Goal: Task Accomplishment & Management: Use online tool/utility

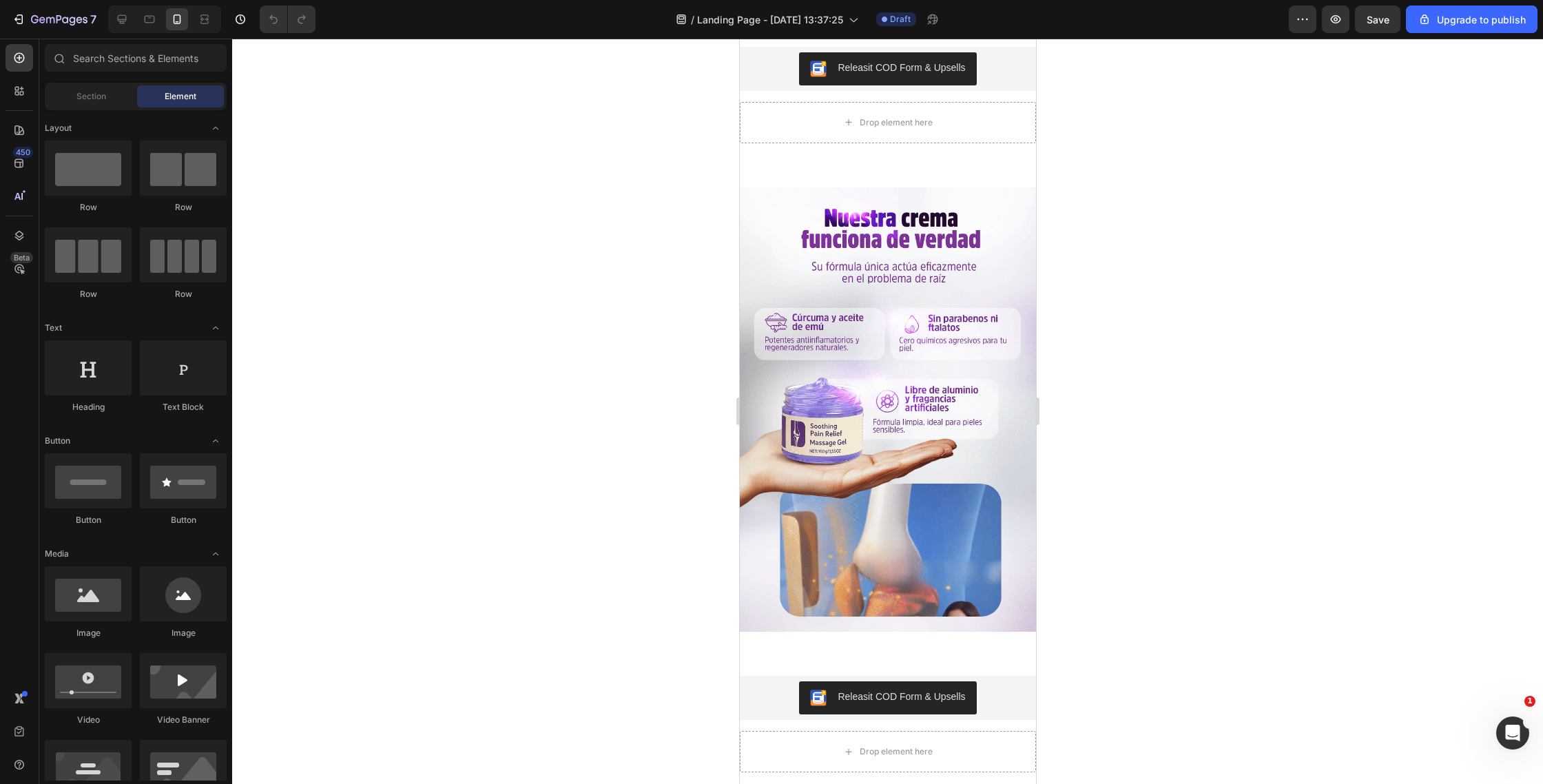
scroll to position [567, 0]
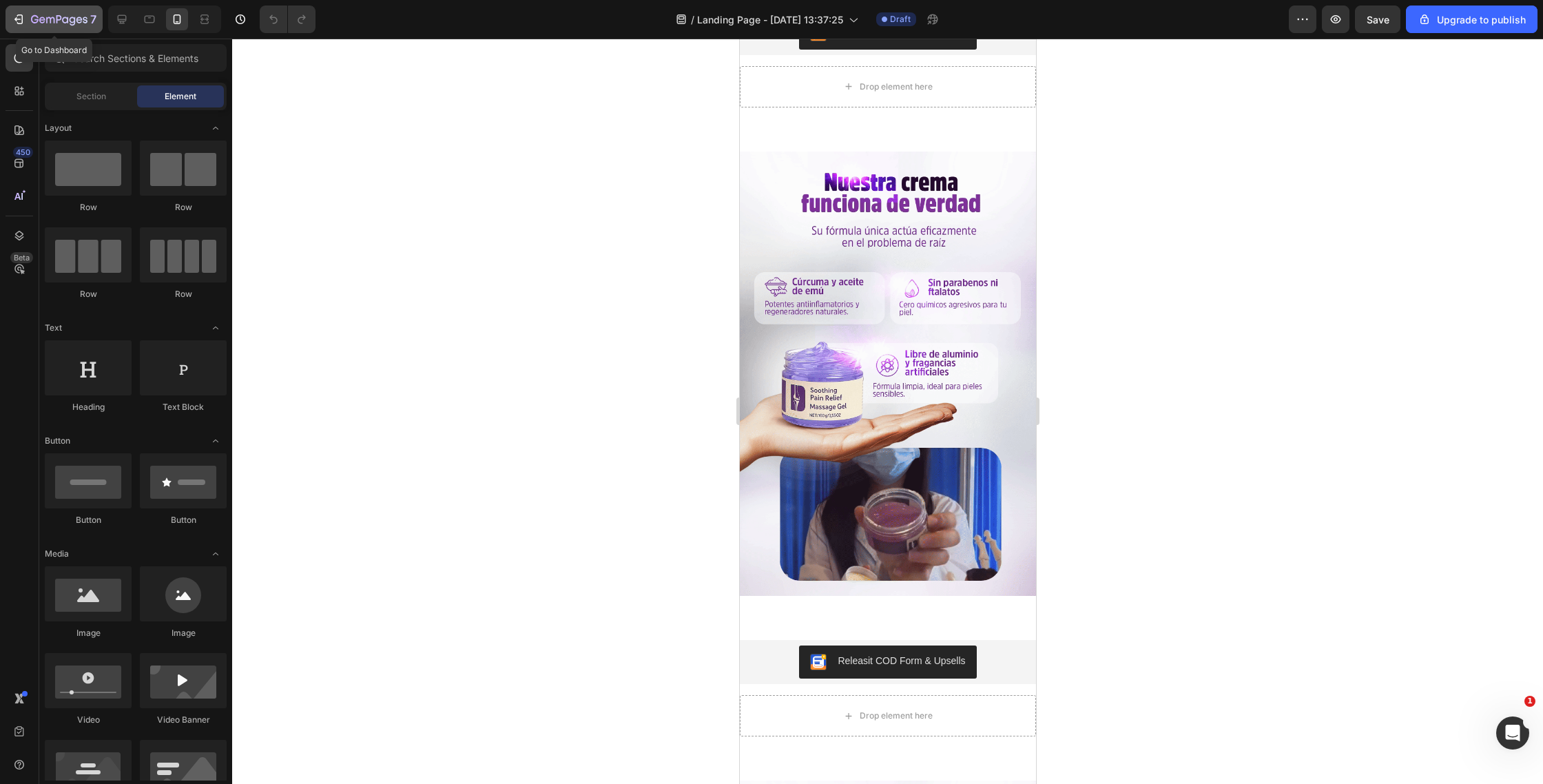
click at [25, 23] on icon "button" at bounding box center [18, 19] width 13 height 13
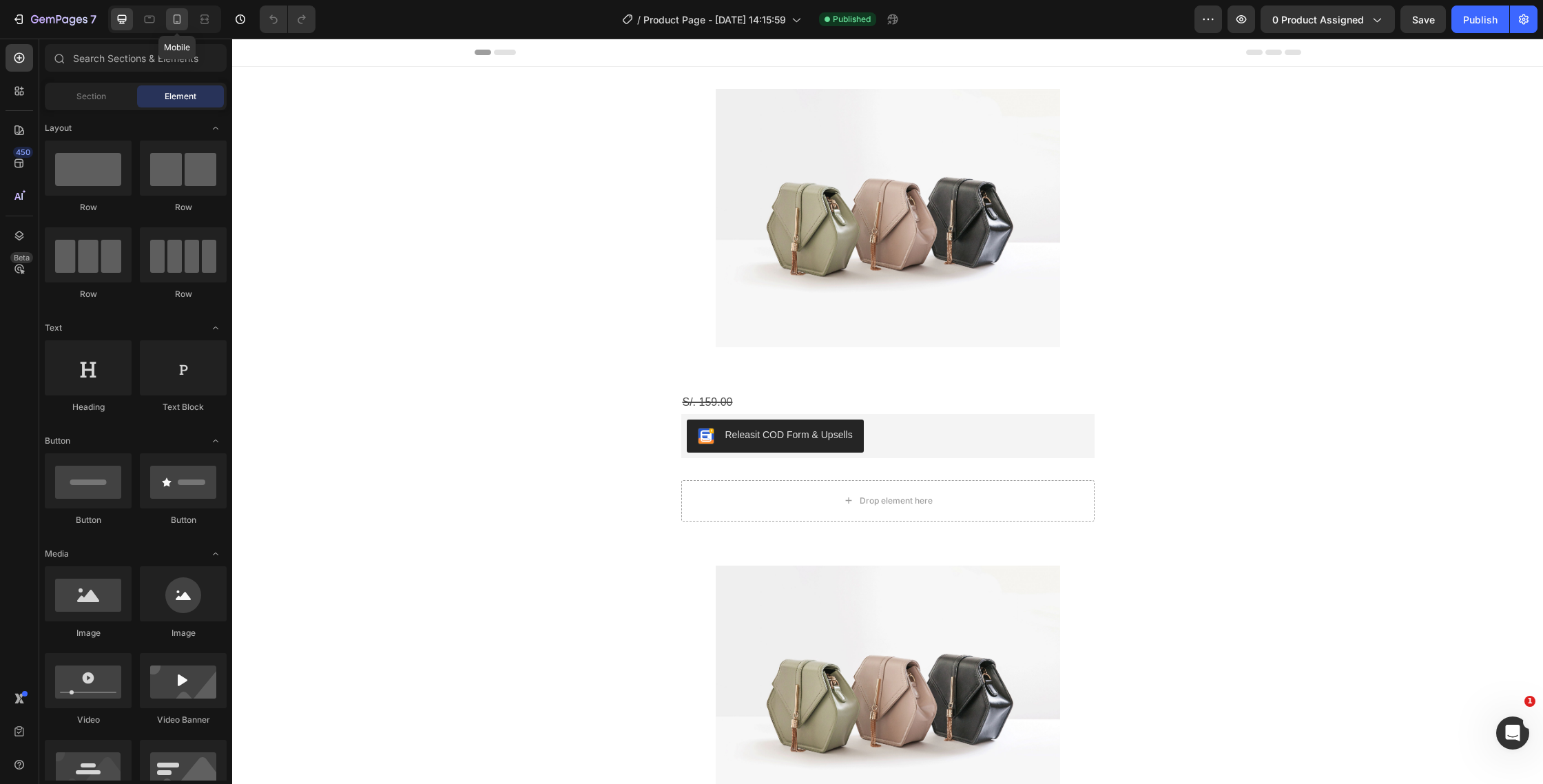
click at [174, 19] on icon at bounding box center [177, 19] width 13 height 13
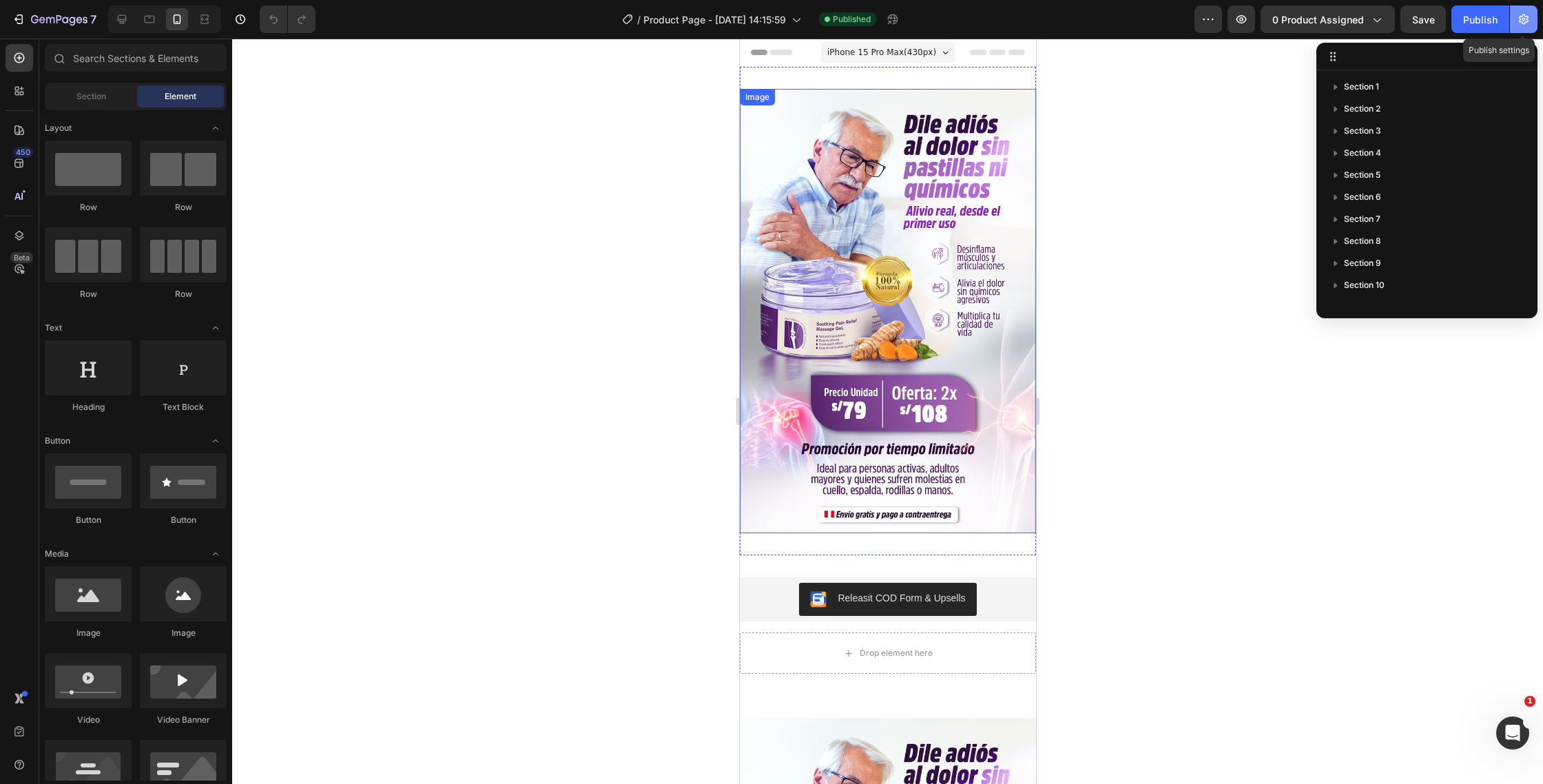
click at [1529, 30] on button "button" at bounding box center [1524, 19] width 28 height 28
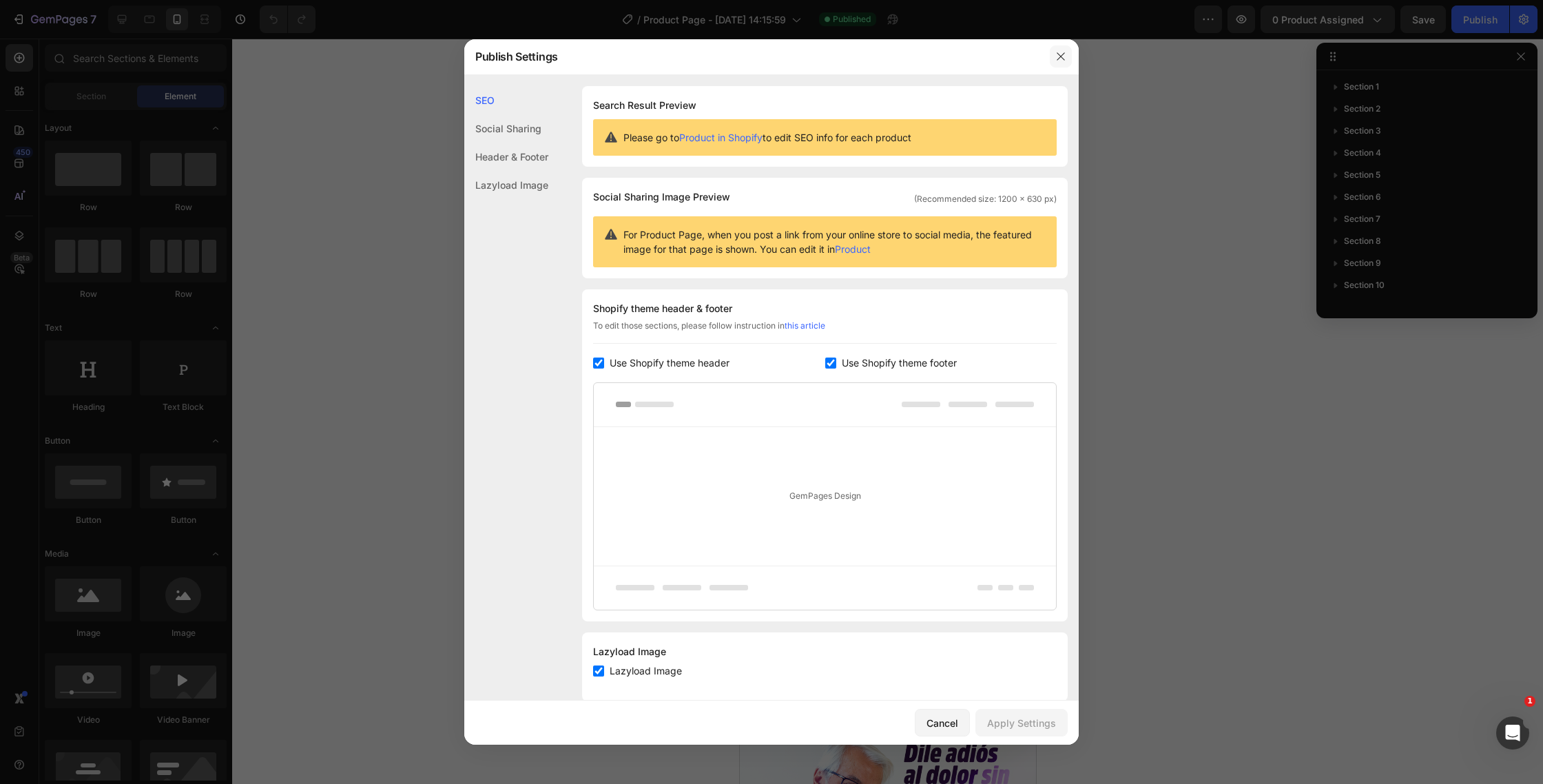
click at [1054, 62] on button "button" at bounding box center [1060, 56] width 22 height 22
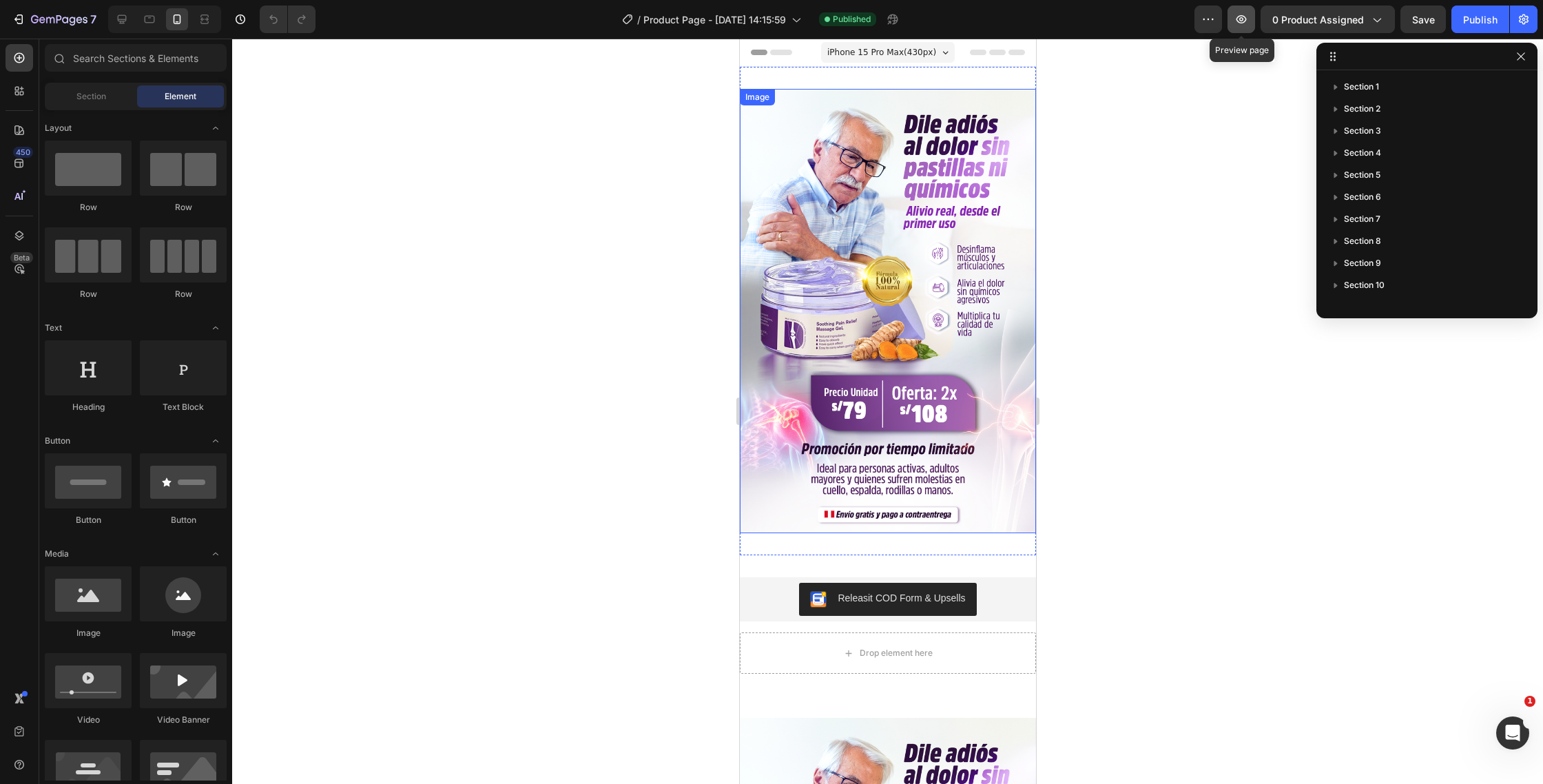
click at [1239, 22] on icon "button" at bounding box center [1241, 19] width 13 height 13
click at [1333, 13] on span "0 product assigned" at bounding box center [1318, 19] width 91 height 14
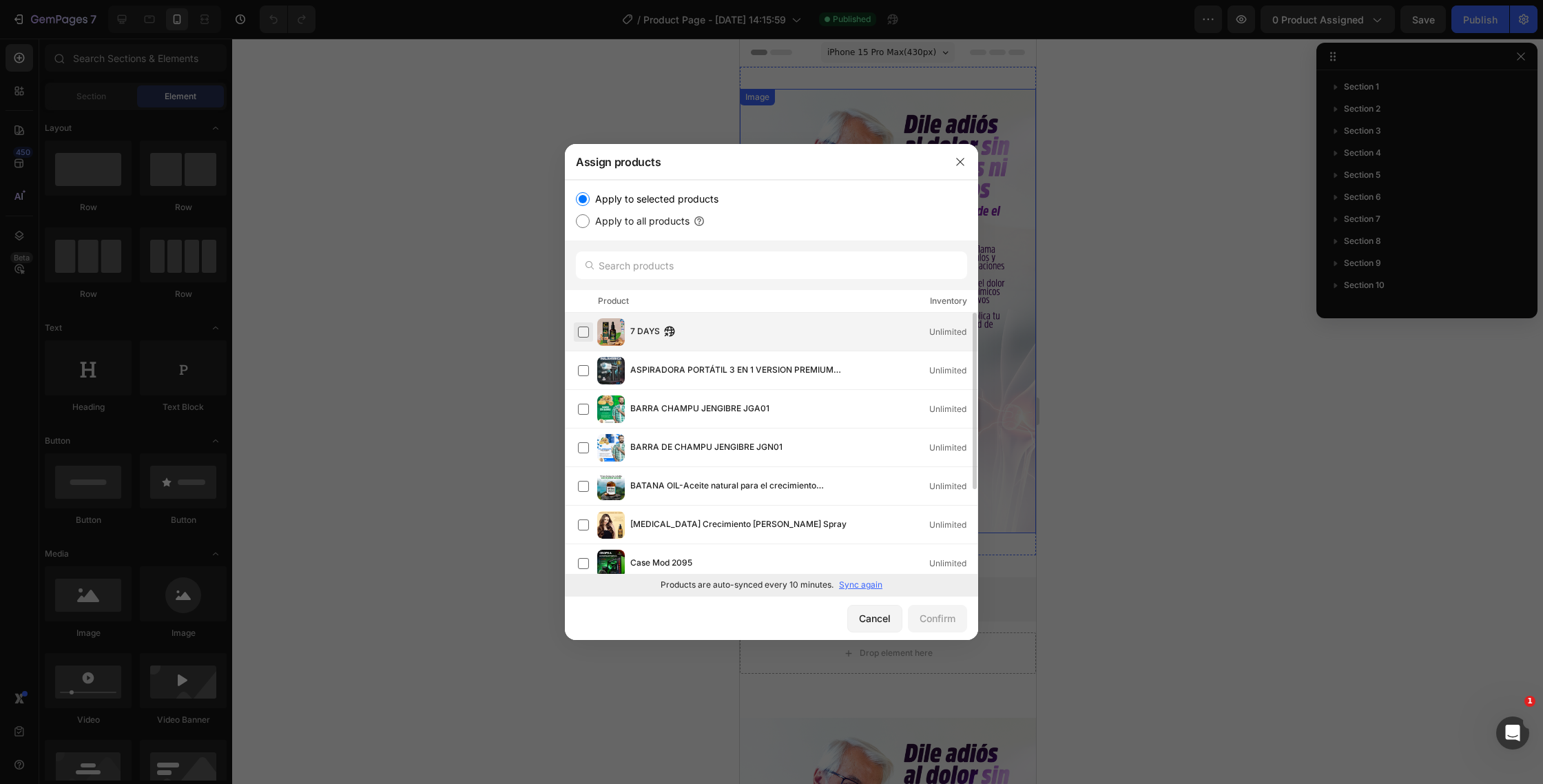
click at [586, 330] on label at bounding box center [583, 331] width 11 height 11
click at [927, 624] on div "Confirm" at bounding box center [937, 618] width 36 height 14
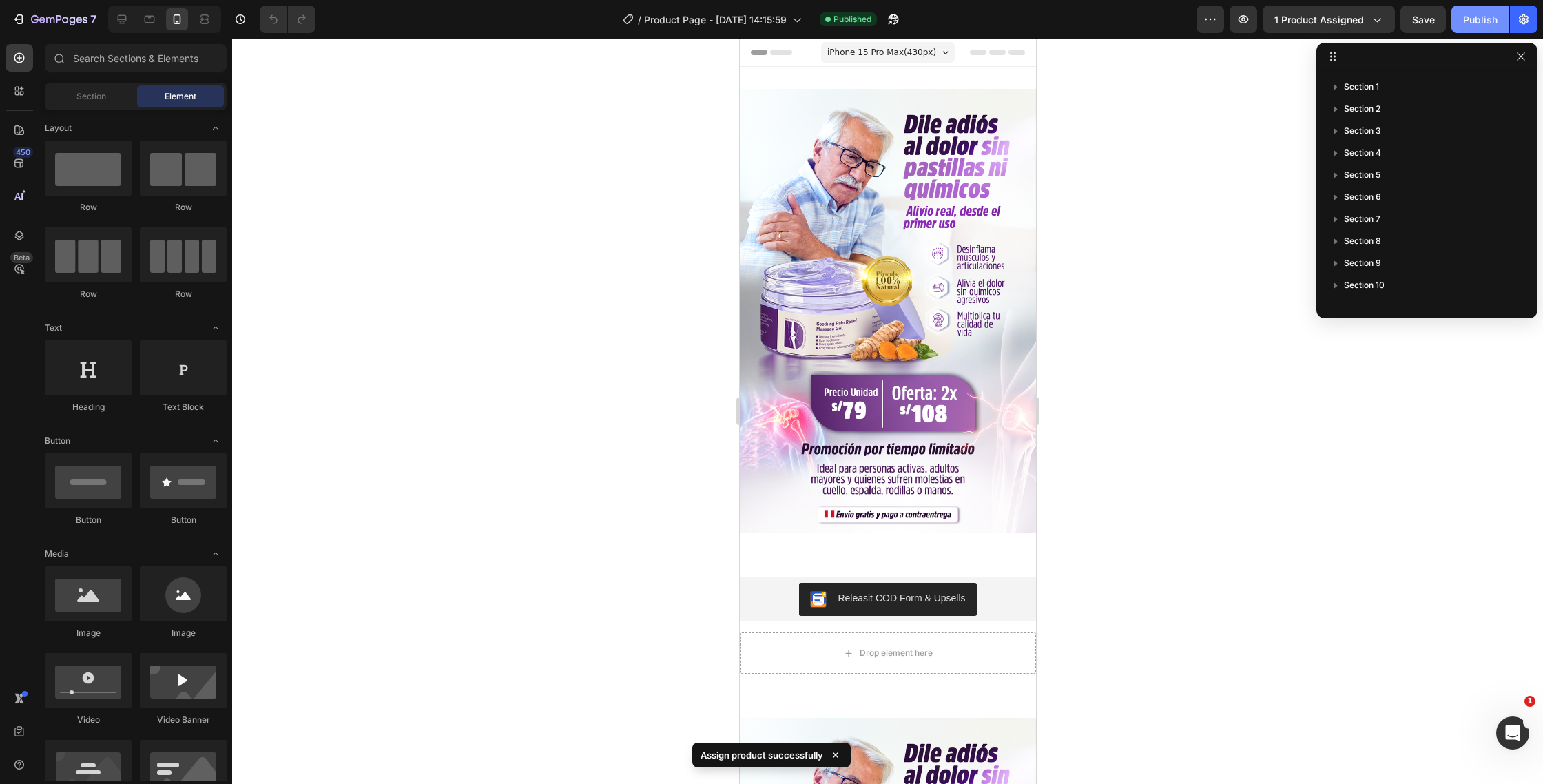
click at [1480, 20] on div "Publish" at bounding box center [1480, 19] width 35 height 14
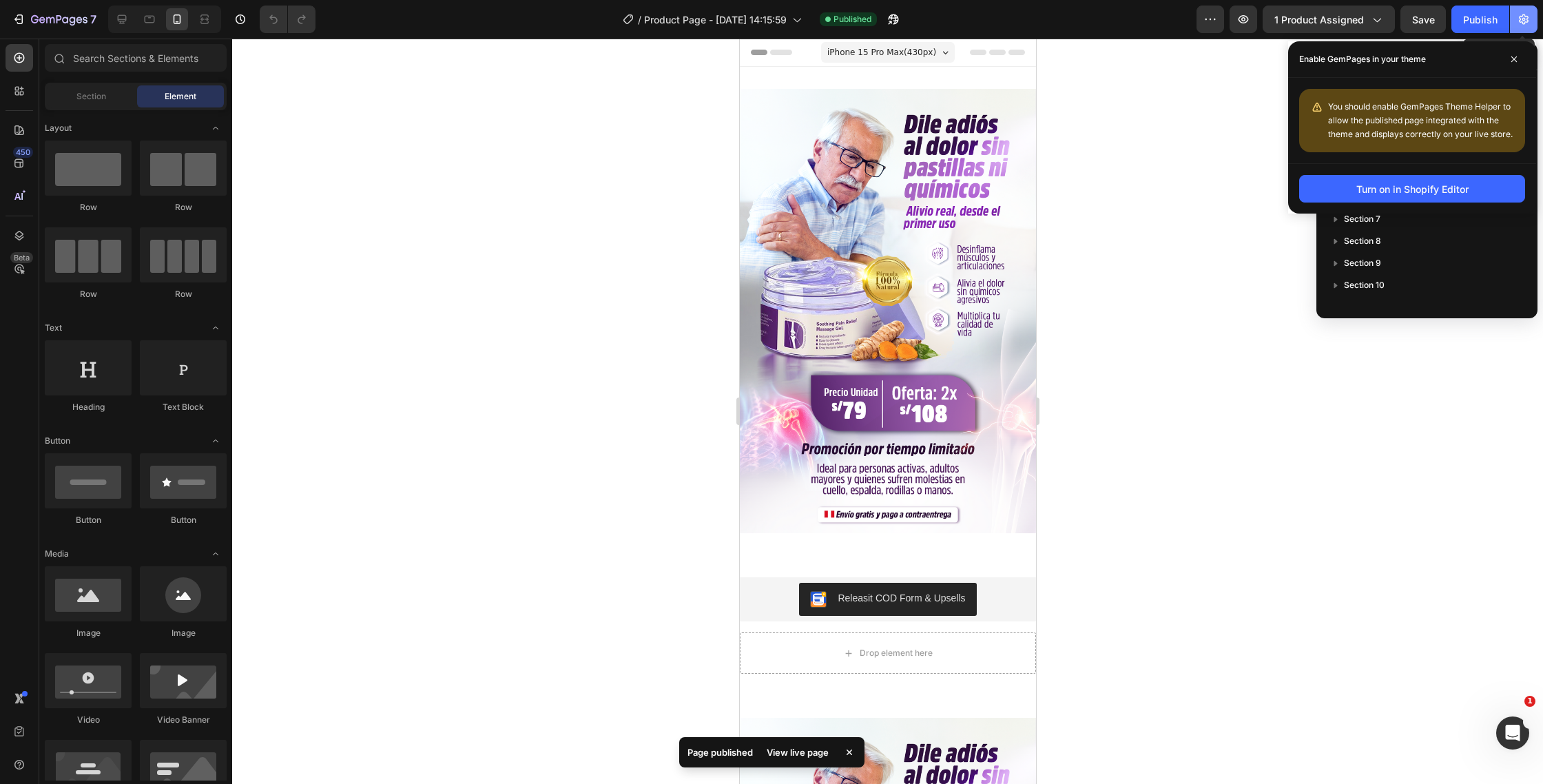
click at [1518, 23] on icon "button" at bounding box center [1524, 19] width 13 height 13
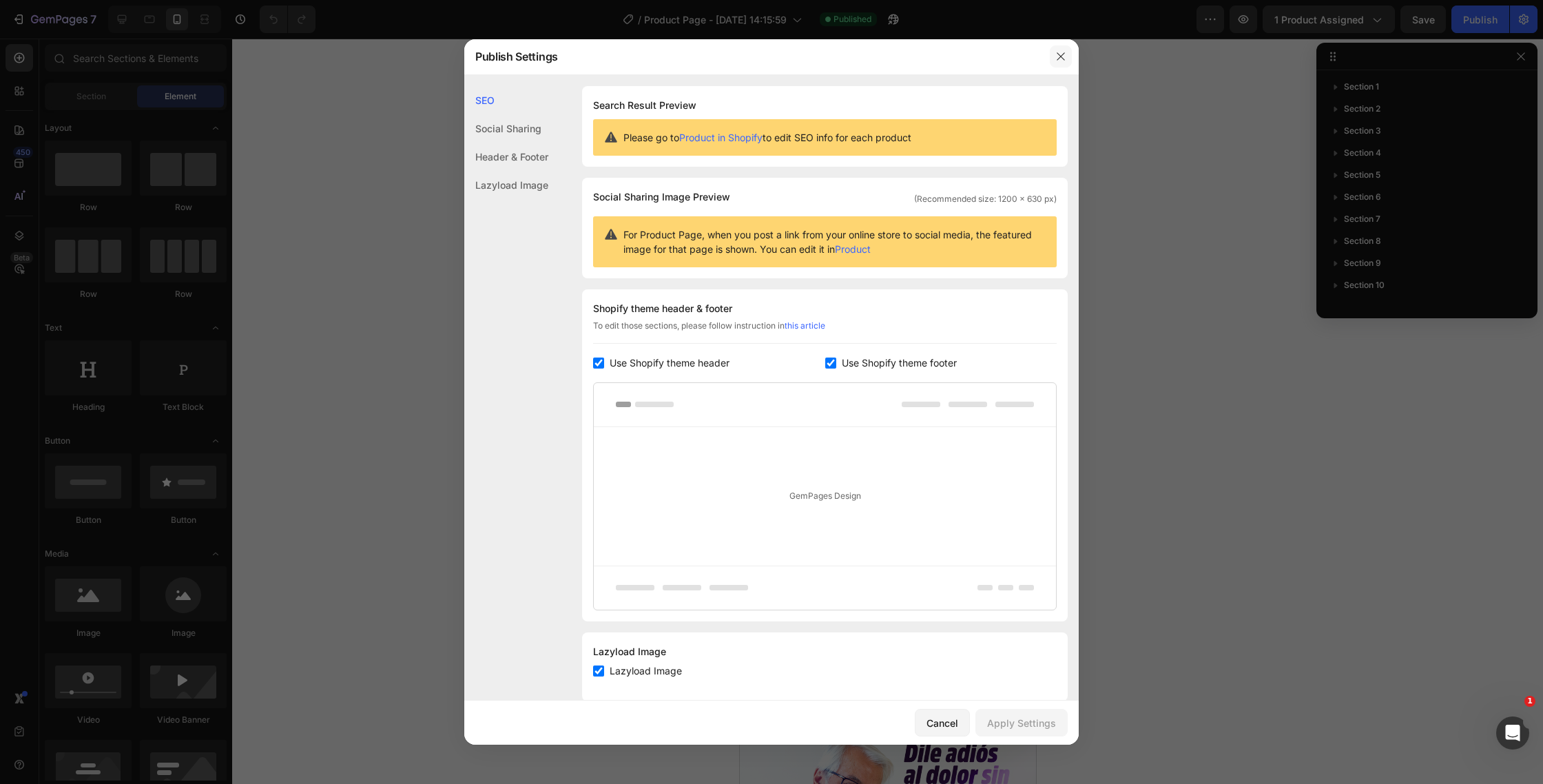
click at [1069, 55] on button "button" at bounding box center [1060, 56] width 22 height 22
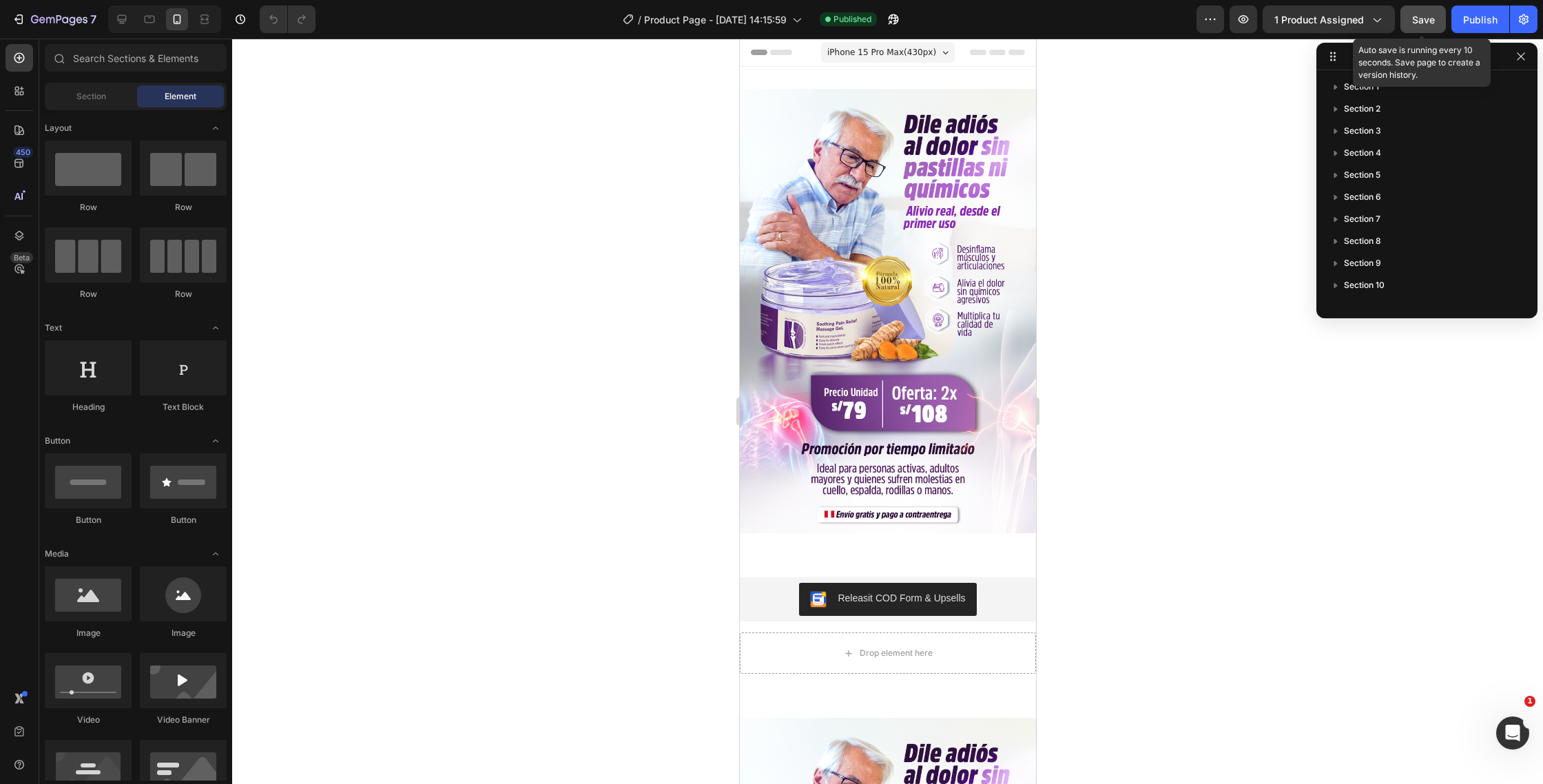
click at [1411, 22] on button "Save" at bounding box center [1423, 19] width 45 height 28
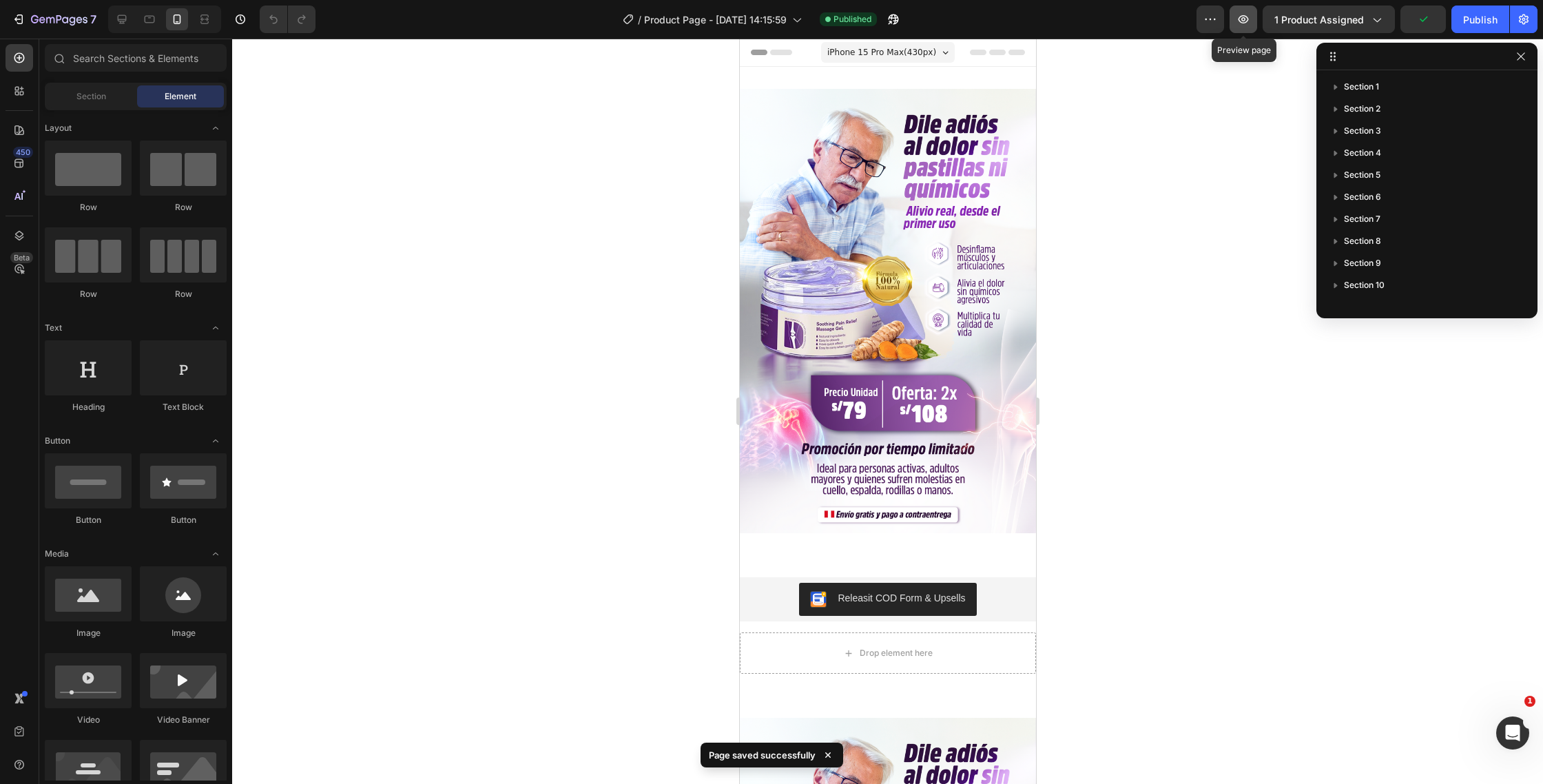
click at [1252, 31] on button "button" at bounding box center [1243, 19] width 28 height 28
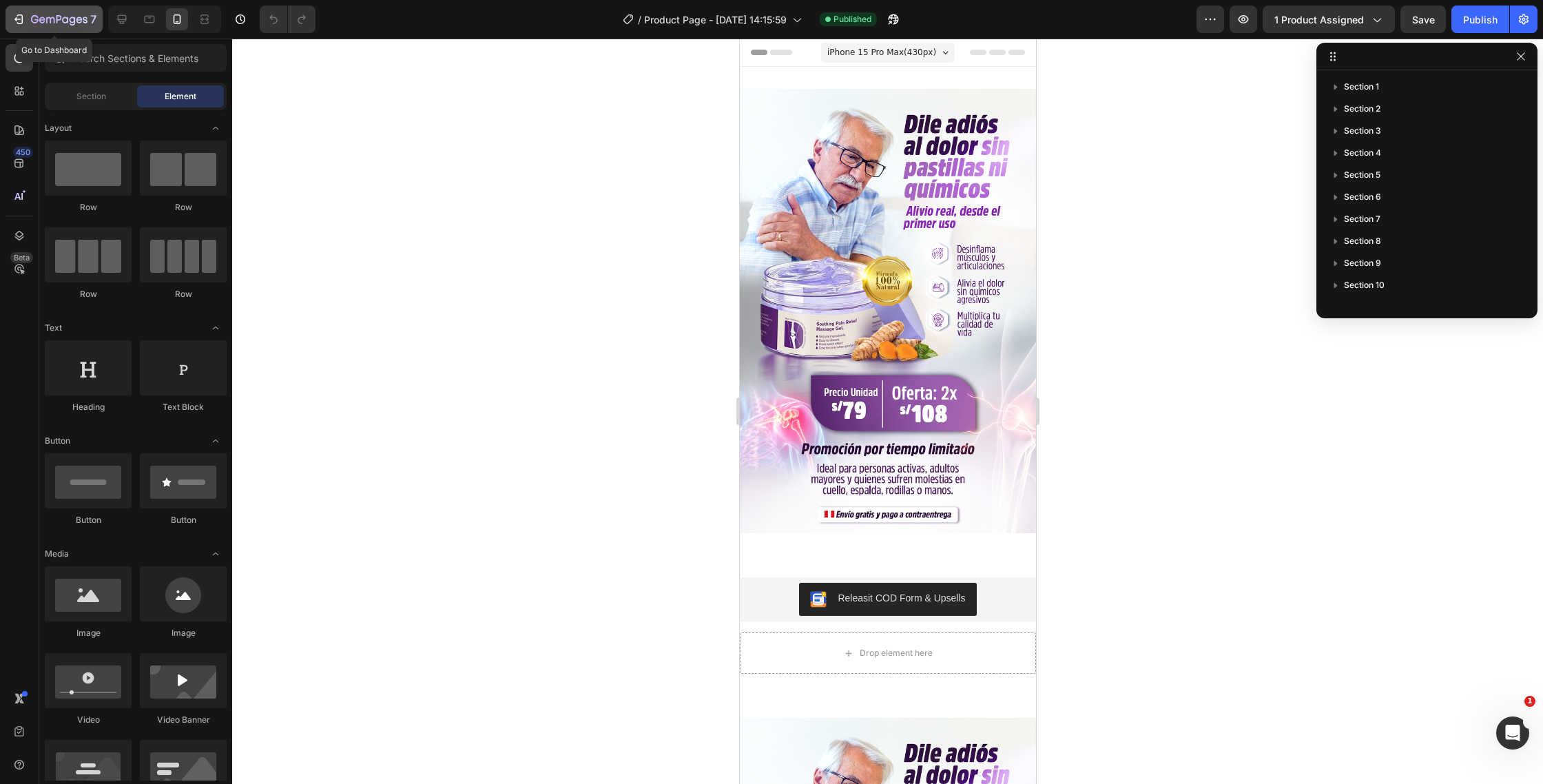
click at [26, 28] on button "7" at bounding box center [54, 19] width 97 height 28
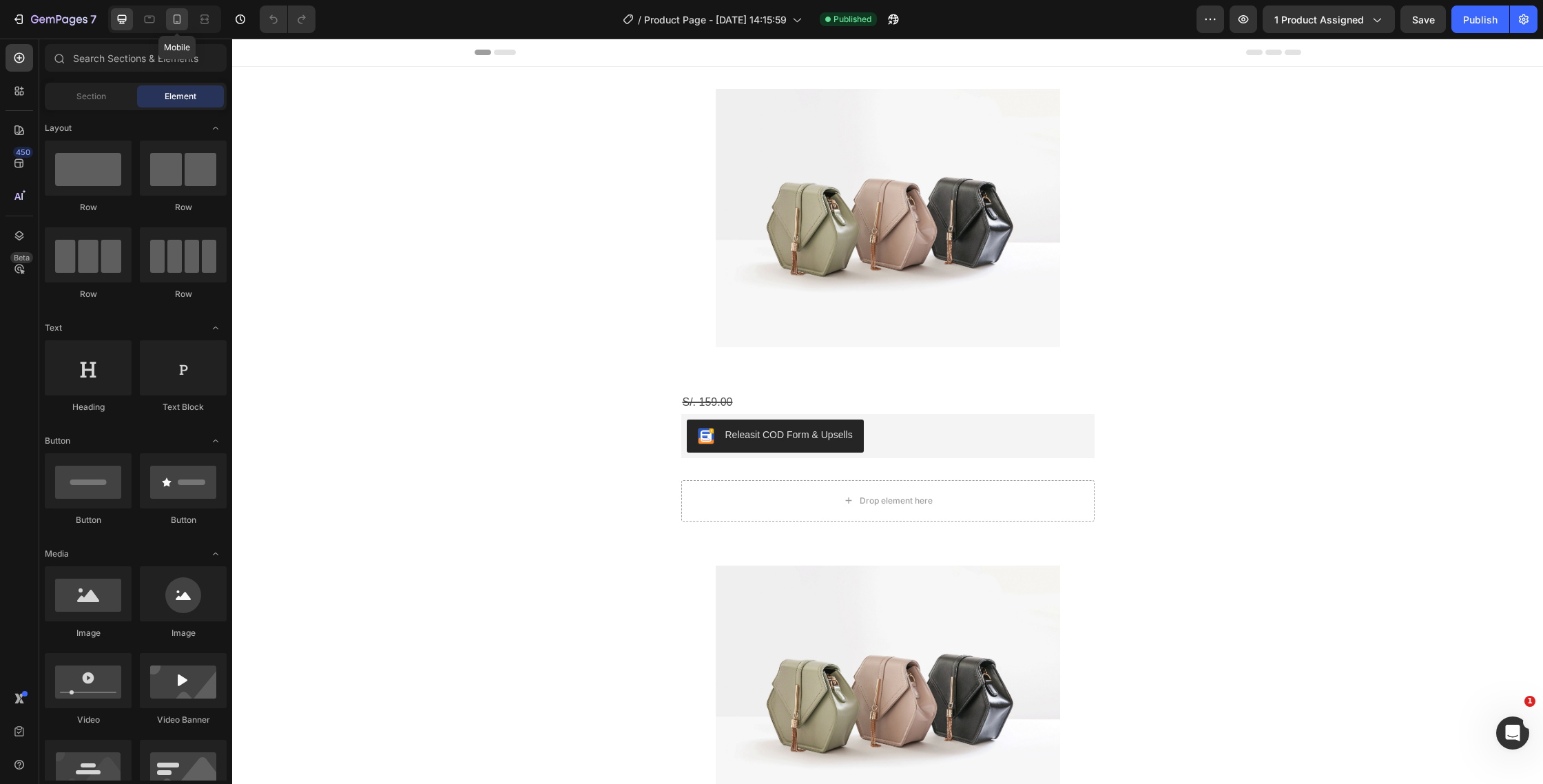
click at [173, 15] on icon at bounding box center [177, 19] width 8 height 10
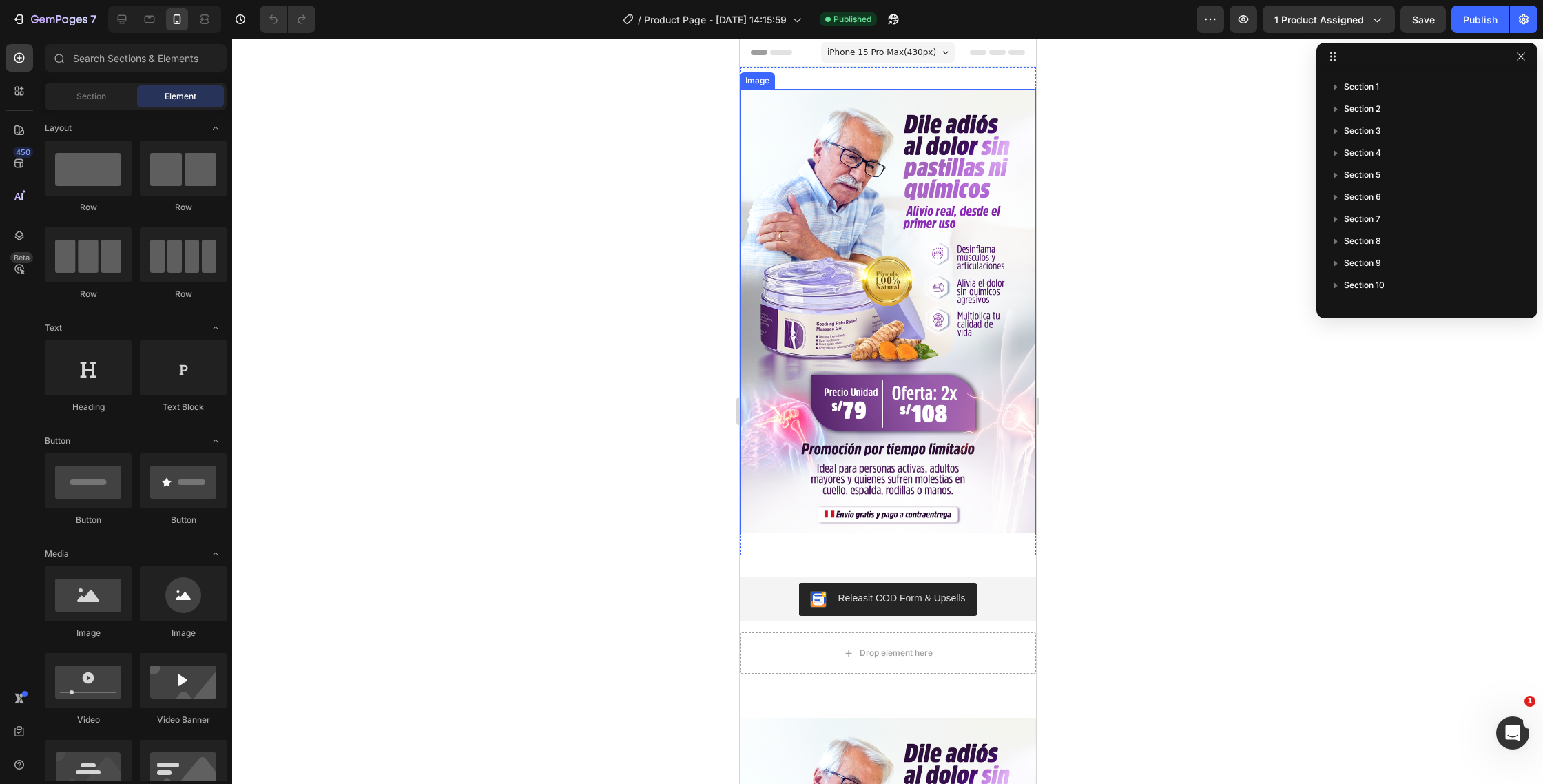
click at [881, 130] on img at bounding box center [887, 311] width 296 height 444
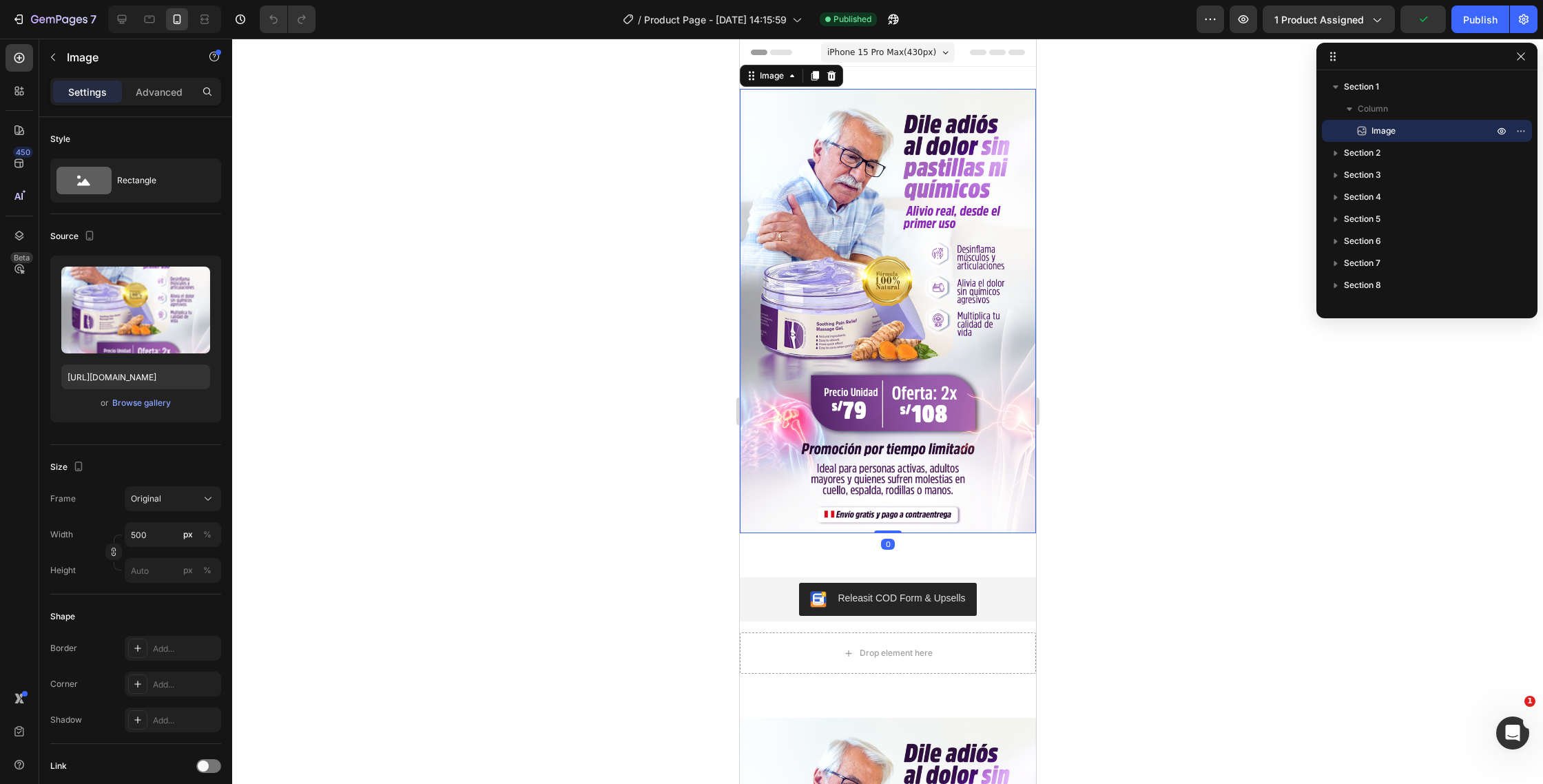
click at [615, 297] on div at bounding box center [887, 411] width 1311 height 746
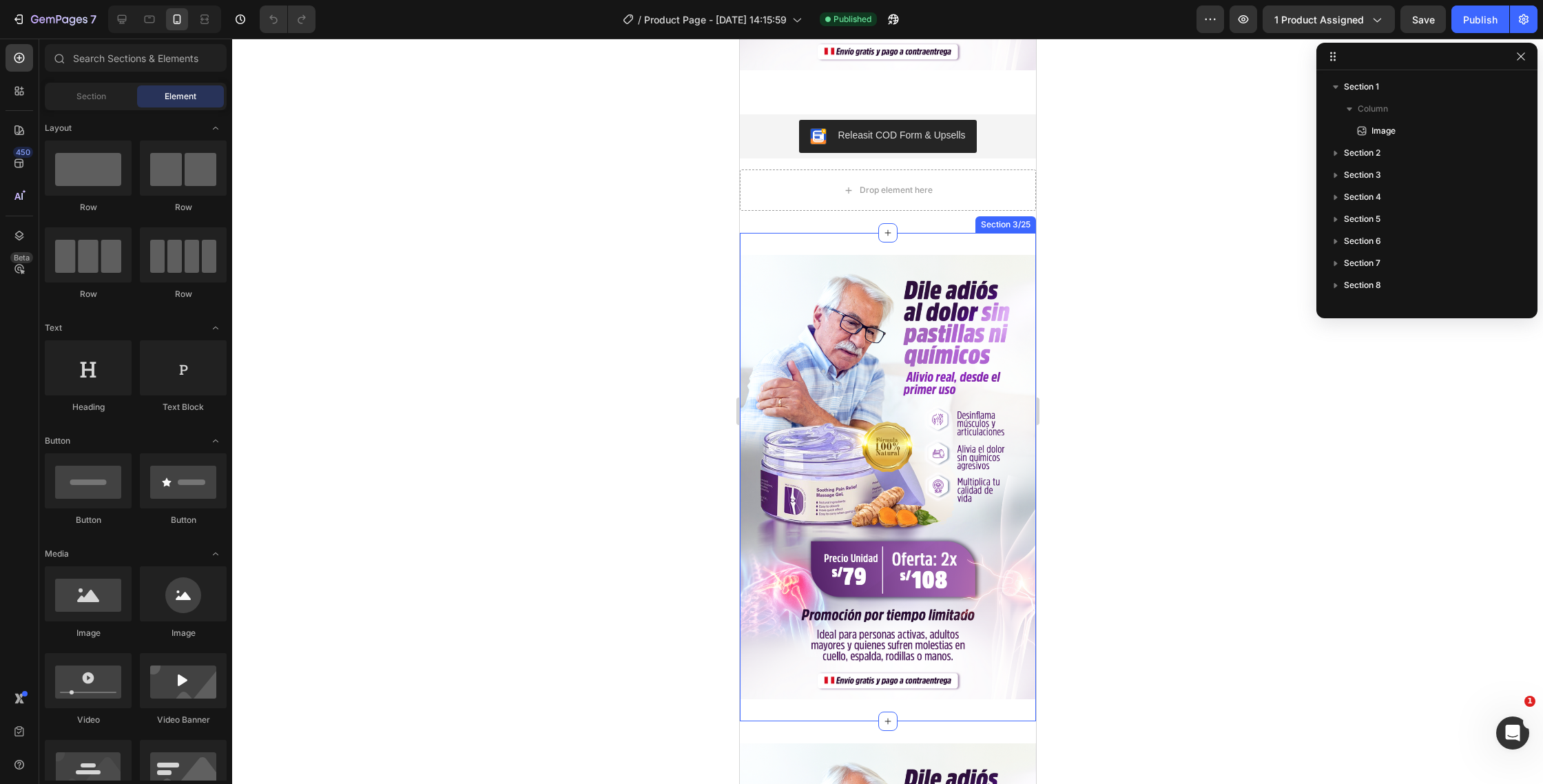
click at [932, 324] on img at bounding box center [887, 477] width 296 height 444
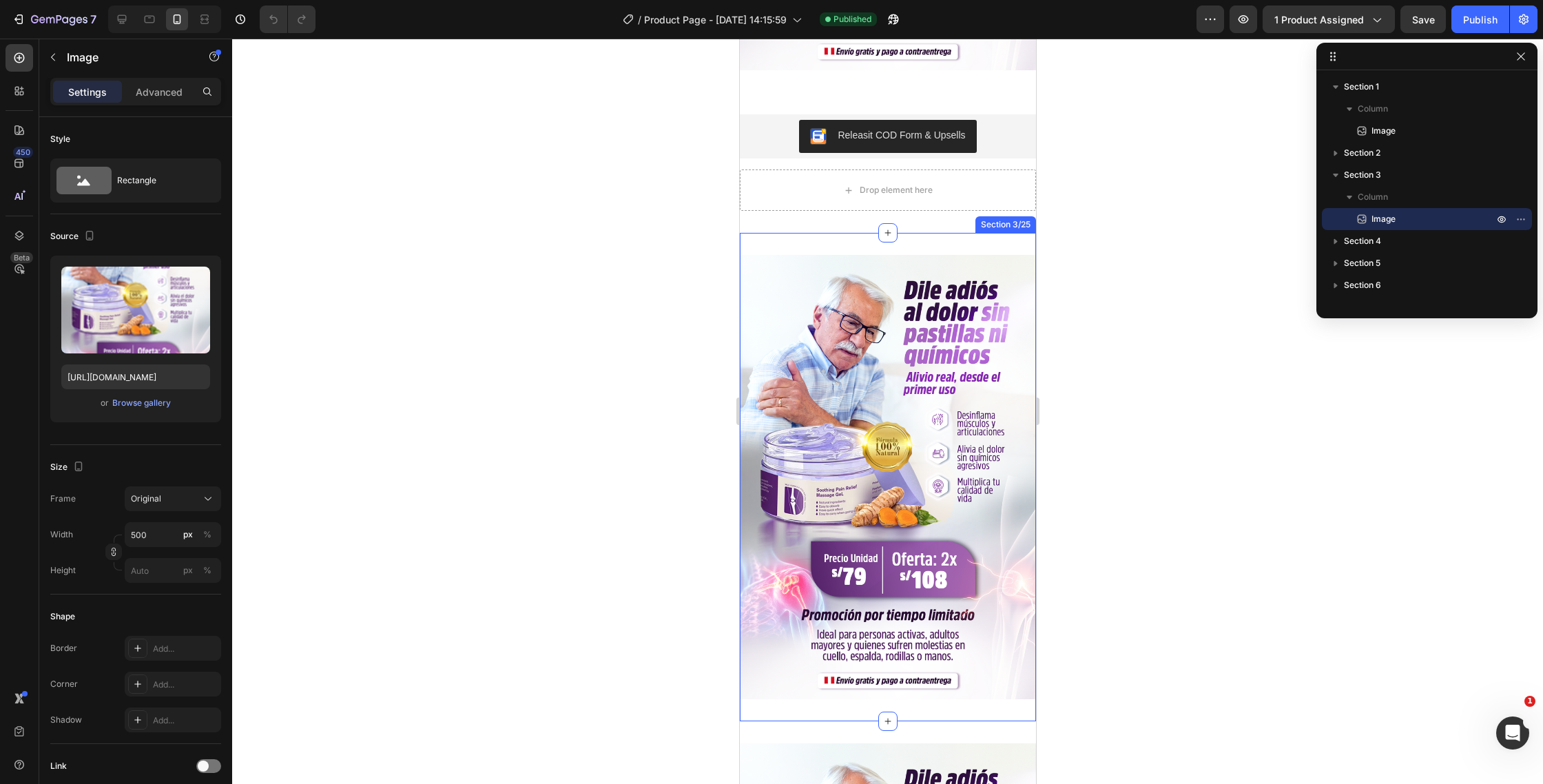
scroll to position [465, 0]
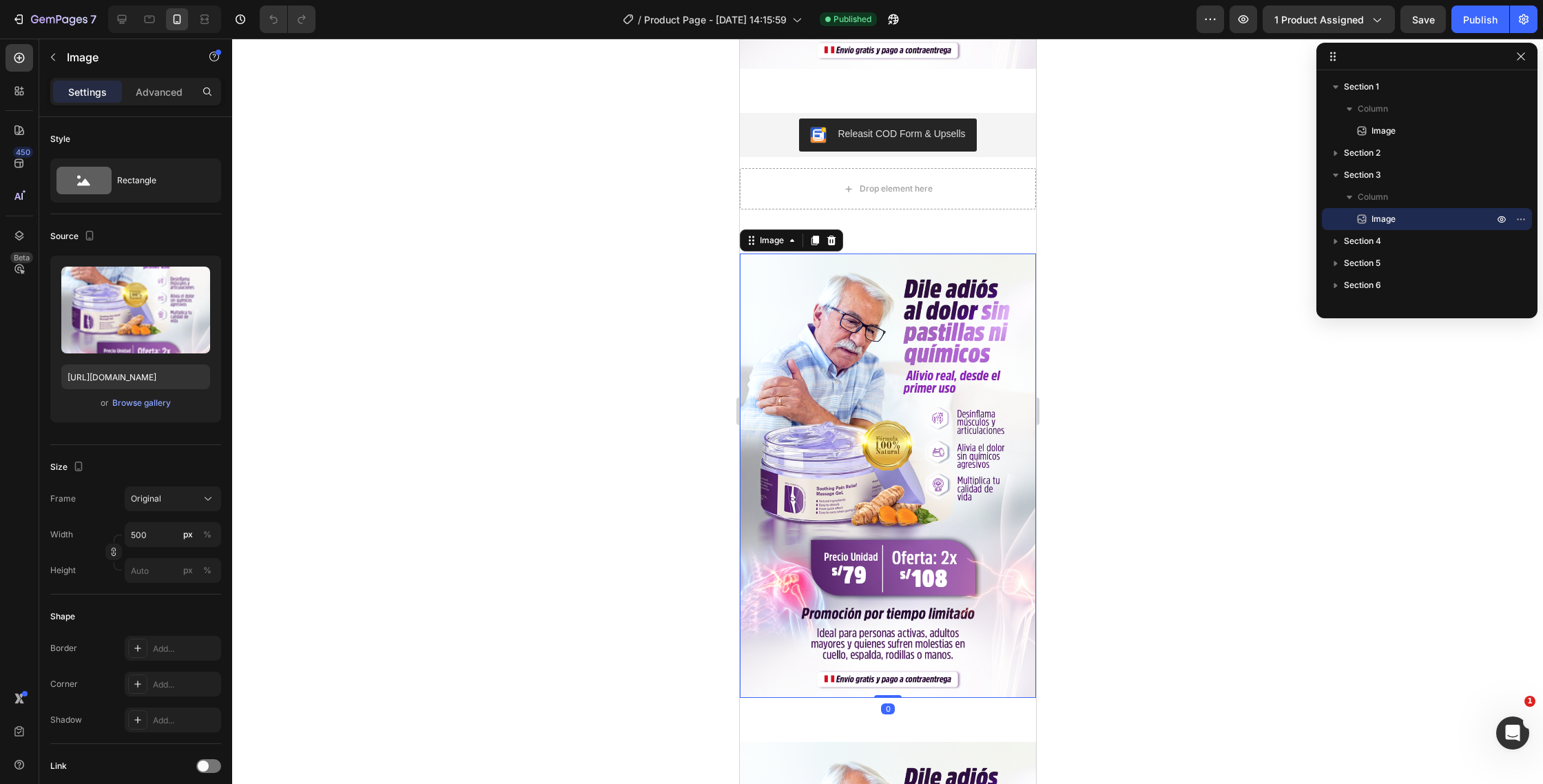
click at [932, 324] on img at bounding box center [887, 476] width 296 height 444
click at [932, 324] on img at bounding box center [887, 477] width 296 height 444
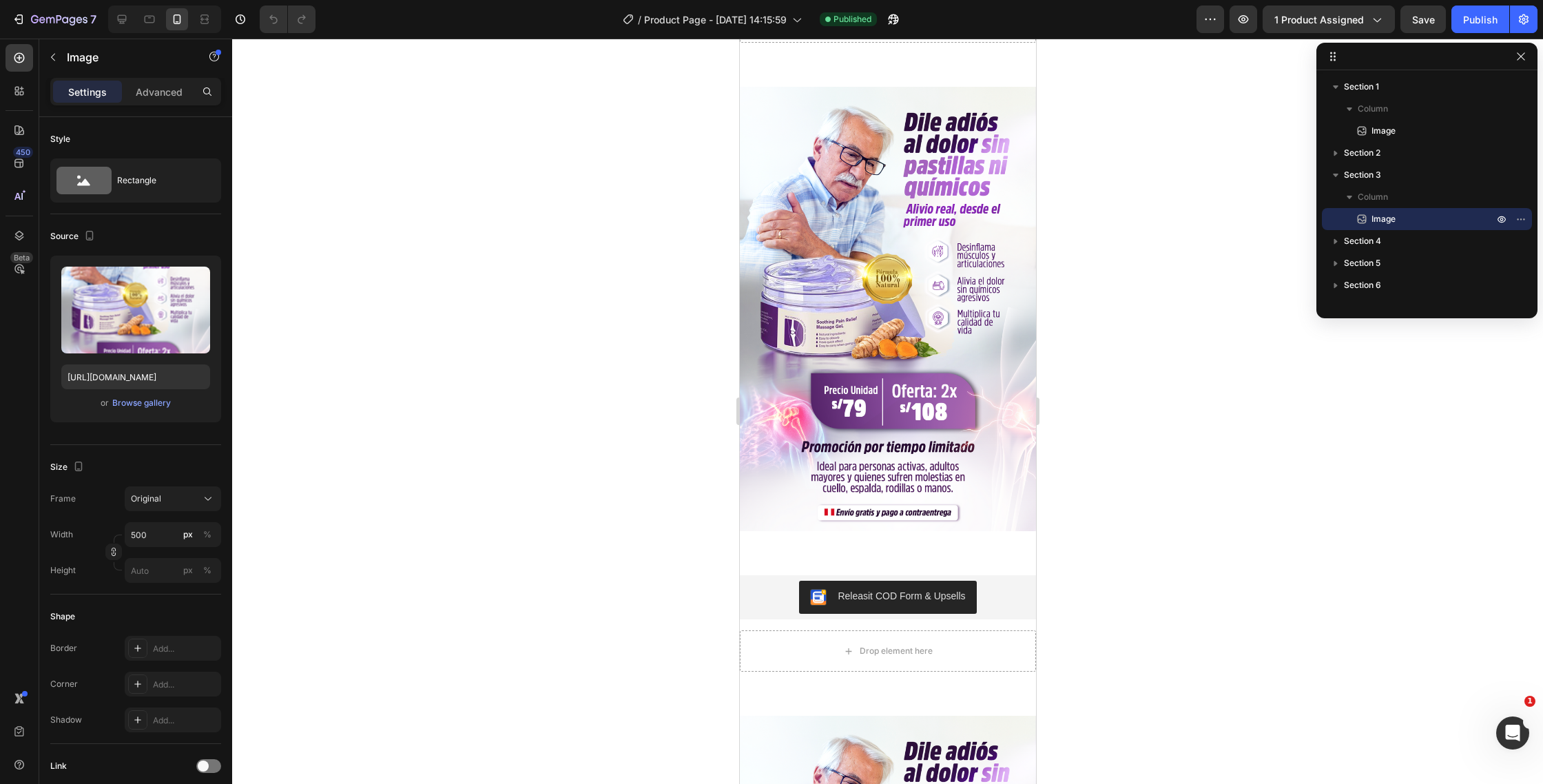
scroll to position [3515, 0]
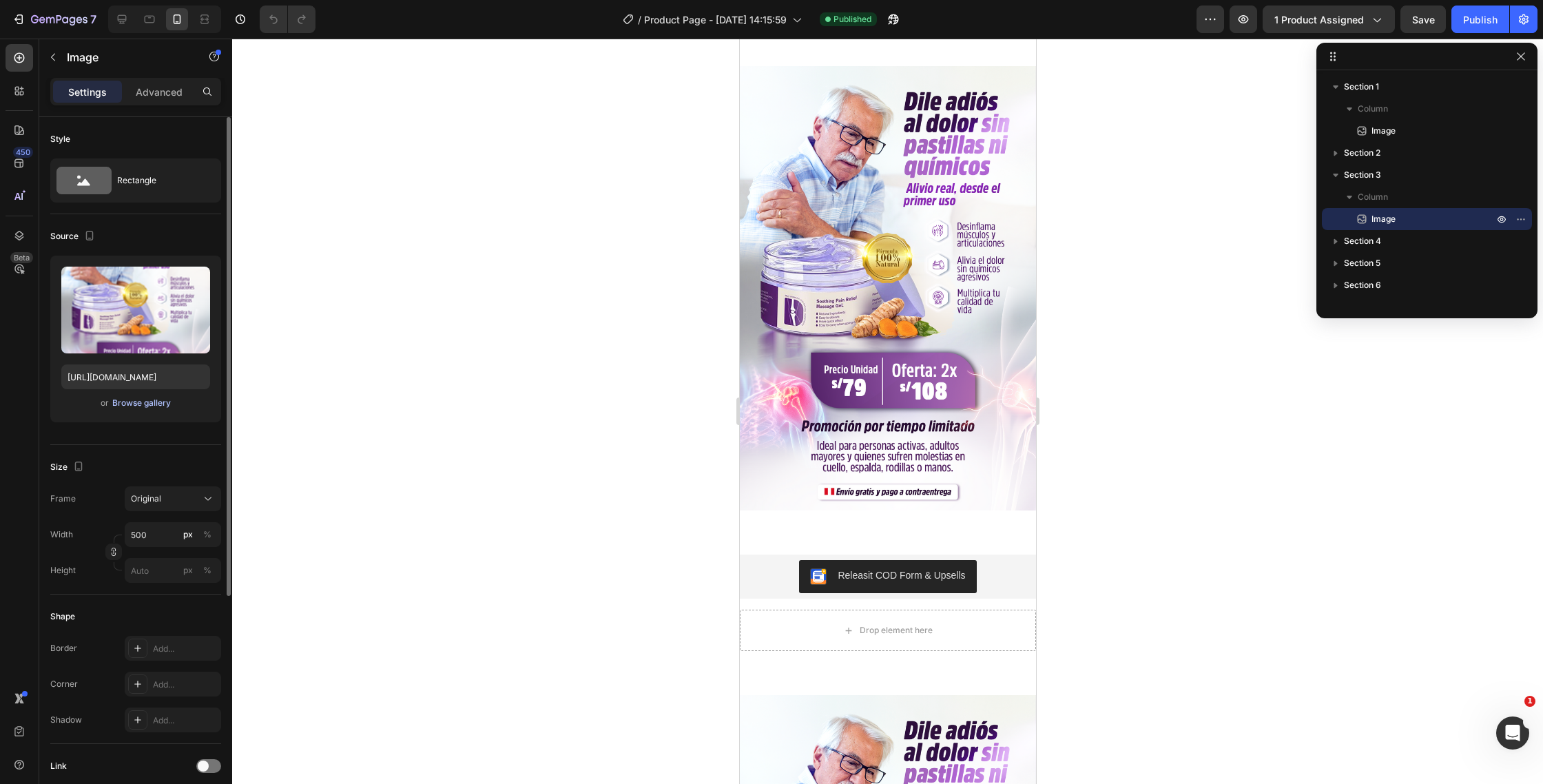
click at [139, 408] on div "Browse gallery" at bounding box center [141, 402] width 59 height 13
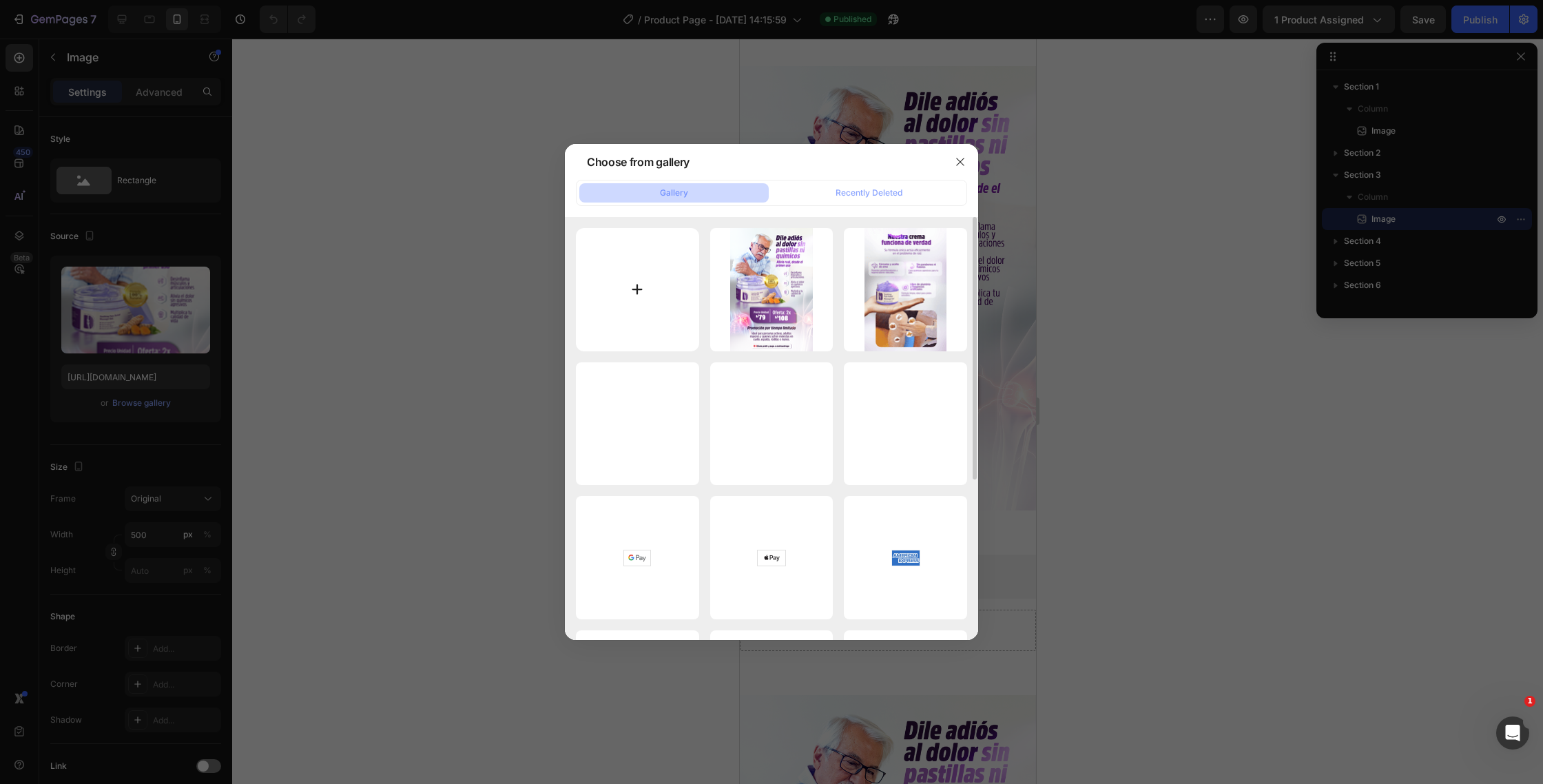
click at [637, 285] on input "file" at bounding box center [638, 290] width 123 height 123
type input "C:\fakepath\LAND_1_2_1000x.webp"
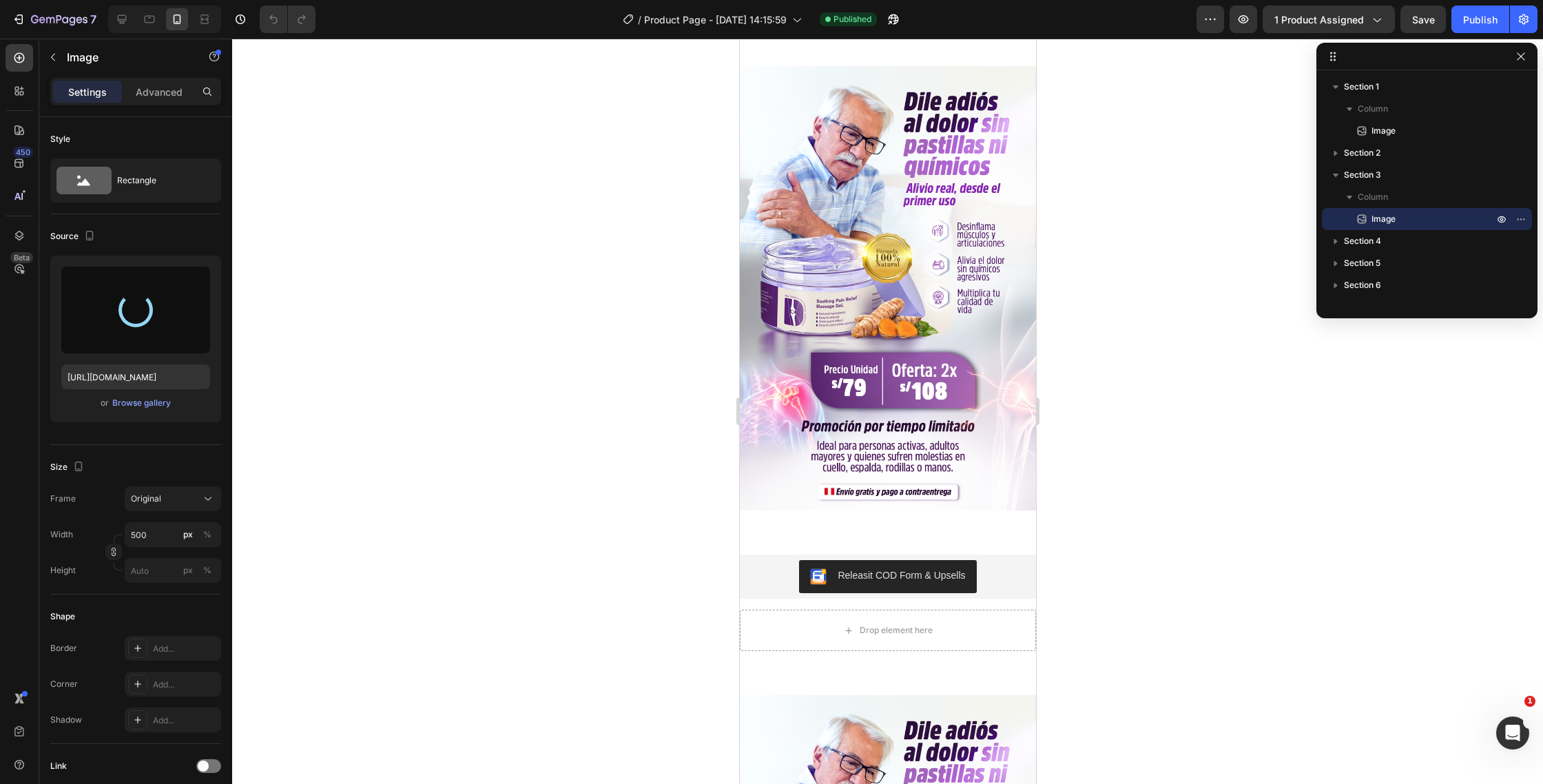
type input "https://cdn.shopify.com/s/files/1/0586/9404/1674/files/gempages_581234543290221…"
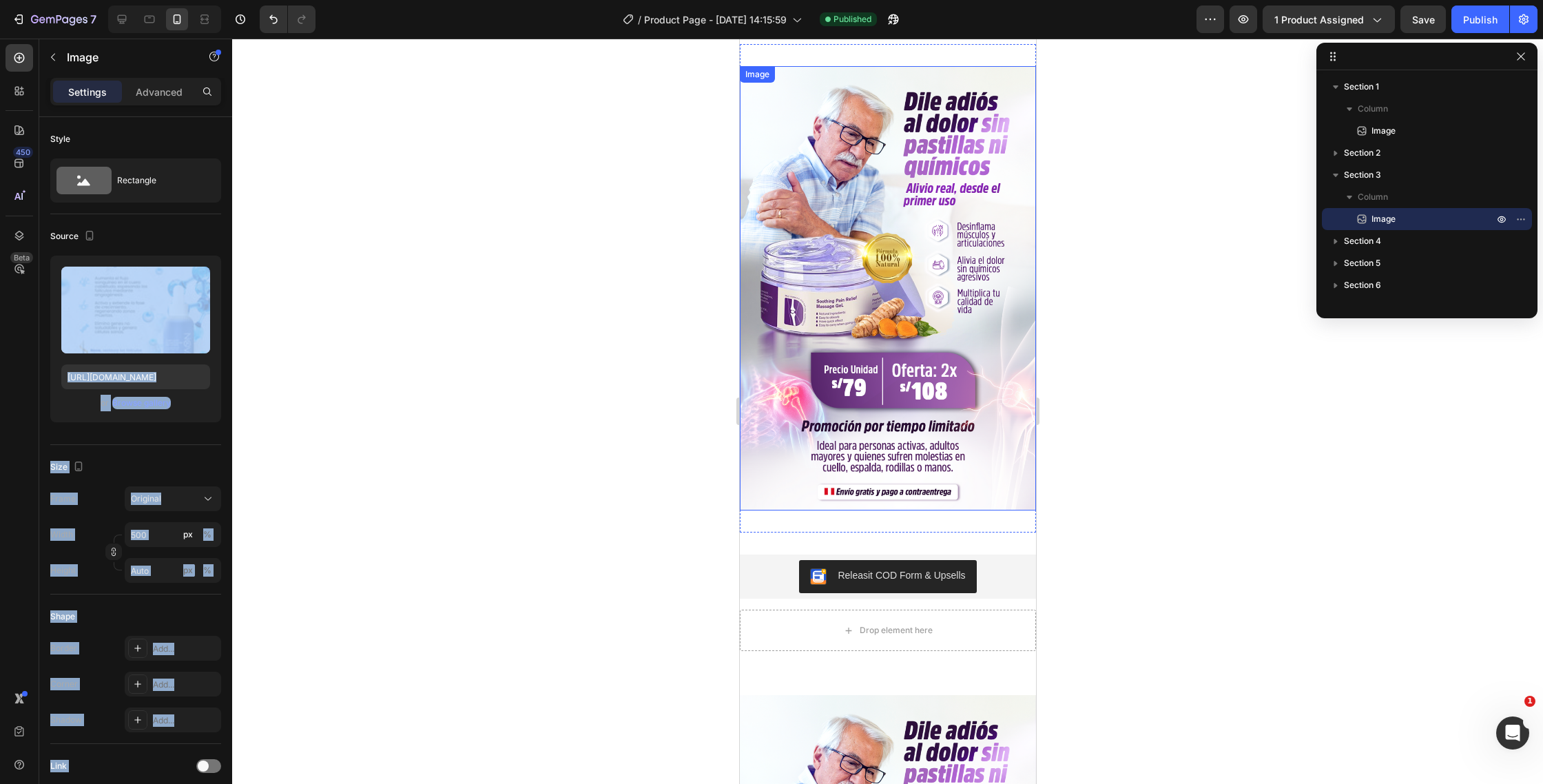
drag, startPoint x: 890, startPoint y: 324, endPoint x: 787, endPoint y: 268, distance: 117.2
click at [559, 266] on div at bounding box center [887, 411] width 1311 height 746
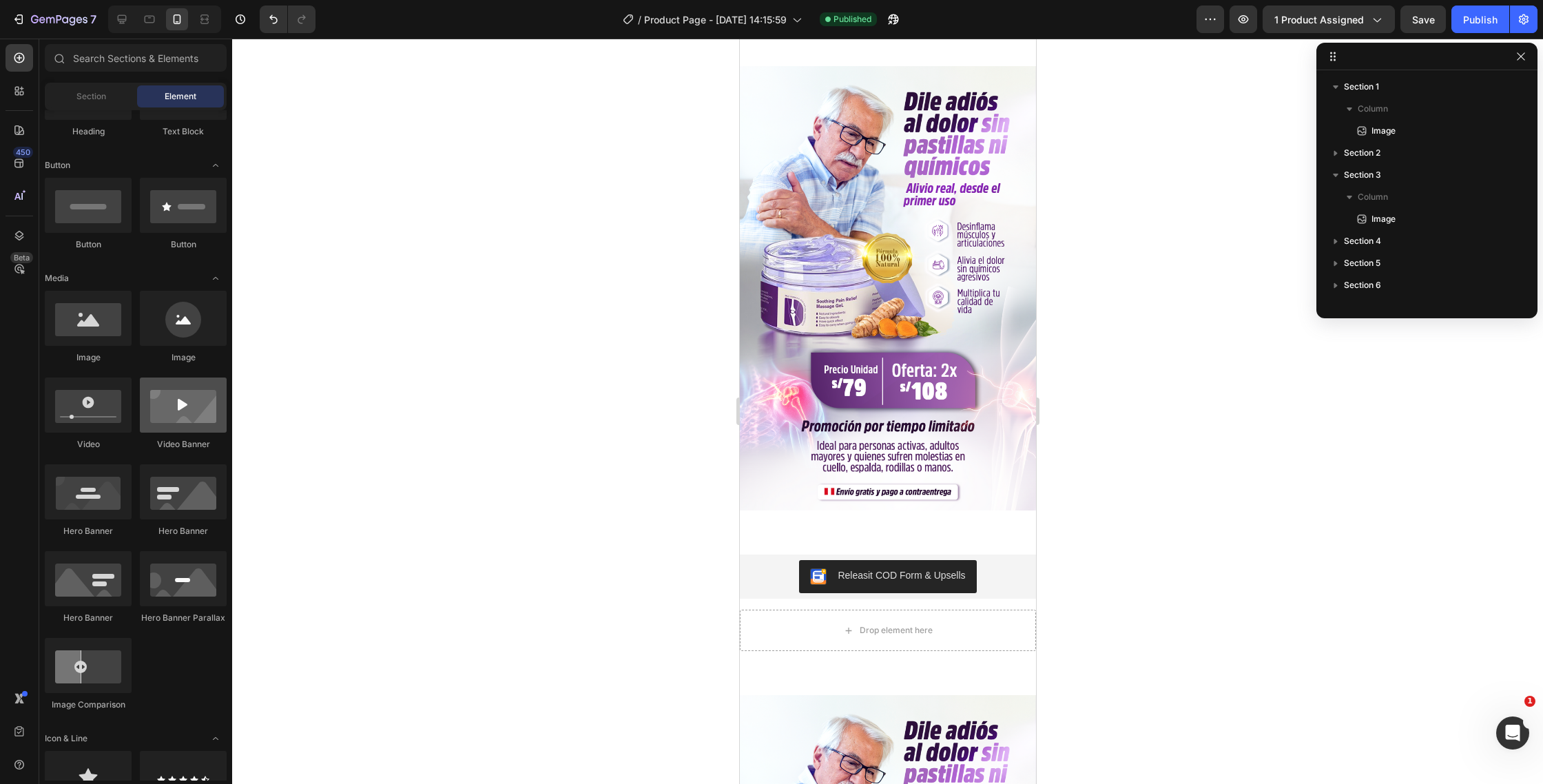
scroll to position [0, 0]
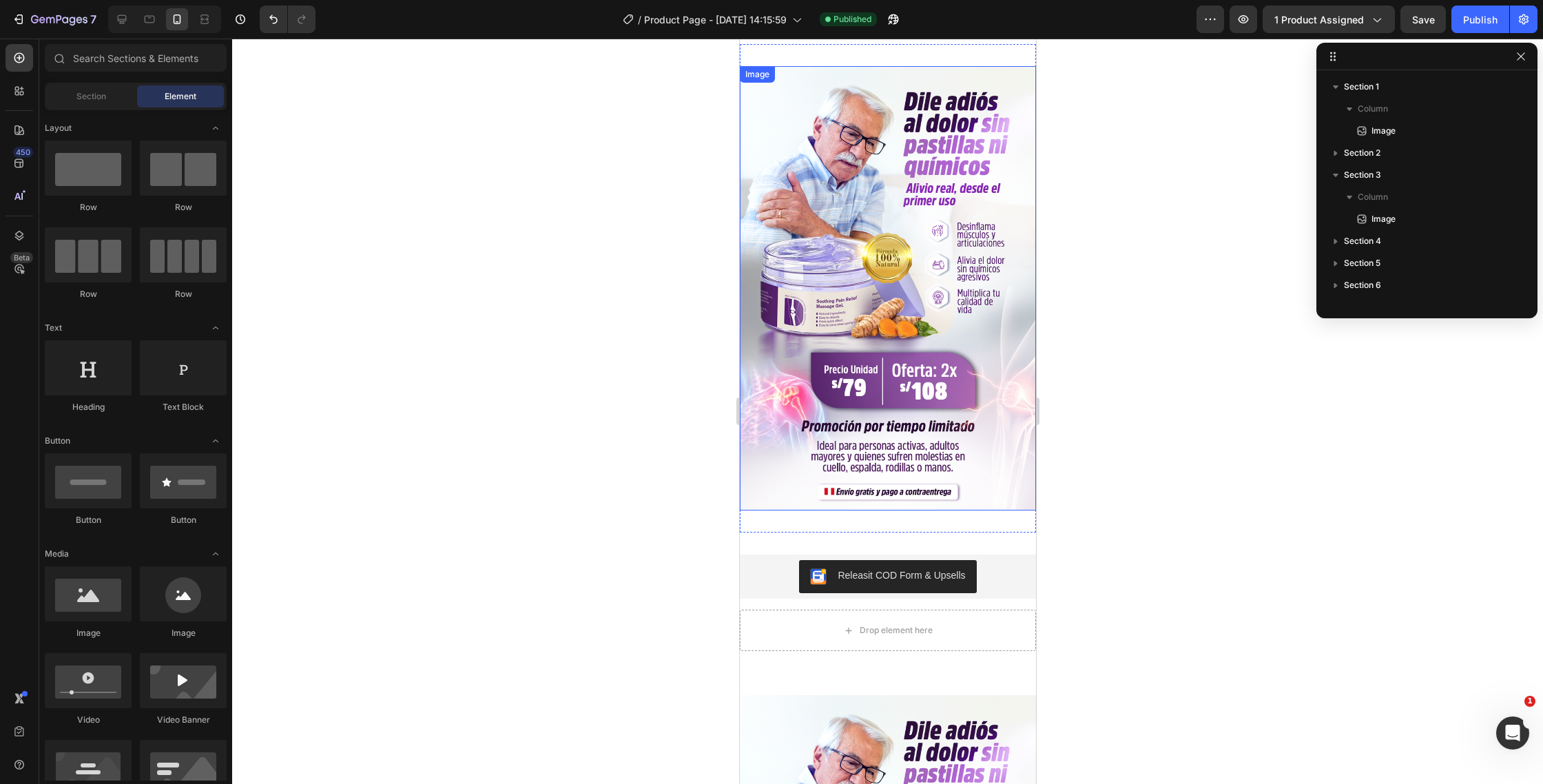
click at [946, 186] on img at bounding box center [887, 289] width 296 height 444
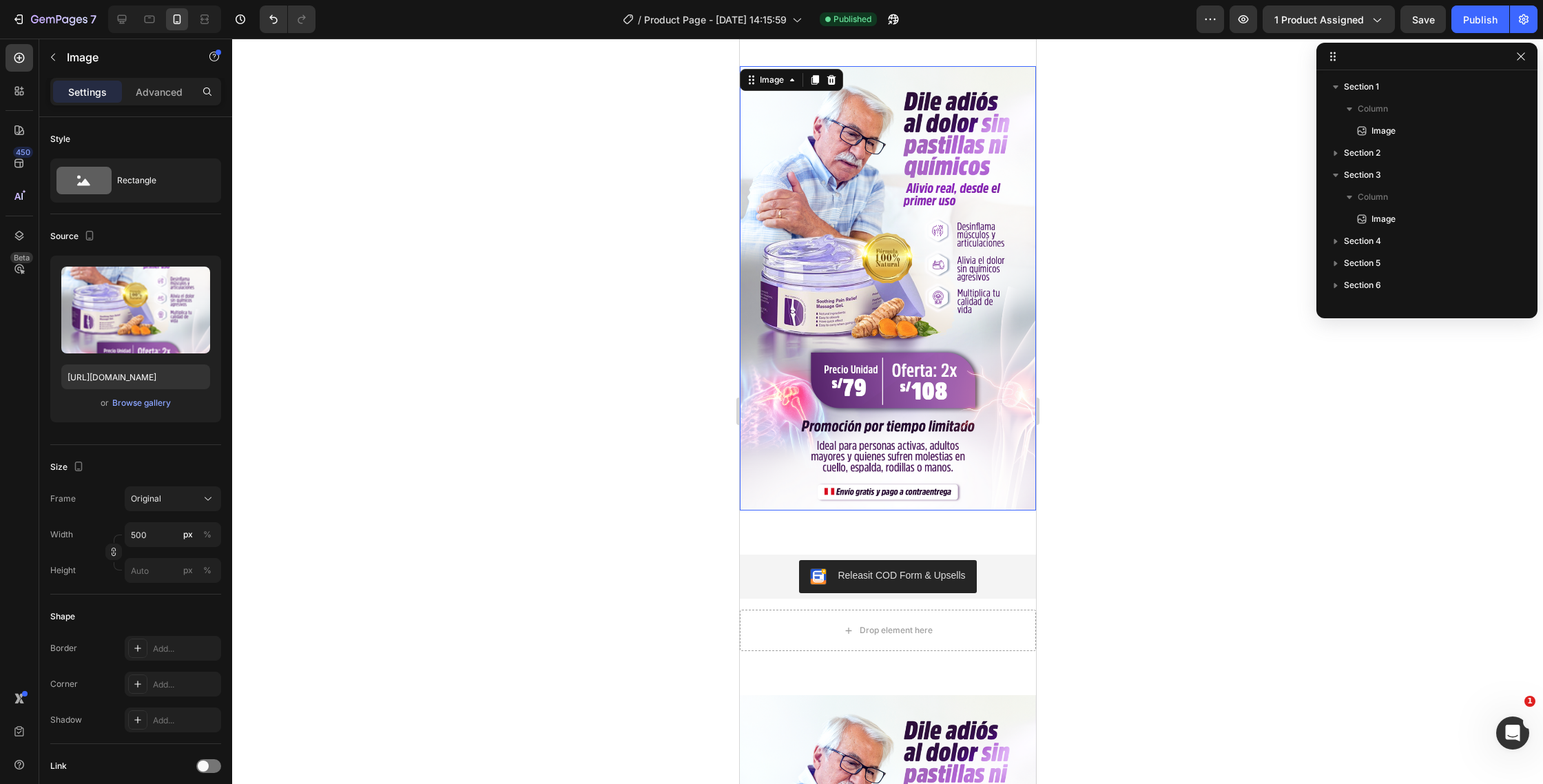
scroll to position [261, 0]
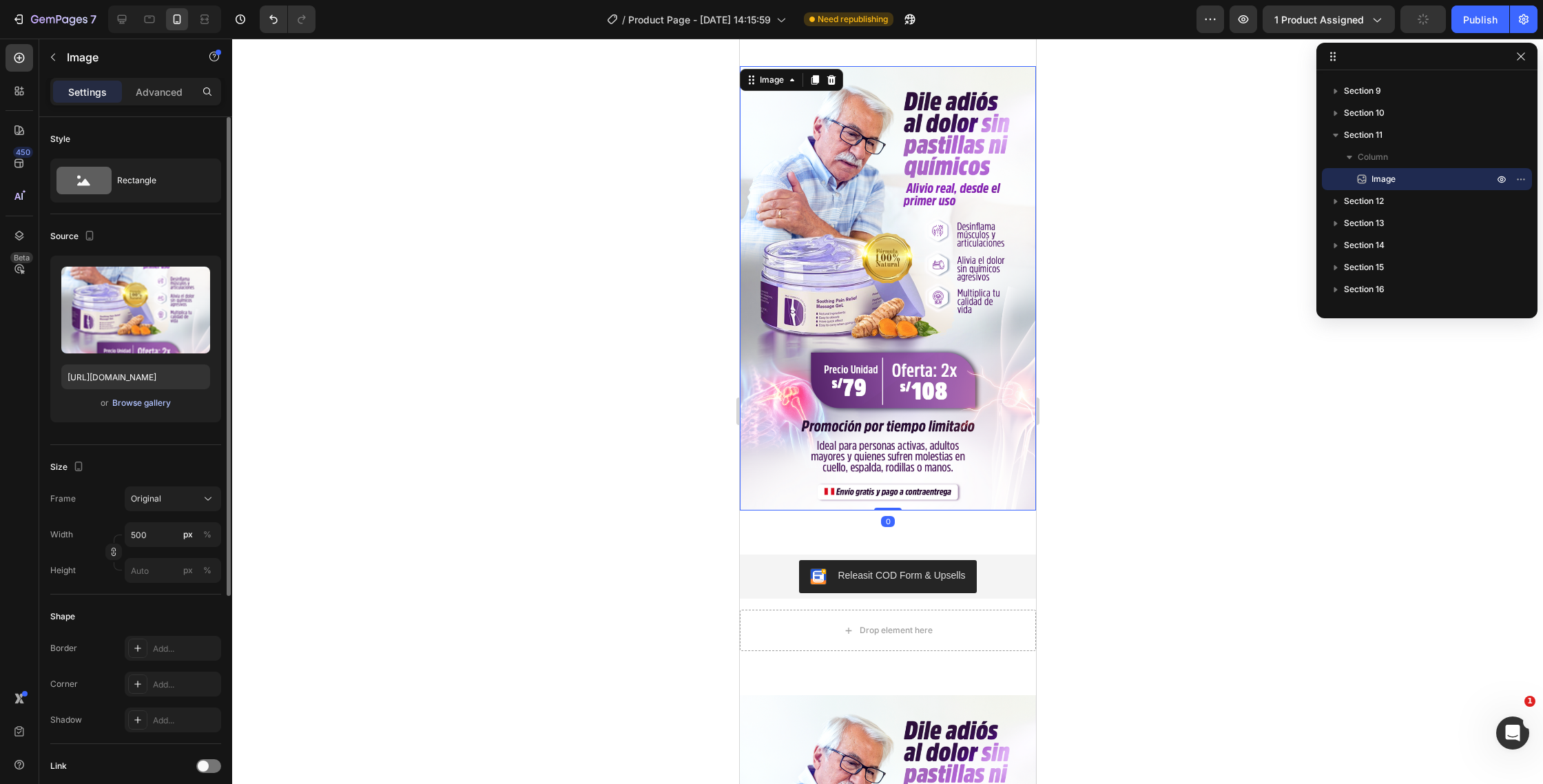
click at [118, 404] on div "Browse gallery" at bounding box center [141, 402] width 59 height 13
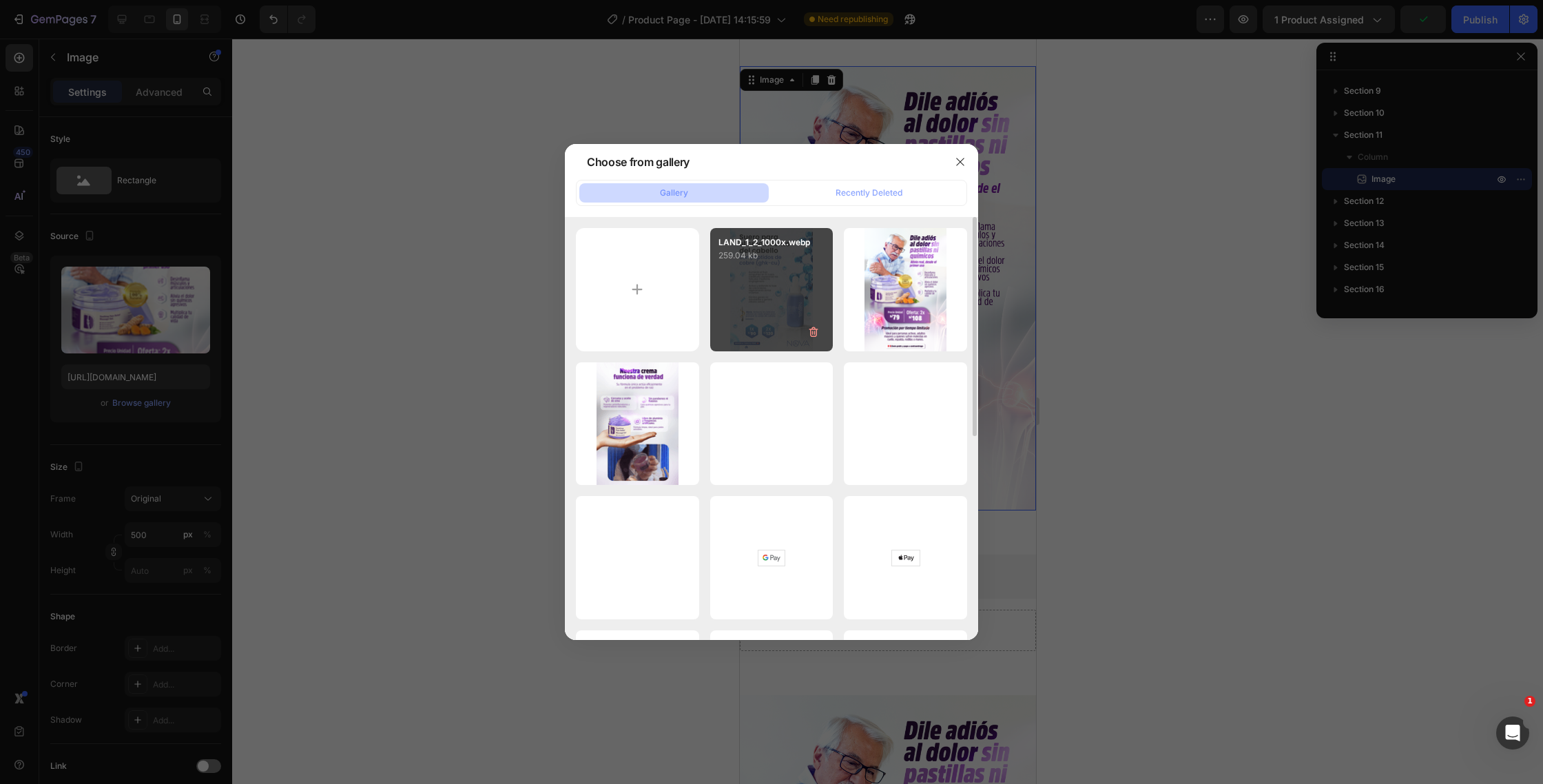
click at [746, 294] on div "LAND_1_2_1000x.webp 259.04 kb" at bounding box center [772, 290] width 123 height 123
type input "https://cdn.shopify.com/s/files/1/0586/9404/1674/files/gempages_581234543290221…"
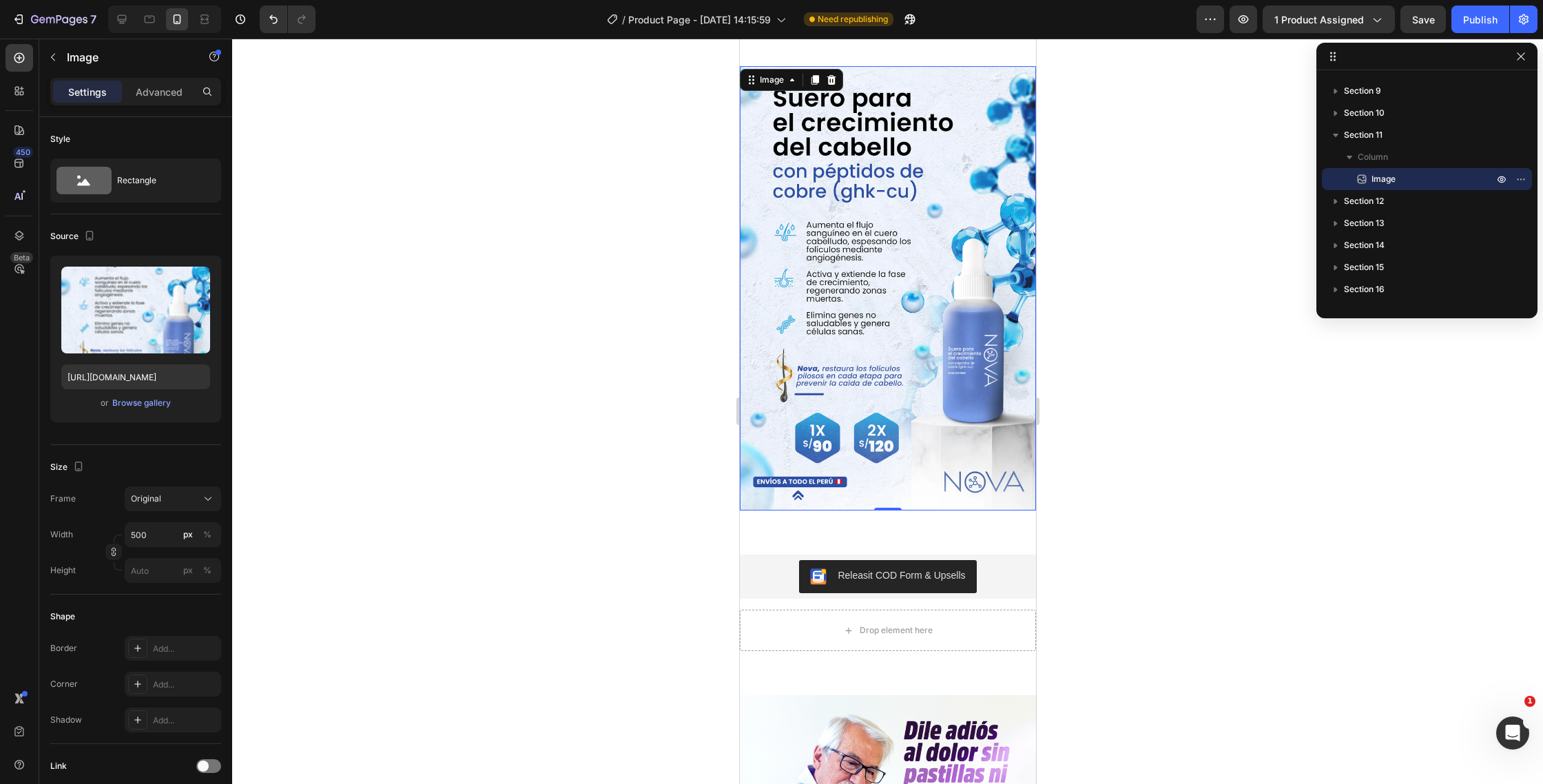
click at [1165, 455] on div at bounding box center [887, 411] width 1311 height 746
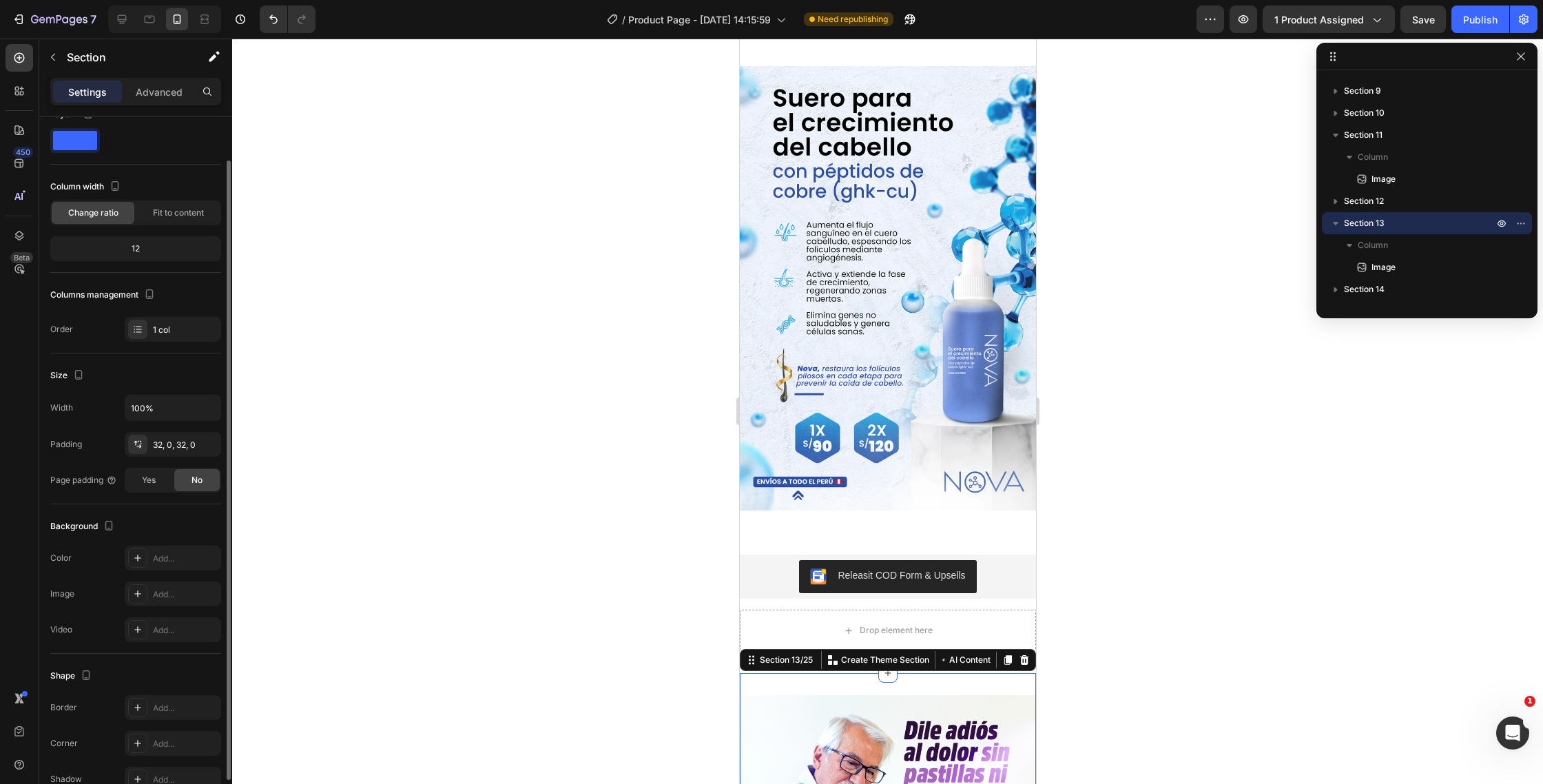
scroll to position [37, 0]
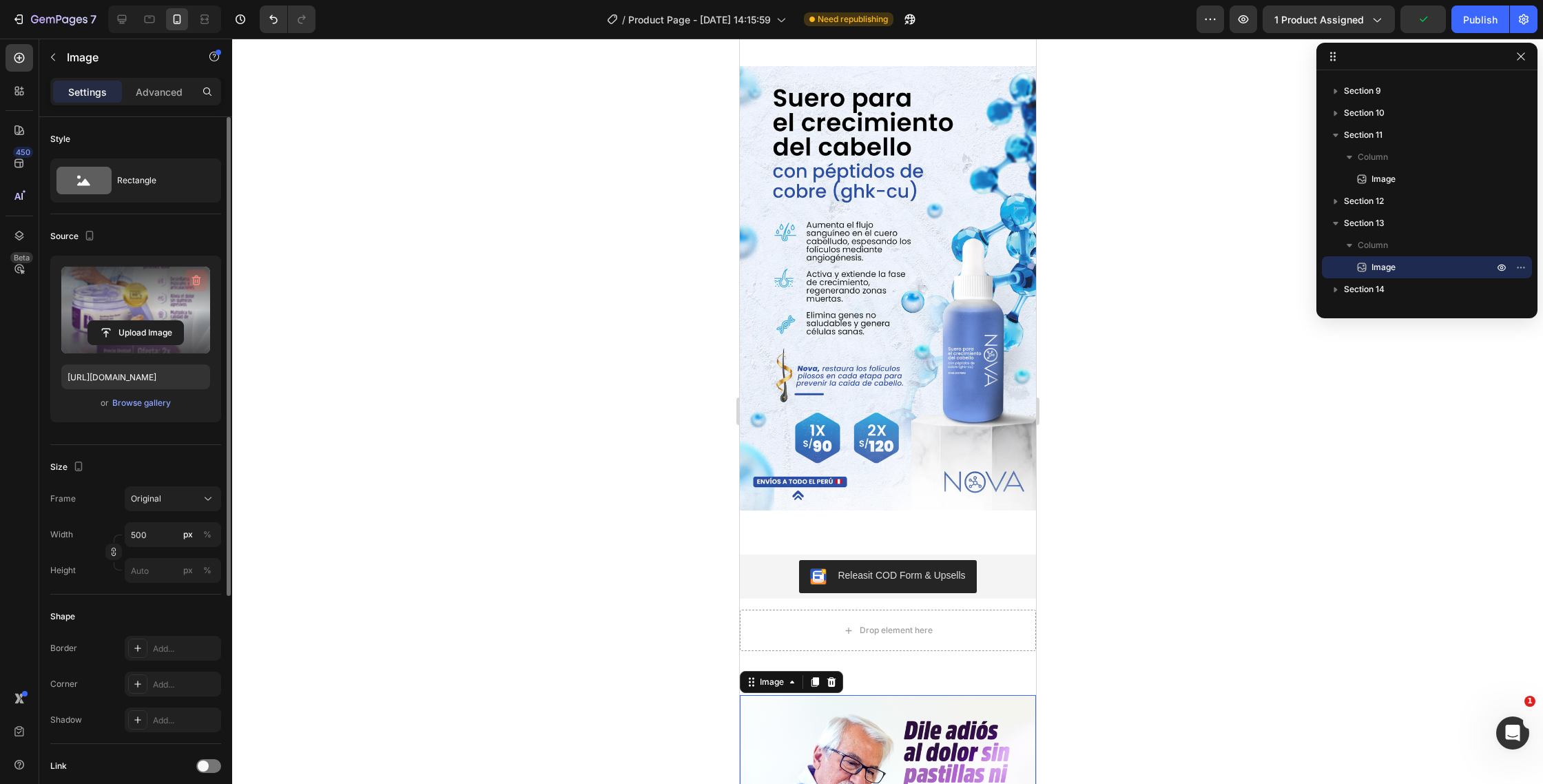
click at [196, 275] on icon "button" at bounding box center [196, 280] width 9 height 11
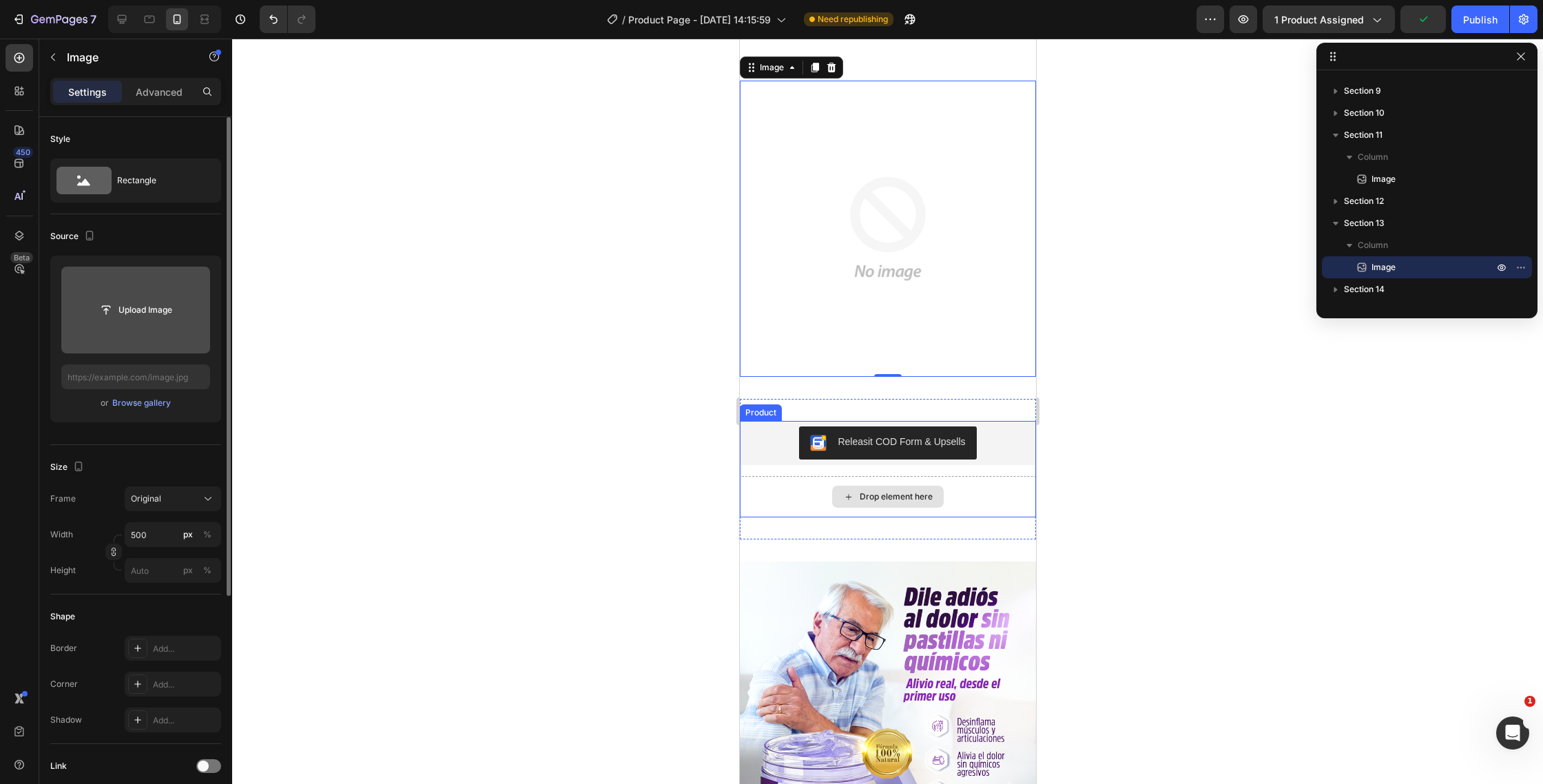
scroll to position [4145, 0]
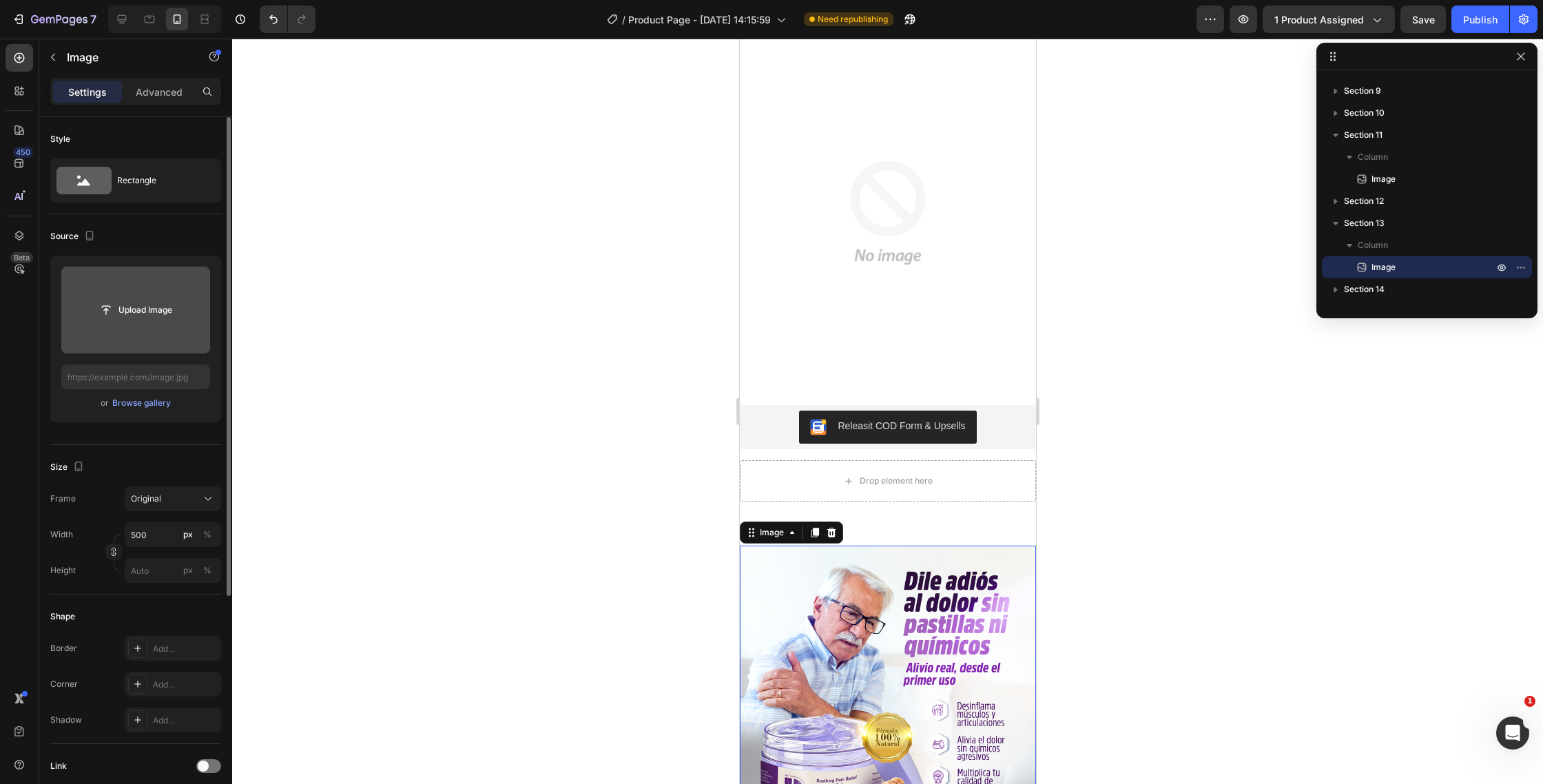
click at [916, 631] on img at bounding box center [887, 768] width 296 height 444
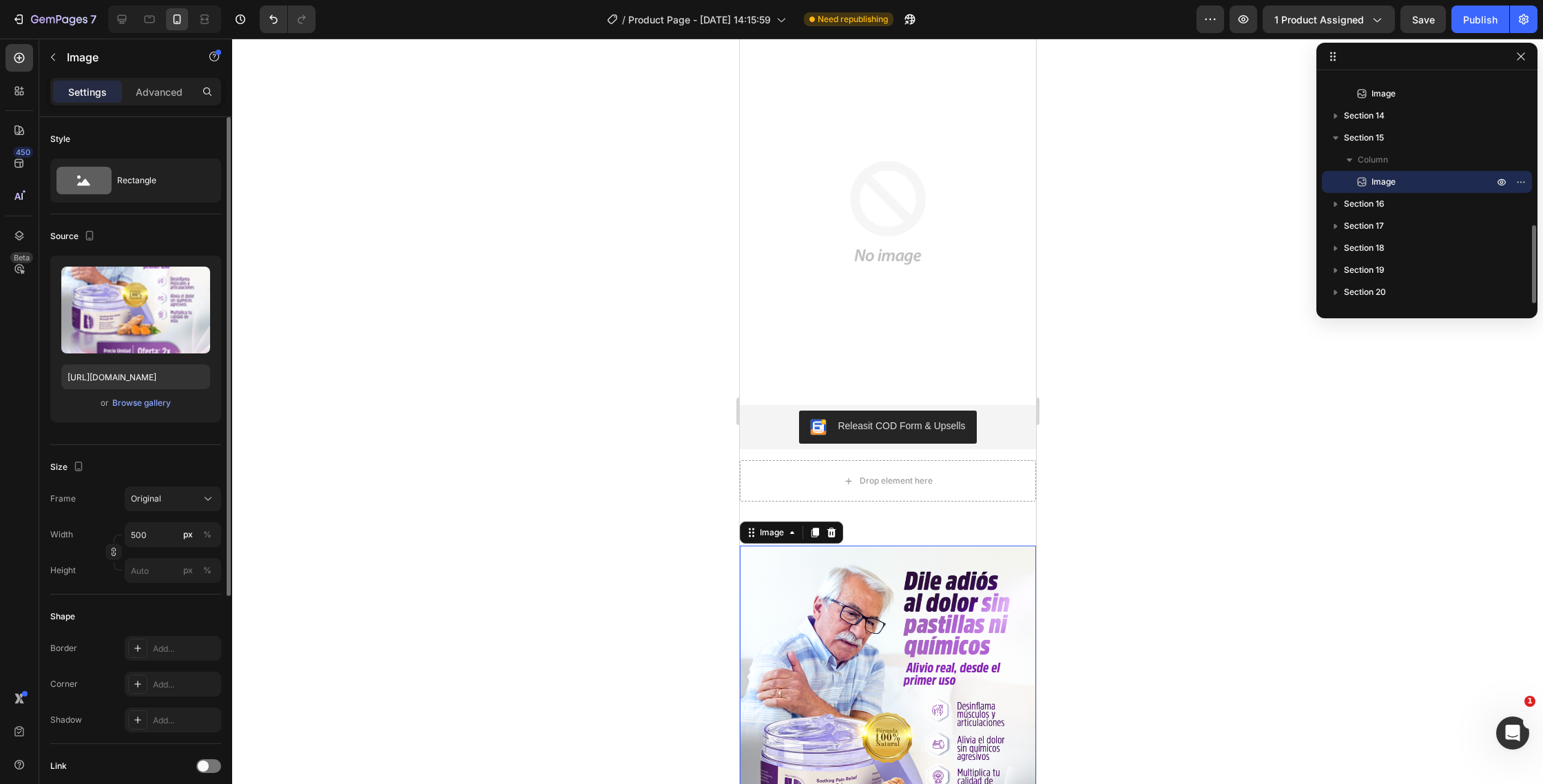
click at [916, 631] on img at bounding box center [887, 768] width 296 height 444
click at [189, 230] on div "Source" at bounding box center [136, 236] width 171 height 22
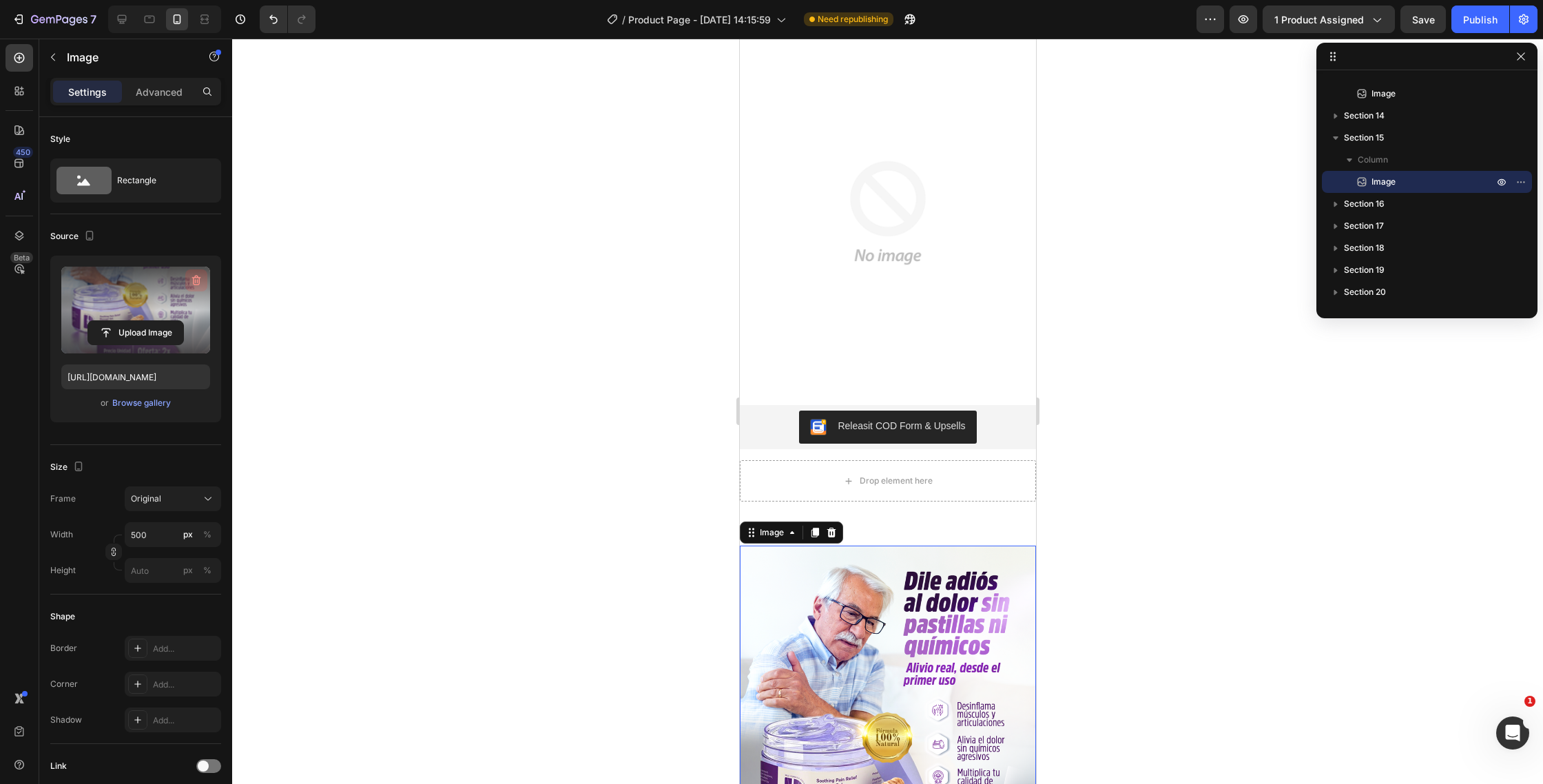
click at [191, 276] on icon "button" at bounding box center [196, 280] width 13 height 13
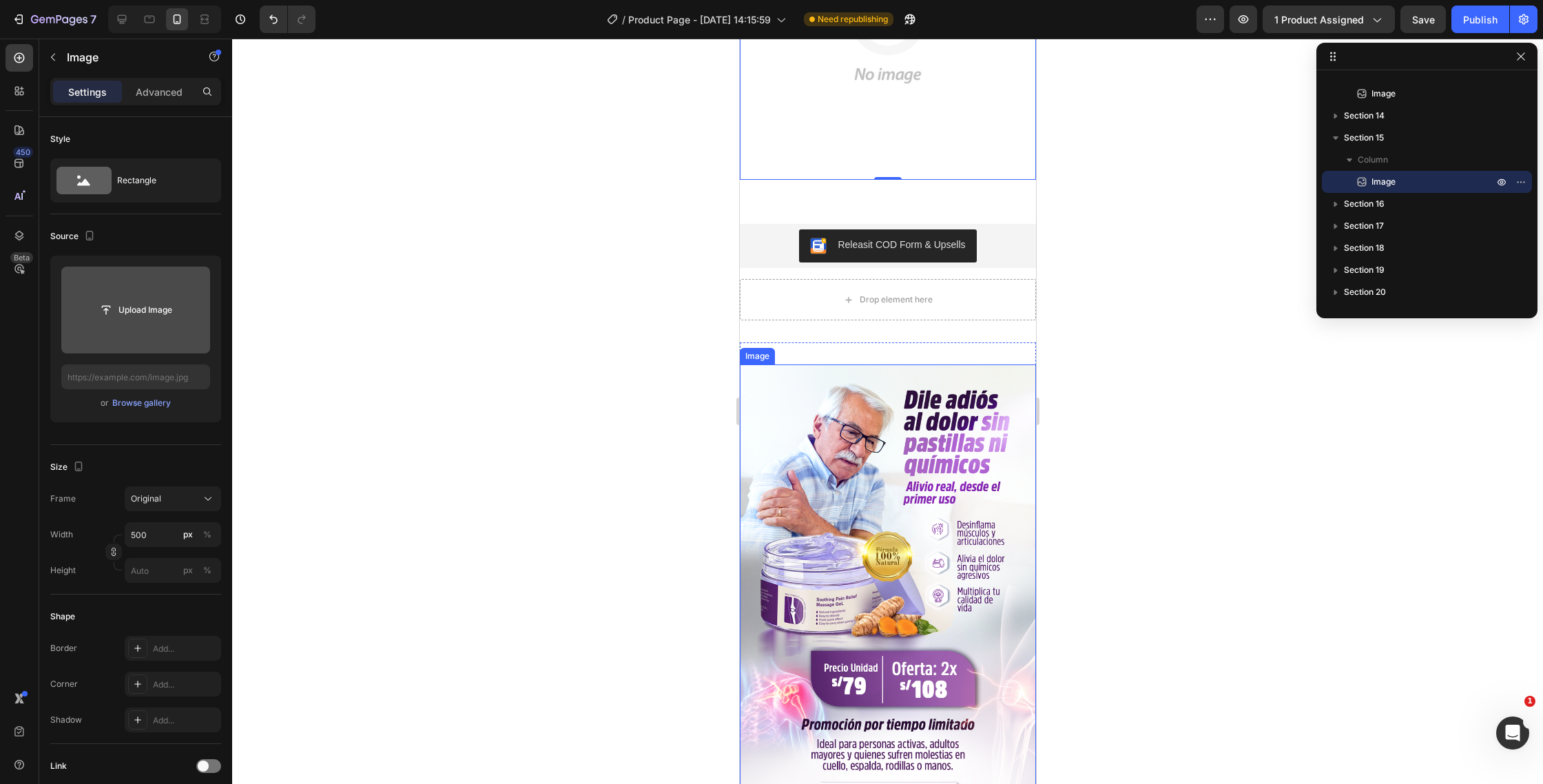
scroll to position [4849, 0]
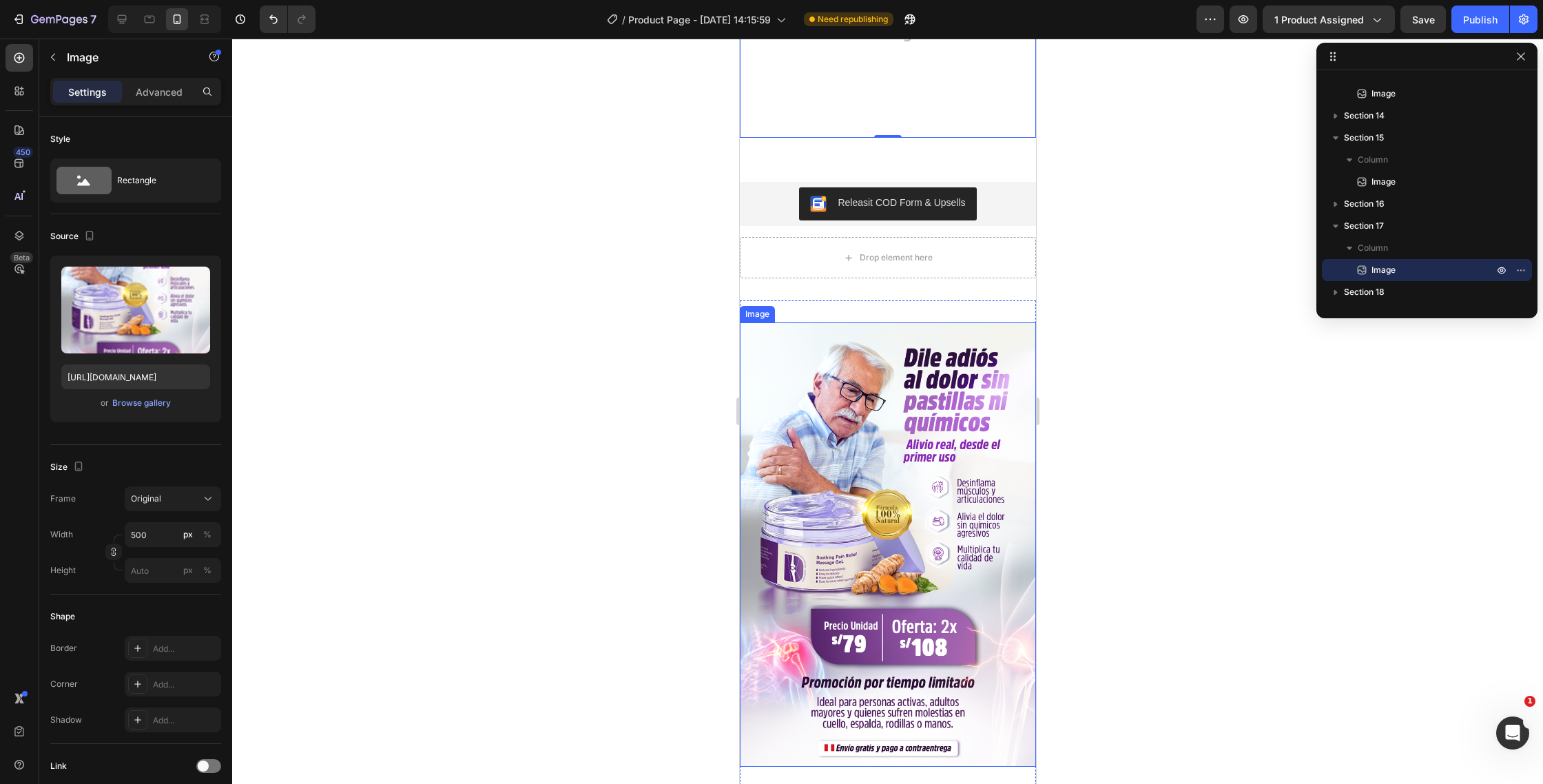
click at [899, 530] on img at bounding box center [887, 544] width 296 height 444
click at [824, 308] on div at bounding box center [830, 309] width 16 height 16
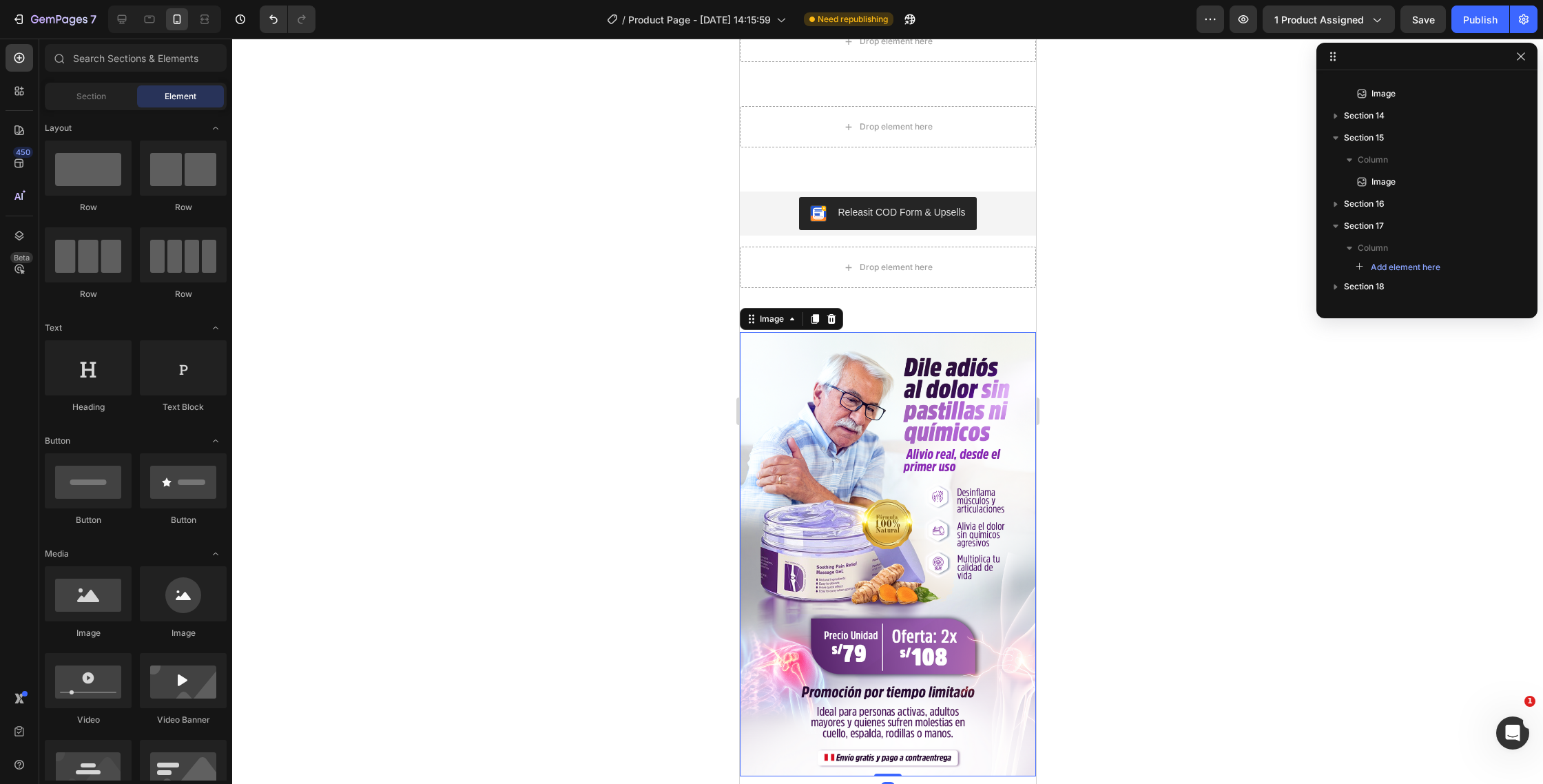
scroll to position [517, 0]
click at [887, 460] on img at bounding box center [887, 554] width 296 height 444
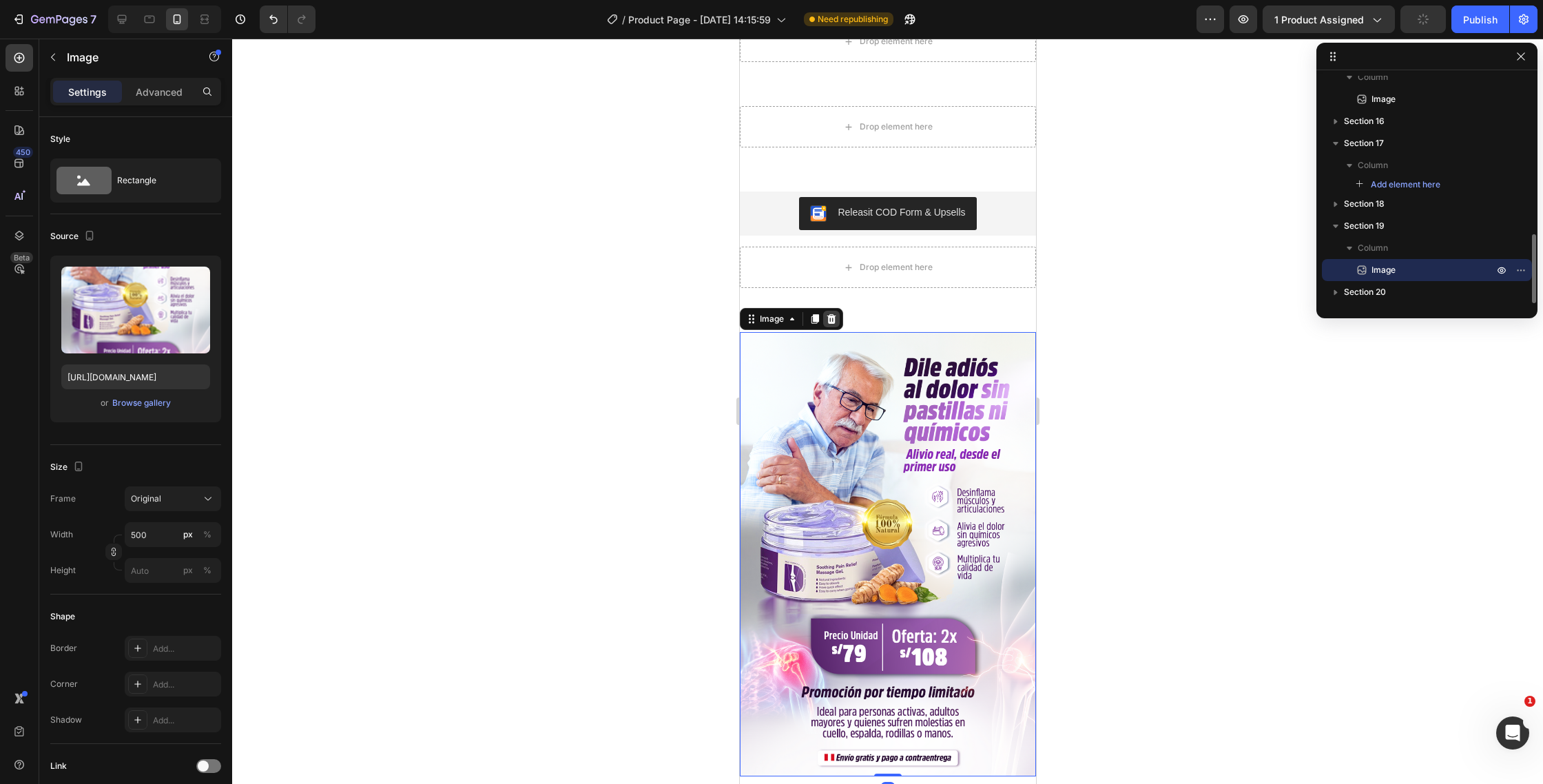
click at [838, 323] on div at bounding box center [830, 318] width 16 height 16
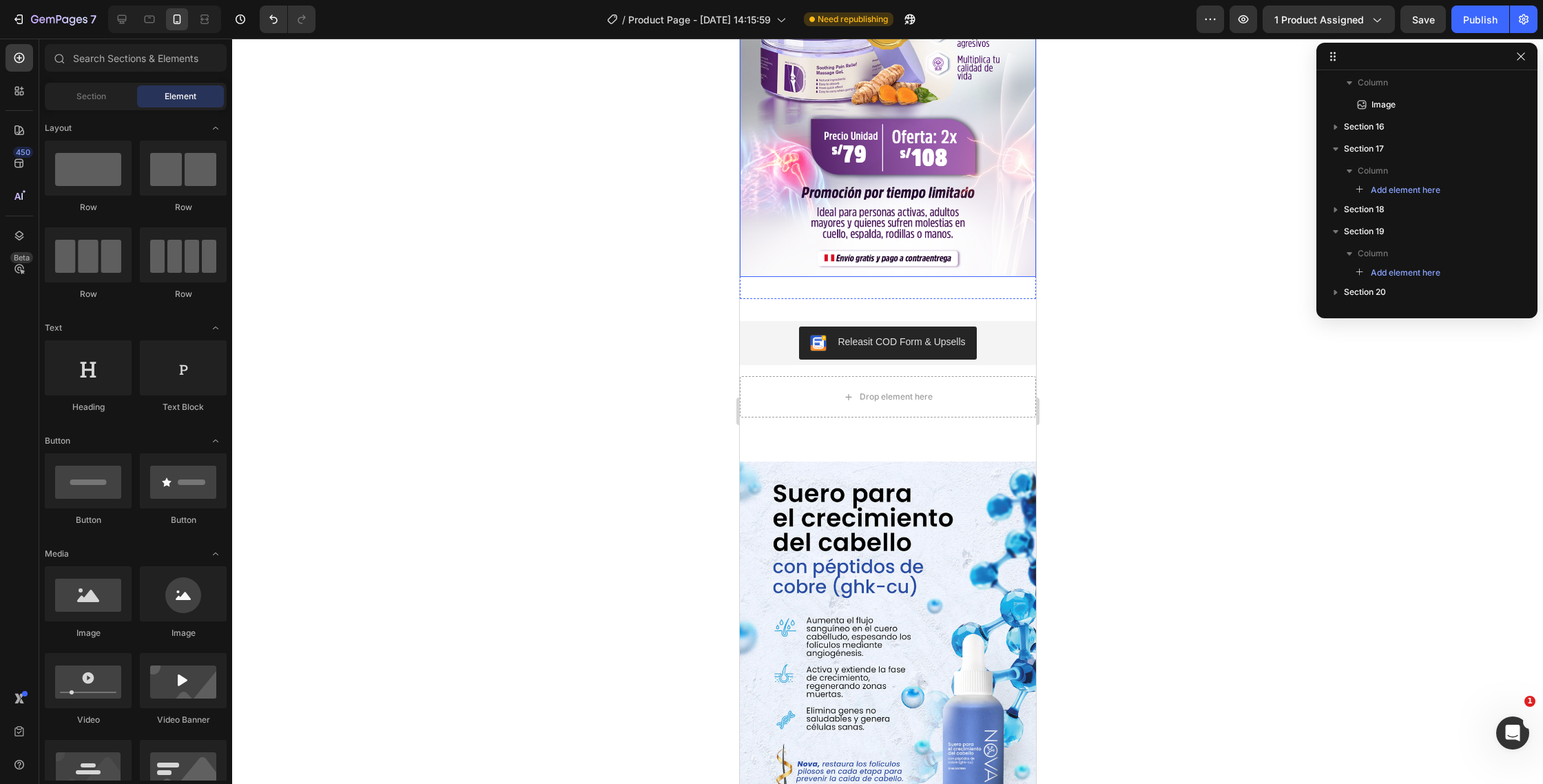
scroll to position [2937, 0]
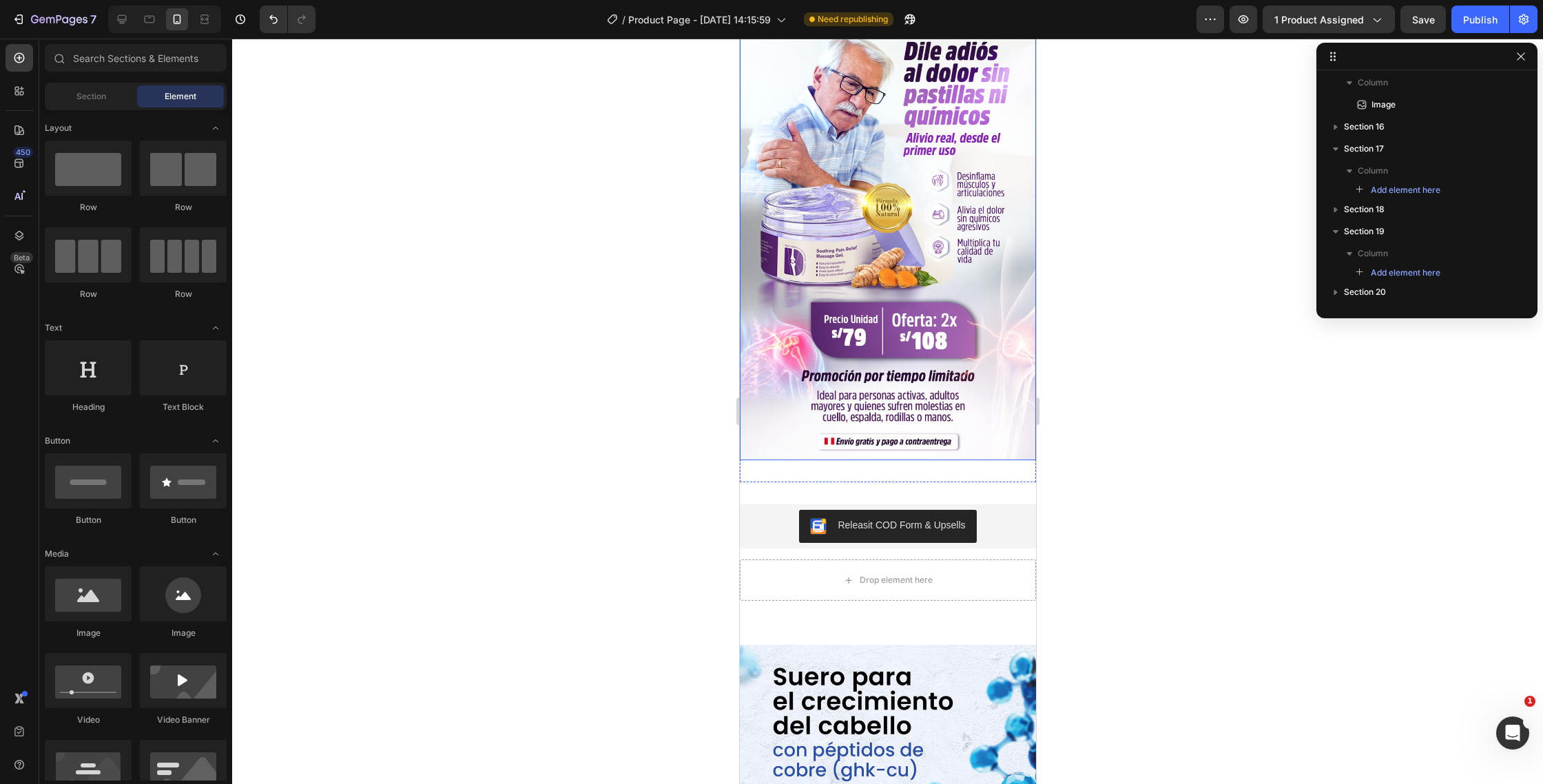
click at [914, 341] on img at bounding box center [887, 238] width 296 height 444
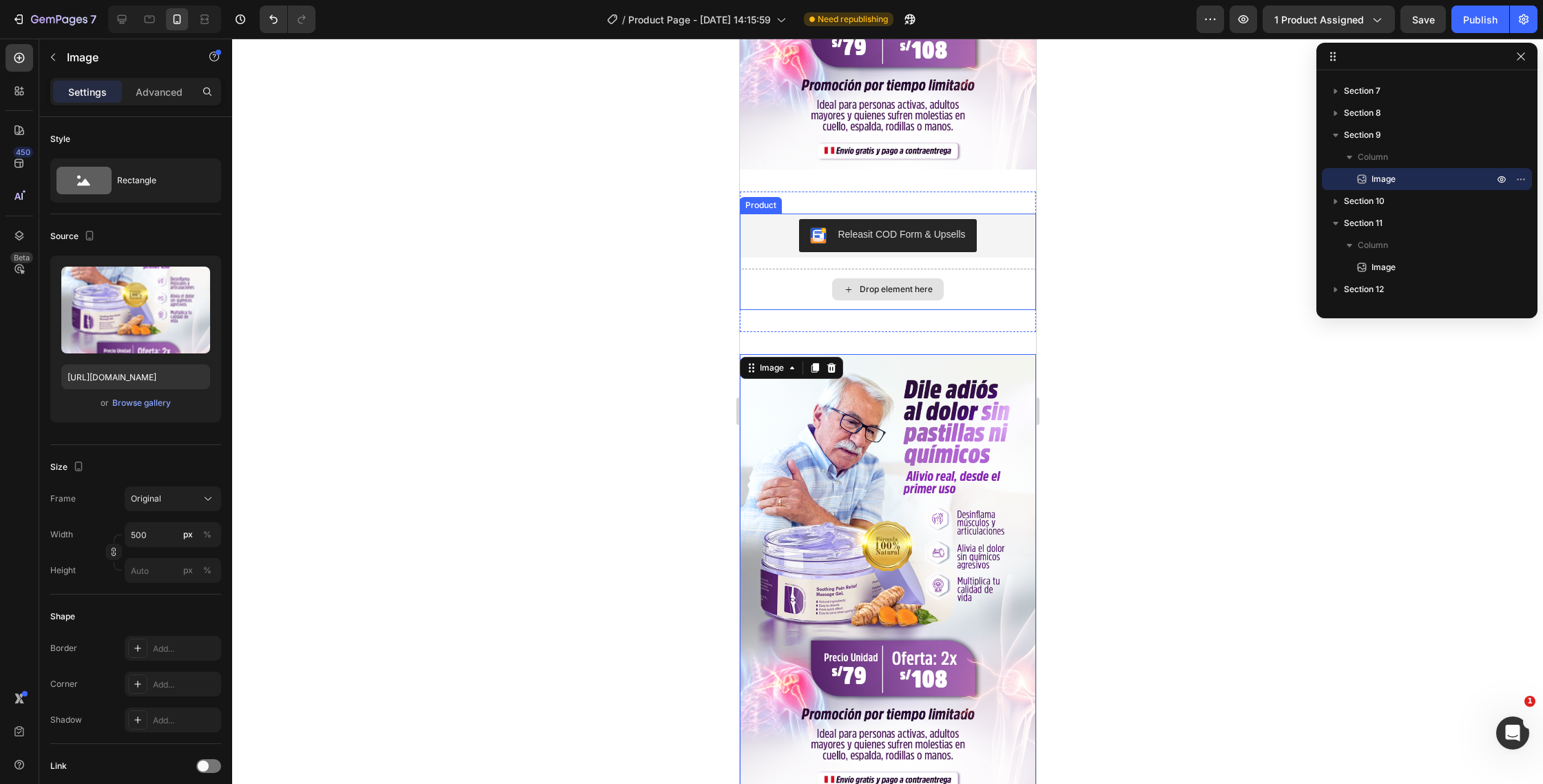
scroll to position [2579, 0]
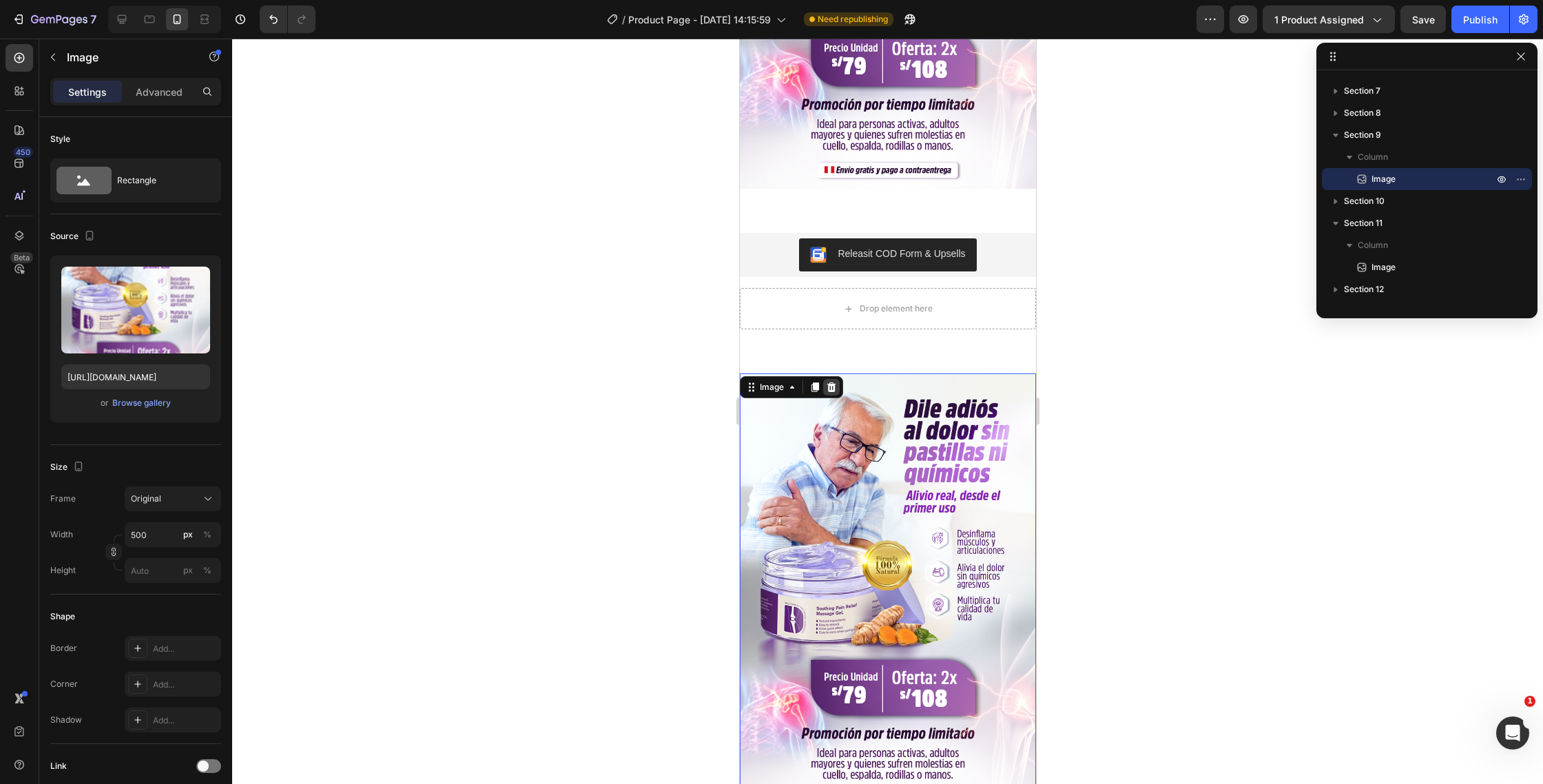
click at [826, 394] on div at bounding box center [830, 387] width 16 height 16
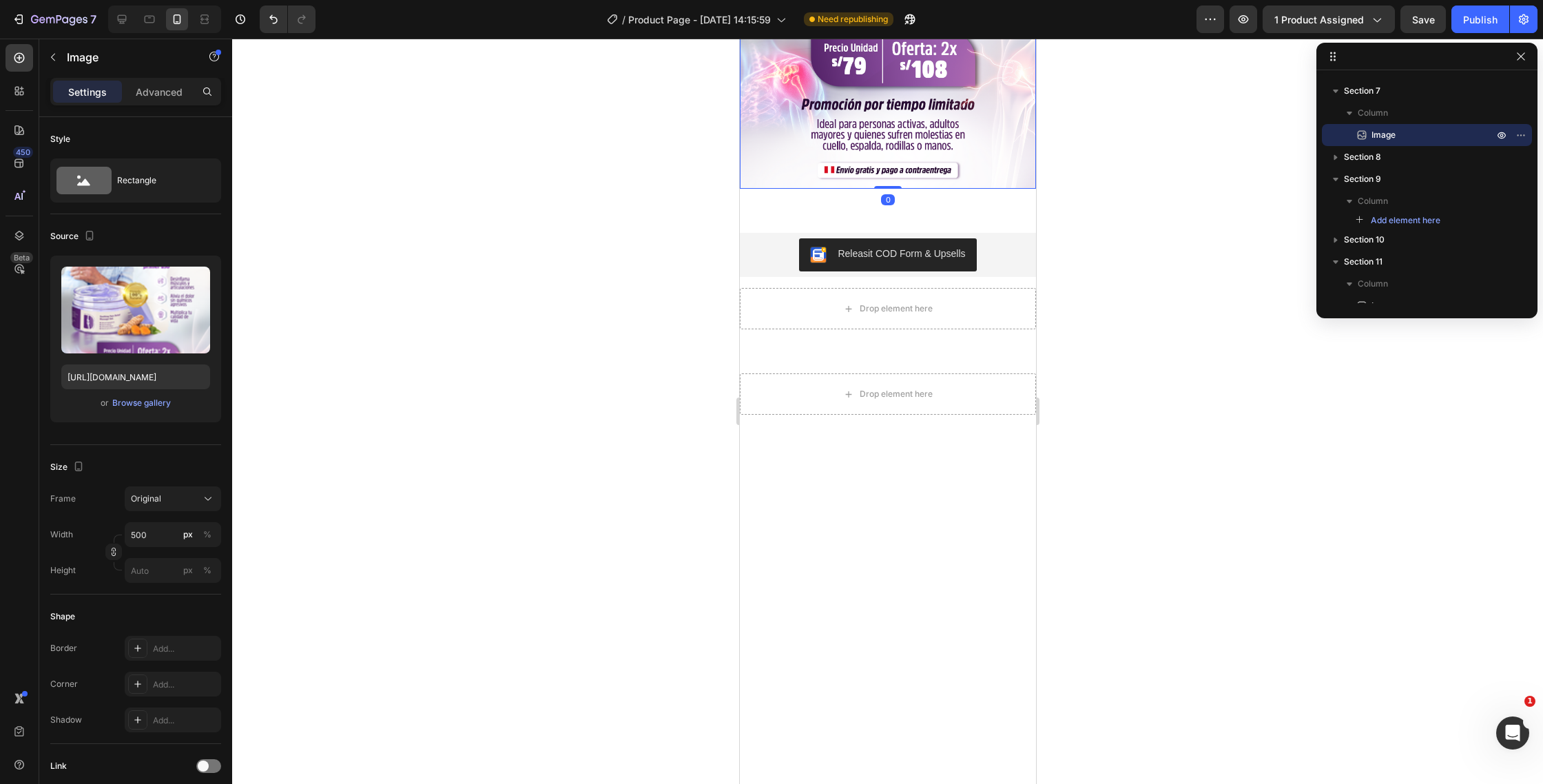
drag, startPoint x: 194, startPoint y: 283, endPoint x: 438, endPoint y: 300, distance: 244.6
click at [194, 283] on icon "button" at bounding box center [196, 280] width 13 height 13
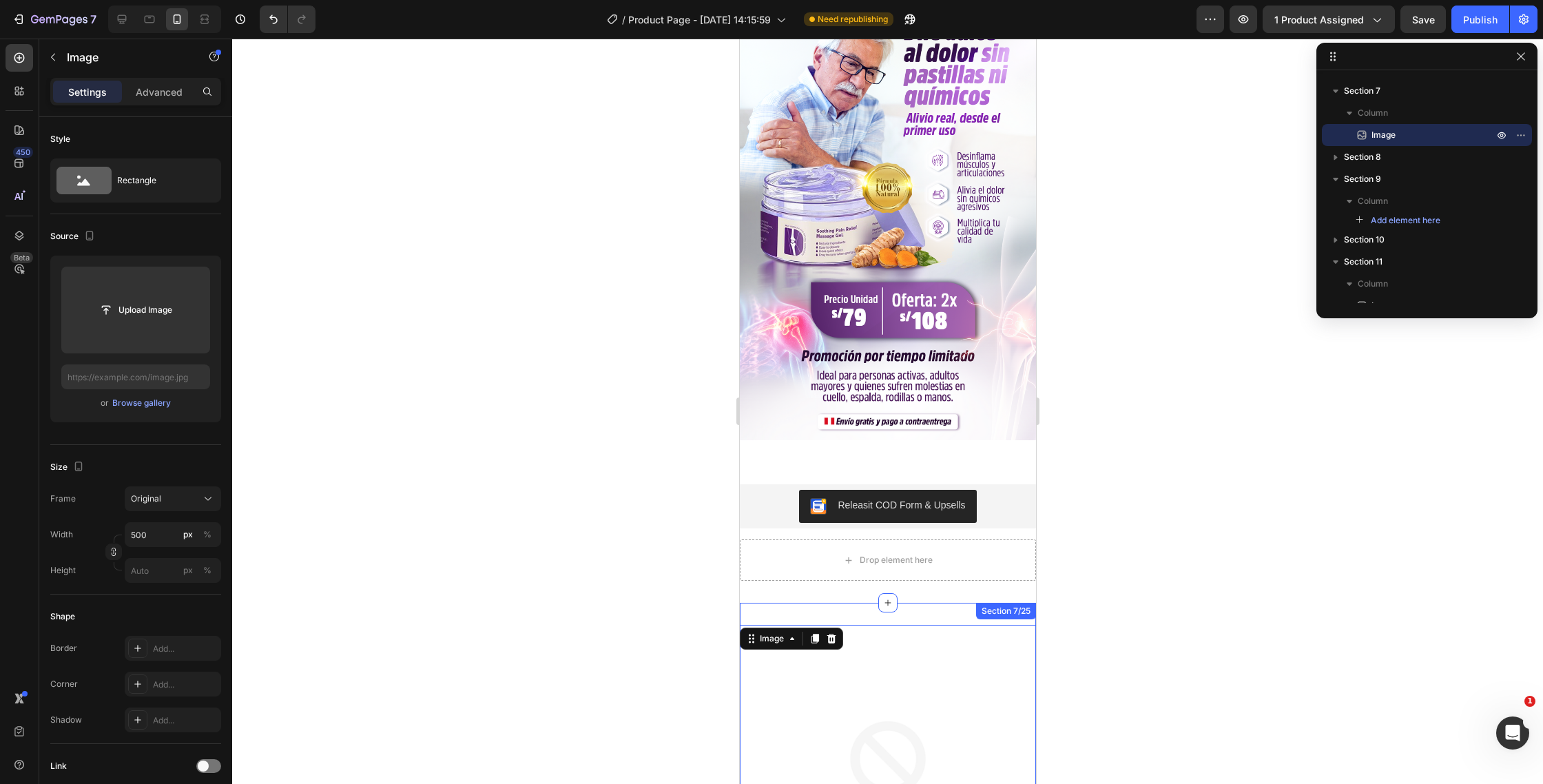
scroll to position [1676, 0]
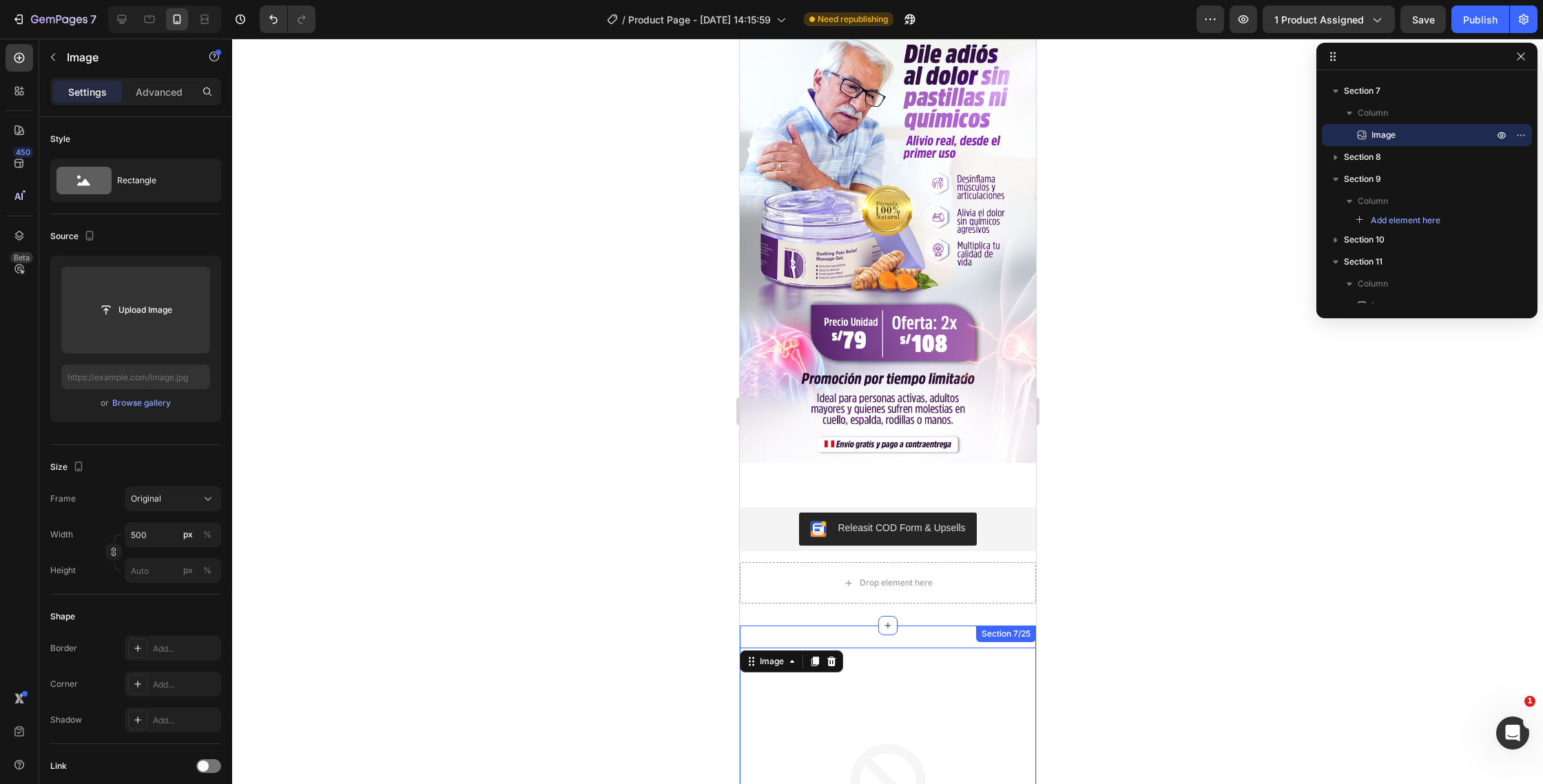
click at [862, 305] on img at bounding box center [887, 240] width 296 height 444
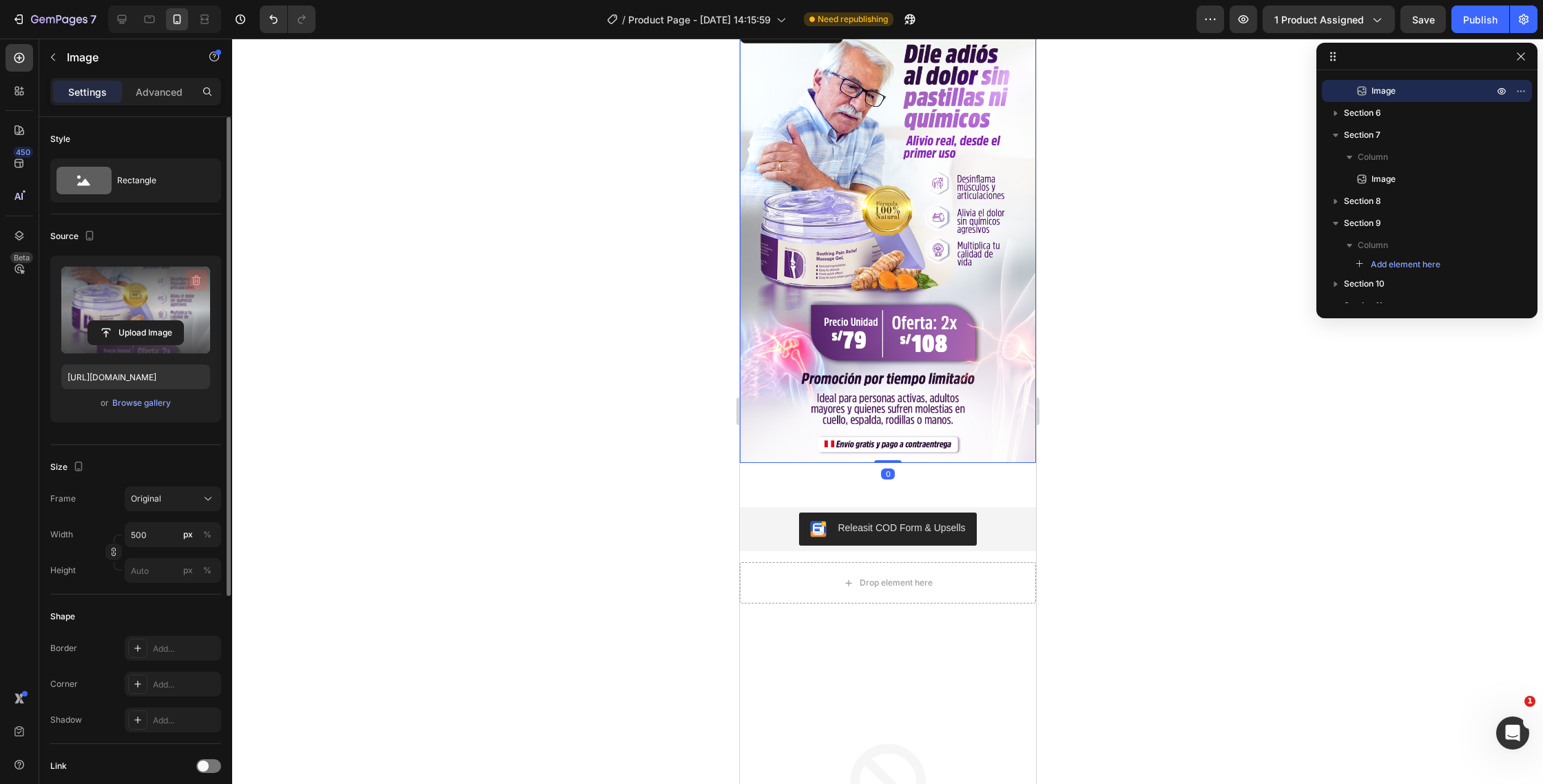
click at [196, 280] on icon "button" at bounding box center [196, 280] width 13 height 13
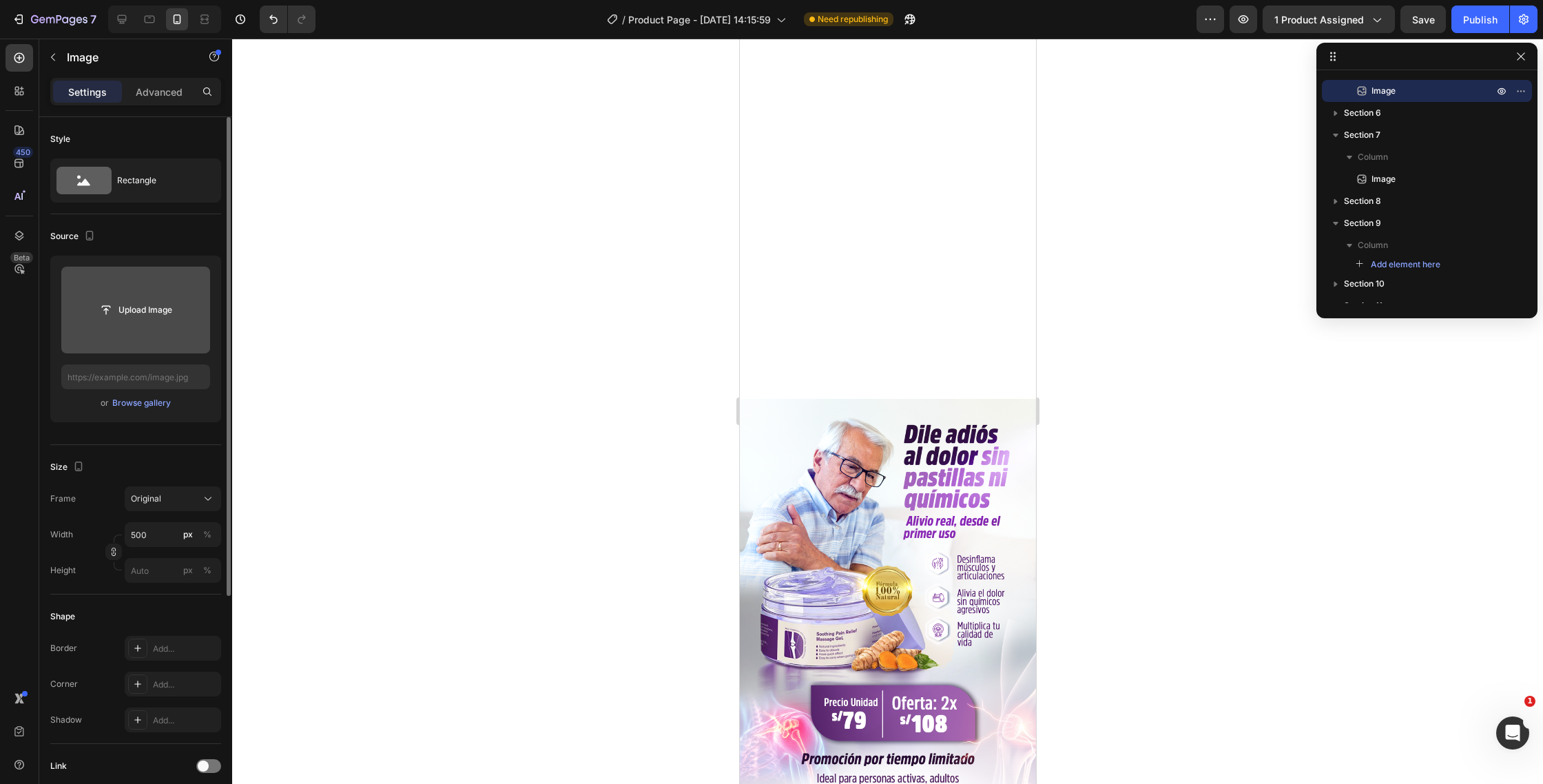
scroll to position [594, 0]
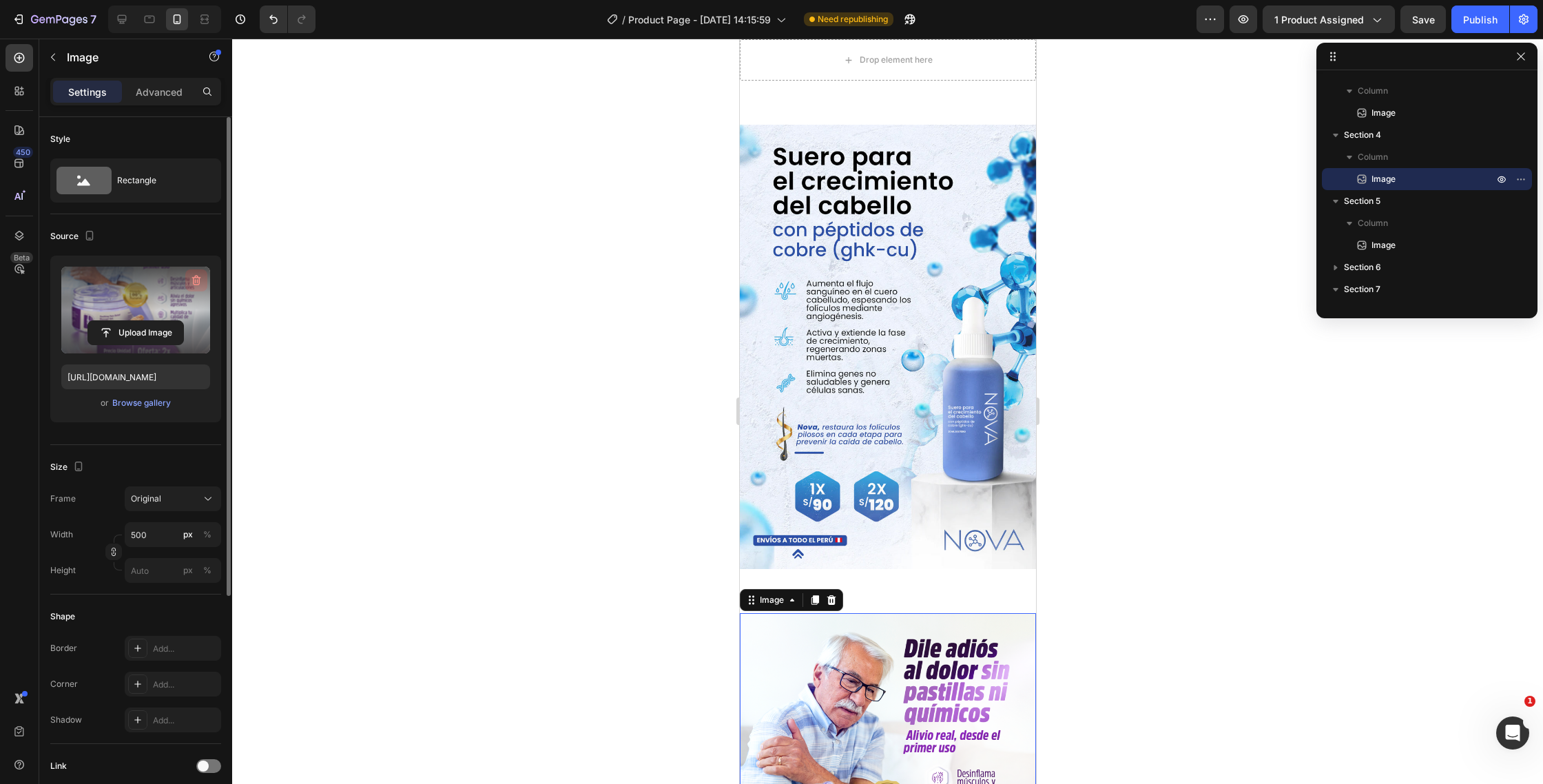
click at [192, 275] on icon "button" at bounding box center [196, 280] width 13 height 13
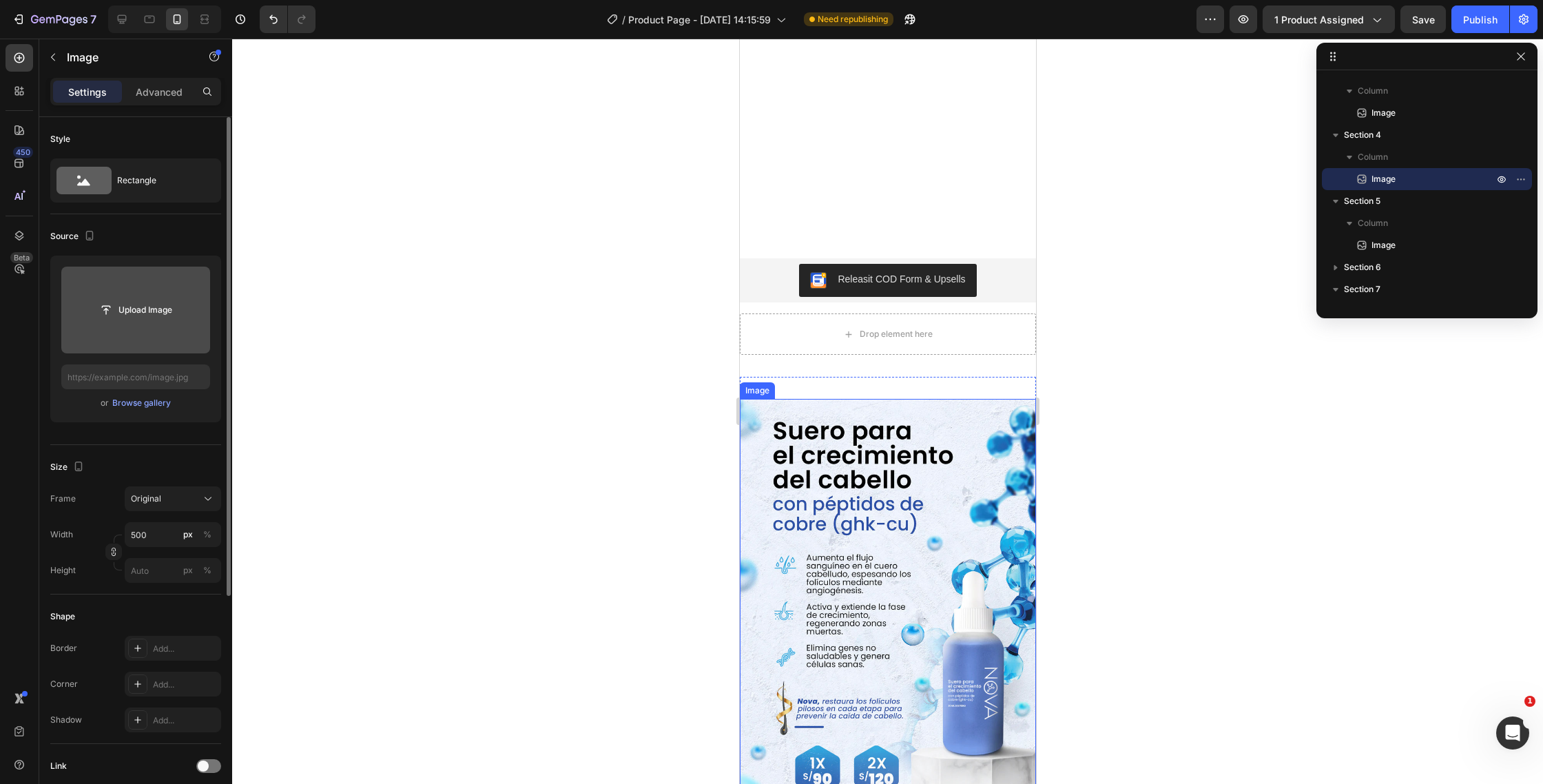
scroll to position [0, 0]
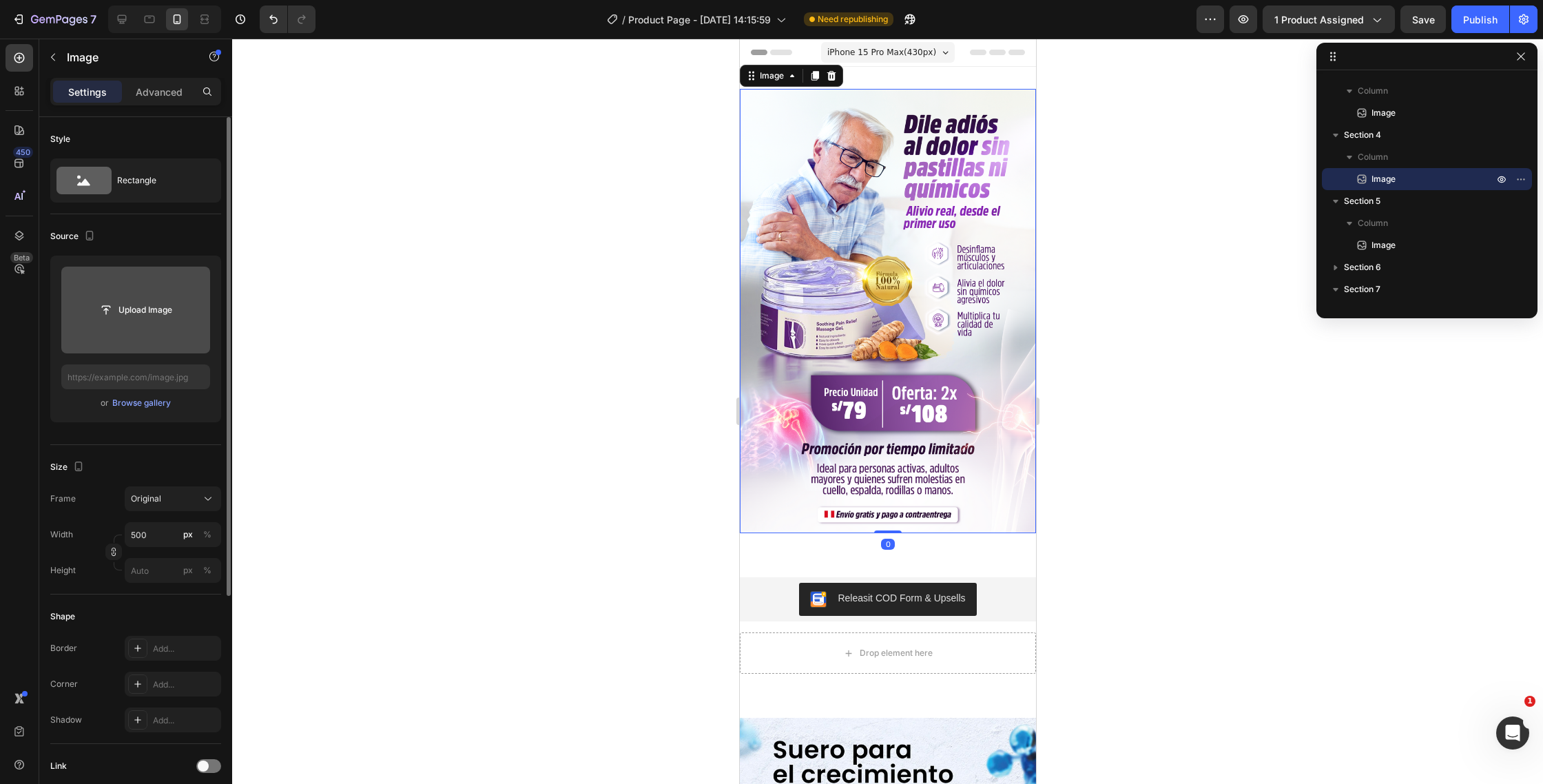
drag, startPoint x: 865, startPoint y: 366, endPoint x: 1383, endPoint y: 380, distance: 518.2
click at [865, 366] on img at bounding box center [887, 311] width 296 height 444
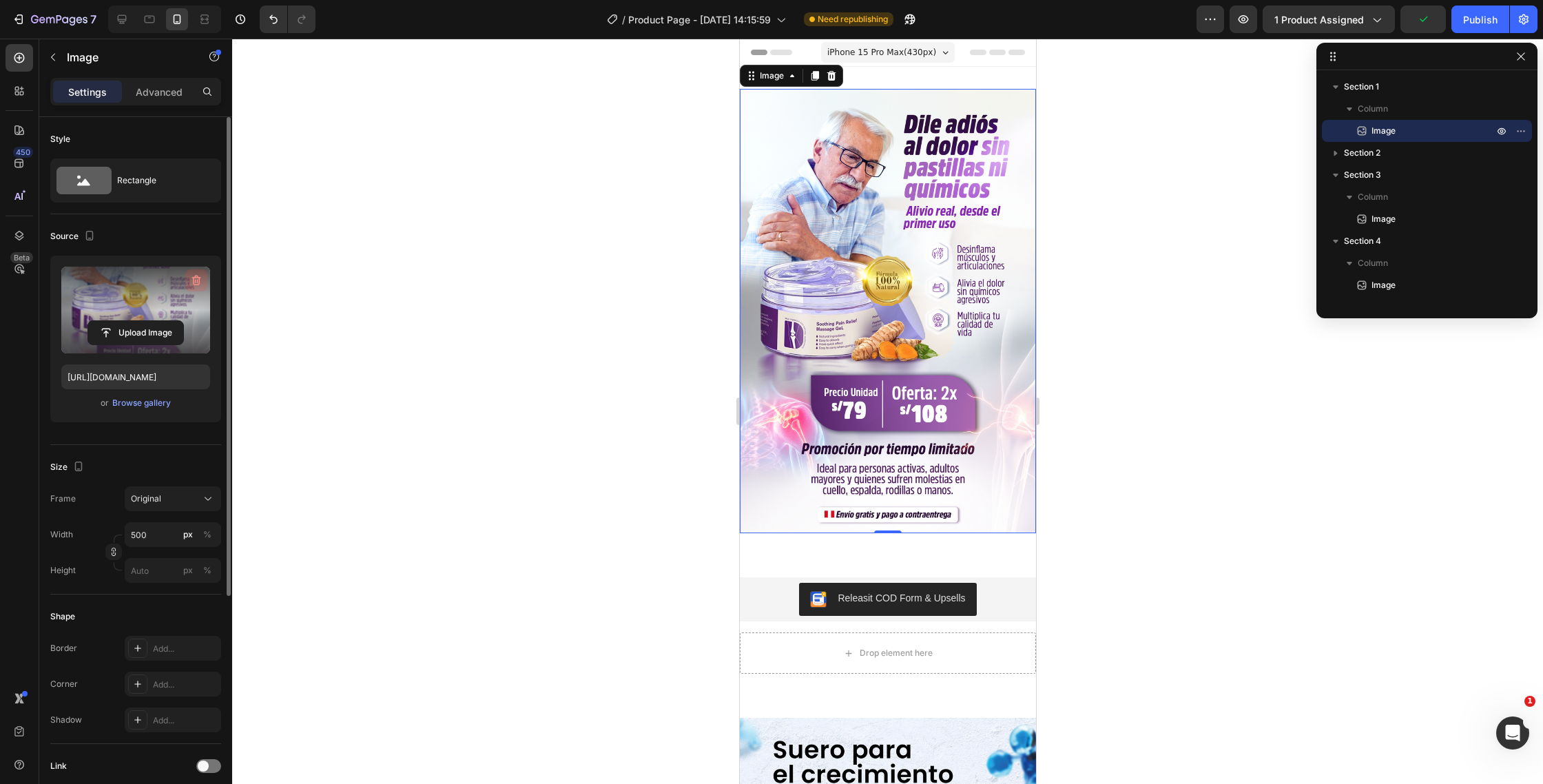
click at [196, 280] on icon "button" at bounding box center [196, 280] width 13 height 13
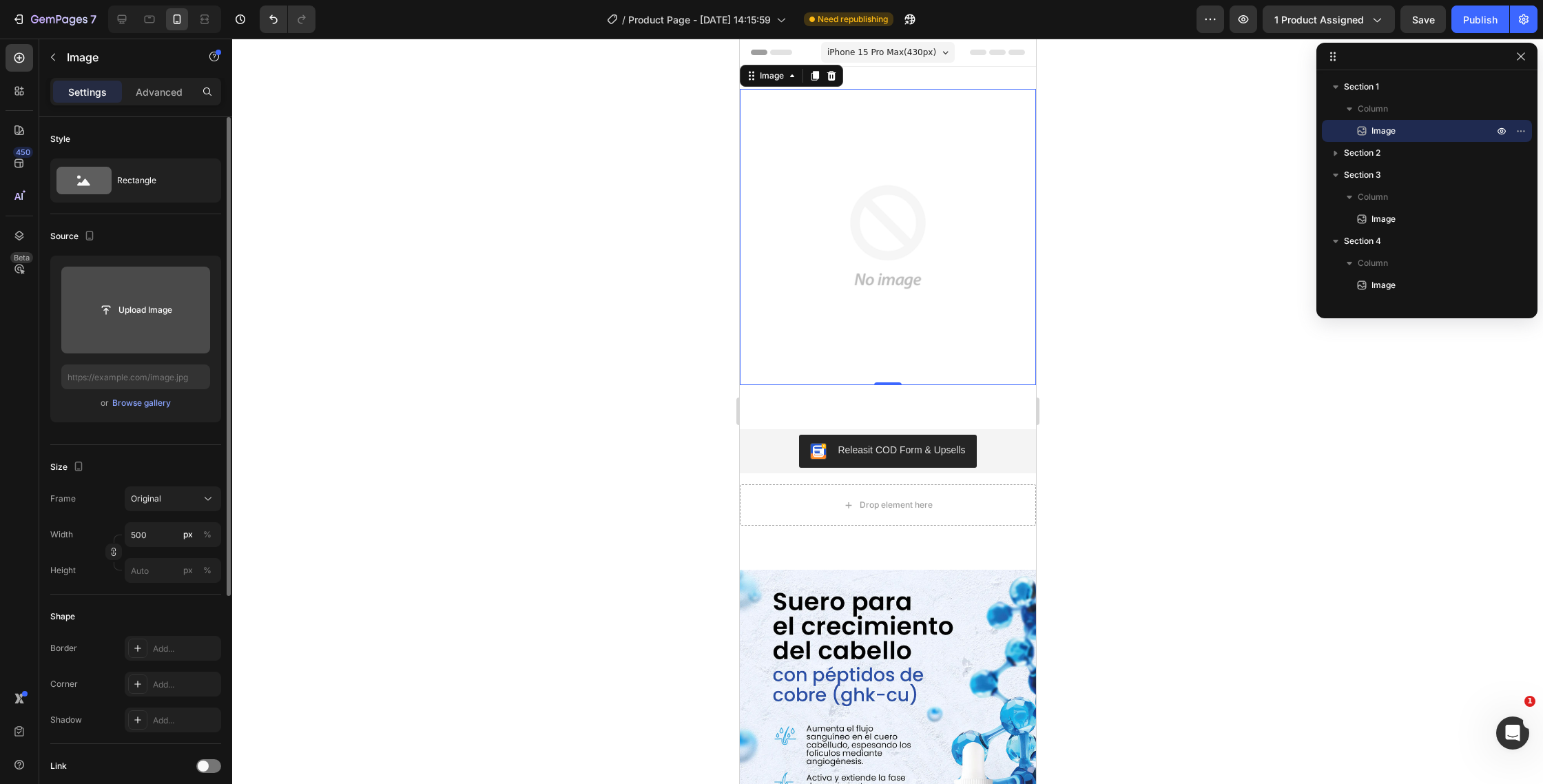
click at [449, 304] on div at bounding box center [887, 411] width 1311 height 746
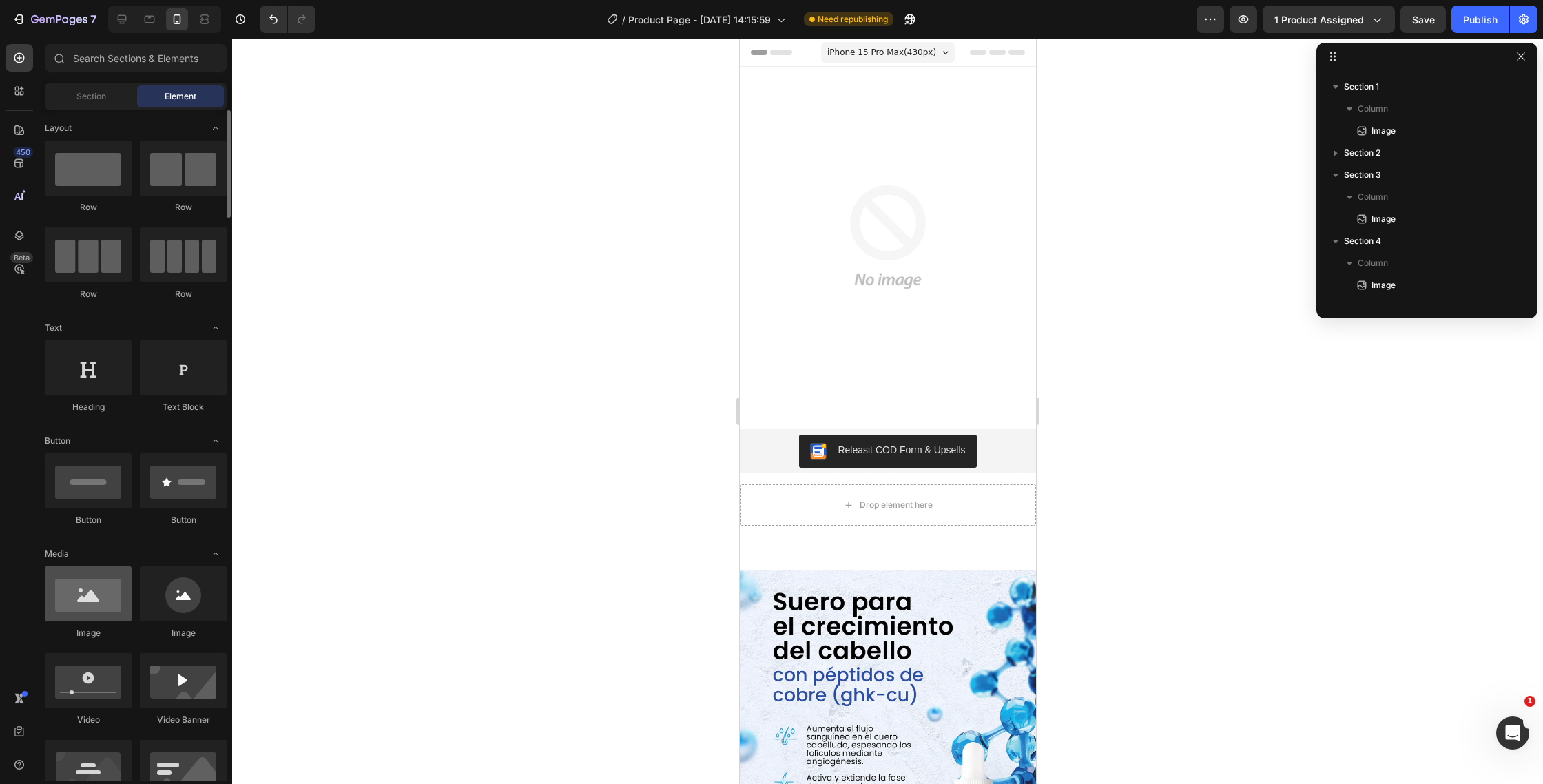
click at [91, 596] on div at bounding box center [89, 594] width 87 height 55
click at [92, 596] on div at bounding box center [89, 594] width 87 height 55
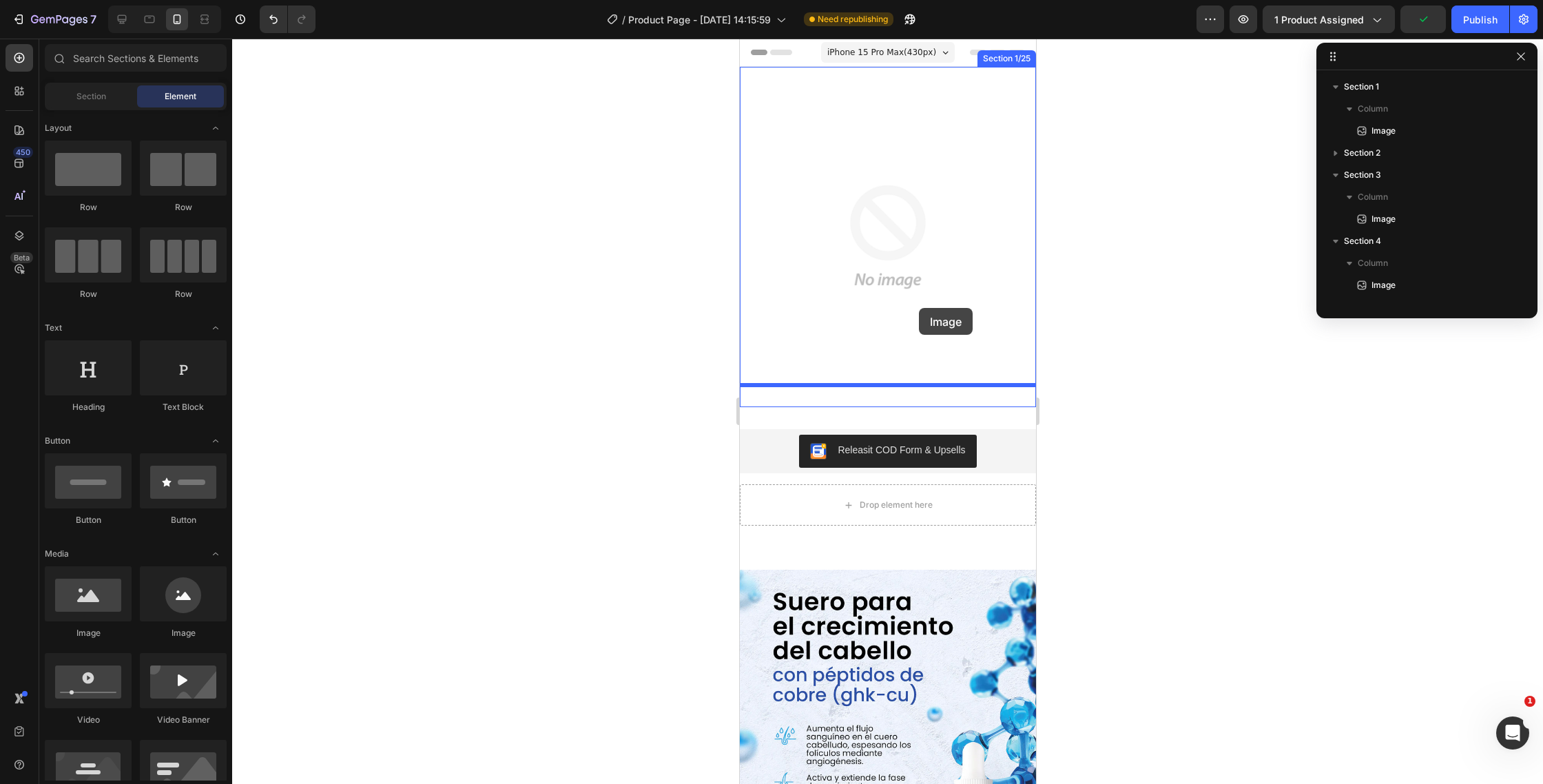
drag, startPoint x: 831, startPoint y: 635, endPoint x: 919, endPoint y: 308, distance: 338.6
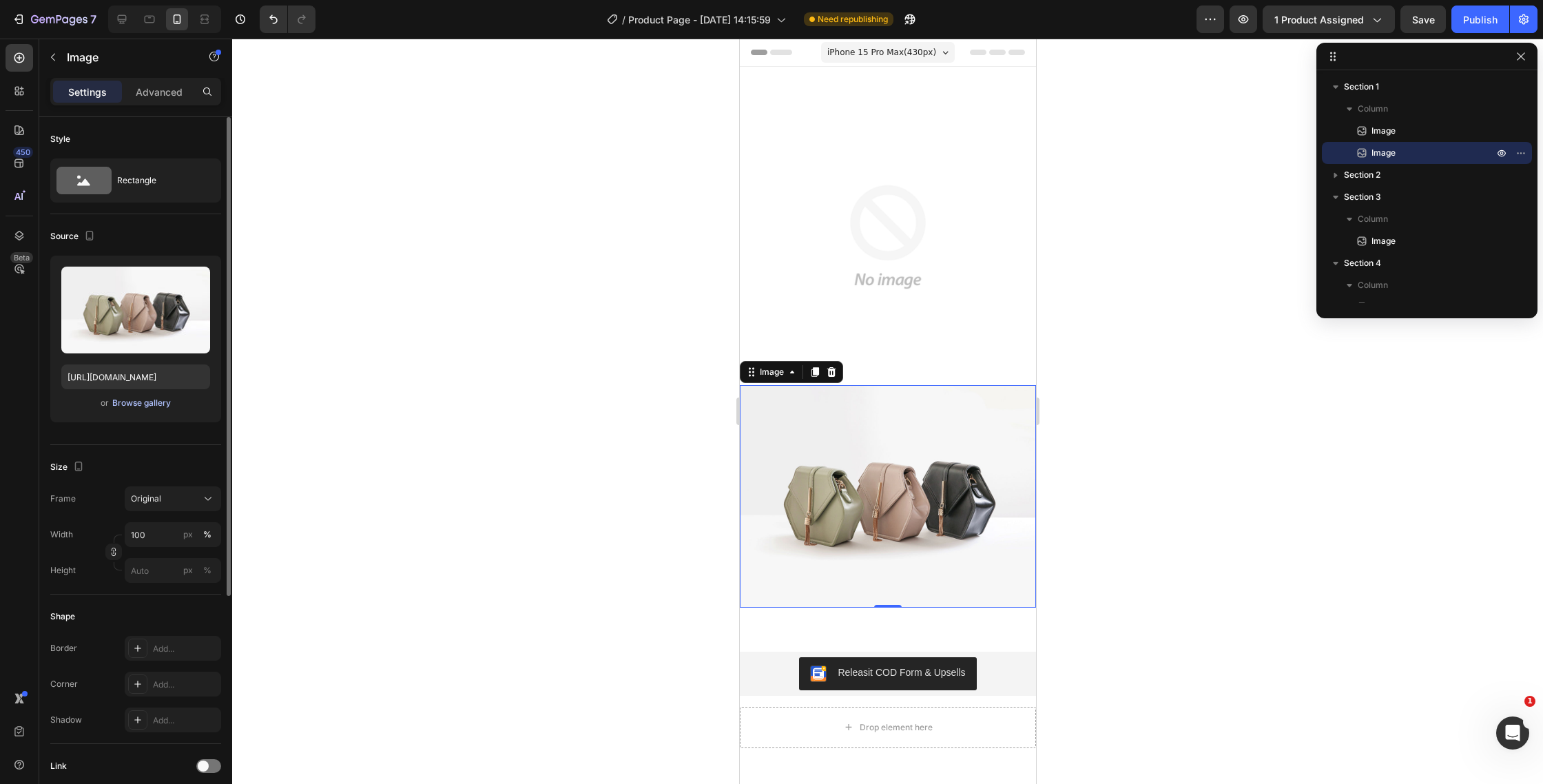
click at [127, 396] on div "Browse gallery" at bounding box center [141, 402] width 59 height 13
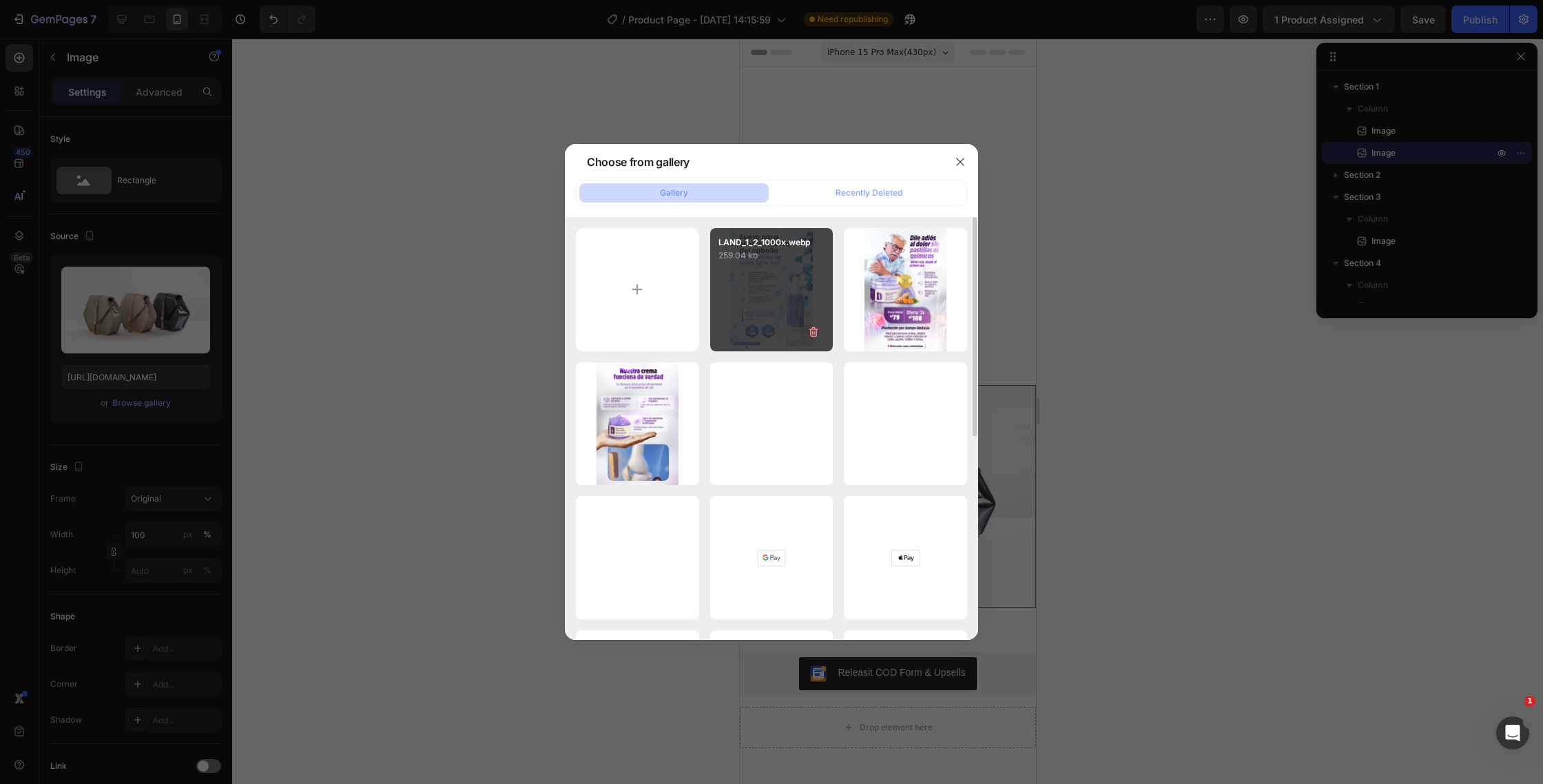
drag, startPoint x: 789, startPoint y: 291, endPoint x: 906, endPoint y: 444, distance: 192.6
click at [789, 291] on div "LAND_1_2_1000x.webp 259.04 kb" at bounding box center [772, 290] width 123 height 123
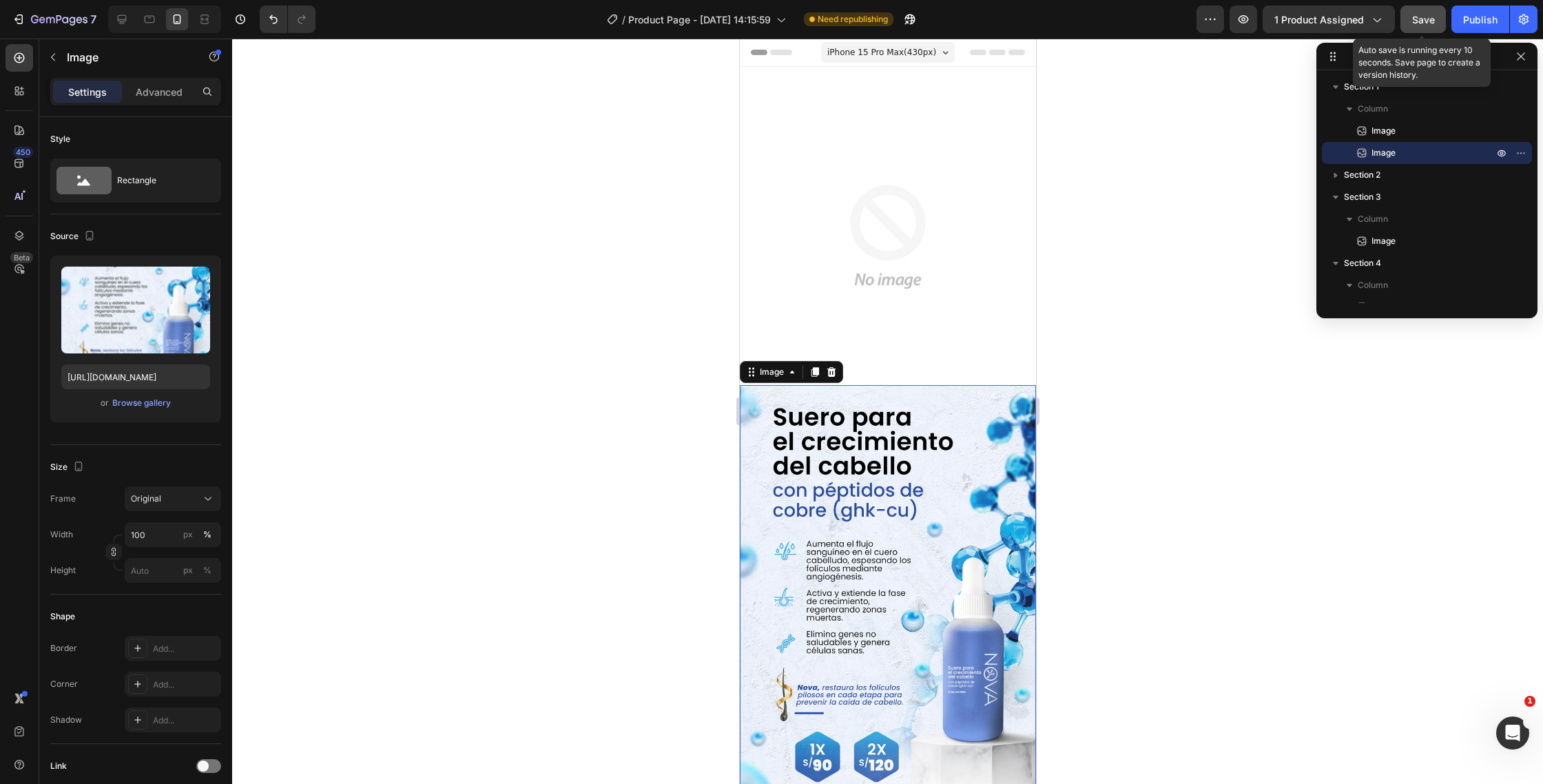
click at [1429, 20] on span "Save" at bounding box center [1424, 19] width 23 height 12
click at [1416, 26] on button "Save" at bounding box center [1423, 19] width 45 height 28
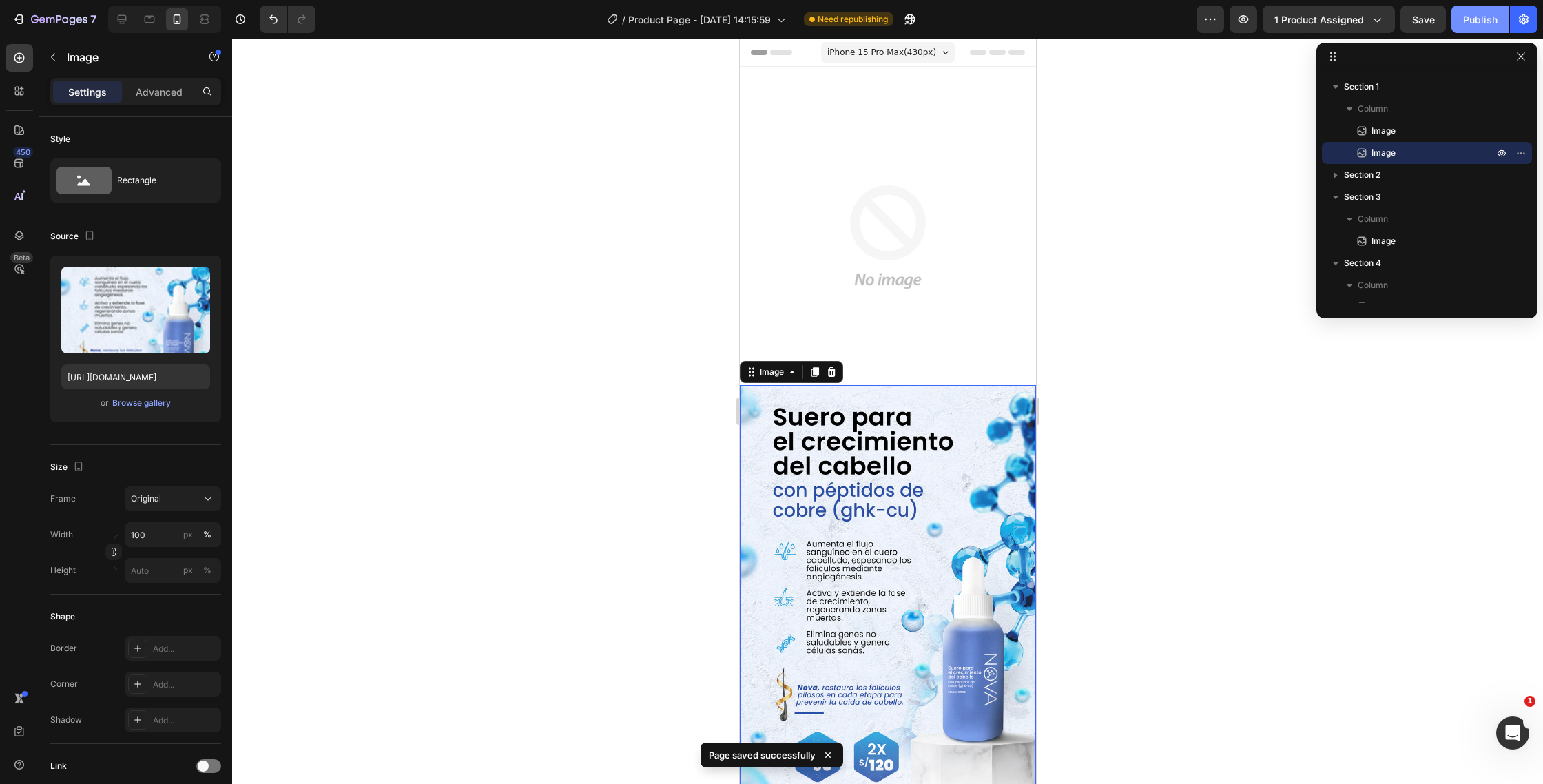
click at [1476, 22] on div "Publish" at bounding box center [1480, 19] width 35 height 14
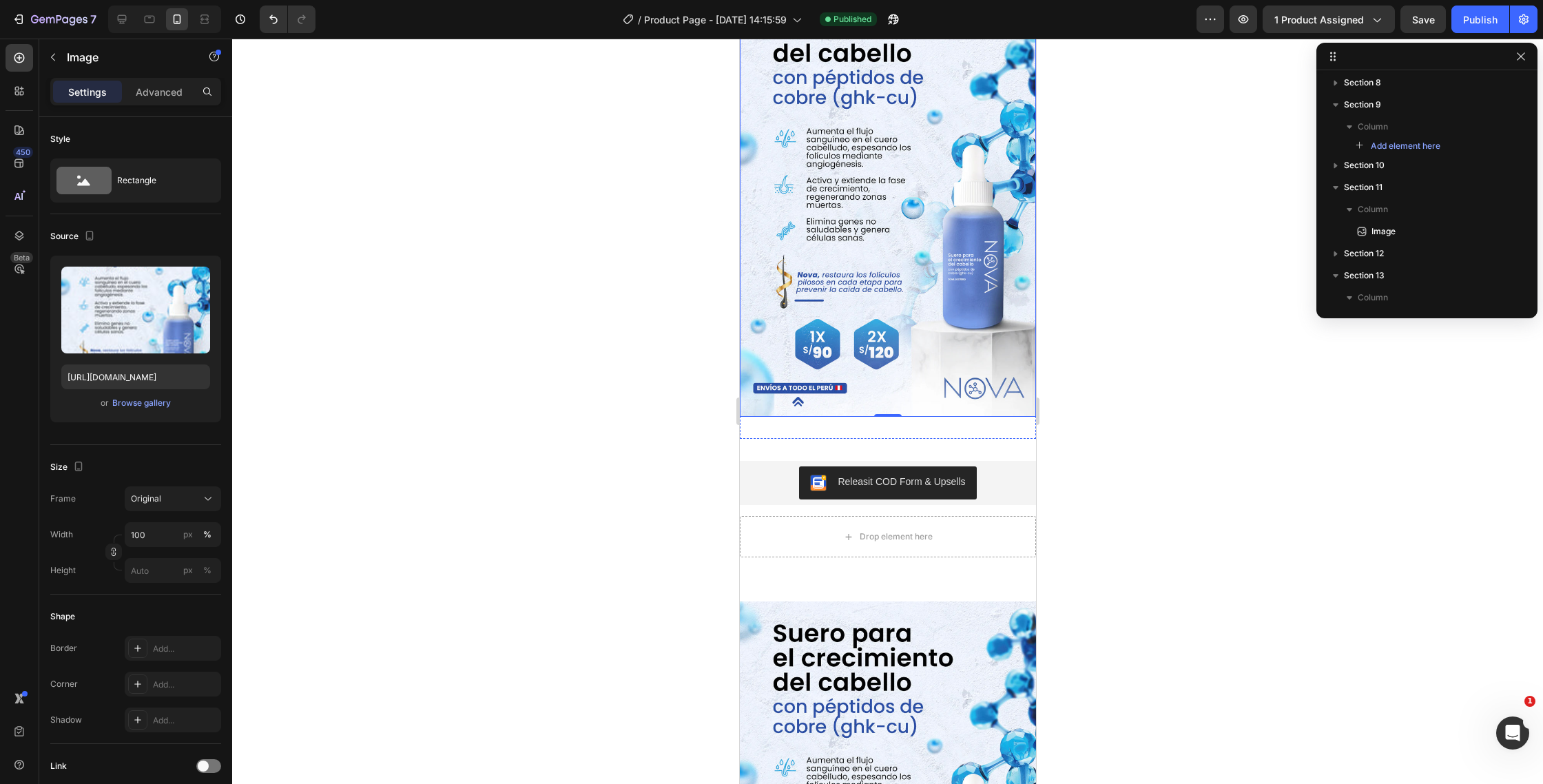
scroll to position [417, 0]
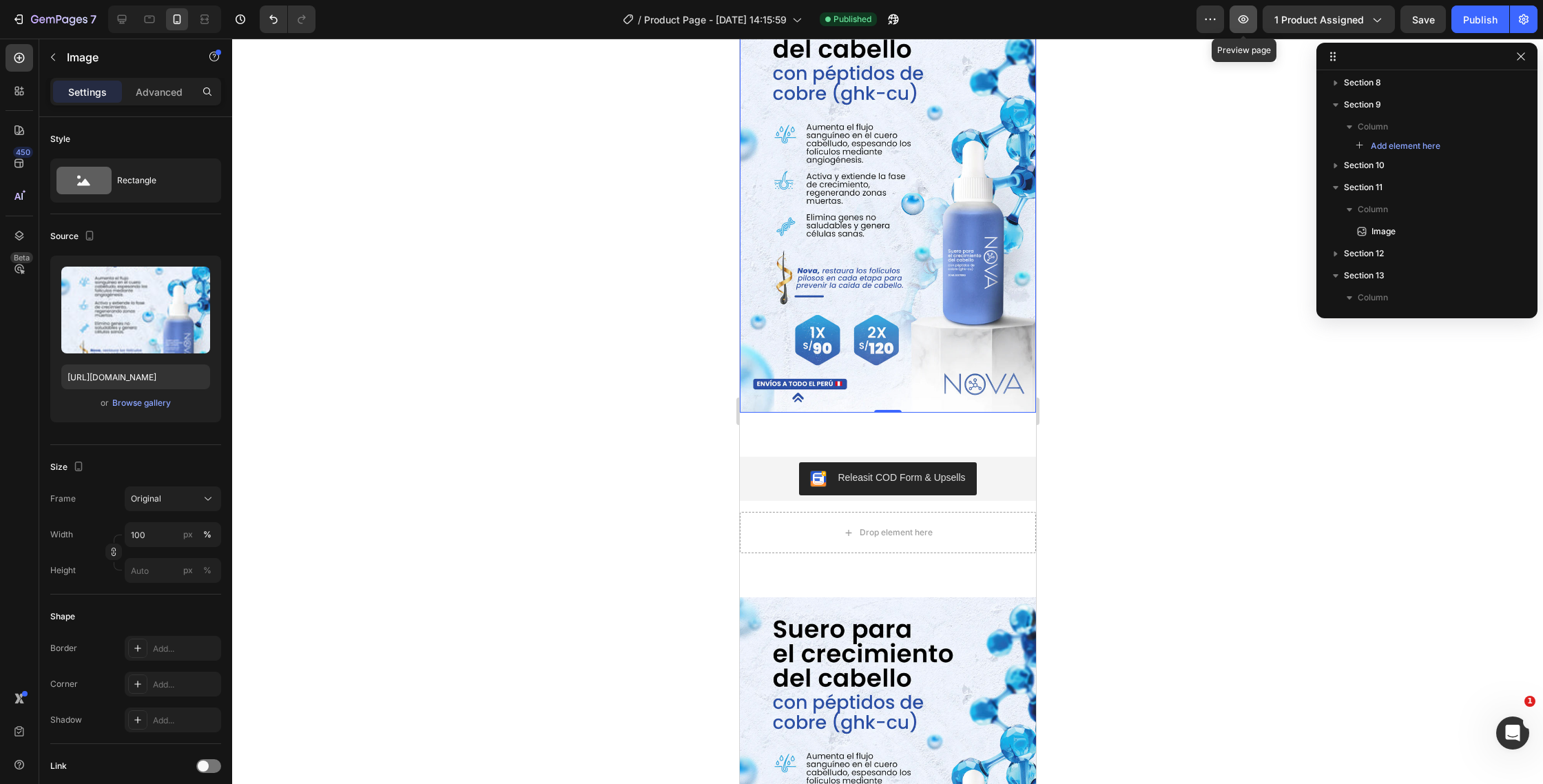
click at [1245, 18] on icon "button" at bounding box center [1243, 19] width 13 height 13
click at [135, 412] on div "Upload Image https://cdn.shopify.com/s/files/1/0586/9404/1674/files/gempages_58…" at bounding box center [136, 339] width 171 height 166
click at [139, 407] on div "Browse gallery" at bounding box center [141, 402] width 59 height 13
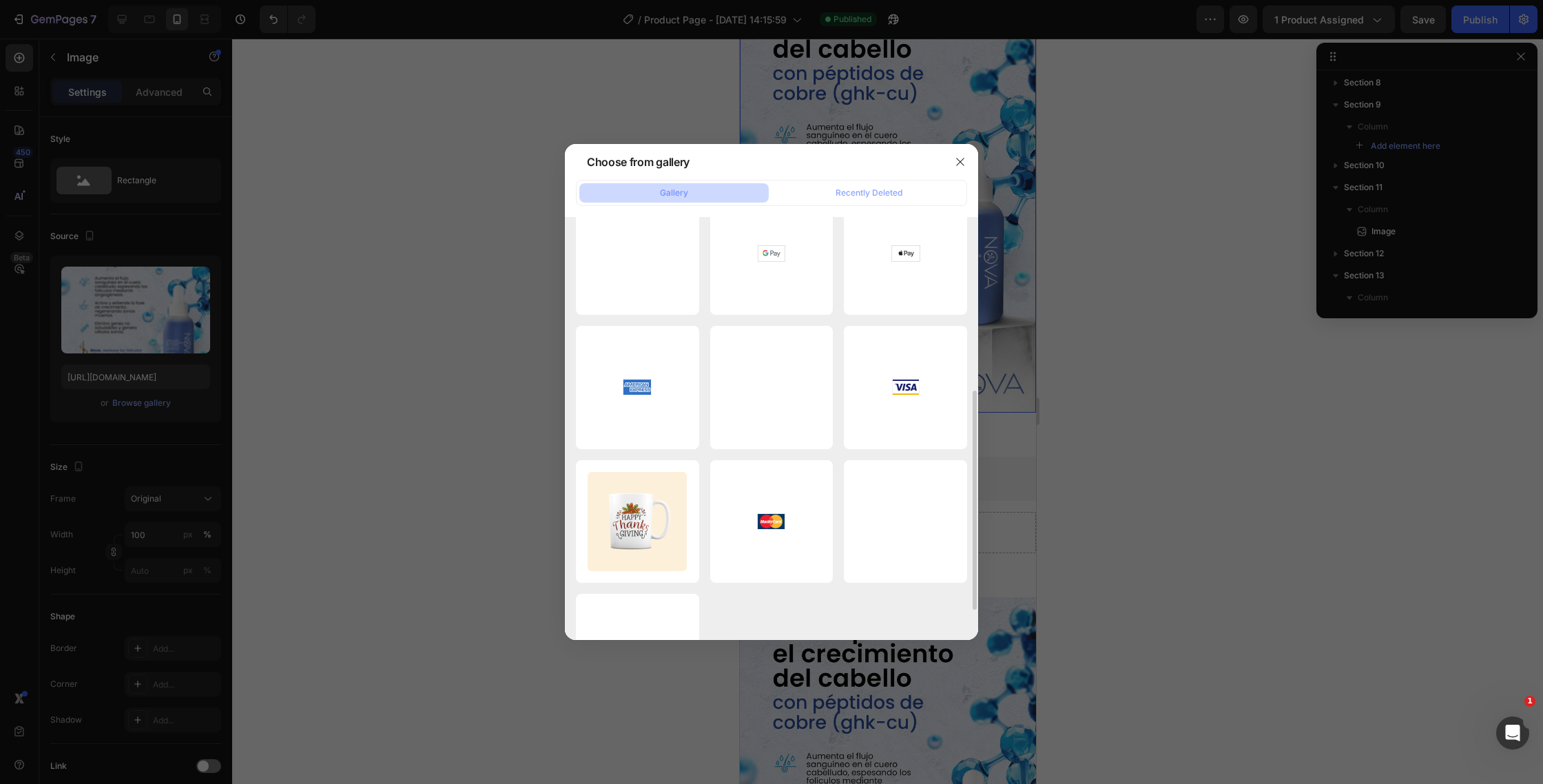
scroll to position [315, 0]
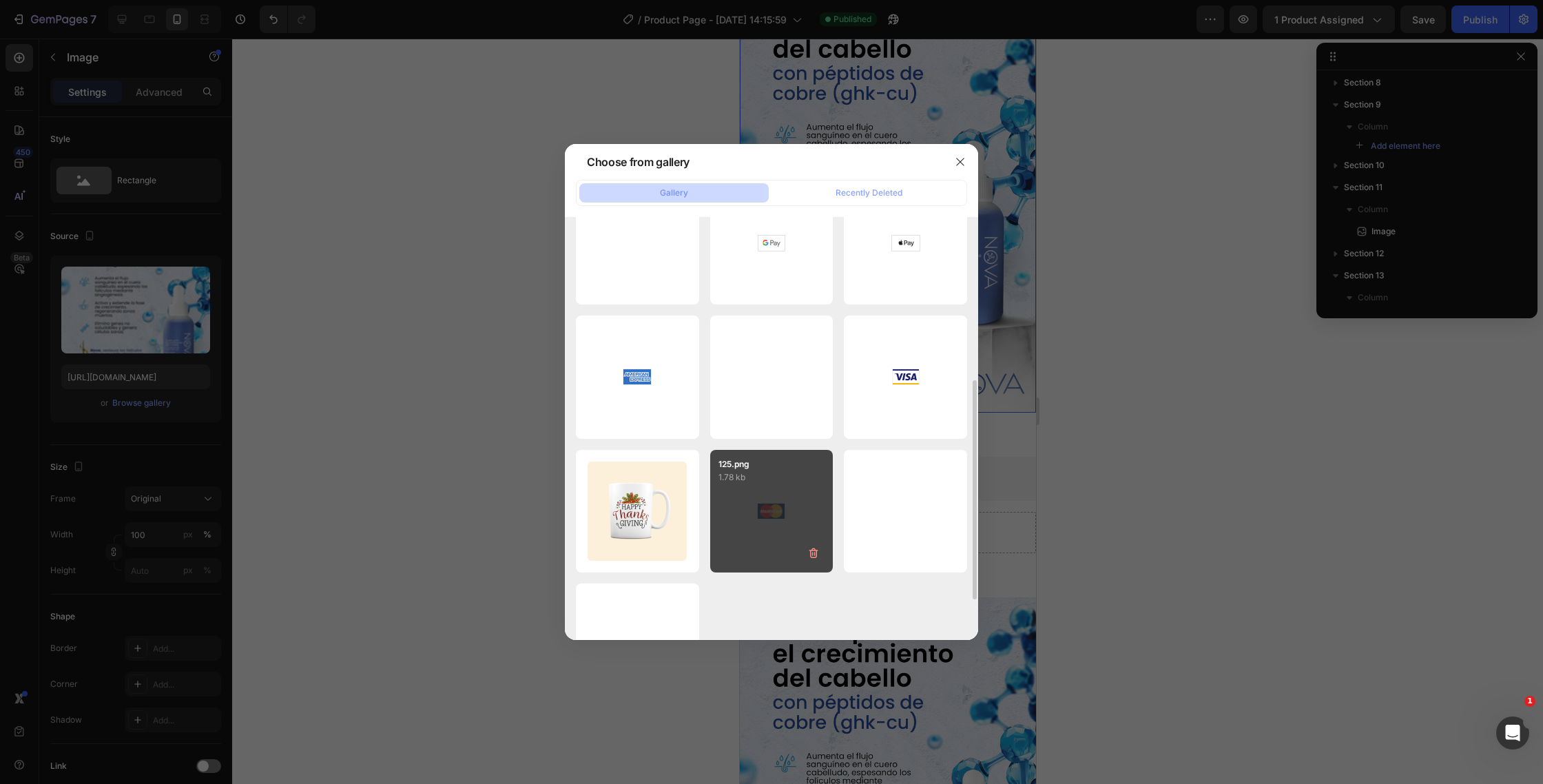
drag, startPoint x: 660, startPoint y: 500, endPoint x: 724, endPoint y: 516, distance: 66.0
click at [0, 0] on div "139.png 10.32 kb" at bounding box center [0, 0] width 0 height 0
type input "https://cdn.shopify.com/s/files/1/0586/9404/1674/files/gempages_581234543290221…"
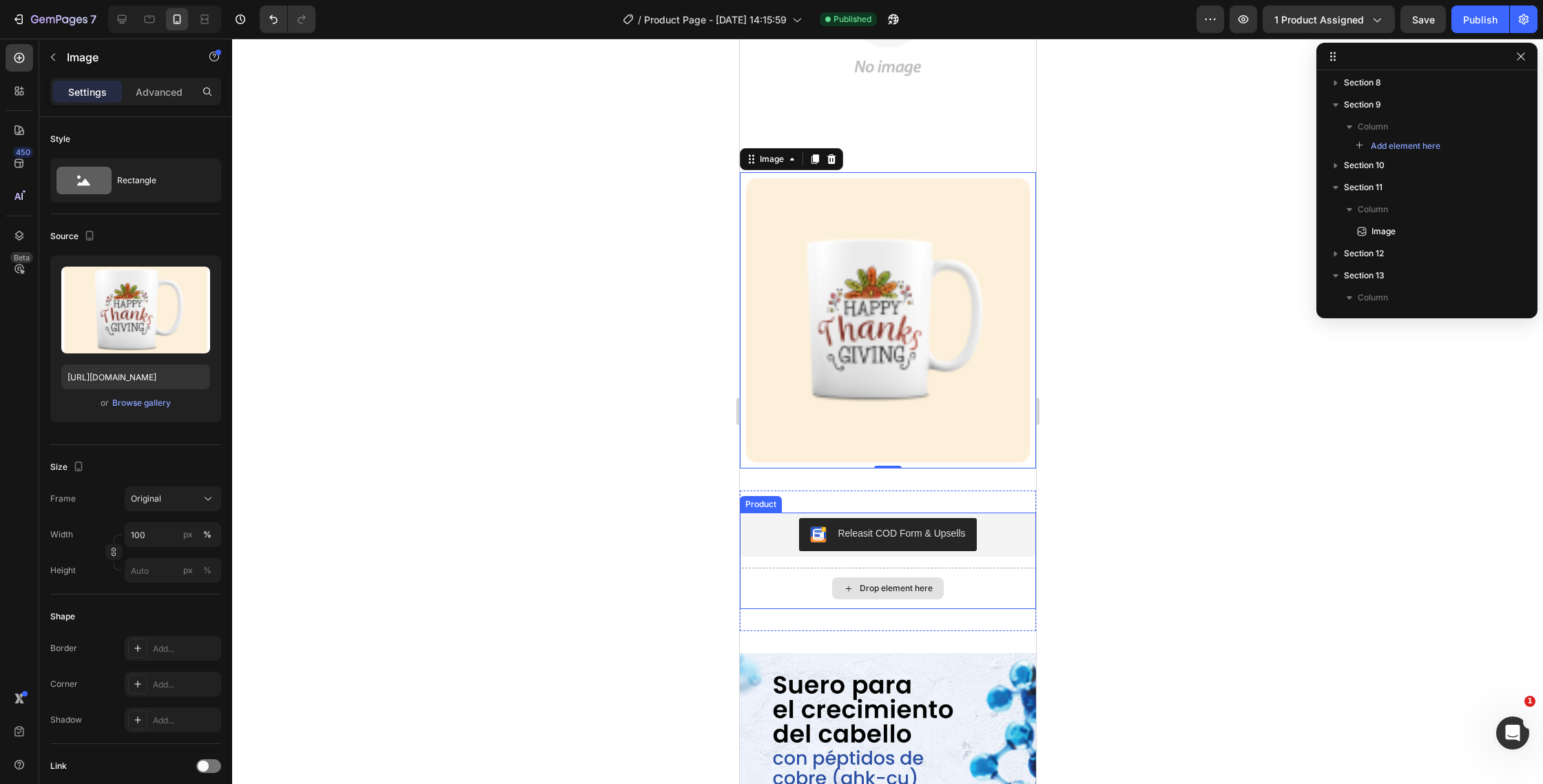
scroll to position [0, 0]
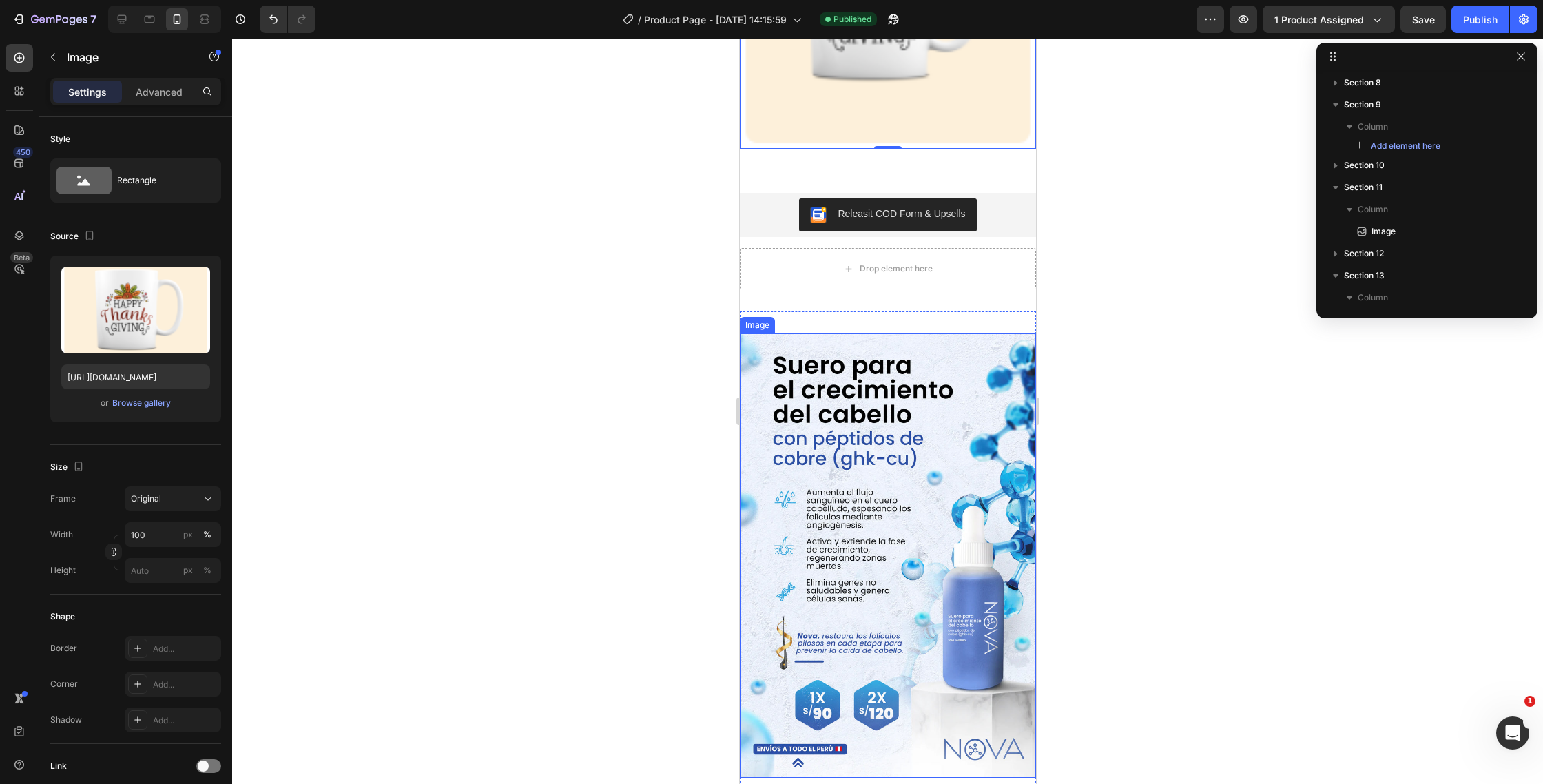
click at [910, 415] on img at bounding box center [887, 556] width 296 height 444
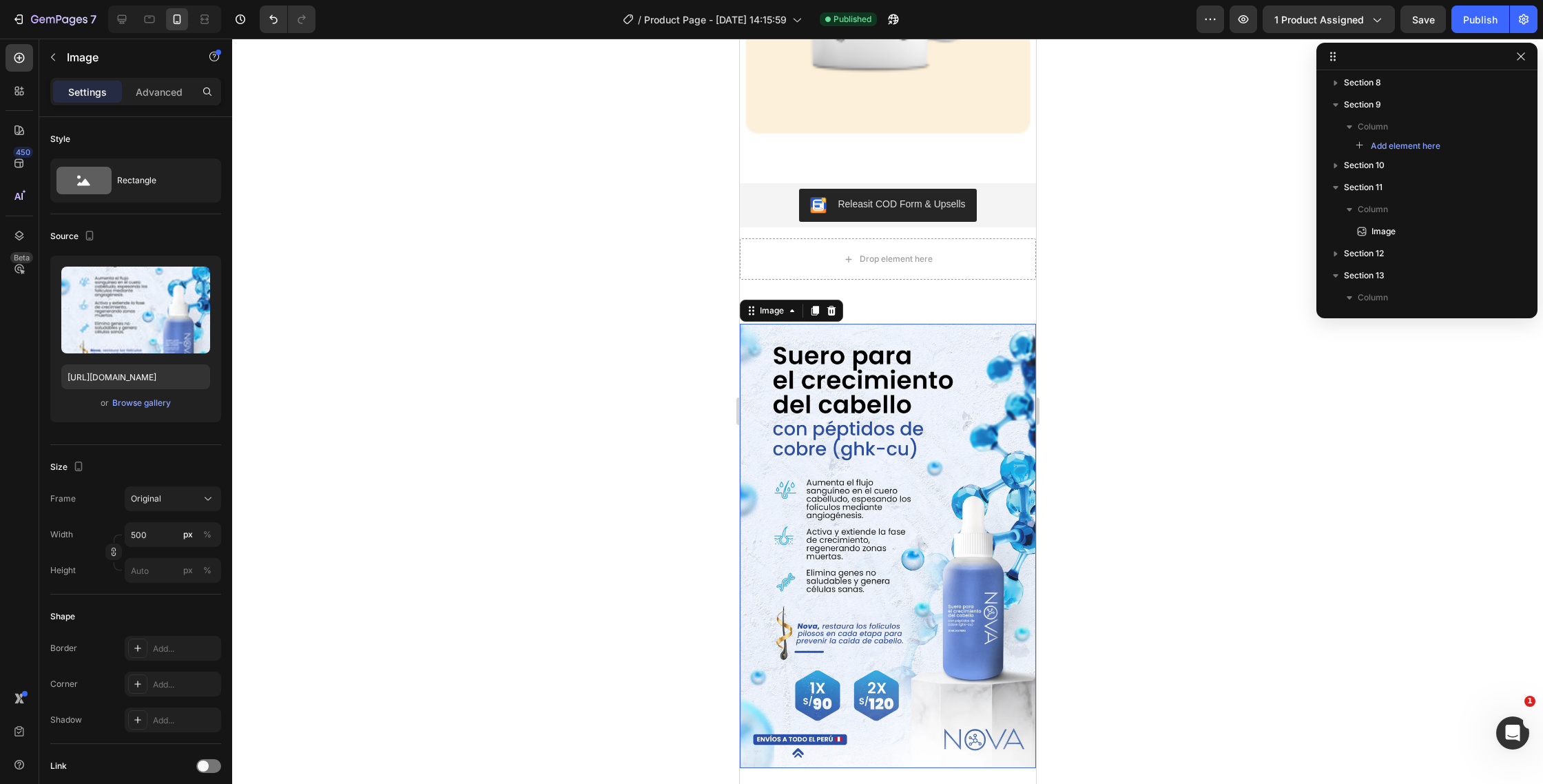
scroll to position [62, 0]
click at [833, 313] on icon at bounding box center [830, 311] width 9 height 10
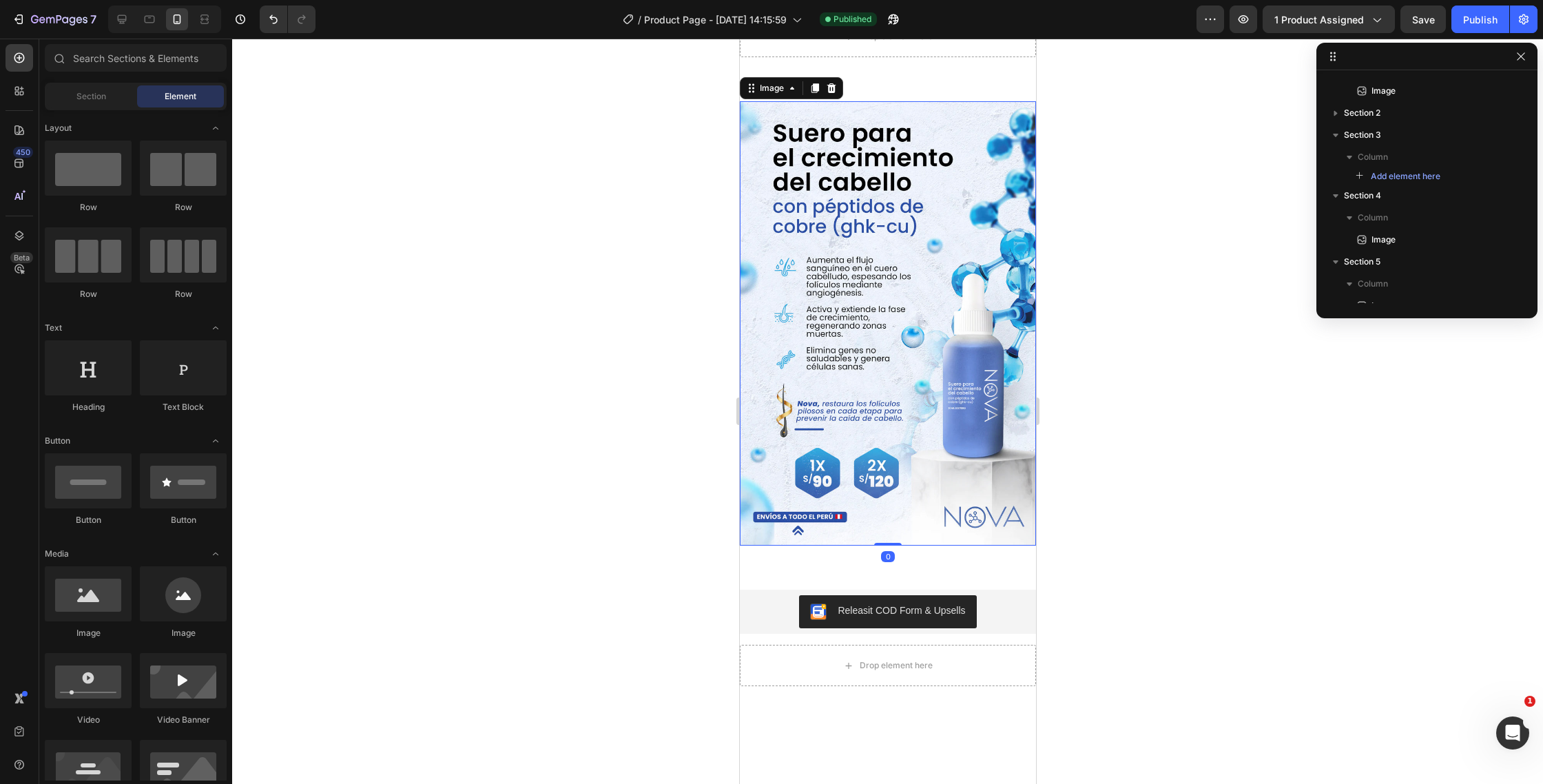
scroll to position [447, 0]
click at [921, 380] on img at bounding box center [887, 323] width 296 height 444
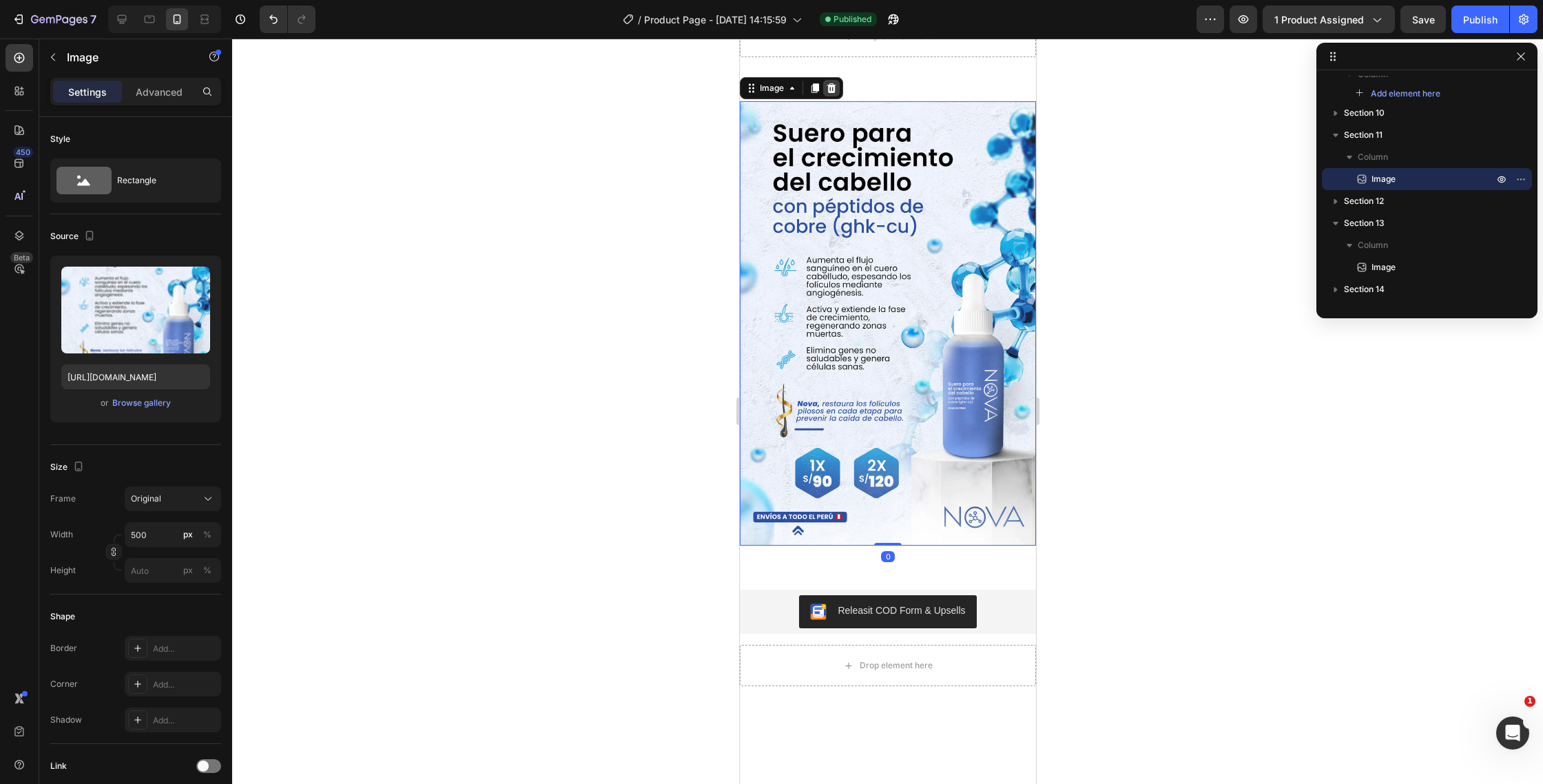
click at [832, 91] on icon at bounding box center [830, 89] width 9 height 10
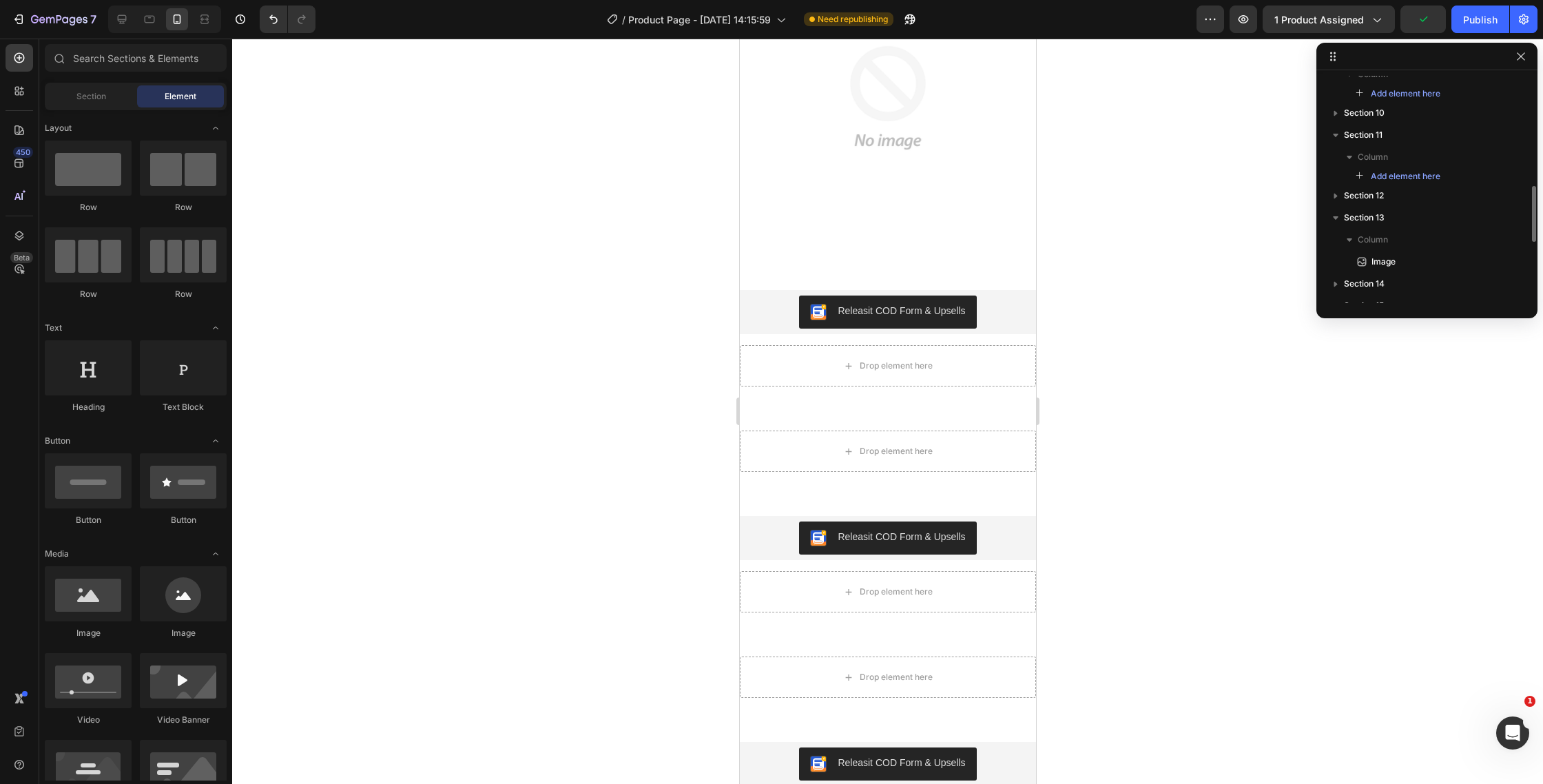
scroll to position [1819, 0]
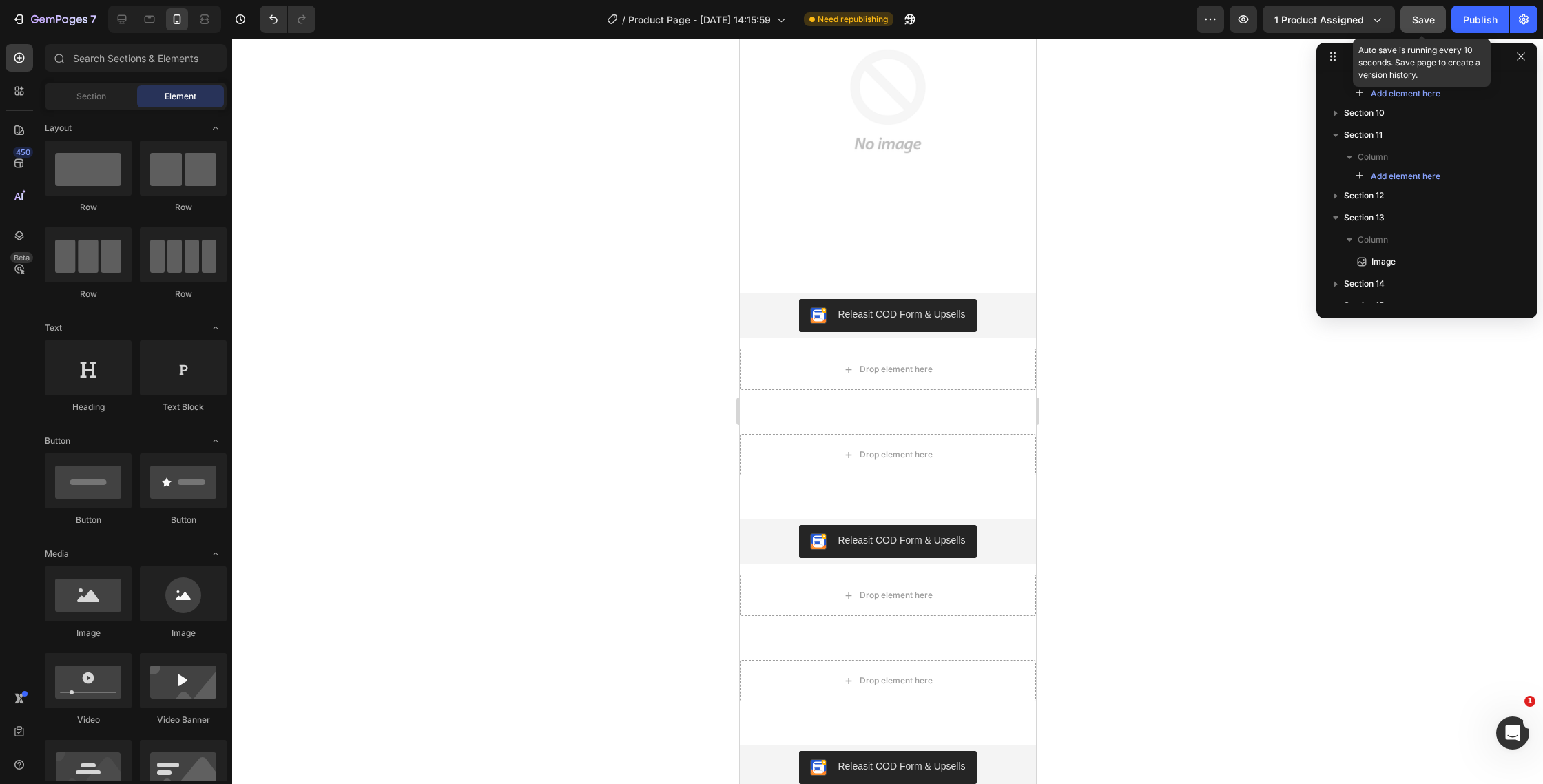
click at [1431, 26] on button "Save" at bounding box center [1423, 19] width 45 height 28
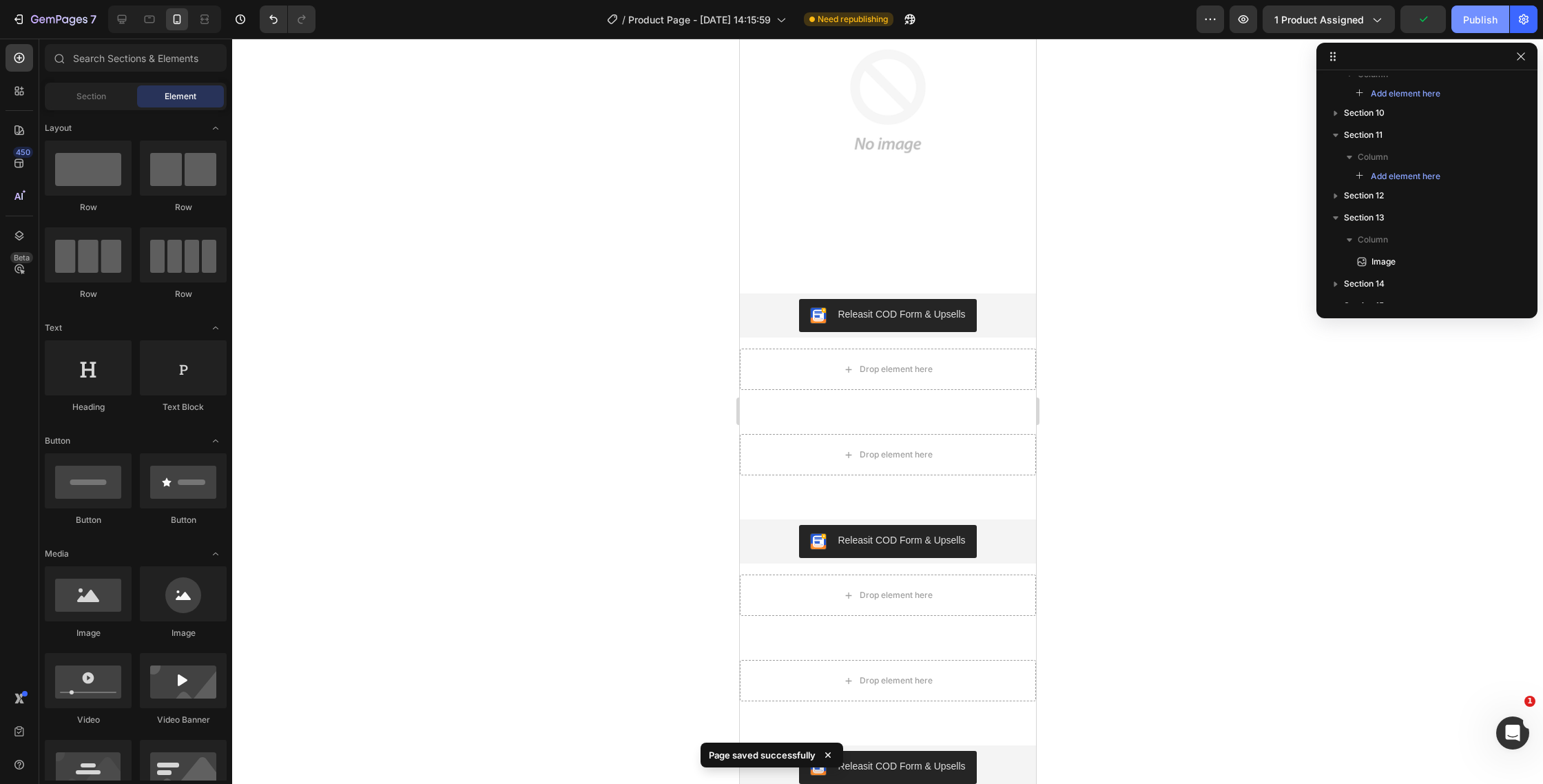
click at [1483, 20] on div "Publish" at bounding box center [1480, 19] width 35 height 14
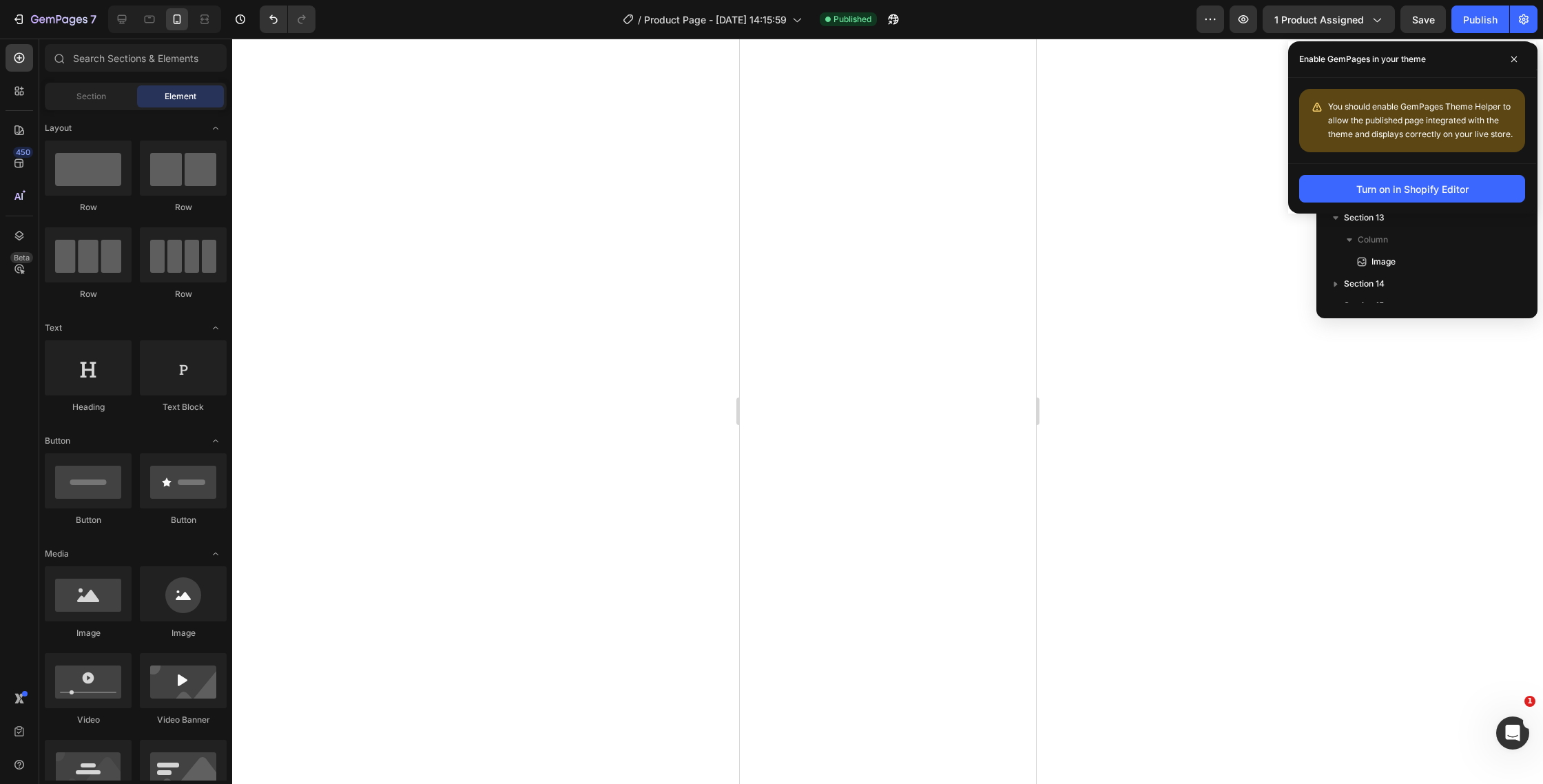
scroll to position [0, 0]
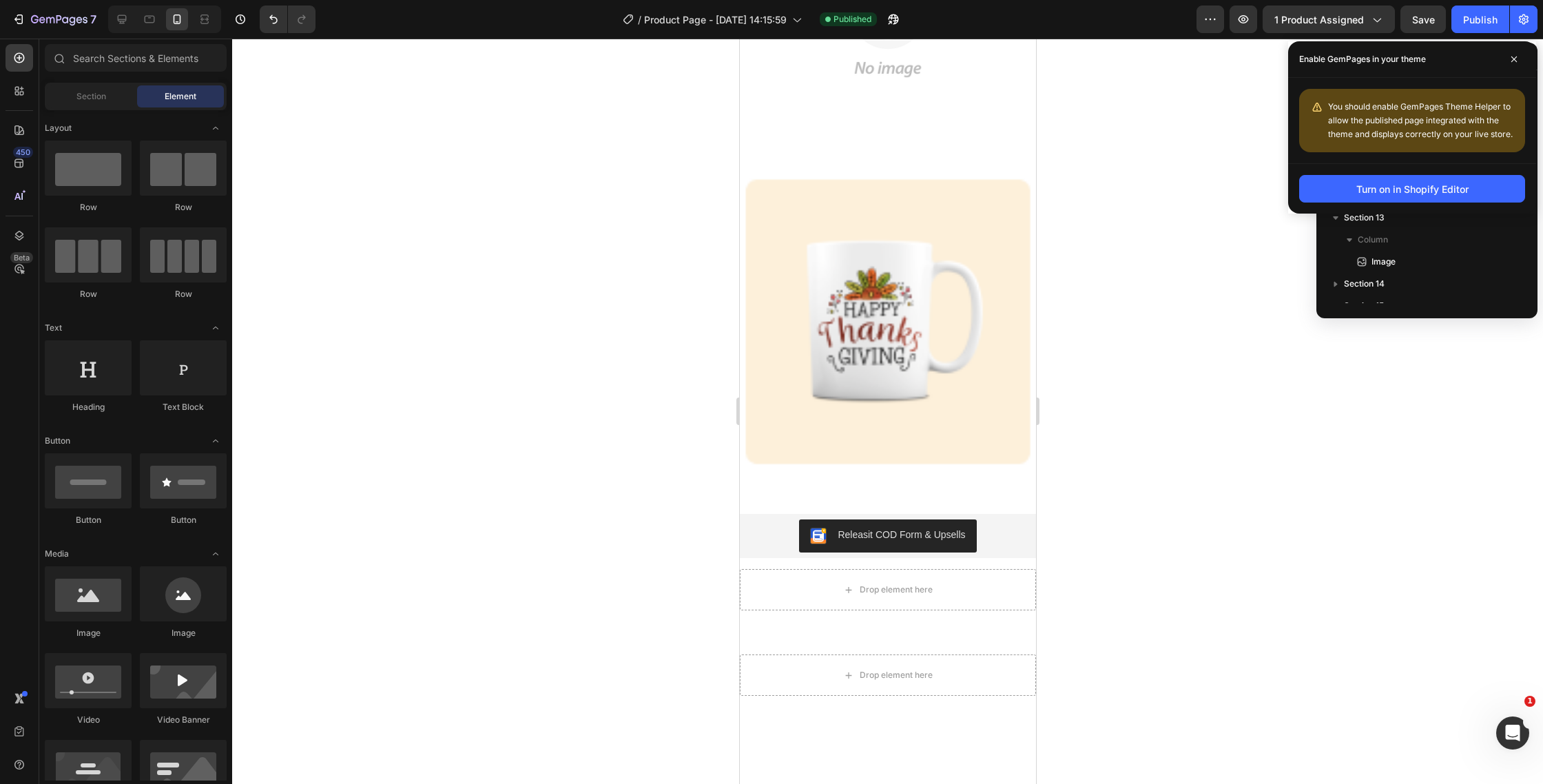
click at [874, 312] on img at bounding box center [887, 321] width 296 height 296
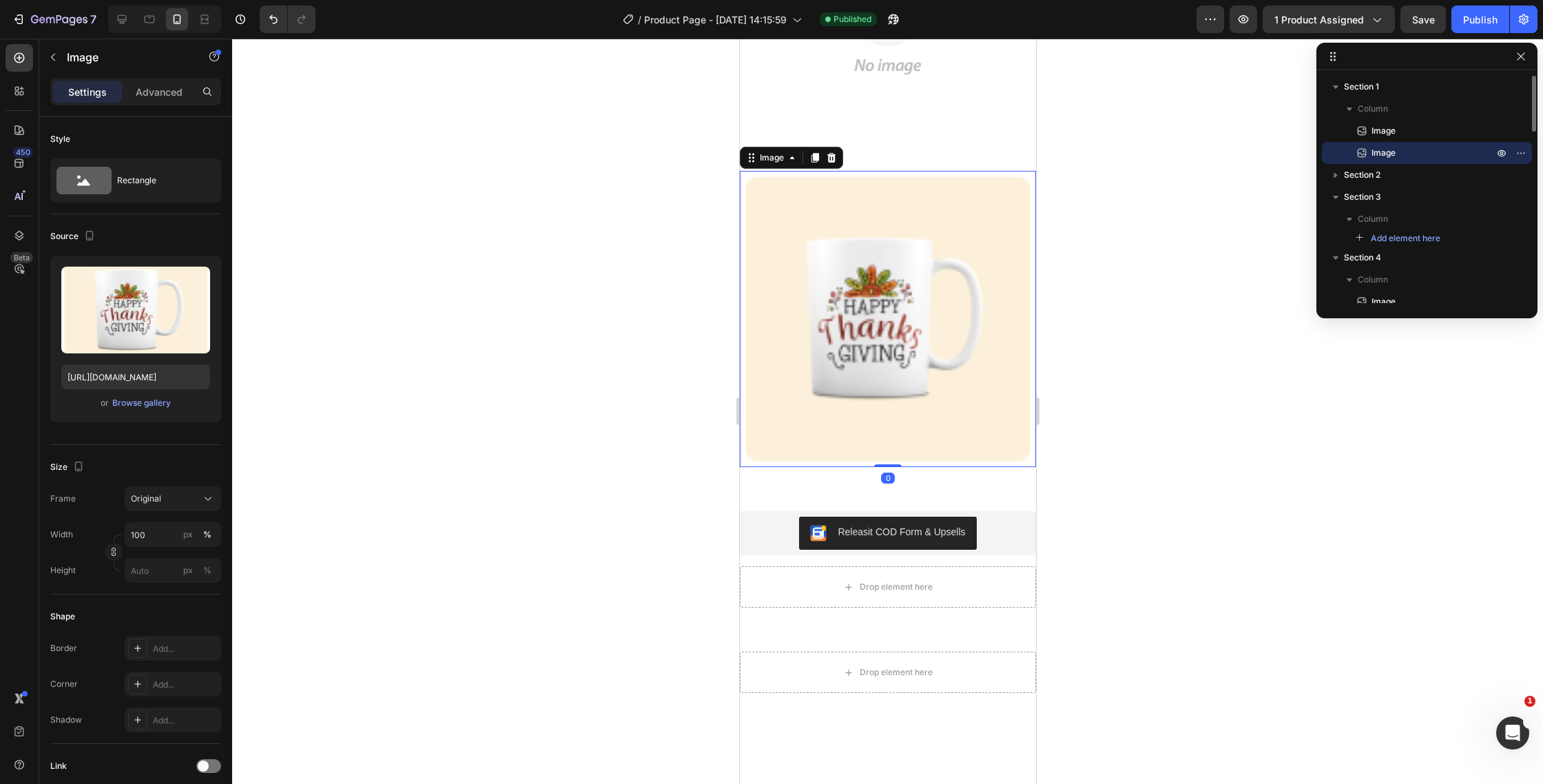
click at [625, 300] on div at bounding box center [887, 411] width 1311 height 746
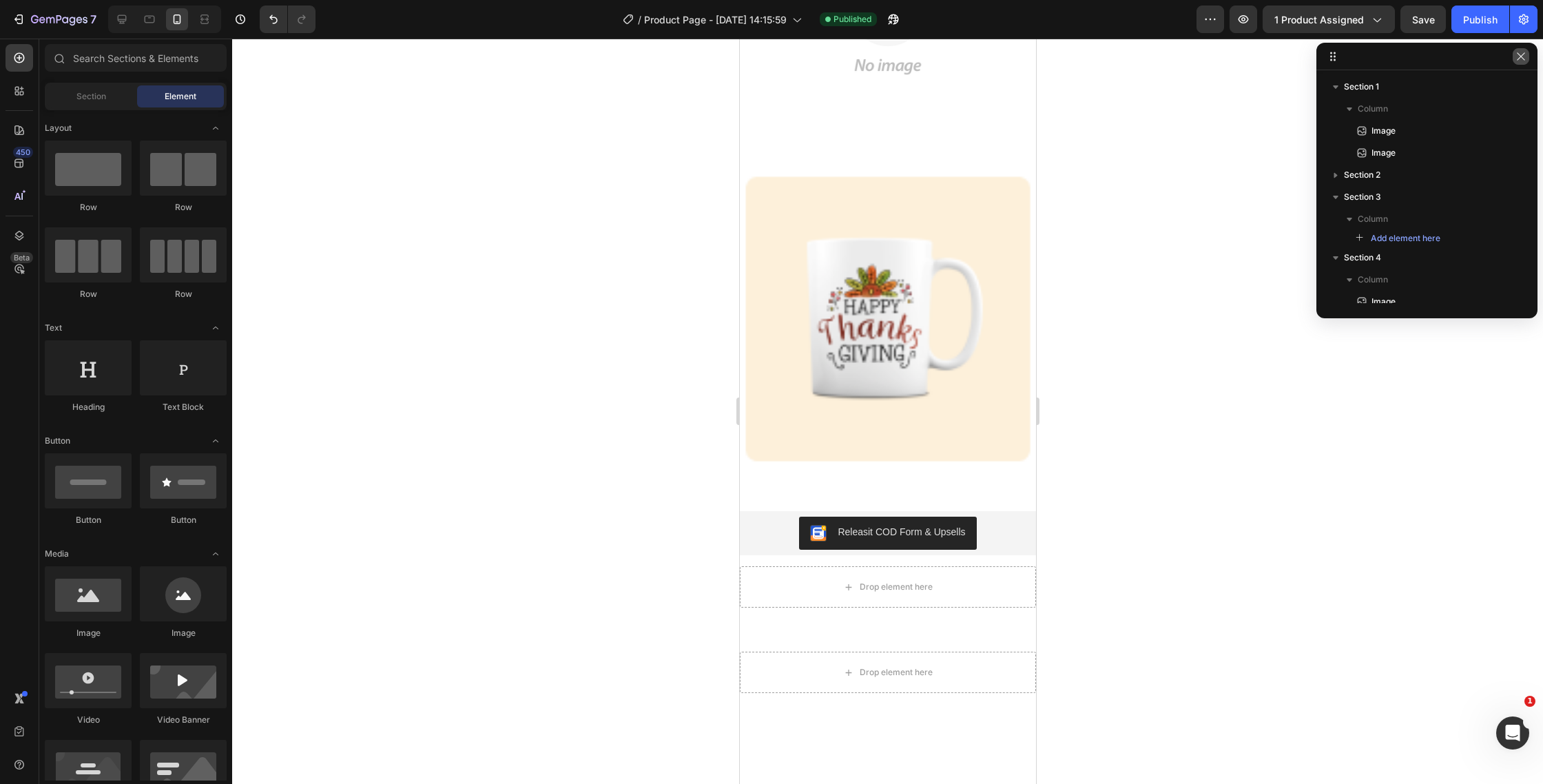
click at [1523, 51] on icon "button" at bounding box center [1520, 56] width 11 height 11
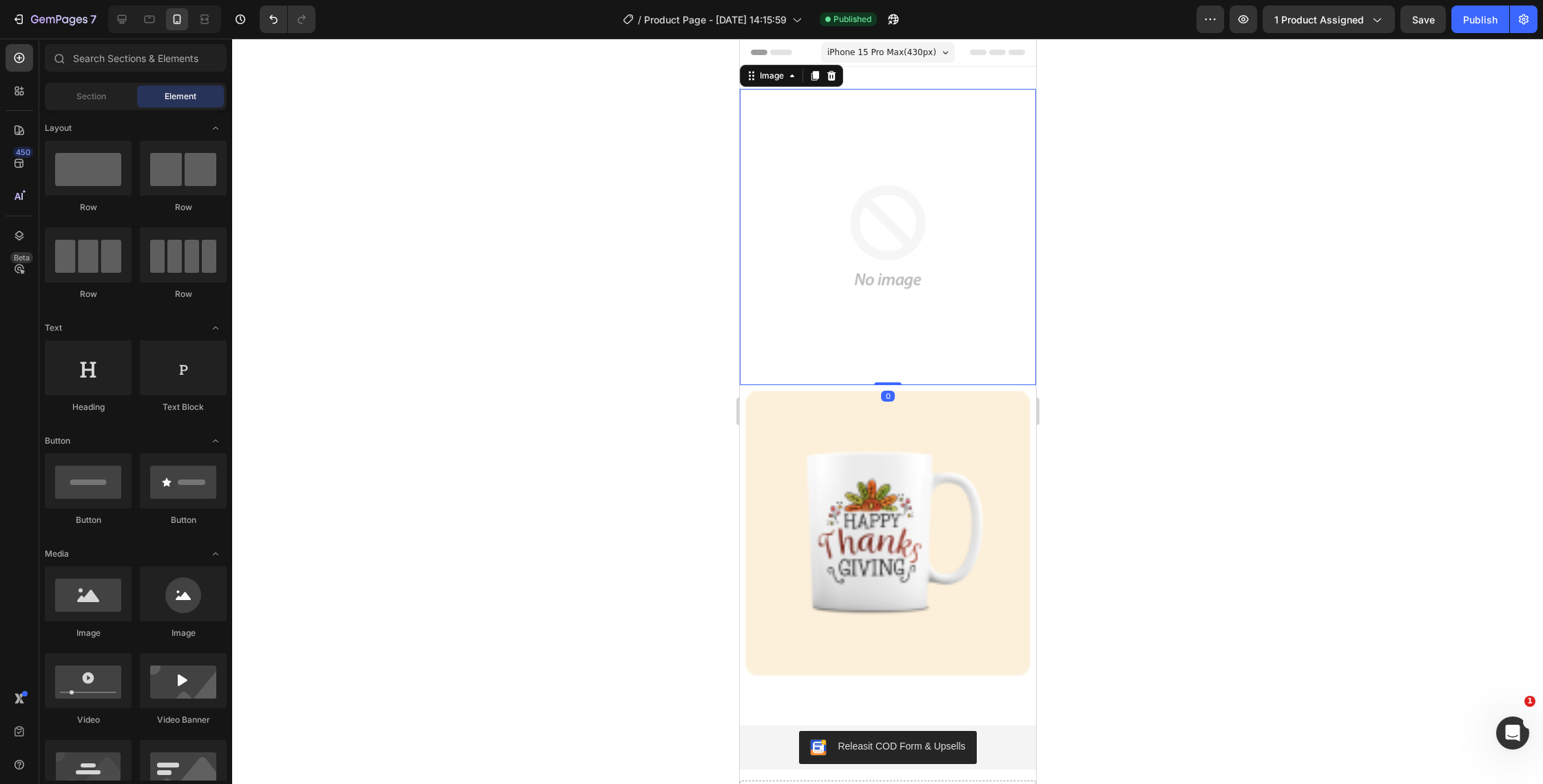
click at [952, 221] on img at bounding box center [887, 237] width 296 height 296
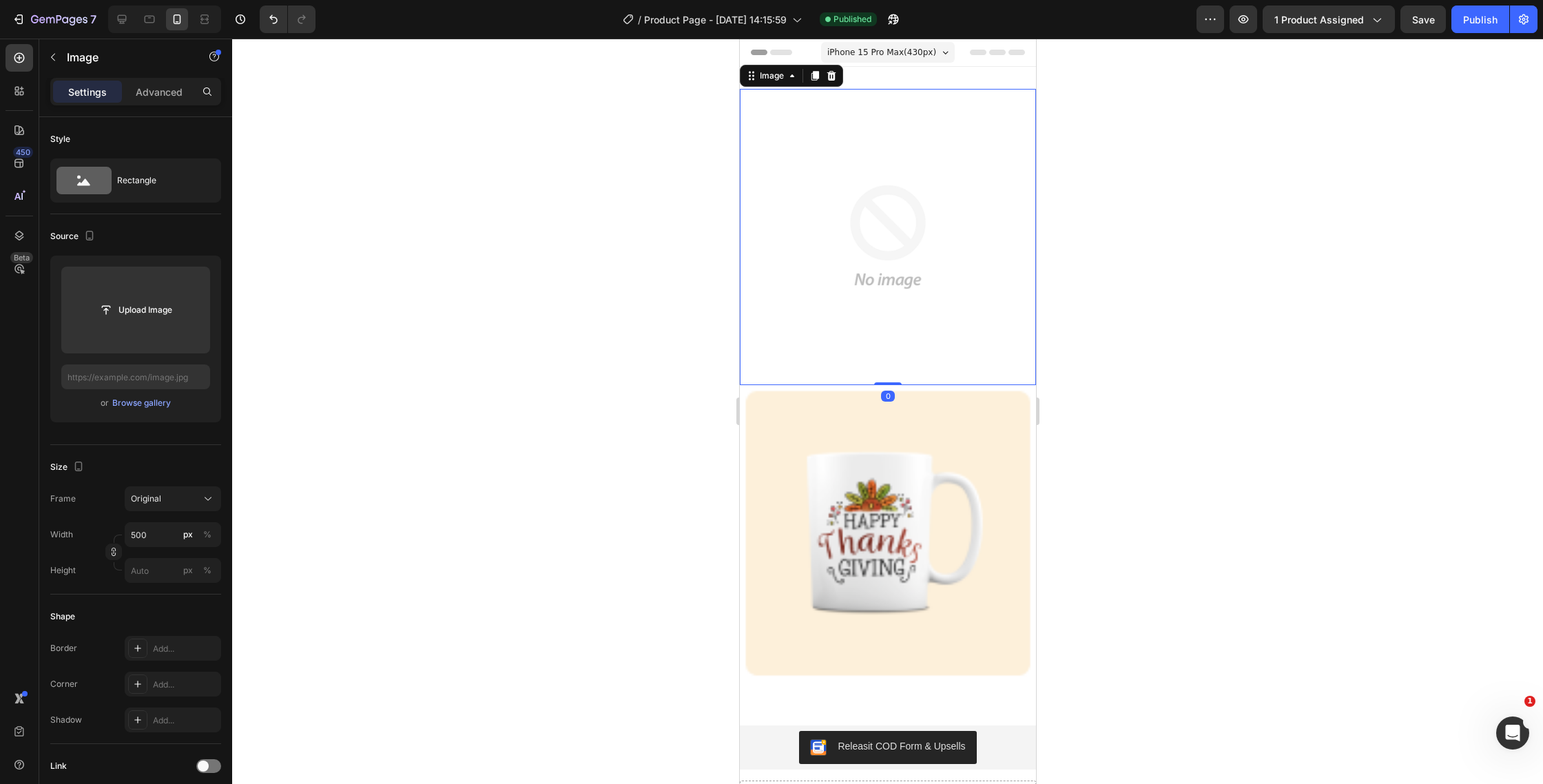
click at [952, 221] on img at bounding box center [887, 237] width 296 height 296
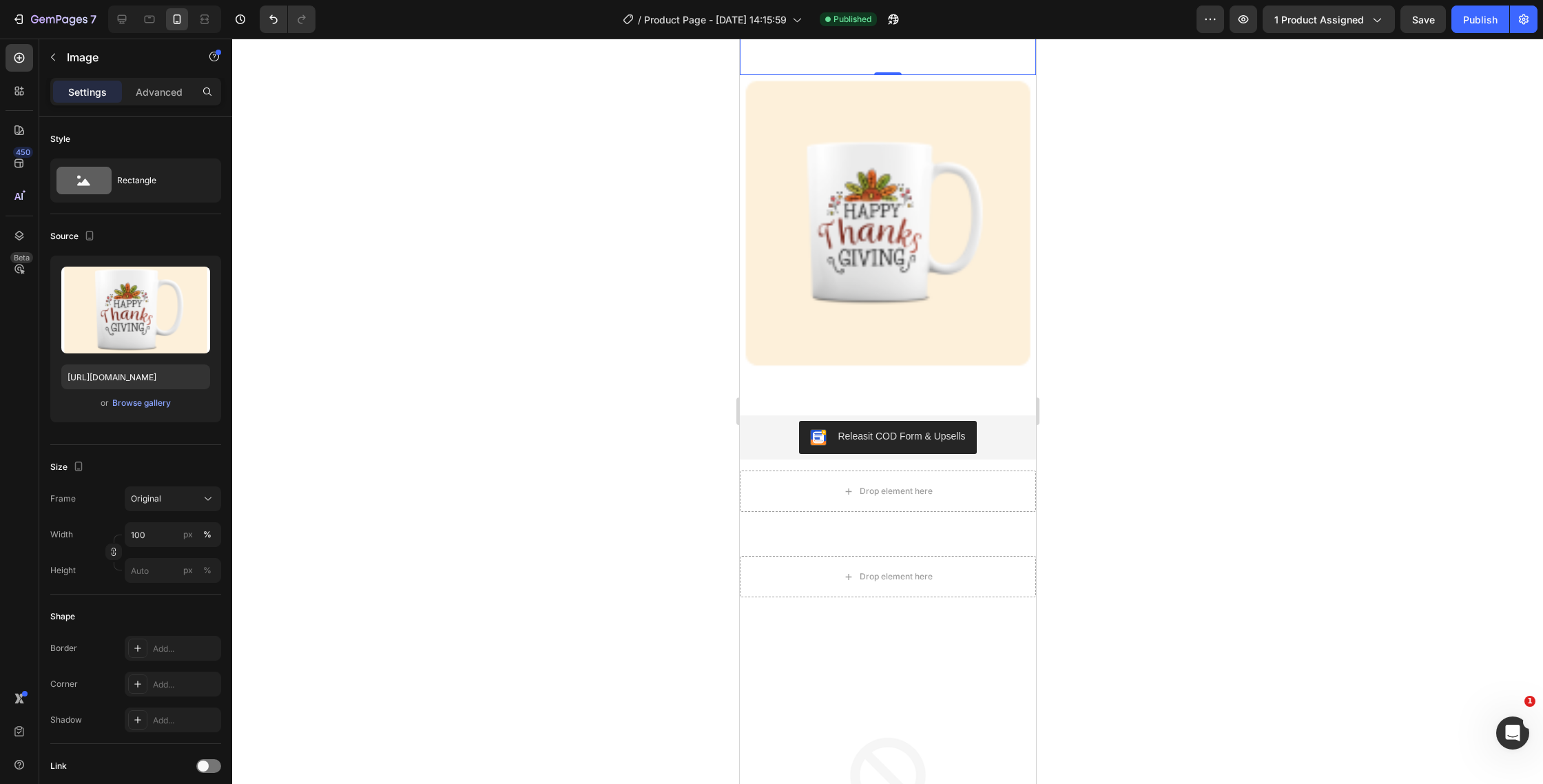
click at [952, 221] on img at bounding box center [887, 223] width 296 height 296
click at [831, 92] on icon at bounding box center [830, 87] width 11 height 11
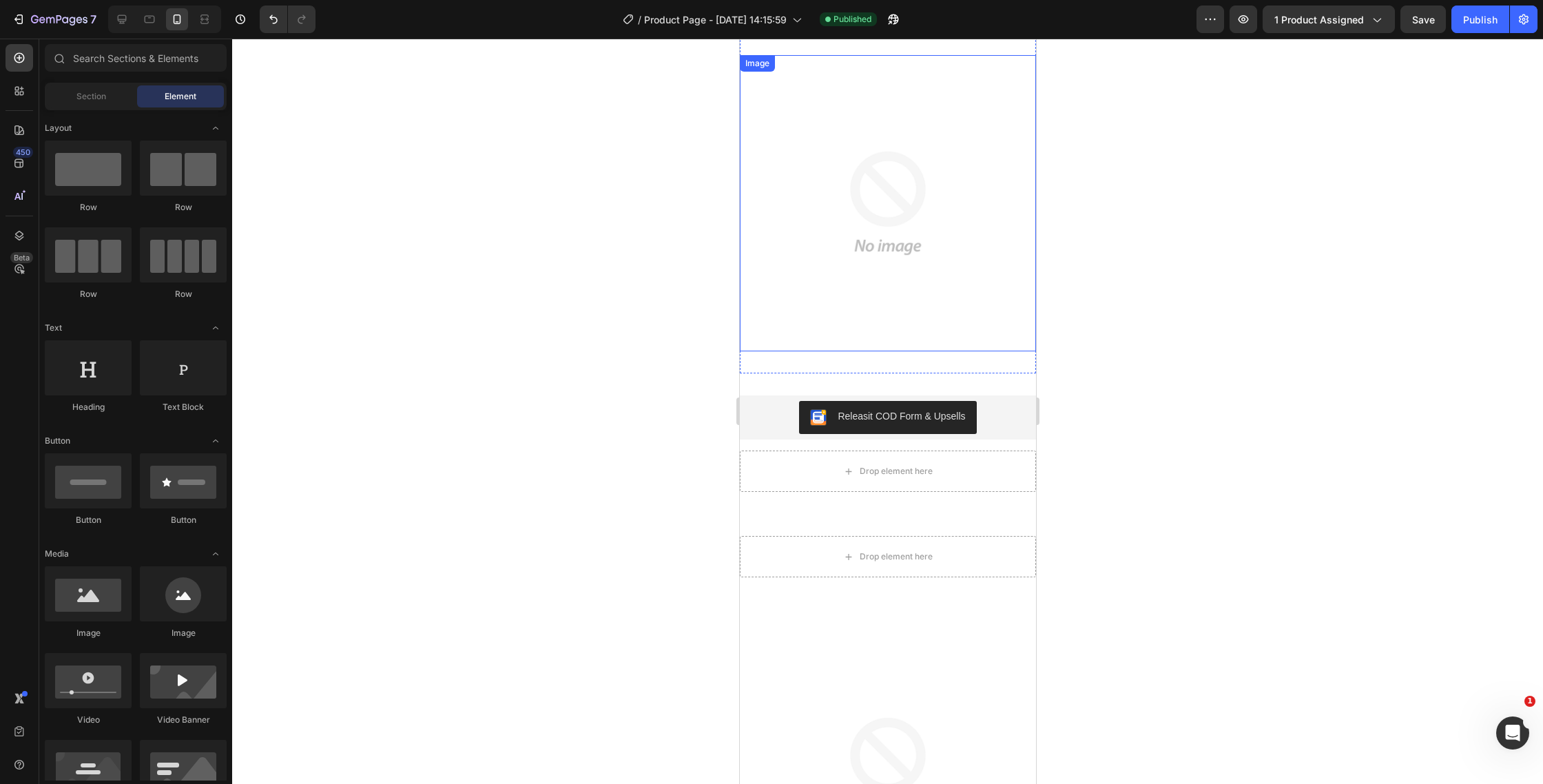
scroll to position [0, 0]
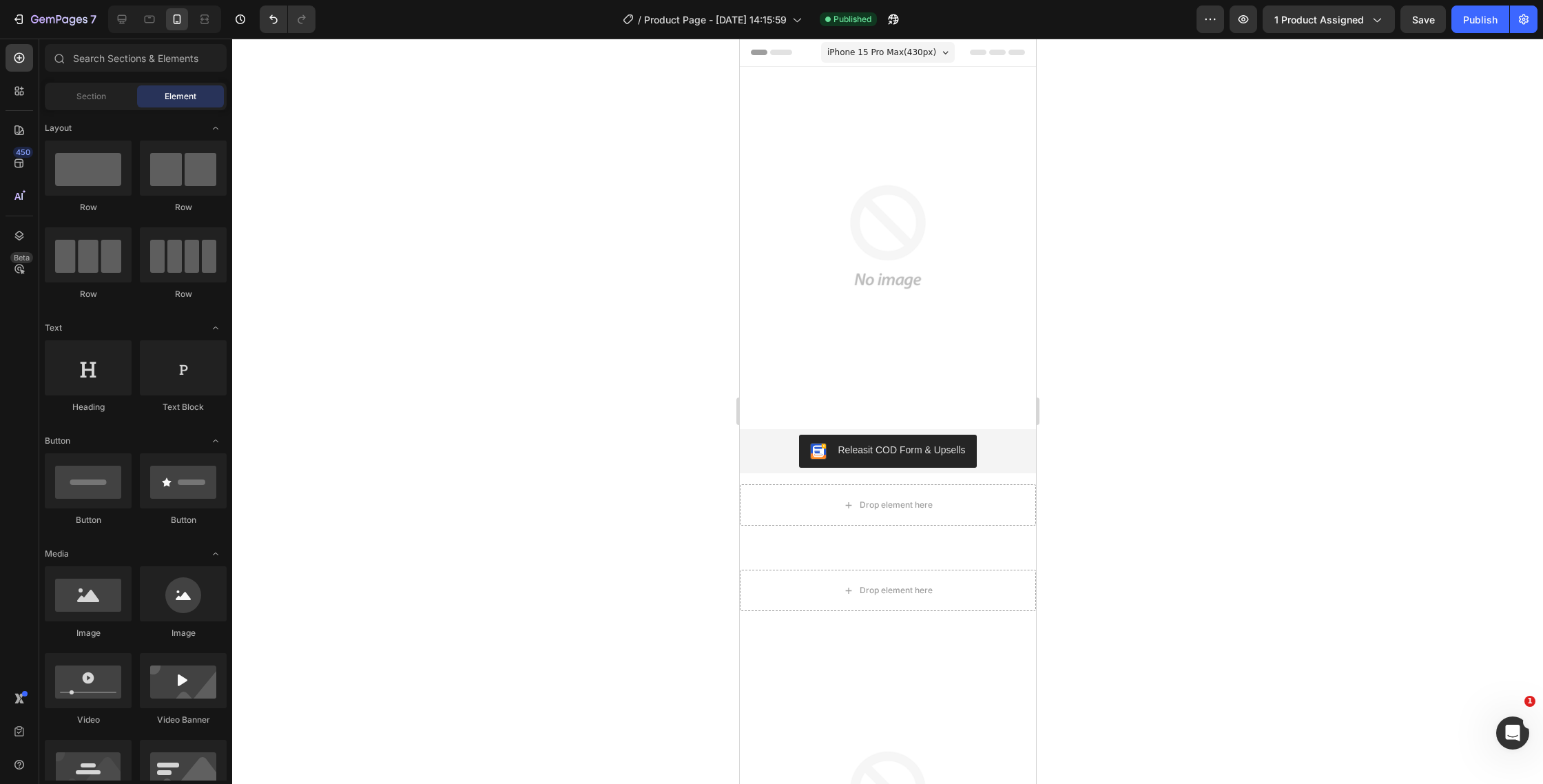
click at [639, 175] on div at bounding box center [887, 411] width 1311 height 746
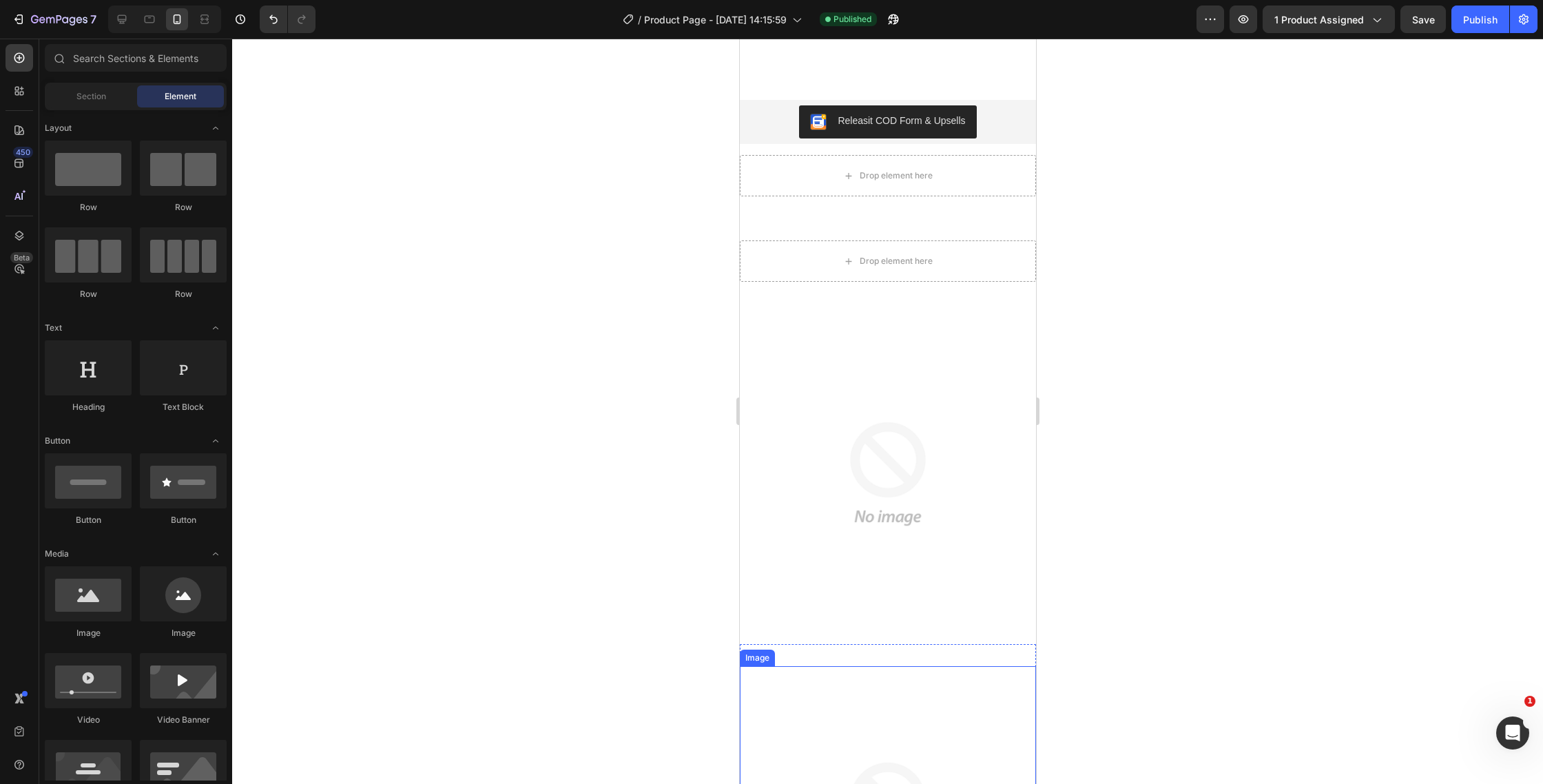
scroll to position [327, 0]
click at [266, 21] on icon "Undo/Redo" at bounding box center [273, 19] width 13 height 13
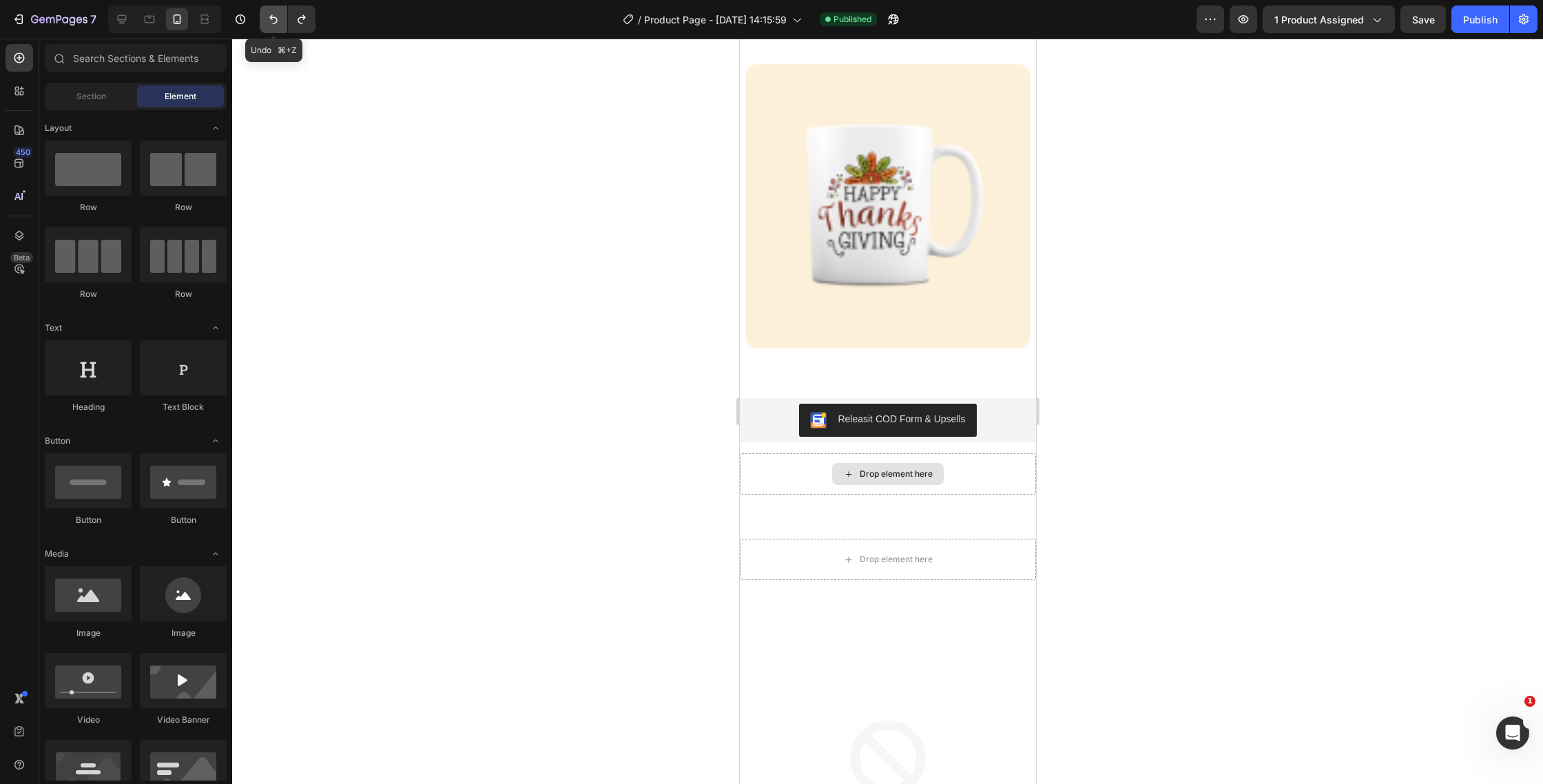
click at [266, 21] on icon "Undo/Redo" at bounding box center [273, 19] width 13 height 13
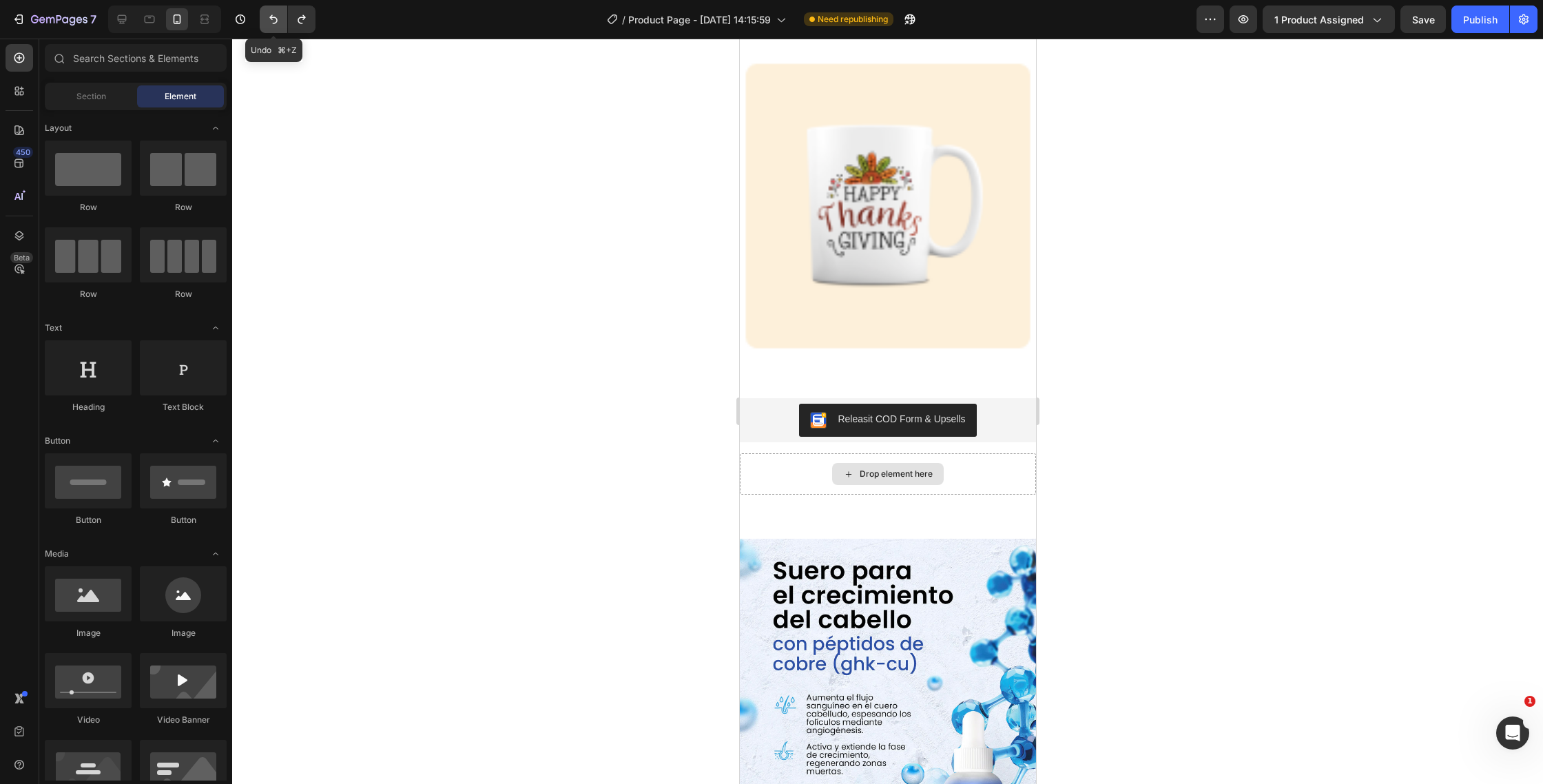
click at [266, 21] on icon "Undo/Redo" at bounding box center [273, 19] width 13 height 13
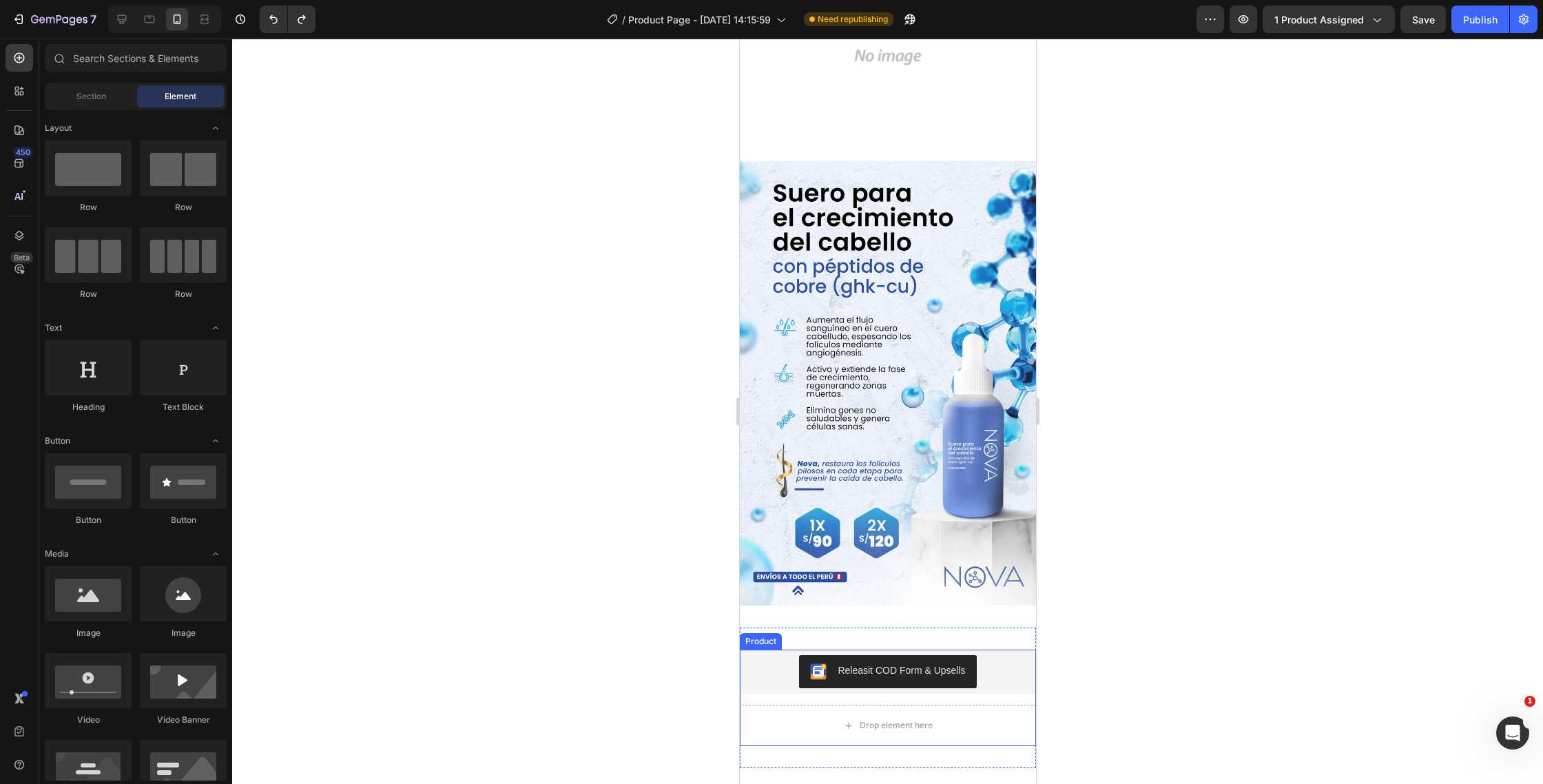
scroll to position [0, 0]
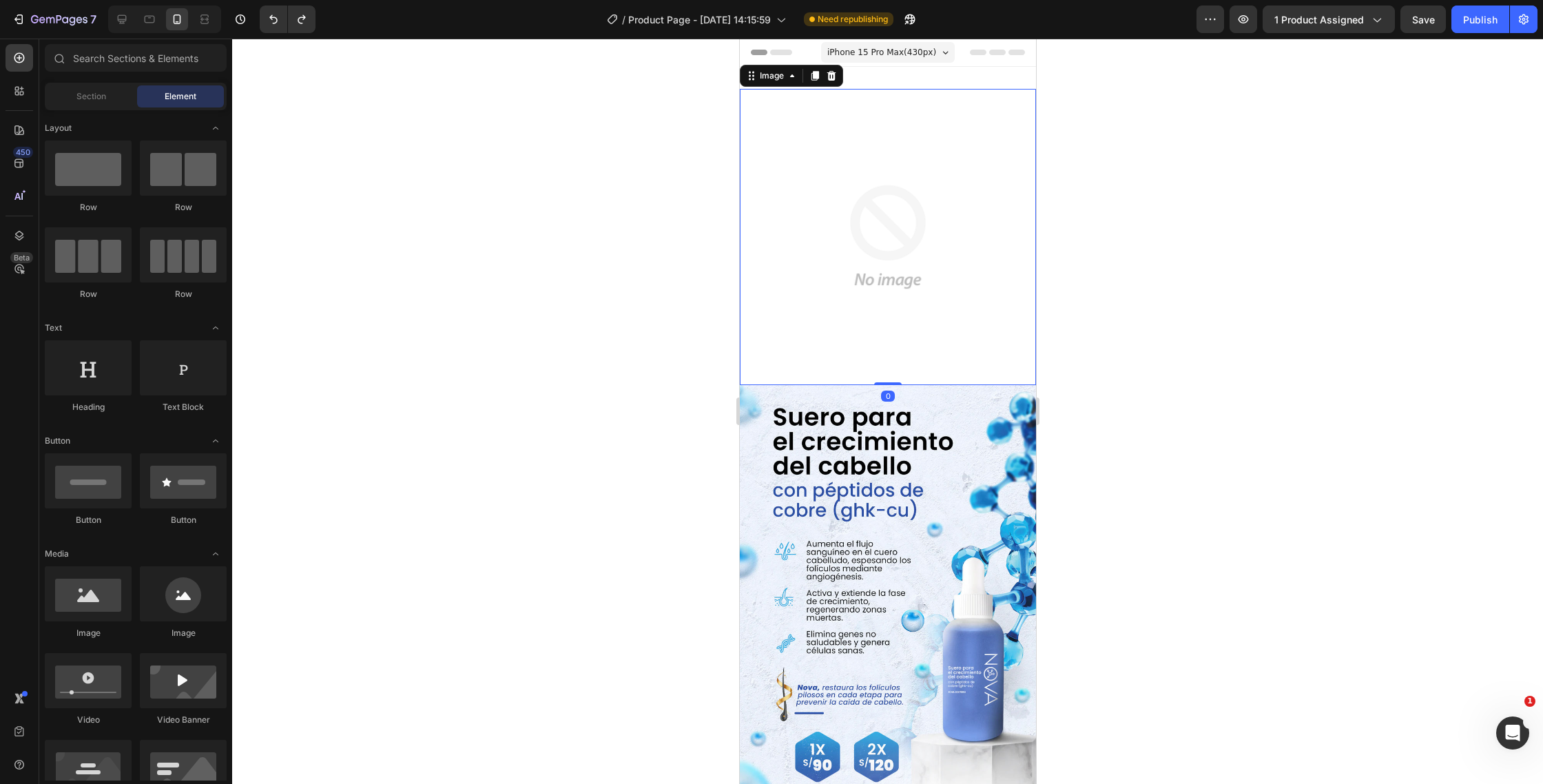
click at [915, 245] on img at bounding box center [887, 237] width 296 height 296
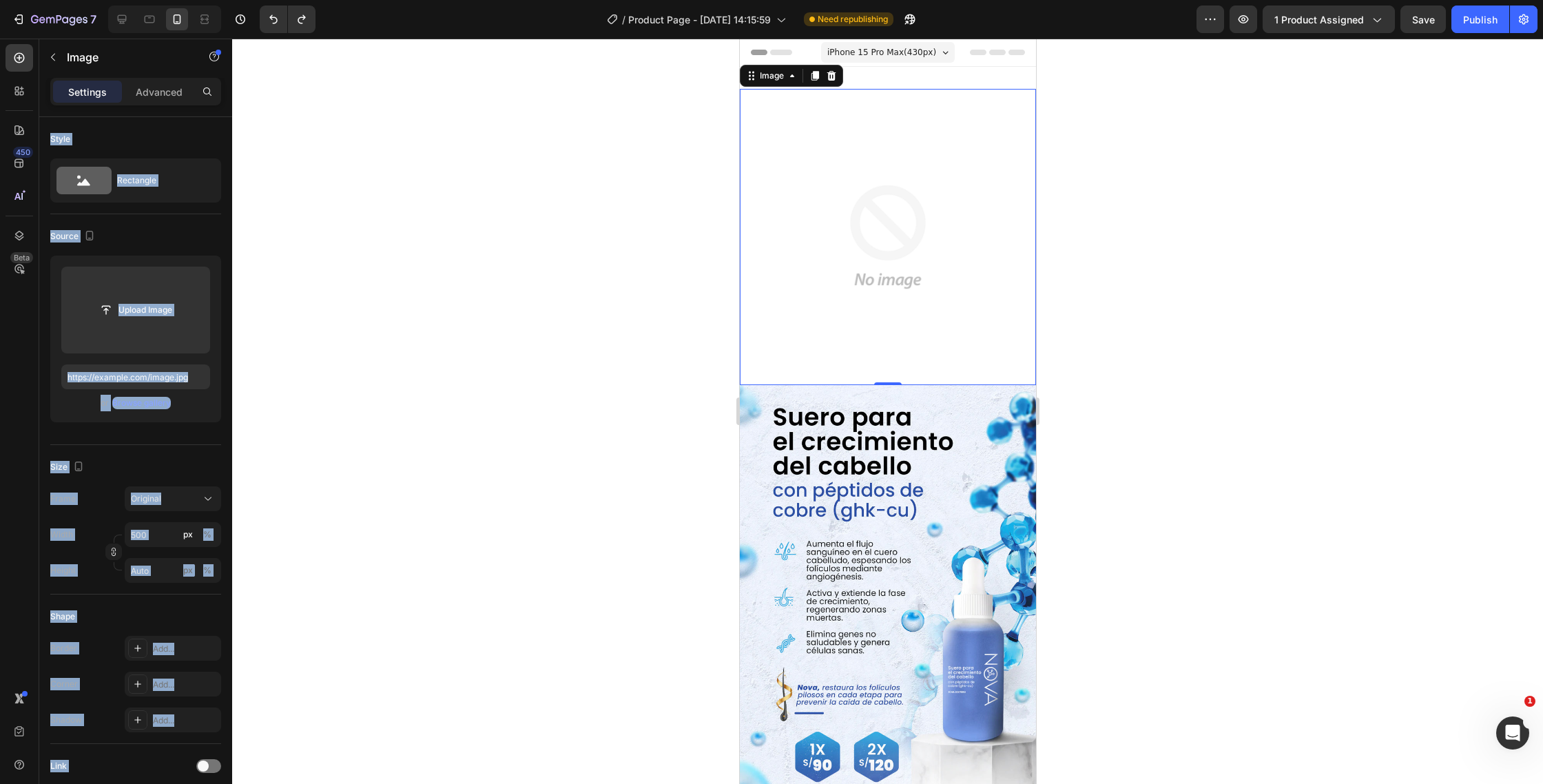
drag, startPoint x: 203, startPoint y: 120, endPoint x: 353, endPoint y: 151, distance: 153.2
click at [353, 0] on div "7 / Product Page - Aug 23, 14:15:59 Need republishing Preview 1 product assigne…" at bounding box center [772, 0] width 1543 height 0
click at [127, 24] on icon at bounding box center [122, 19] width 13 height 13
type input "https://cdn.shopify.com/s/files/1/2005/9307/files/image_demo.jpg"
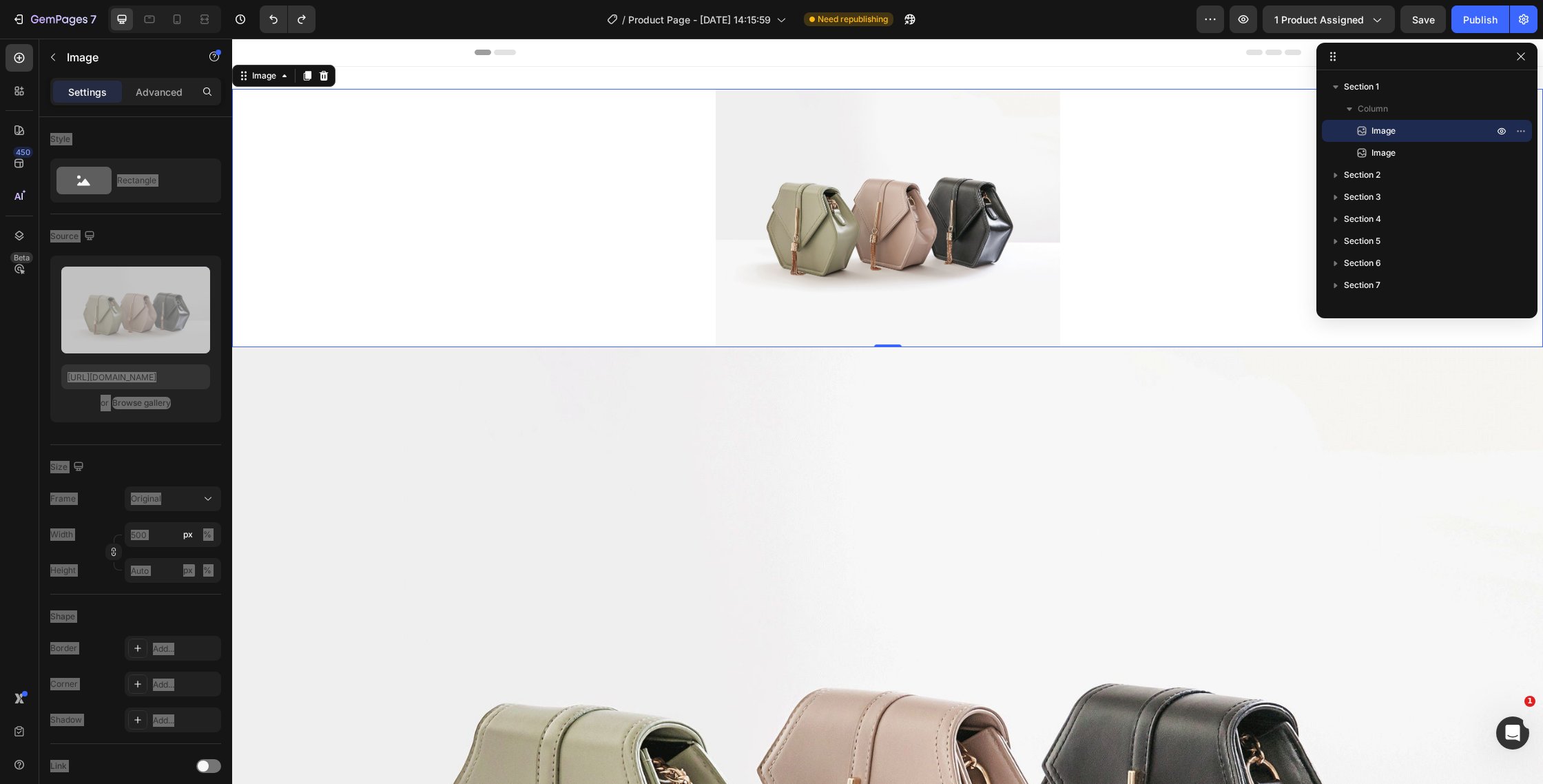
click at [377, 178] on div at bounding box center [887, 217] width 1311 height 259
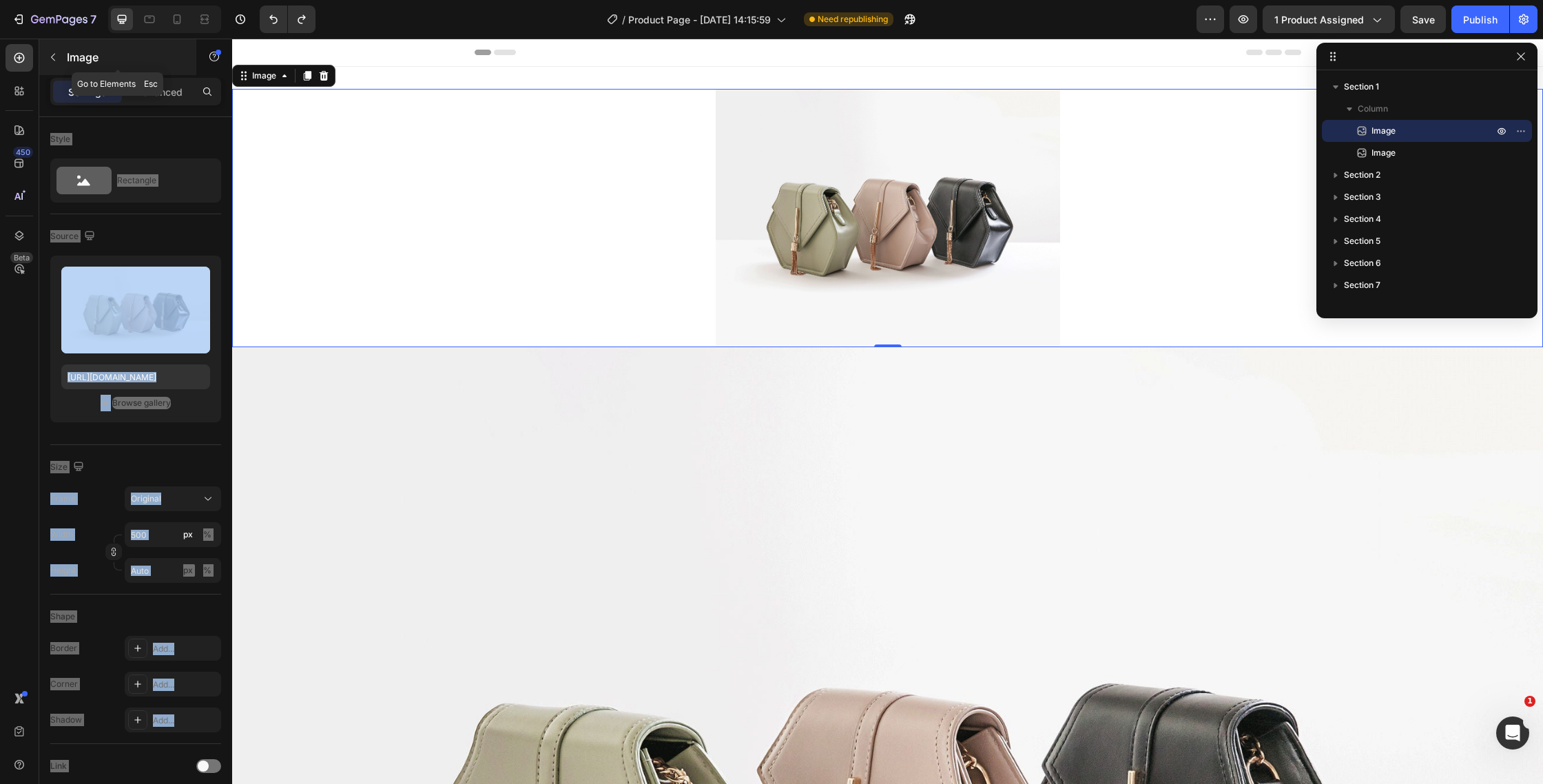
click at [62, 59] on button "button" at bounding box center [53, 57] width 22 height 22
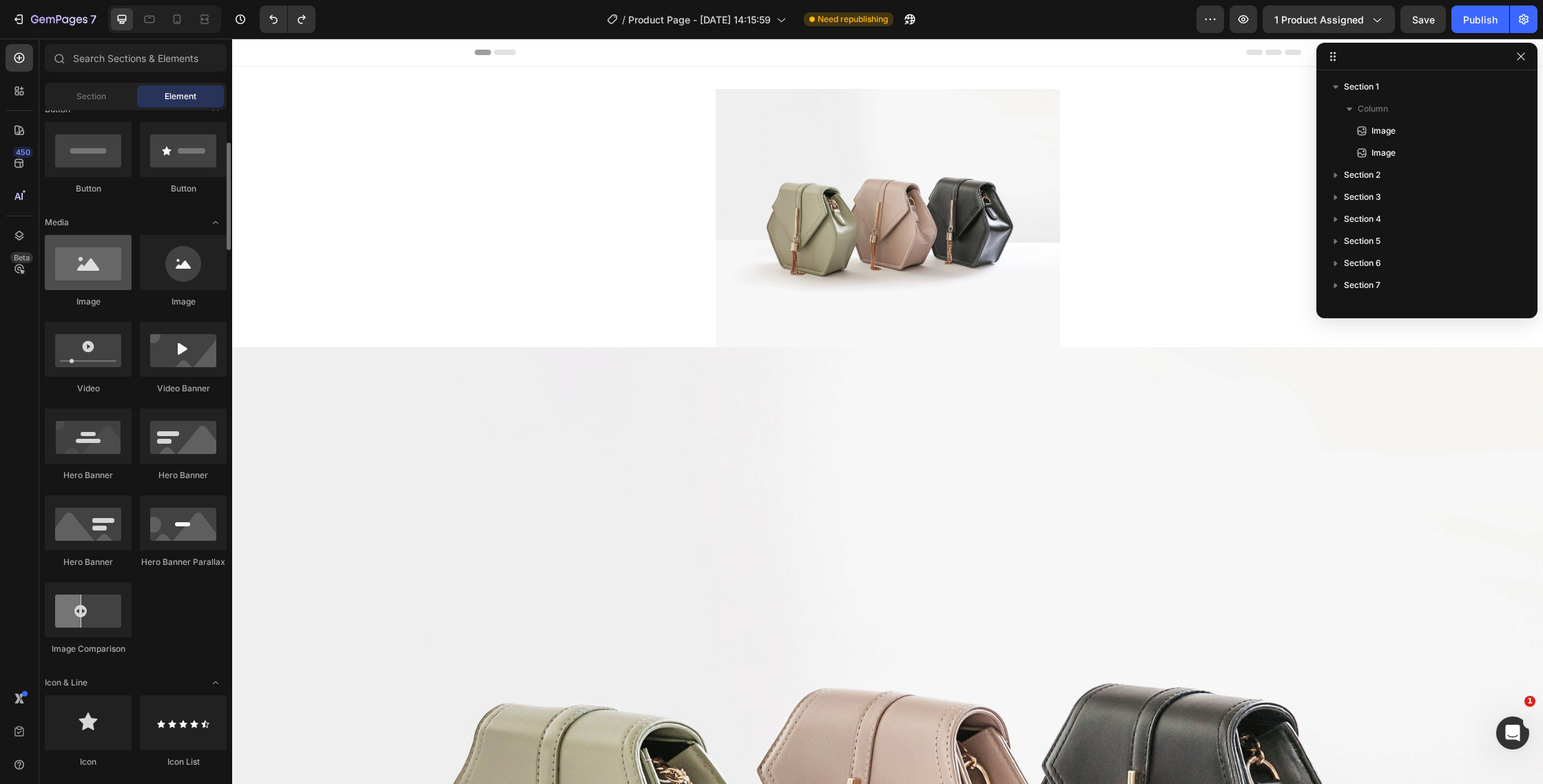
scroll to position [311, 0]
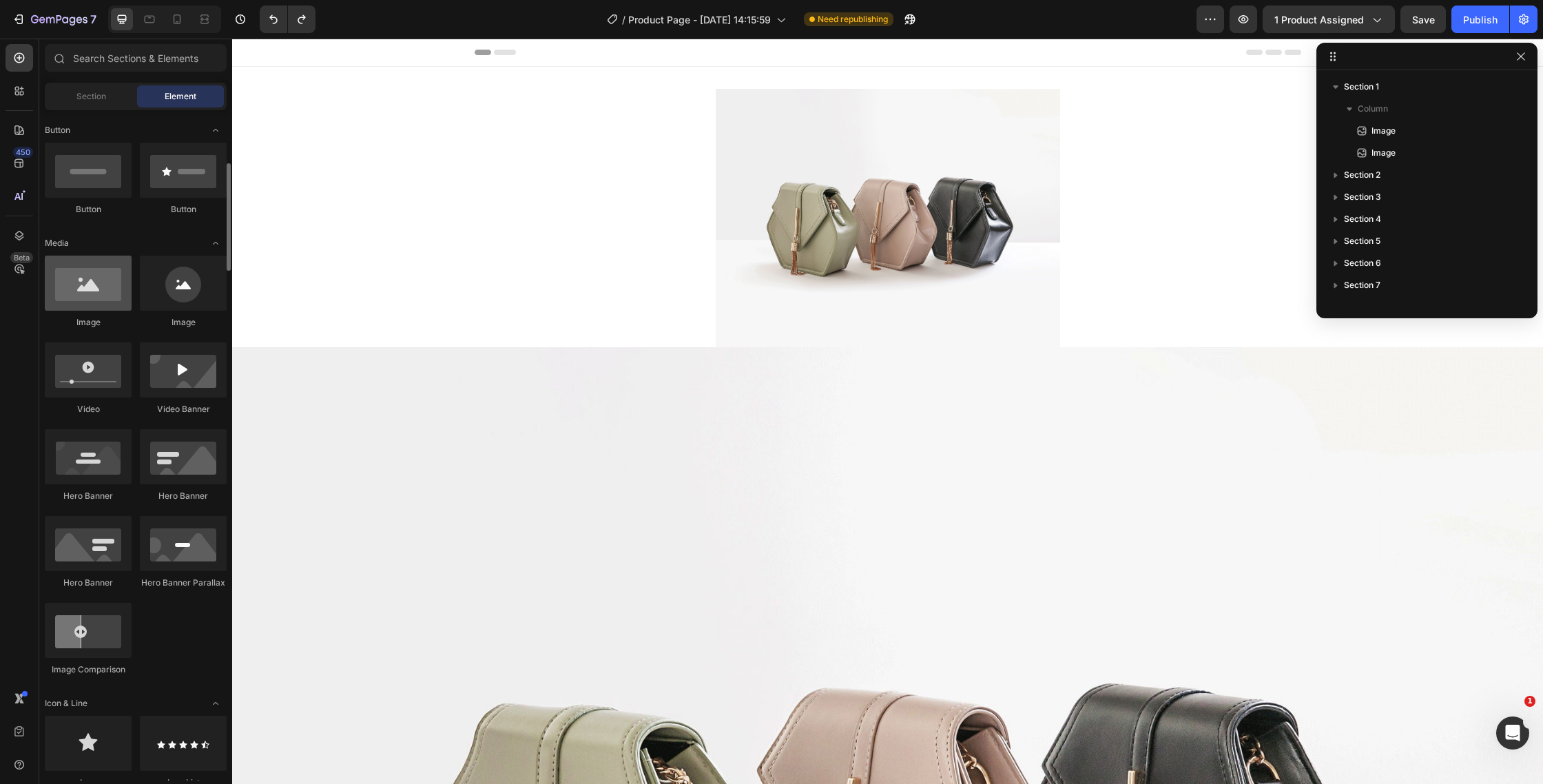
click at [99, 283] on div at bounding box center [89, 283] width 87 height 55
click at [92, 297] on div at bounding box center [89, 283] width 87 height 55
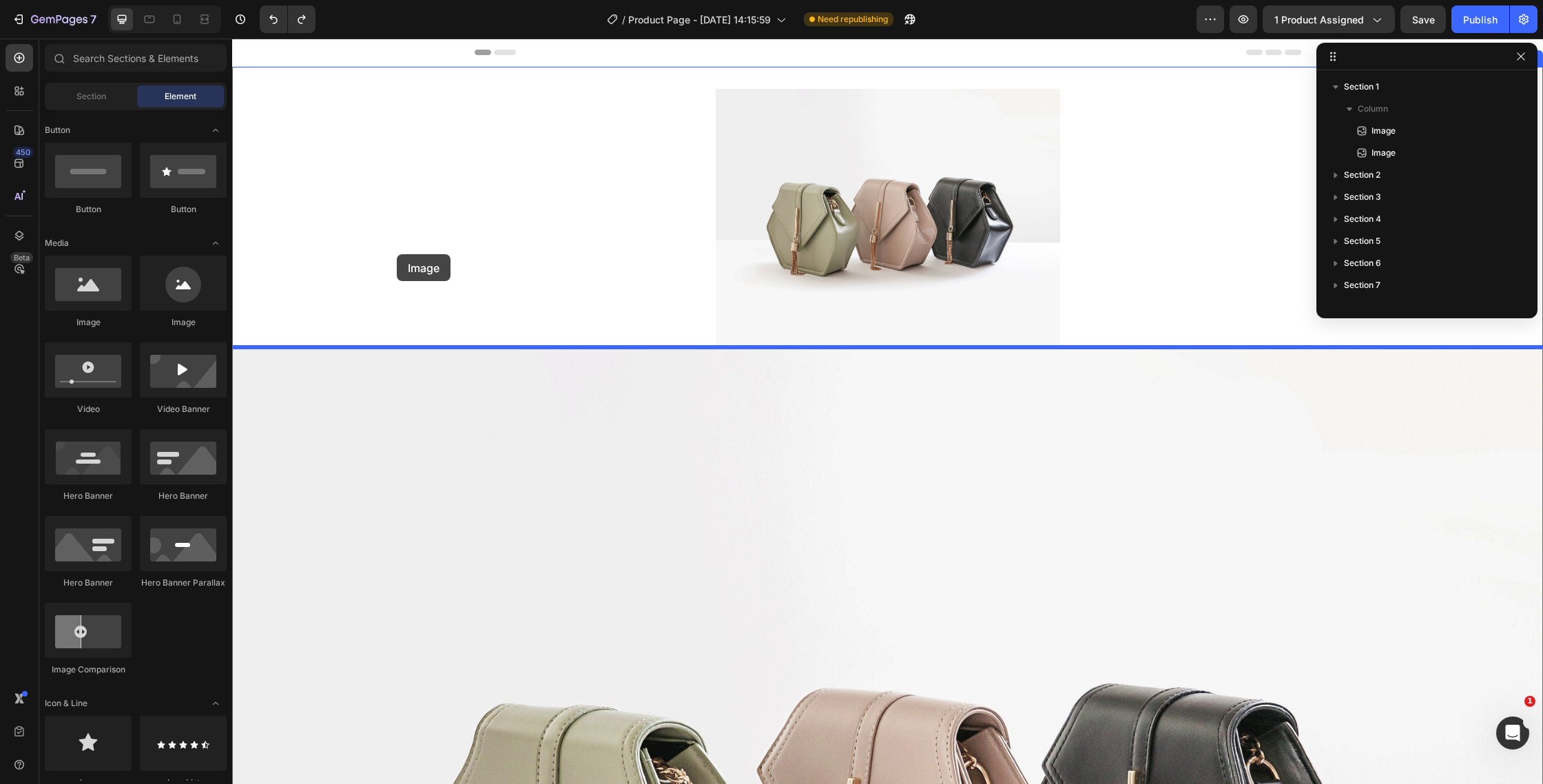
drag, startPoint x: 324, startPoint y: 336, endPoint x: 400, endPoint y: 254, distance: 111.8
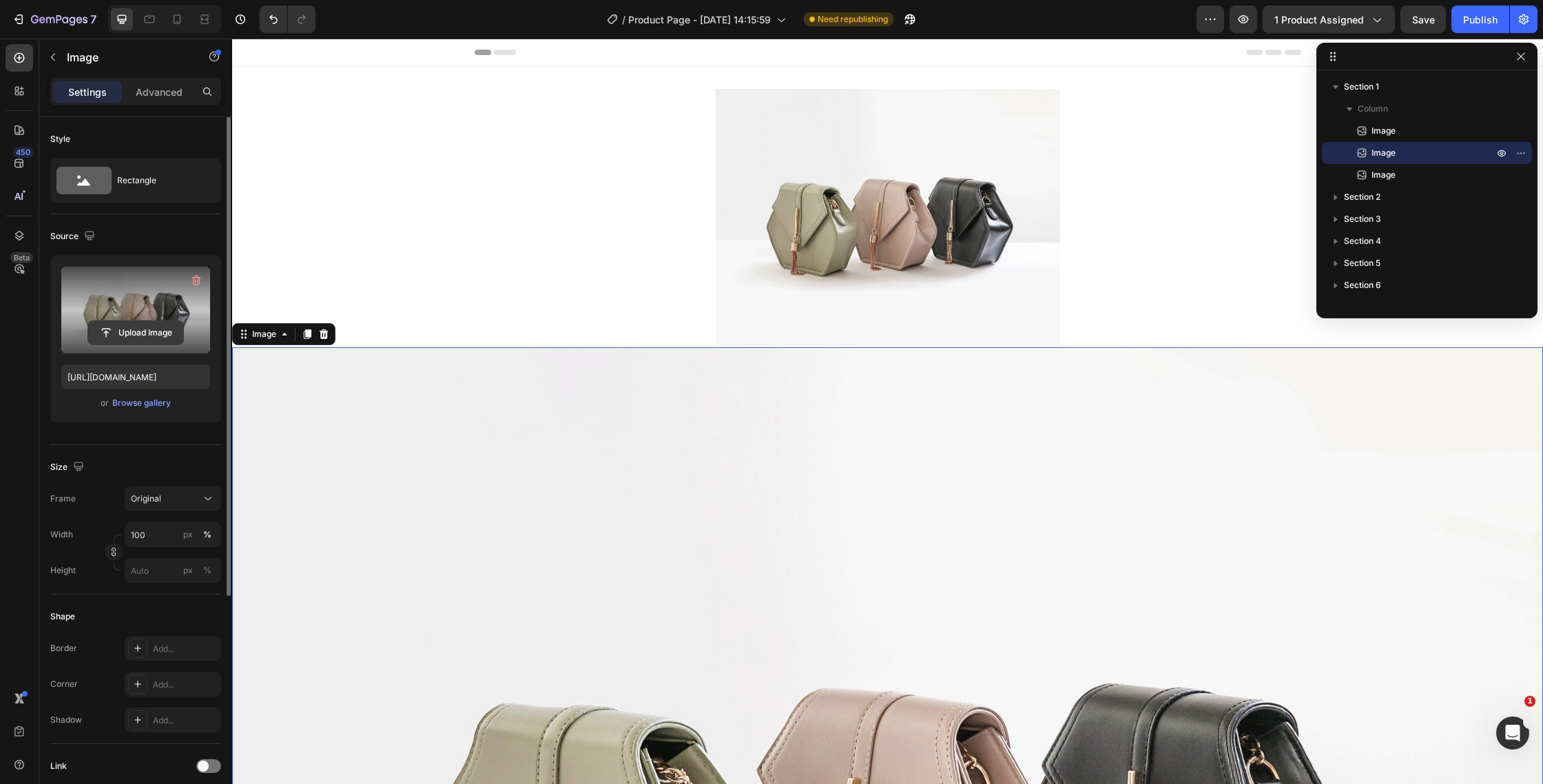
click at [155, 330] on input "file" at bounding box center [136, 333] width 95 height 23
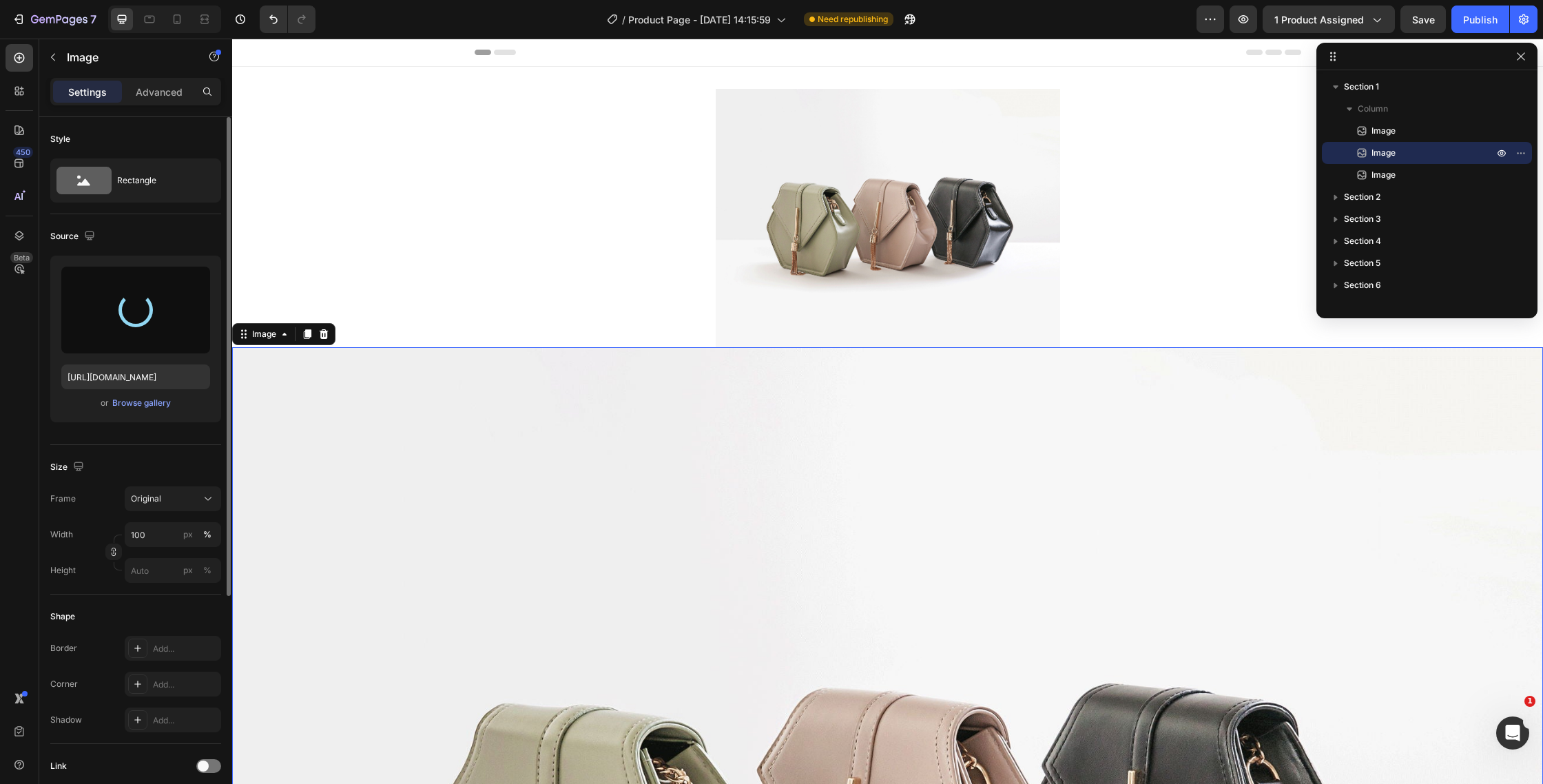
type input "https://cdn.shopify.com/s/files/1/0586/9404/1674/files/gempages_581234543290221…"
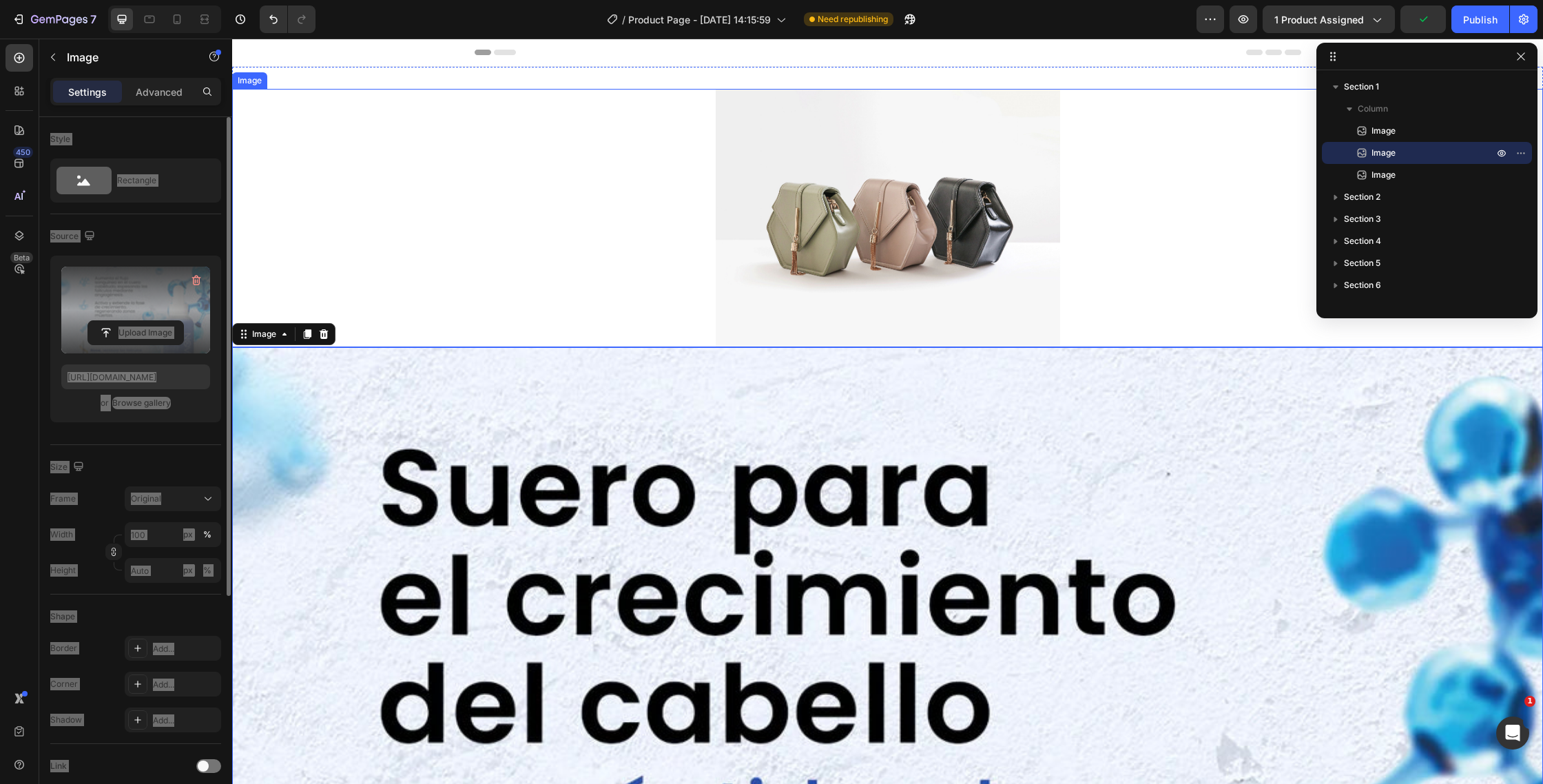
click at [635, 217] on div at bounding box center [887, 217] width 1311 height 259
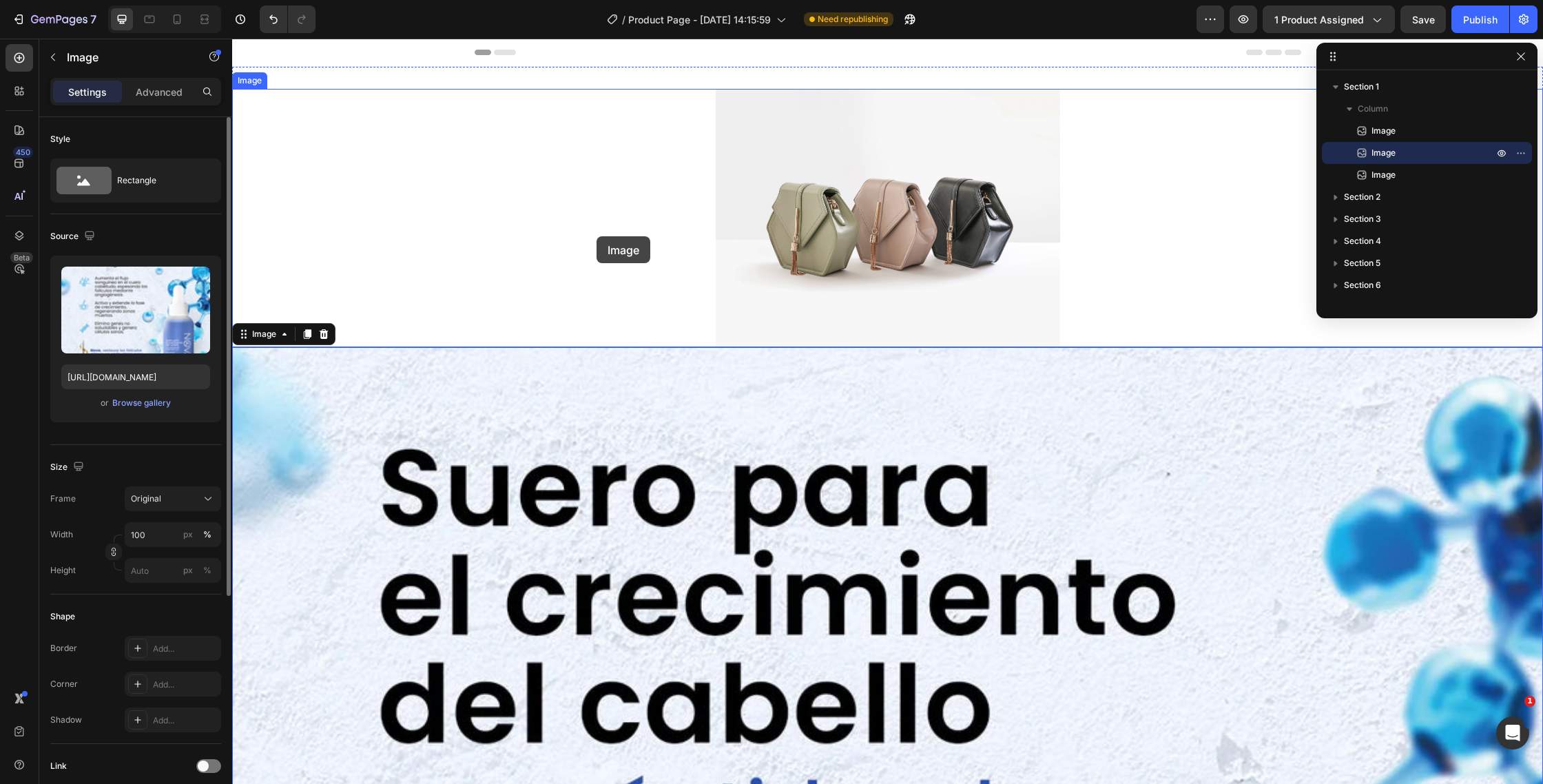
drag, startPoint x: 592, startPoint y: 419, endPoint x: 596, endPoint y: 234, distance: 185.0
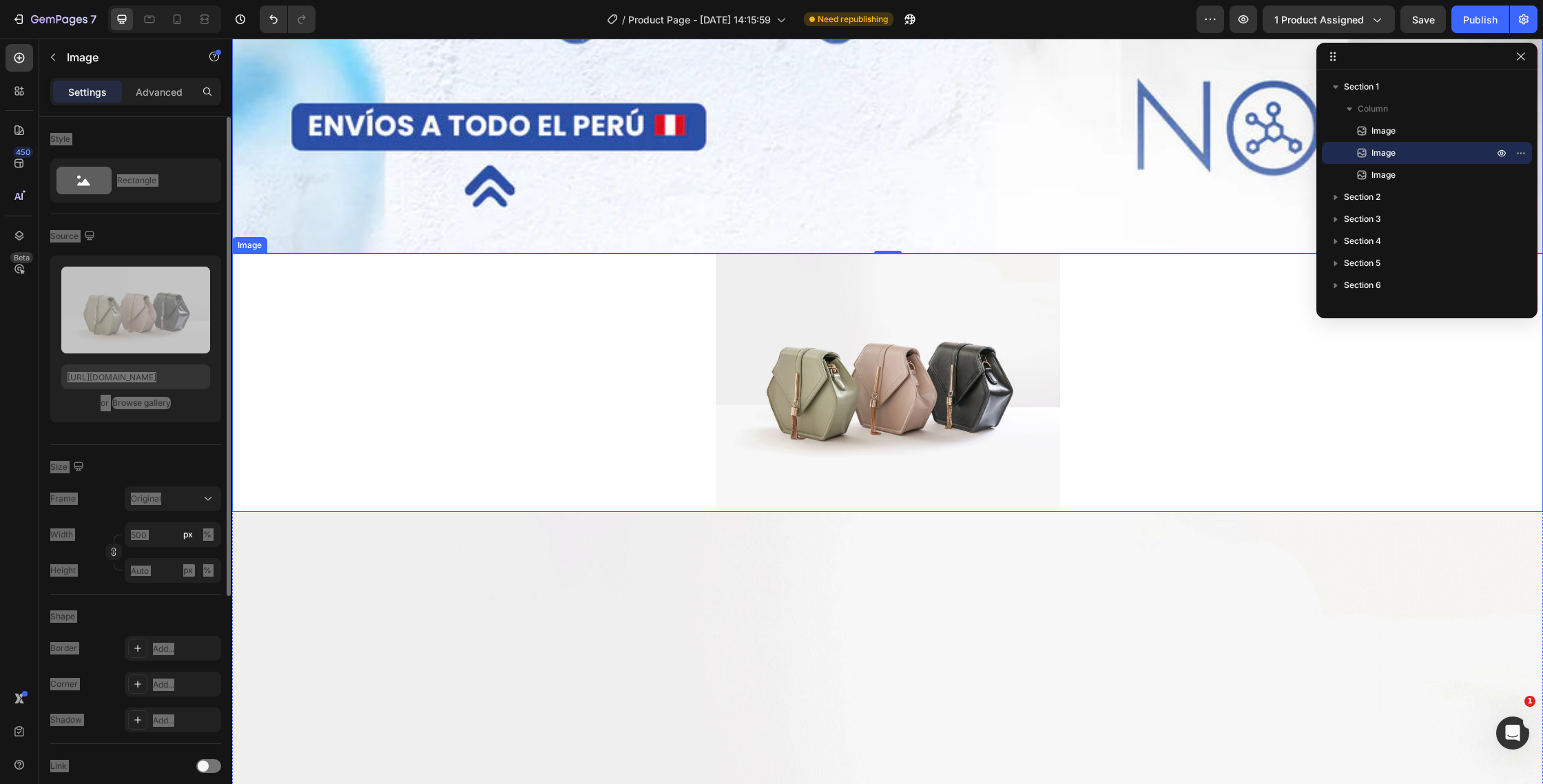
scroll to position [1801, 0]
click at [549, 321] on div at bounding box center [887, 383] width 1311 height 259
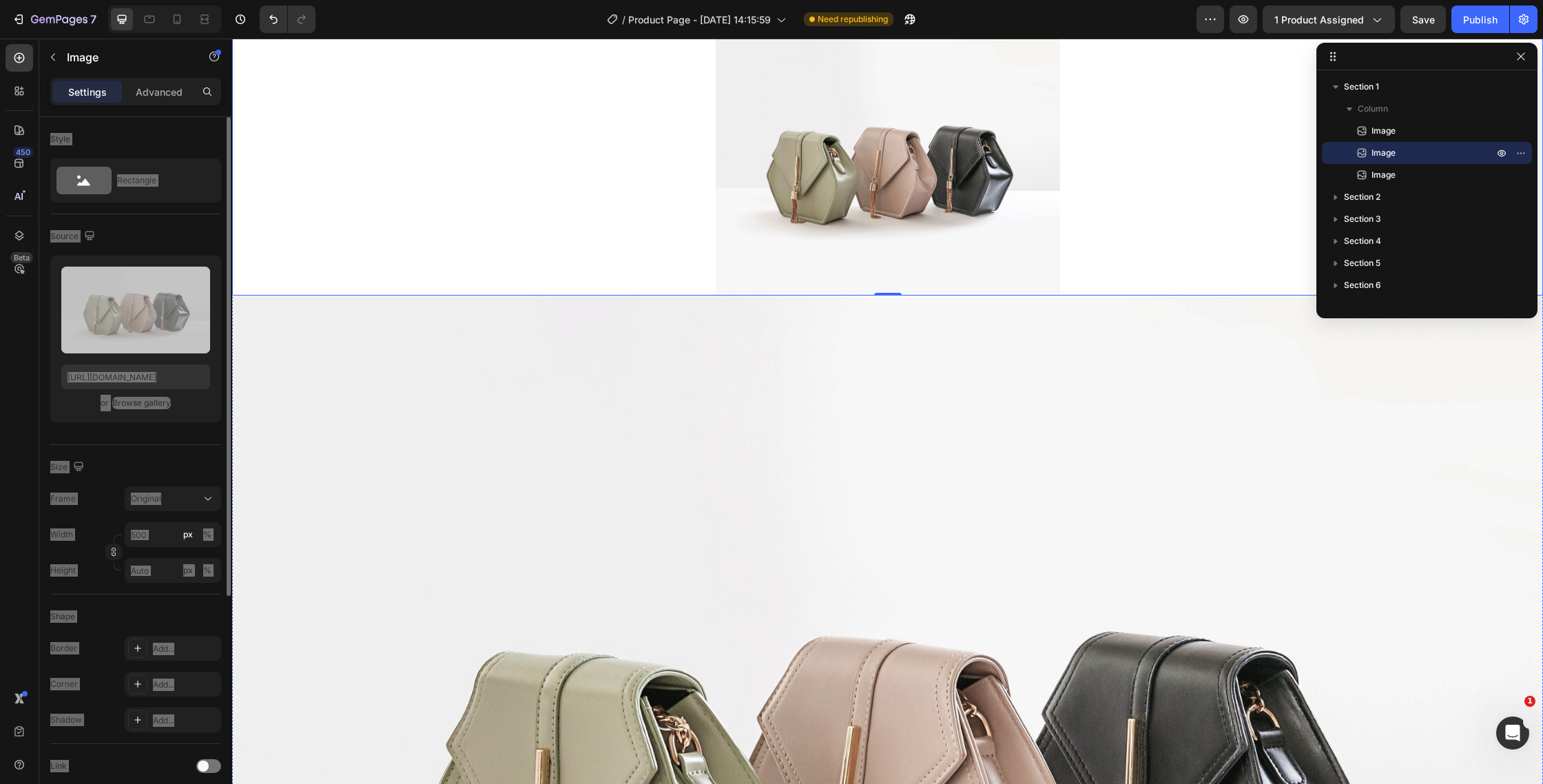
scroll to position [2024, 0]
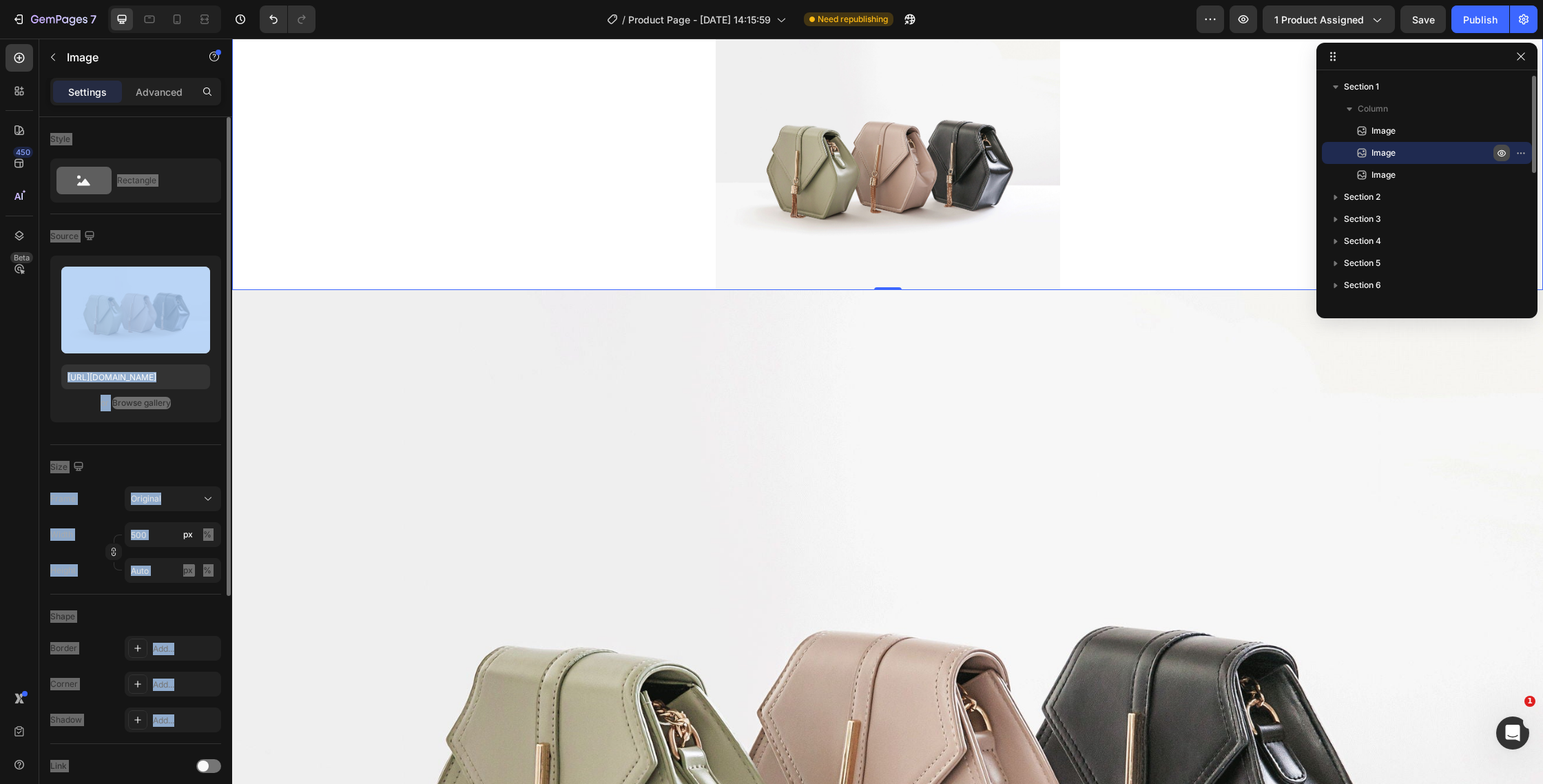
click at [1500, 151] on icon "button" at bounding box center [1501, 152] width 11 height 11
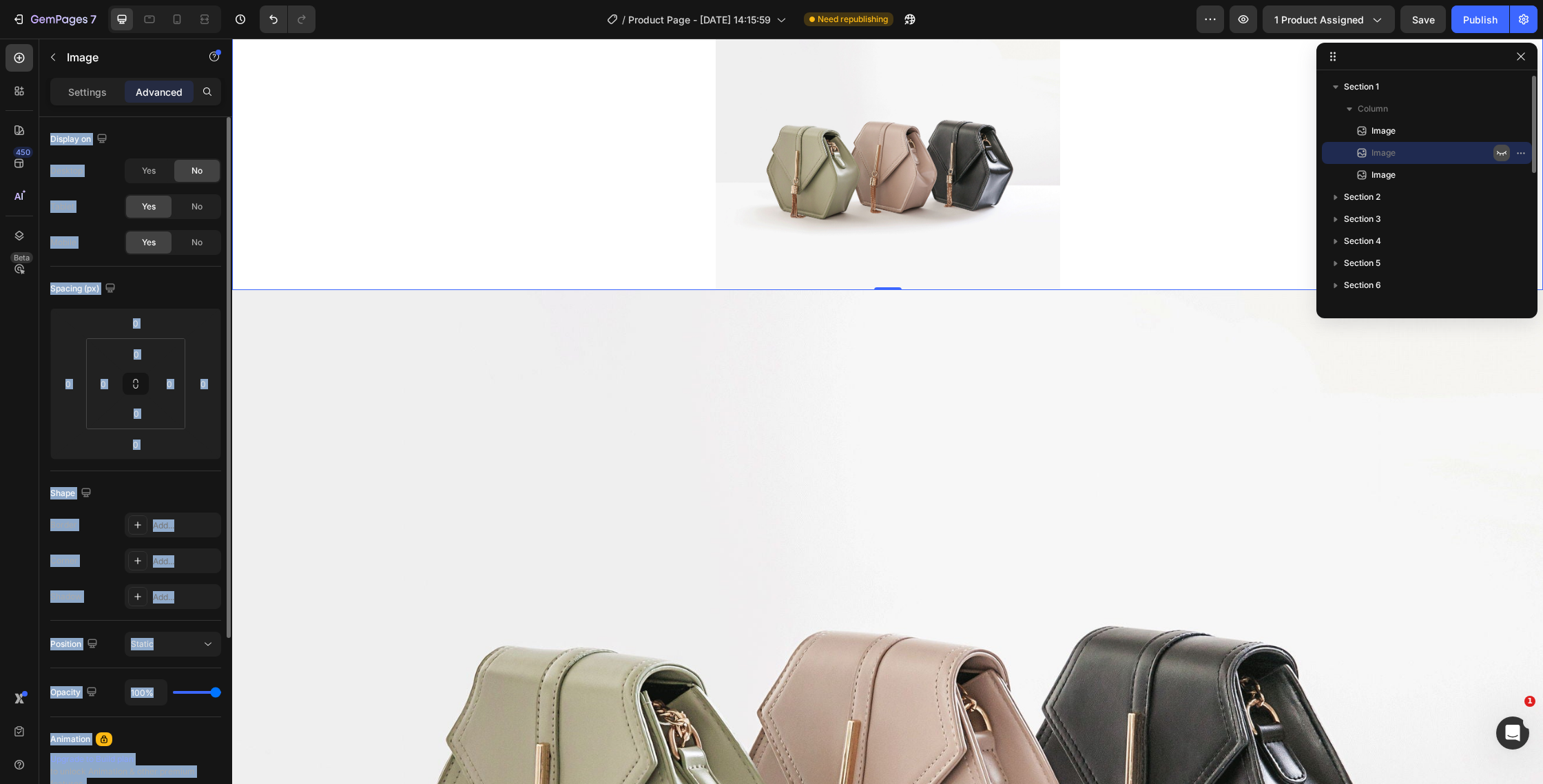
scroll to position [1765, 0]
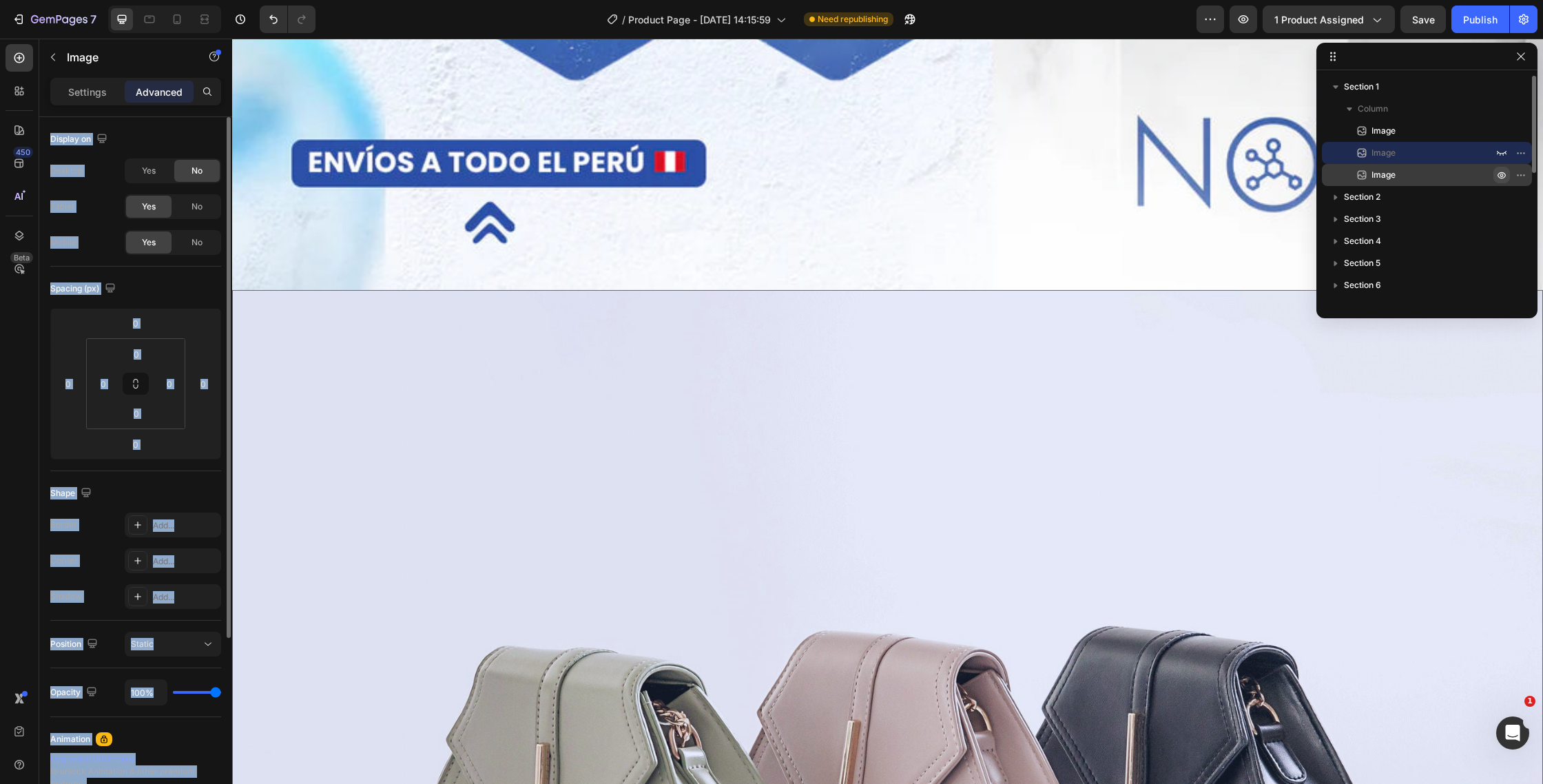
click at [1501, 176] on icon "button" at bounding box center [1503, 175] width 4 height 4
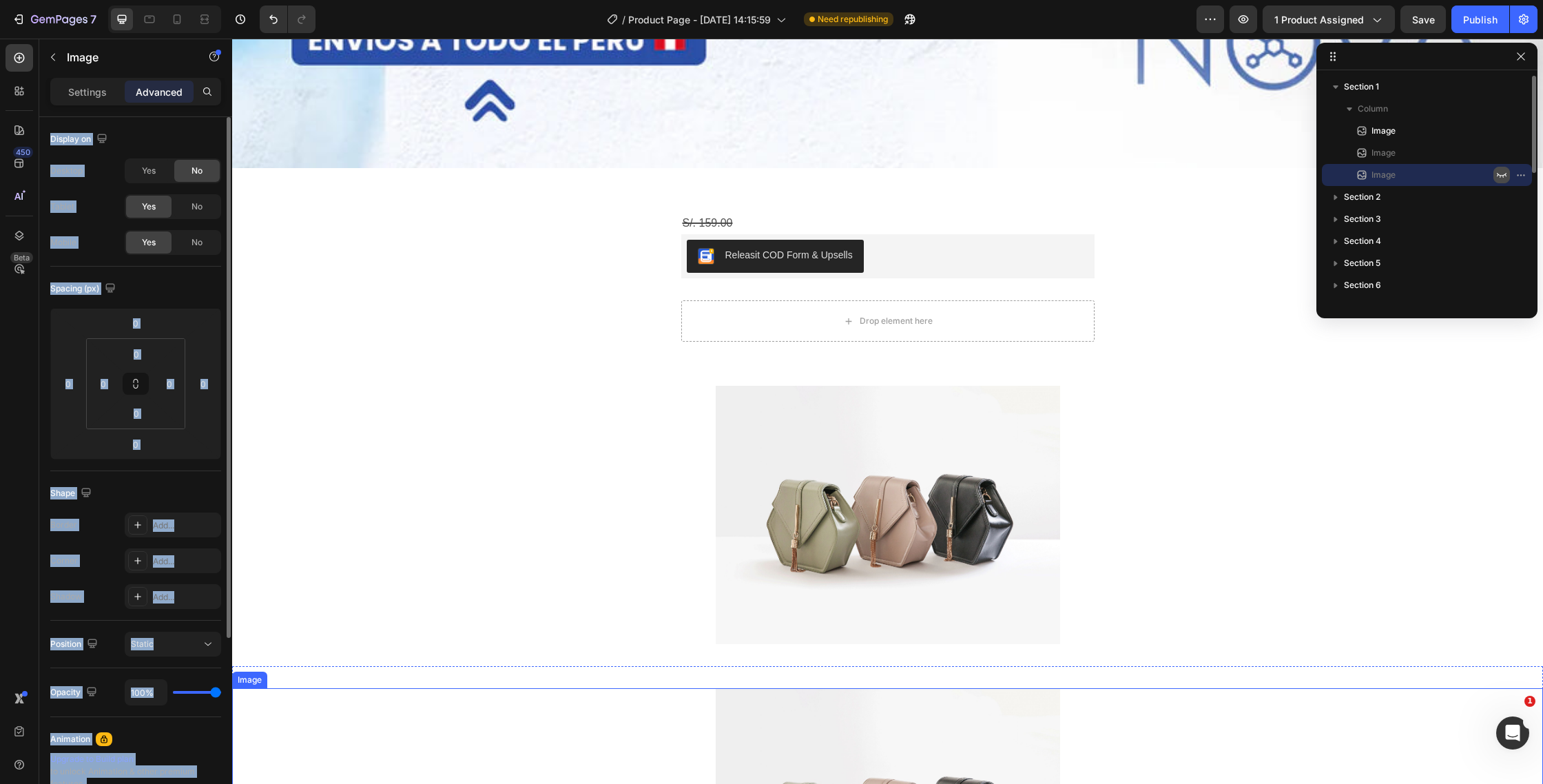
scroll to position [1889, 0]
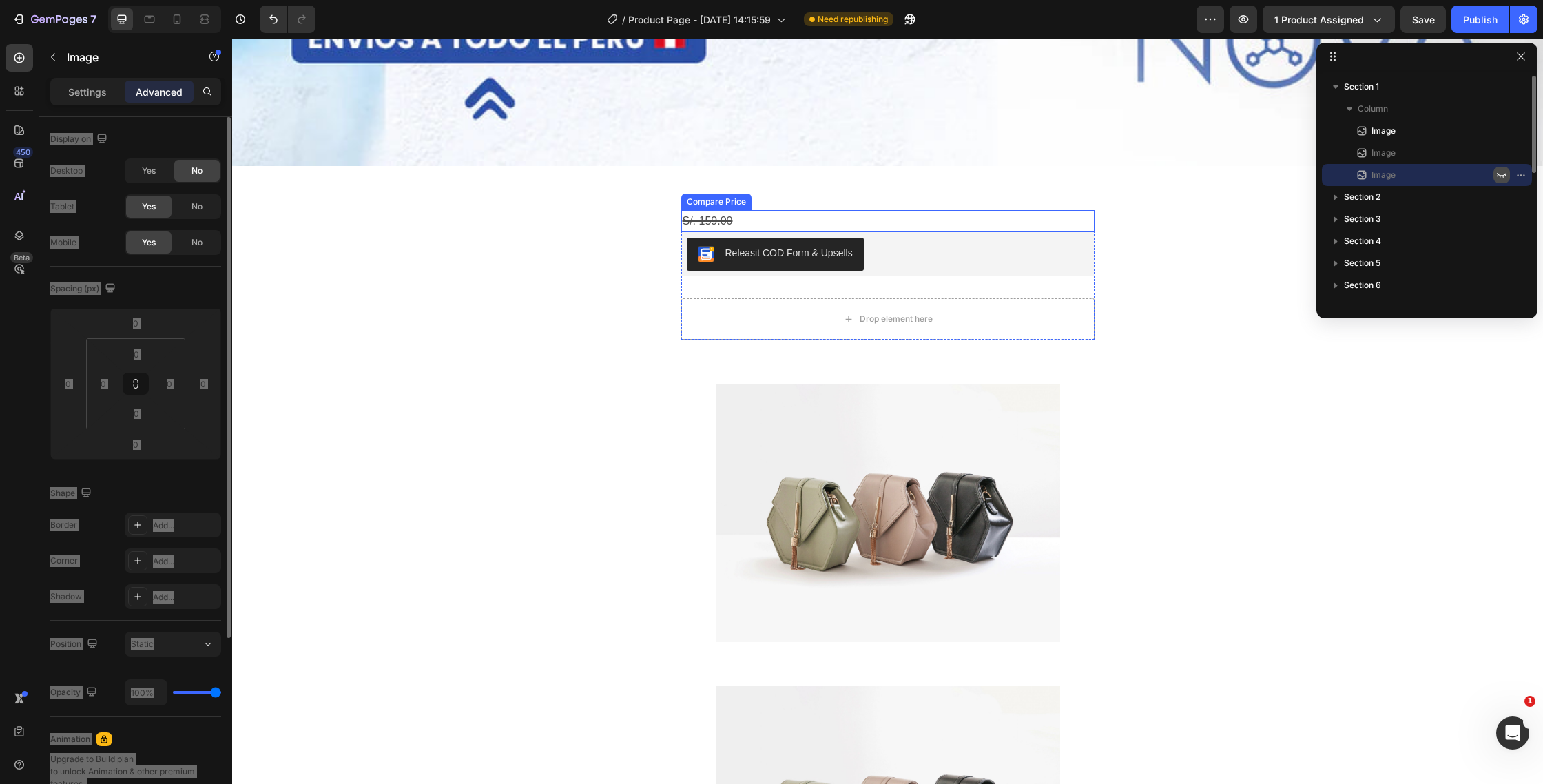
click at [697, 224] on div "S/. 159.00" at bounding box center [888, 221] width 414 height 23
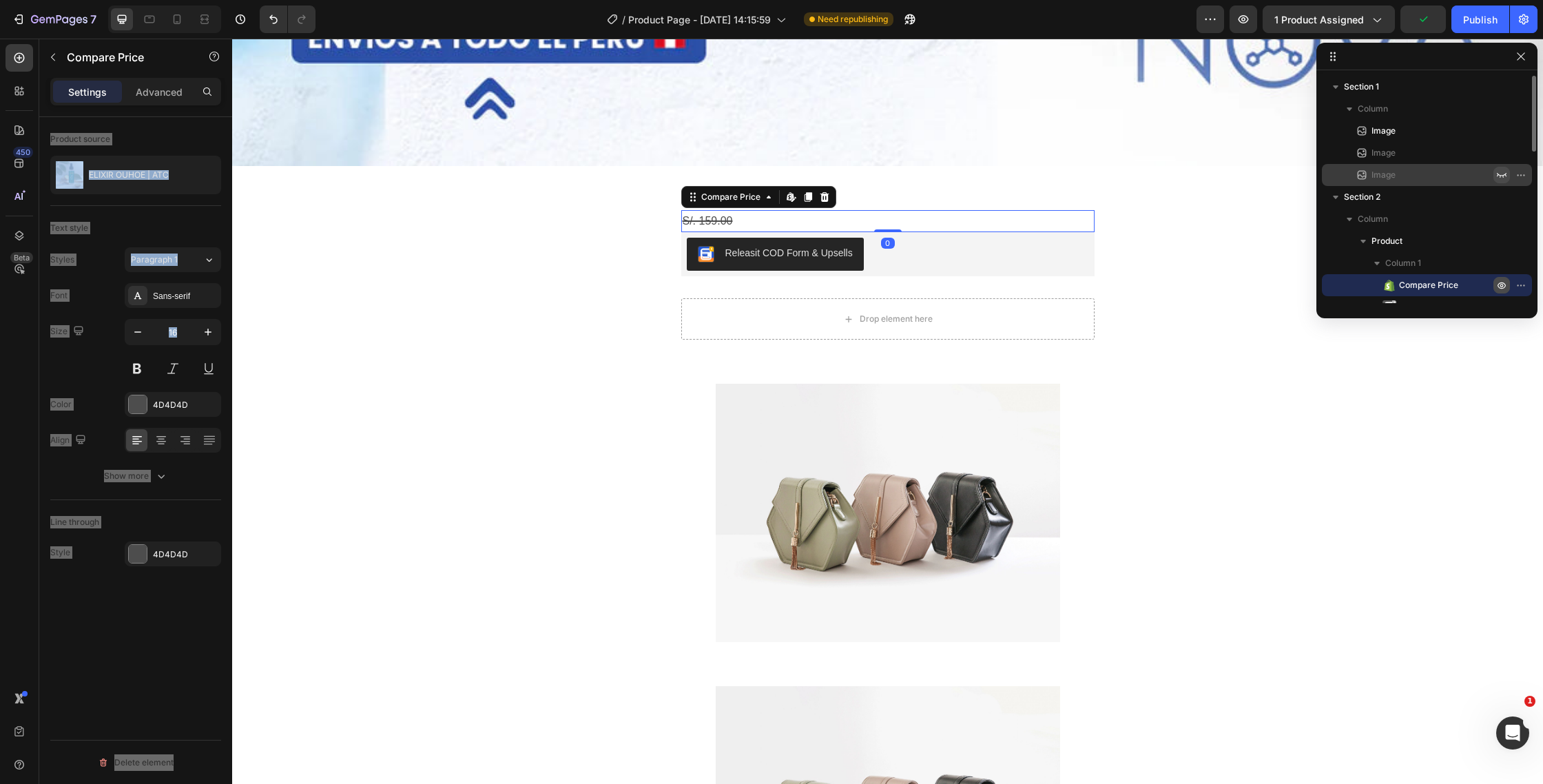
click at [1507, 286] on button "button" at bounding box center [1501, 285] width 16 height 16
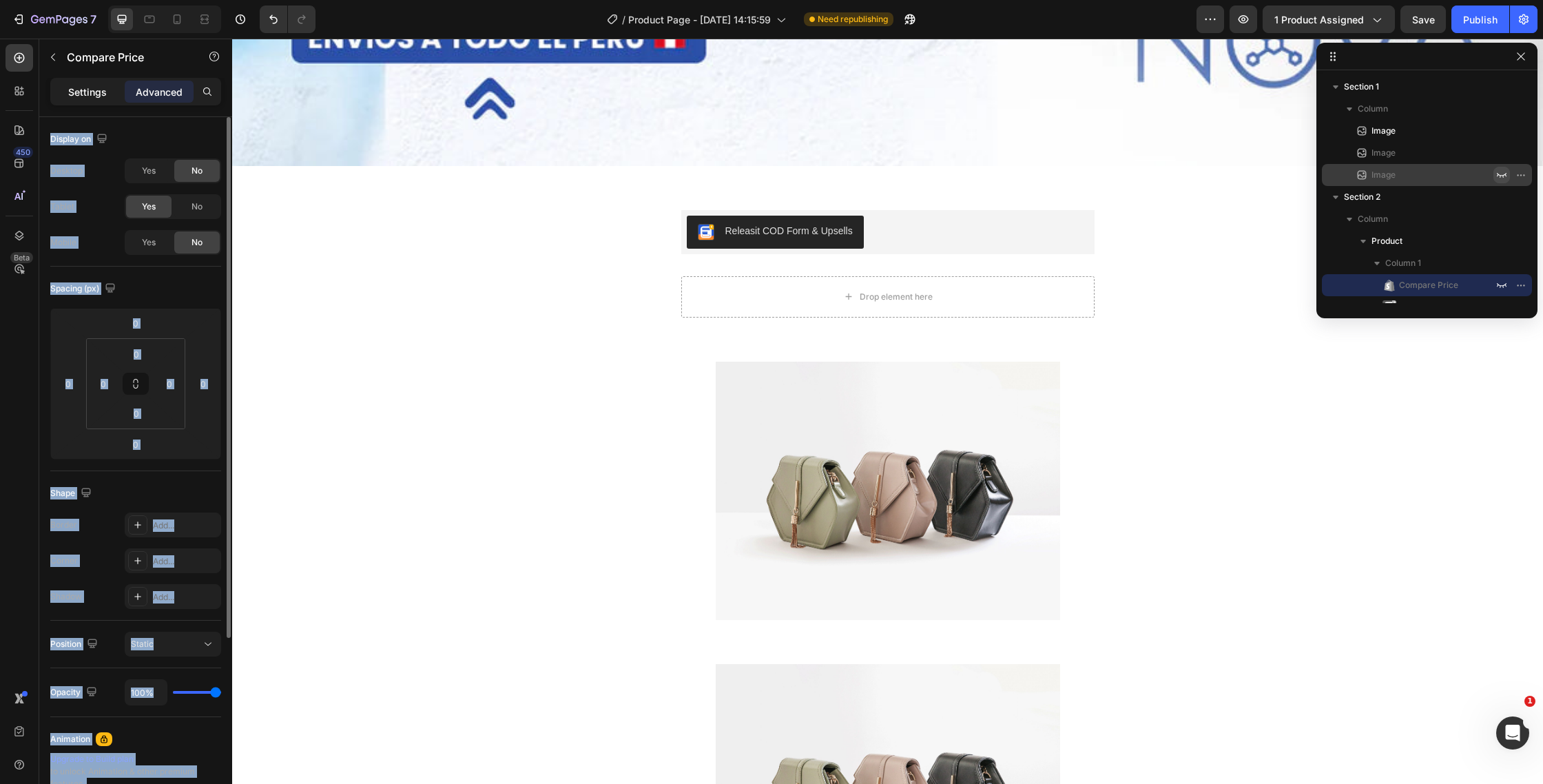
click at [108, 89] on div "Settings" at bounding box center [88, 91] width 69 height 22
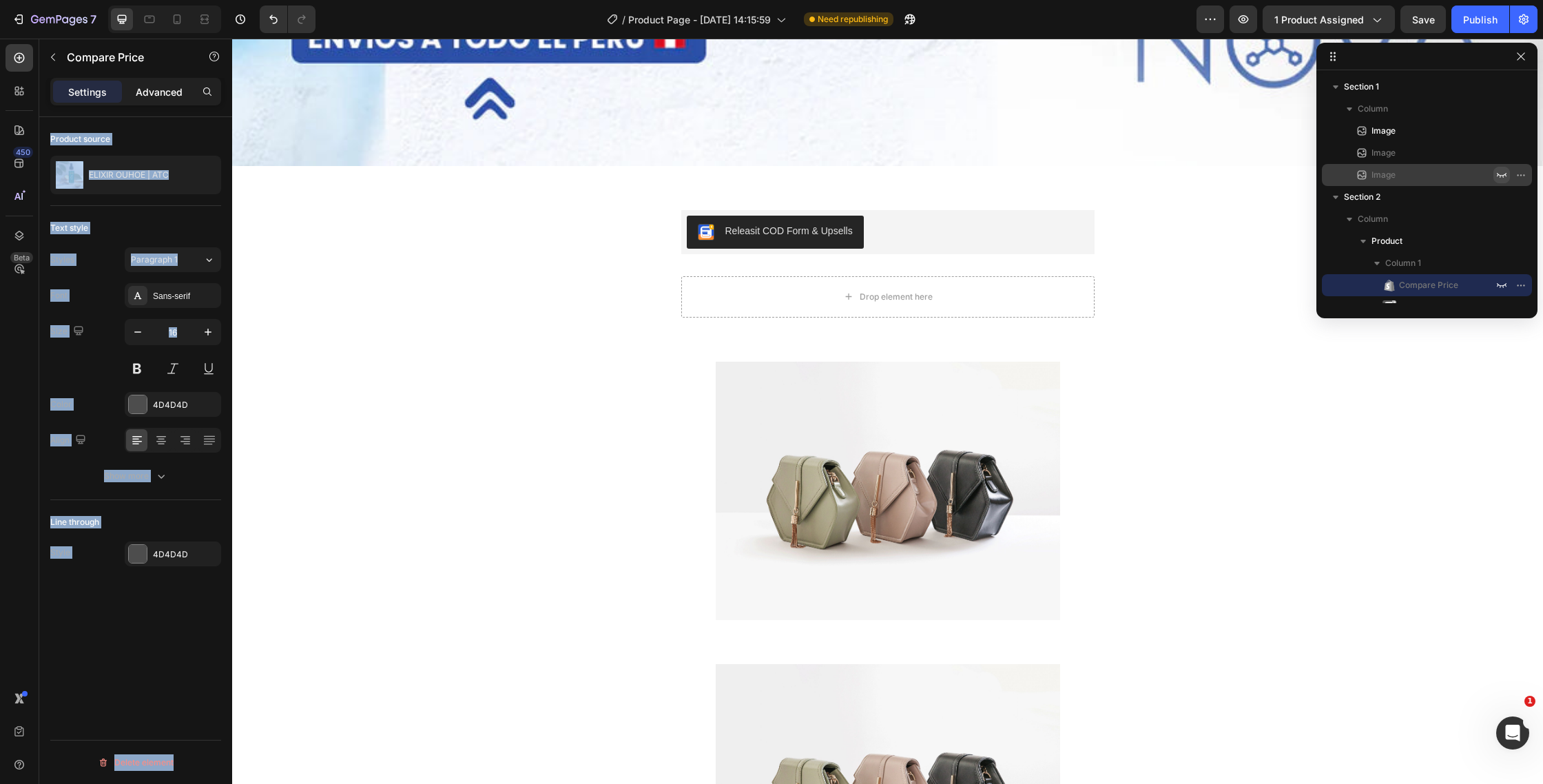
click at [166, 89] on p "Advanced" at bounding box center [159, 91] width 47 height 14
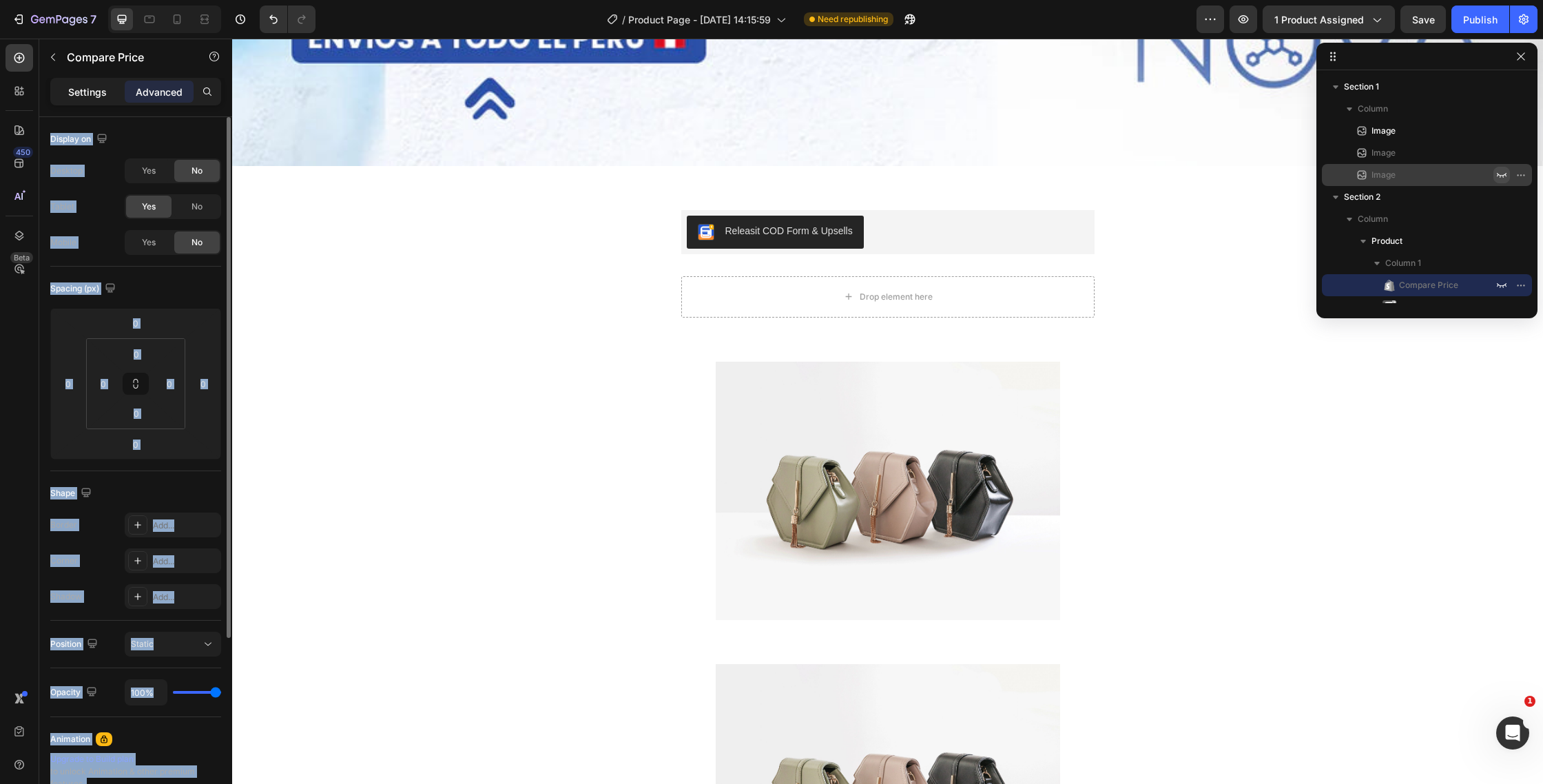
click at [112, 91] on div "Settings" at bounding box center [88, 91] width 69 height 22
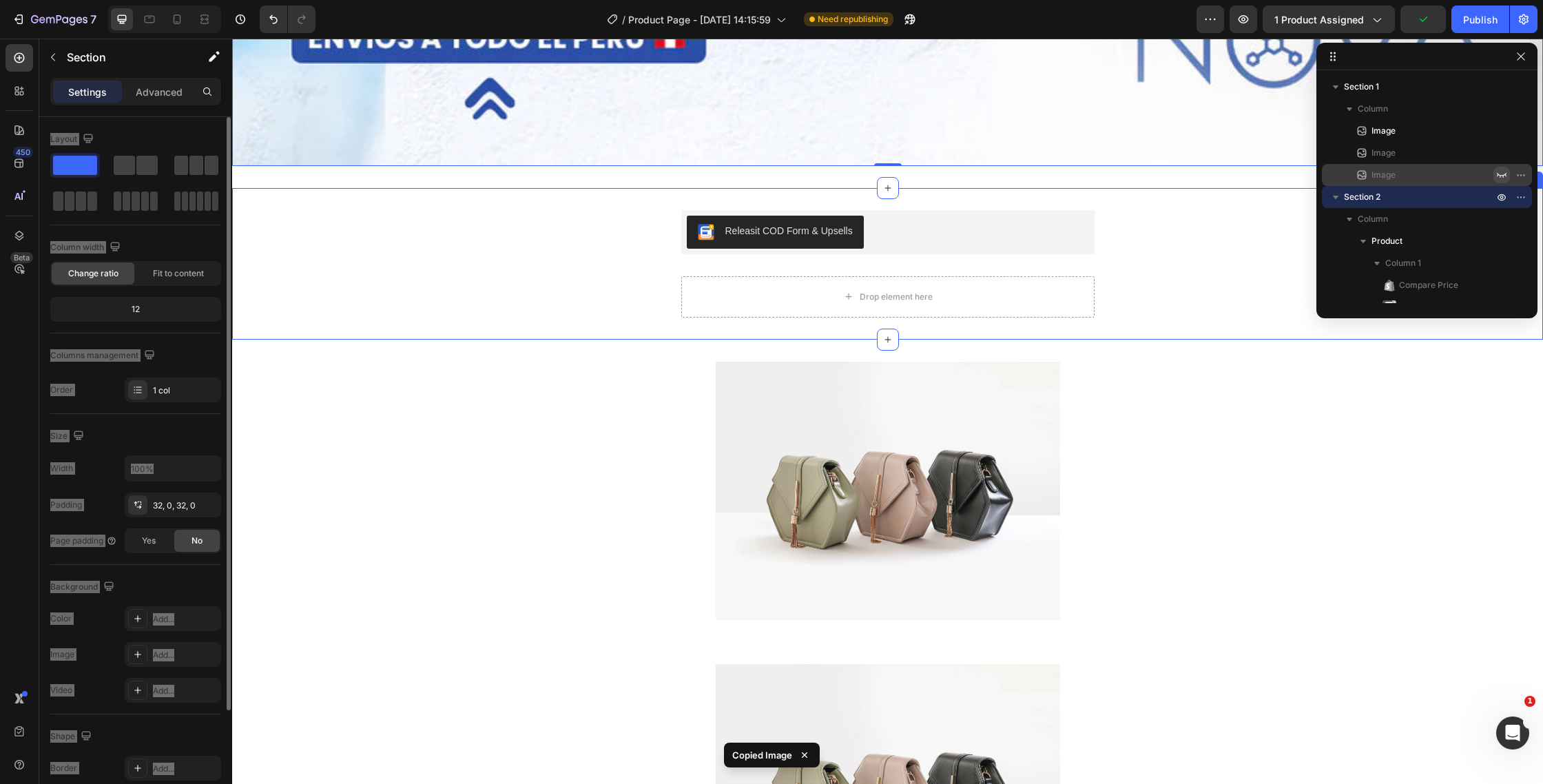
click at [469, 293] on div "S/. 159.00 Compare Price Compare Price Releasit COD Form & Upsells Releasit COD…" at bounding box center [887, 264] width 1311 height 108
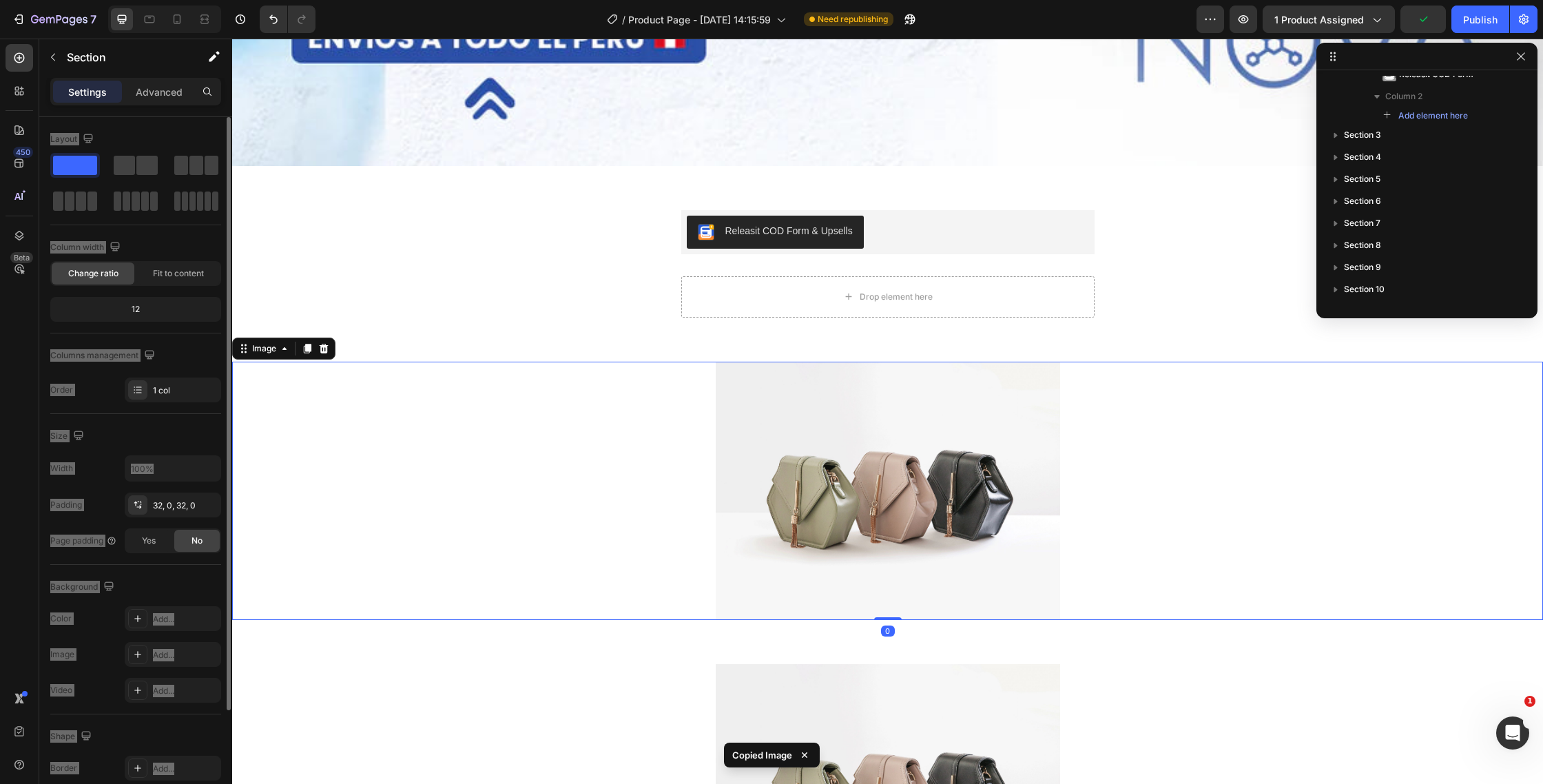
click at [477, 493] on div at bounding box center [887, 491] width 1311 height 259
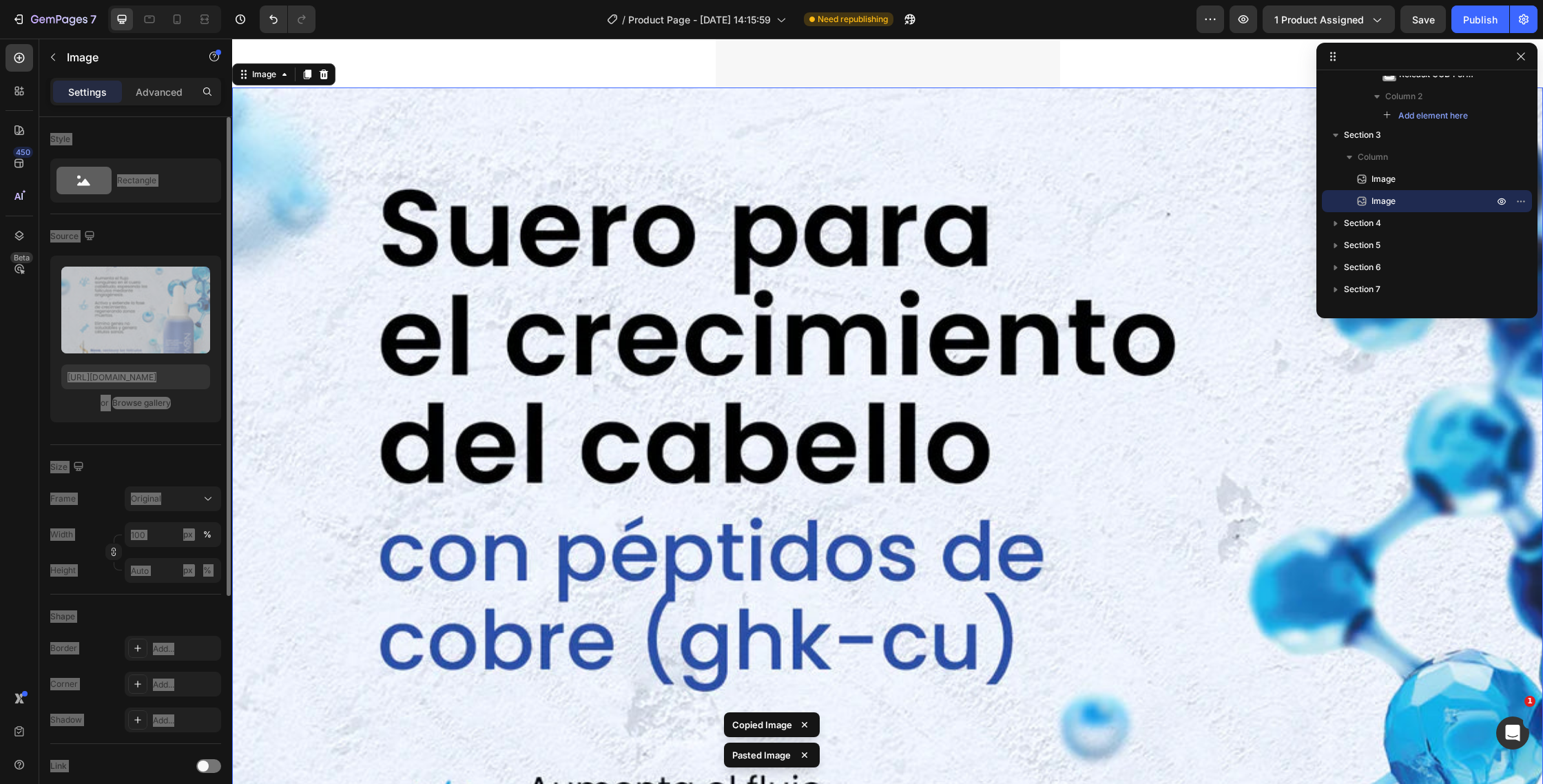
scroll to position [2242, 0]
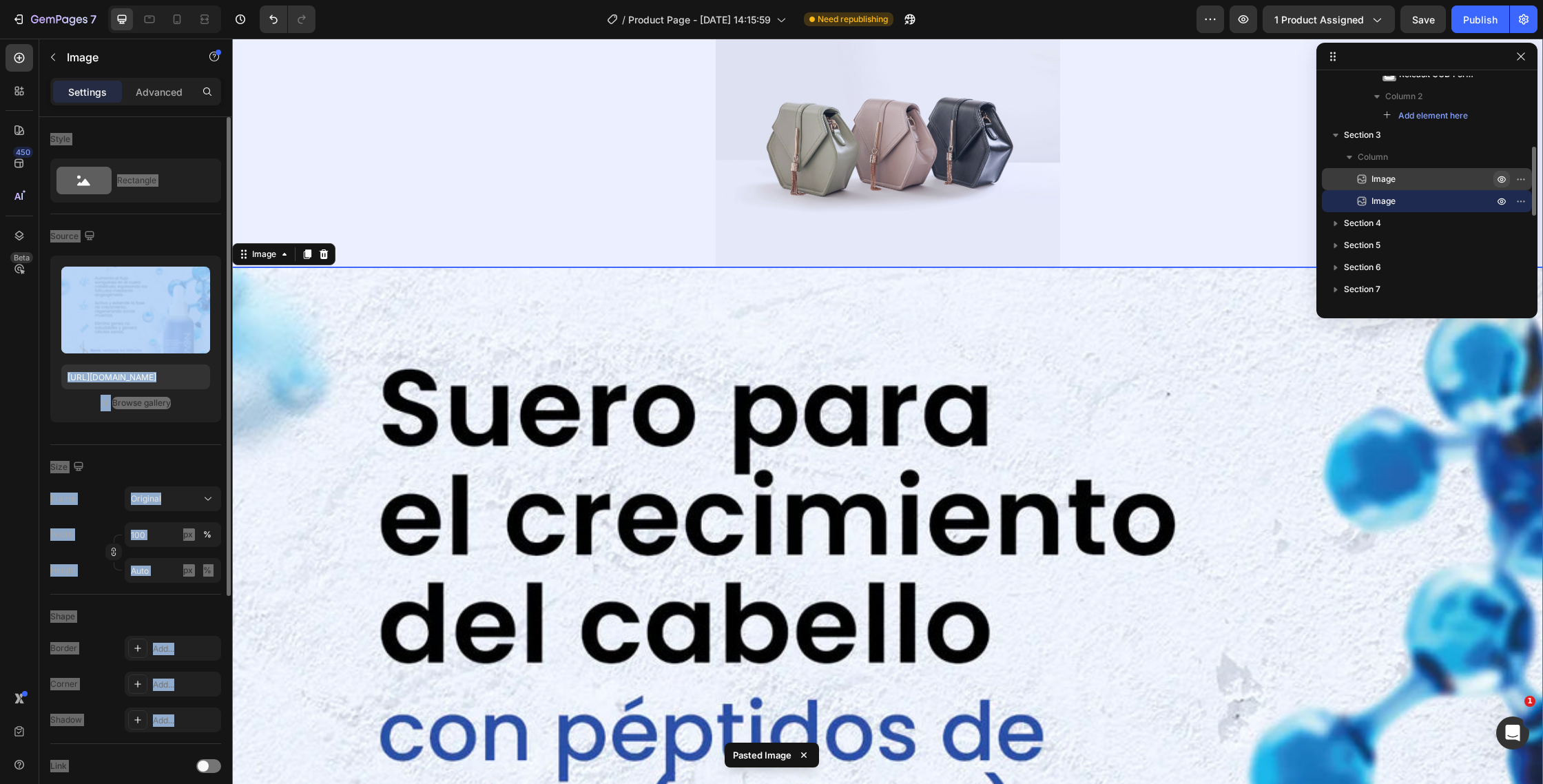
click at [1498, 181] on icon "button" at bounding box center [1501, 178] width 11 height 11
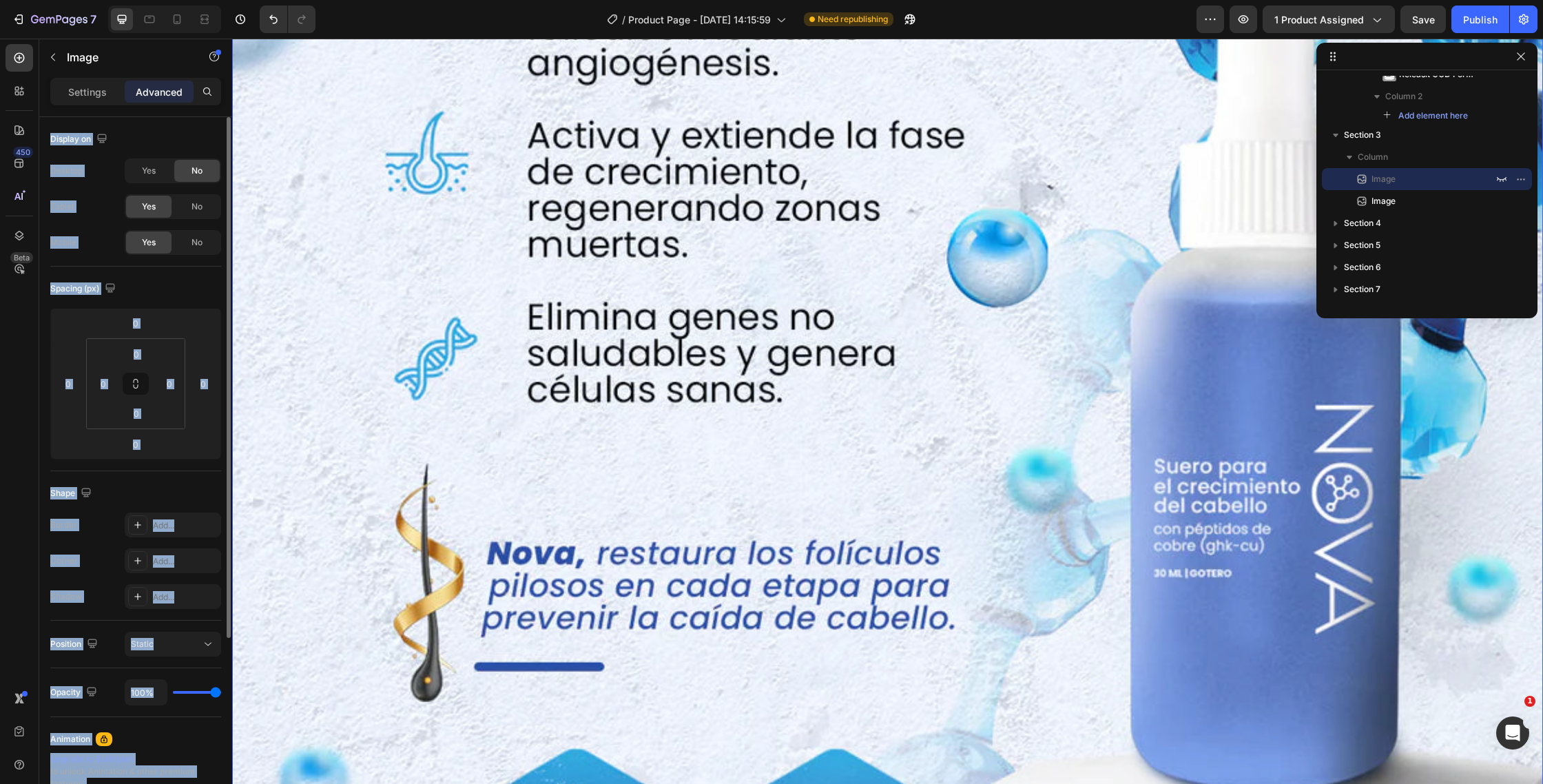
scroll to position [3061, 0]
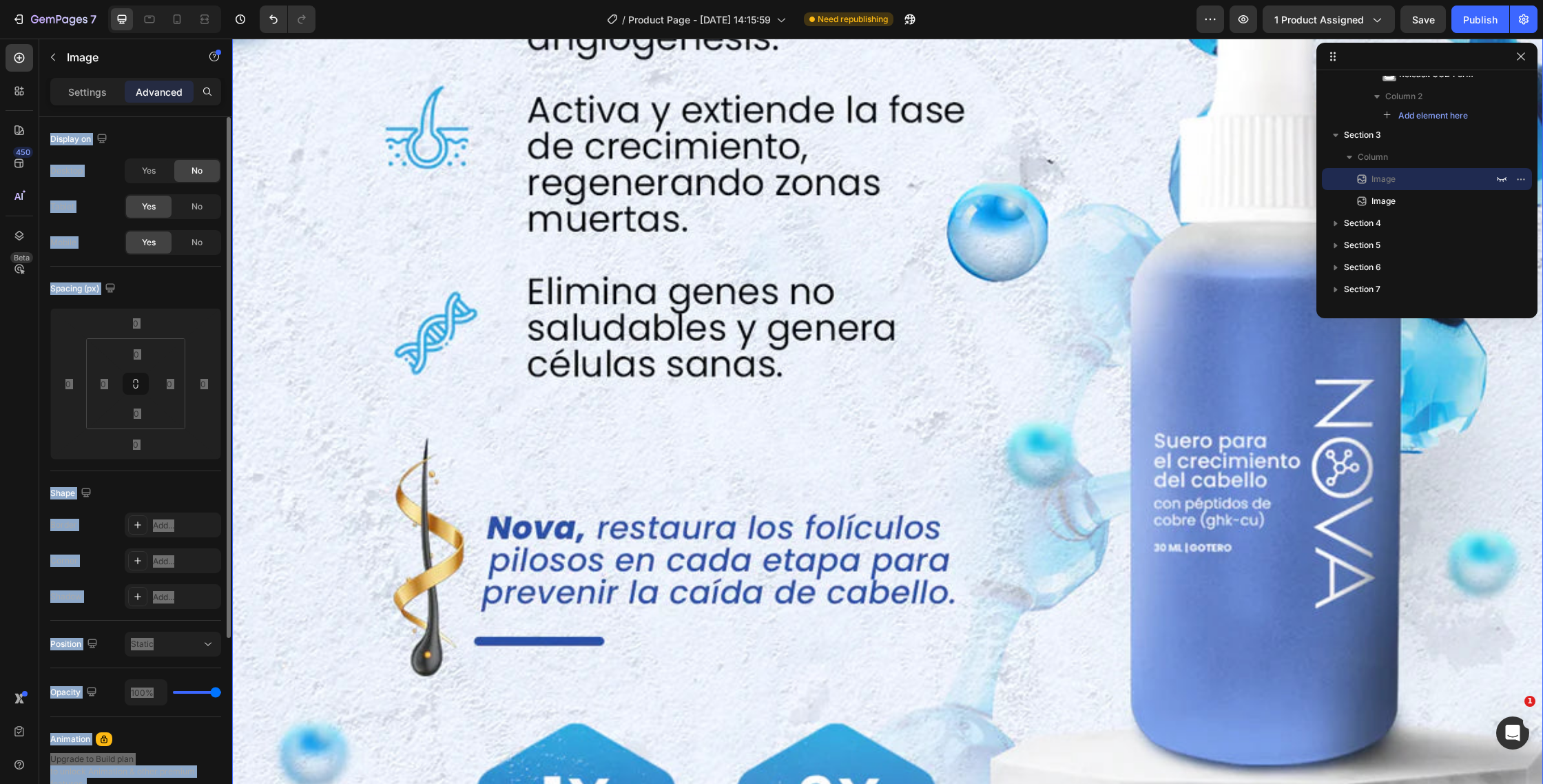
click at [906, 225] on img at bounding box center [887, 173] width 1311 height 1966
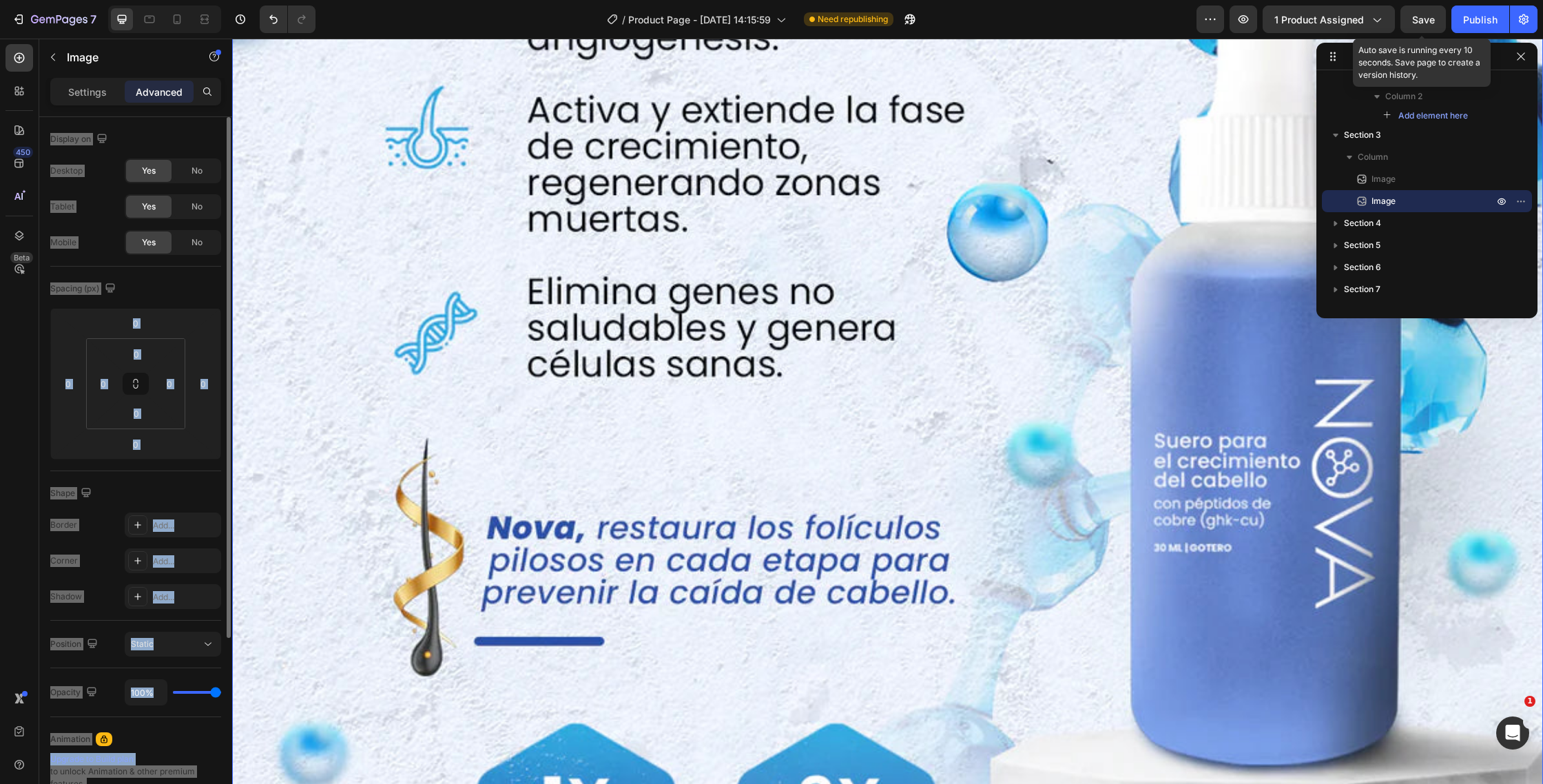
click at [1418, 25] on div "Save" at bounding box center [1424, 19] width 23 height 14
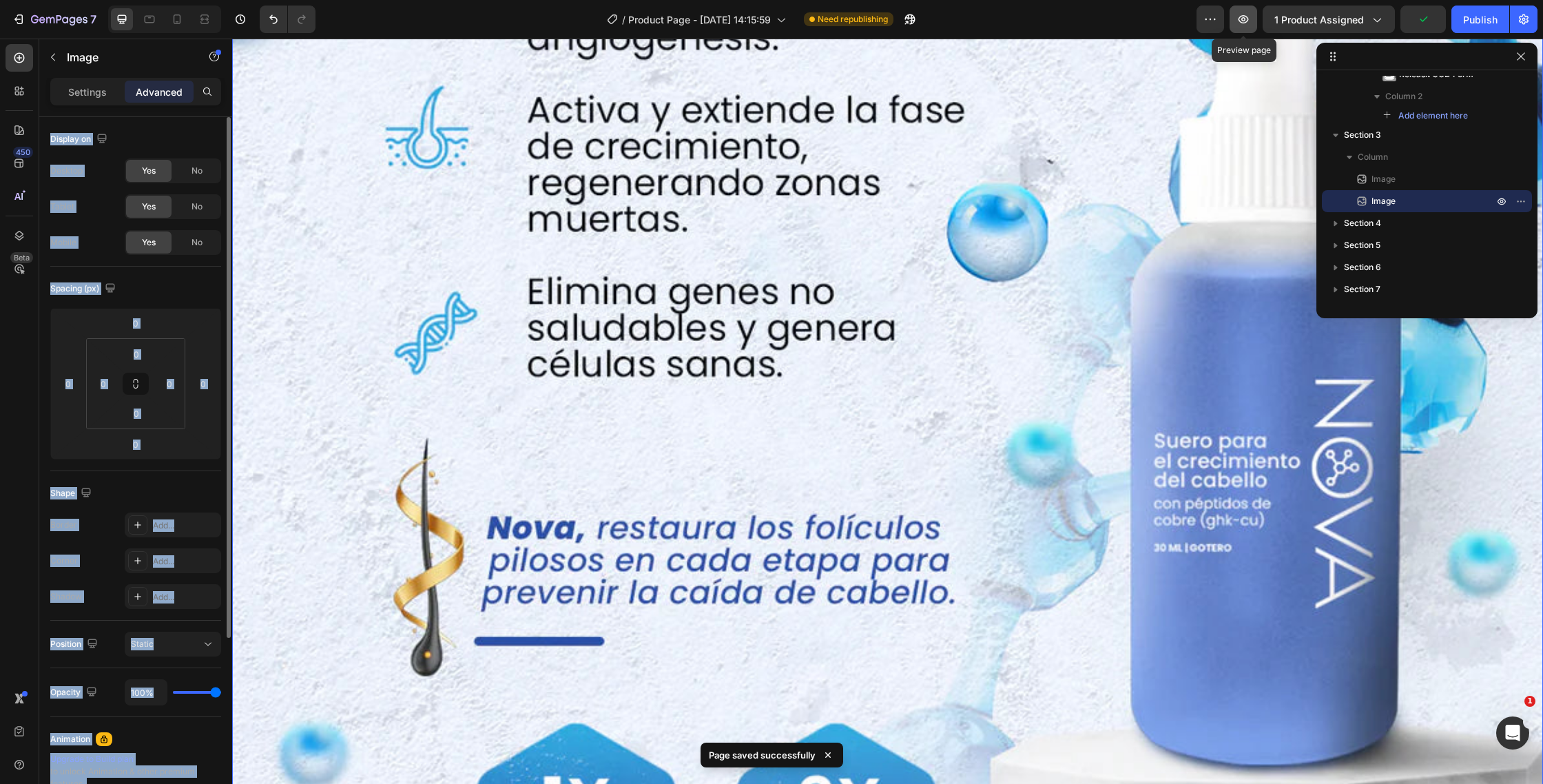
click at [1238, 25] on icon "button" at bounding box center [1243, 19] width 13 height 13
click at [1472, 22] on div "Publish" at bounding box center [1480, 19] width 35 height 14
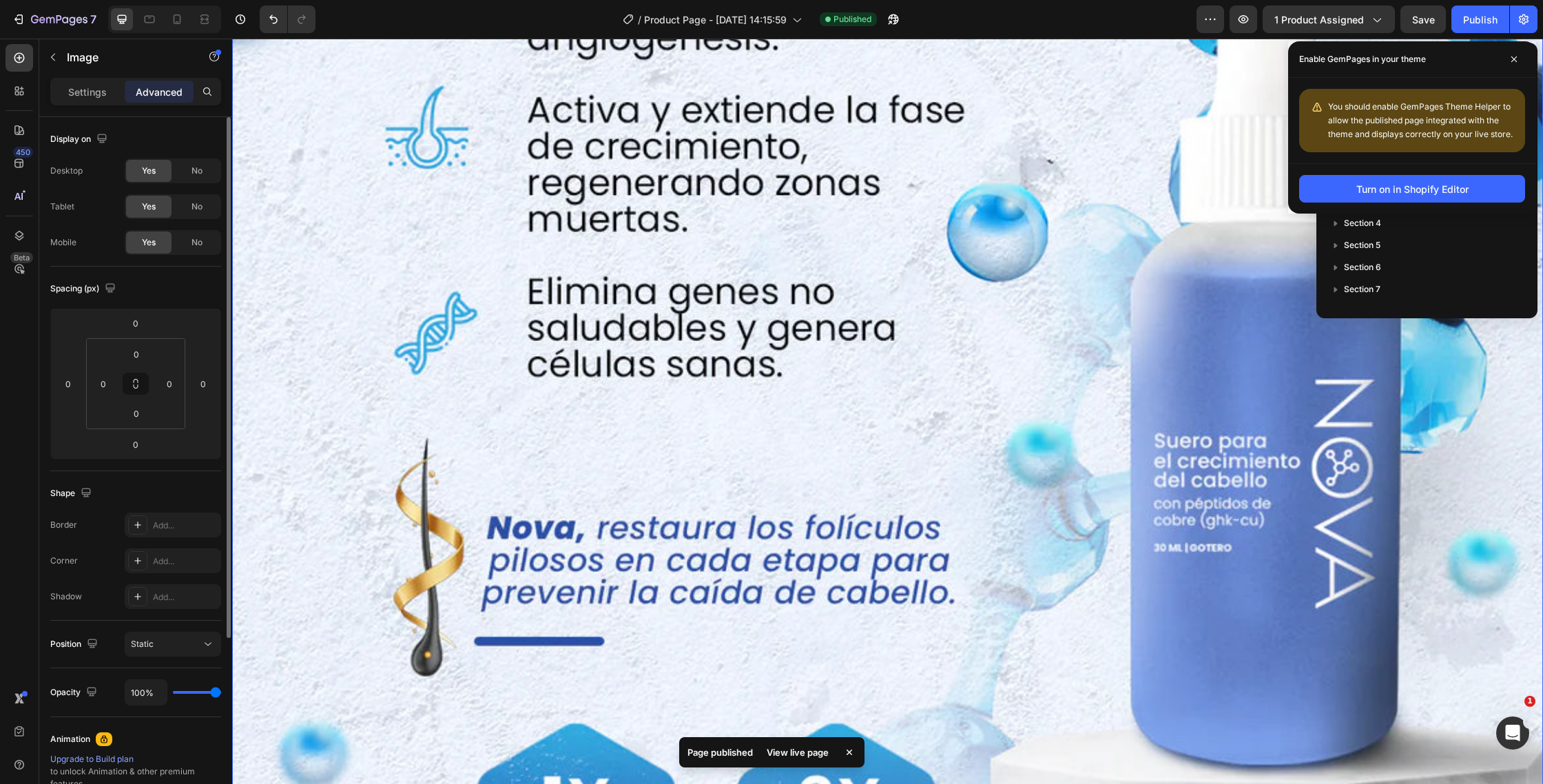
click at [772, 749] on div "View live page" at bounding box center [797, 752] width 79 height 19
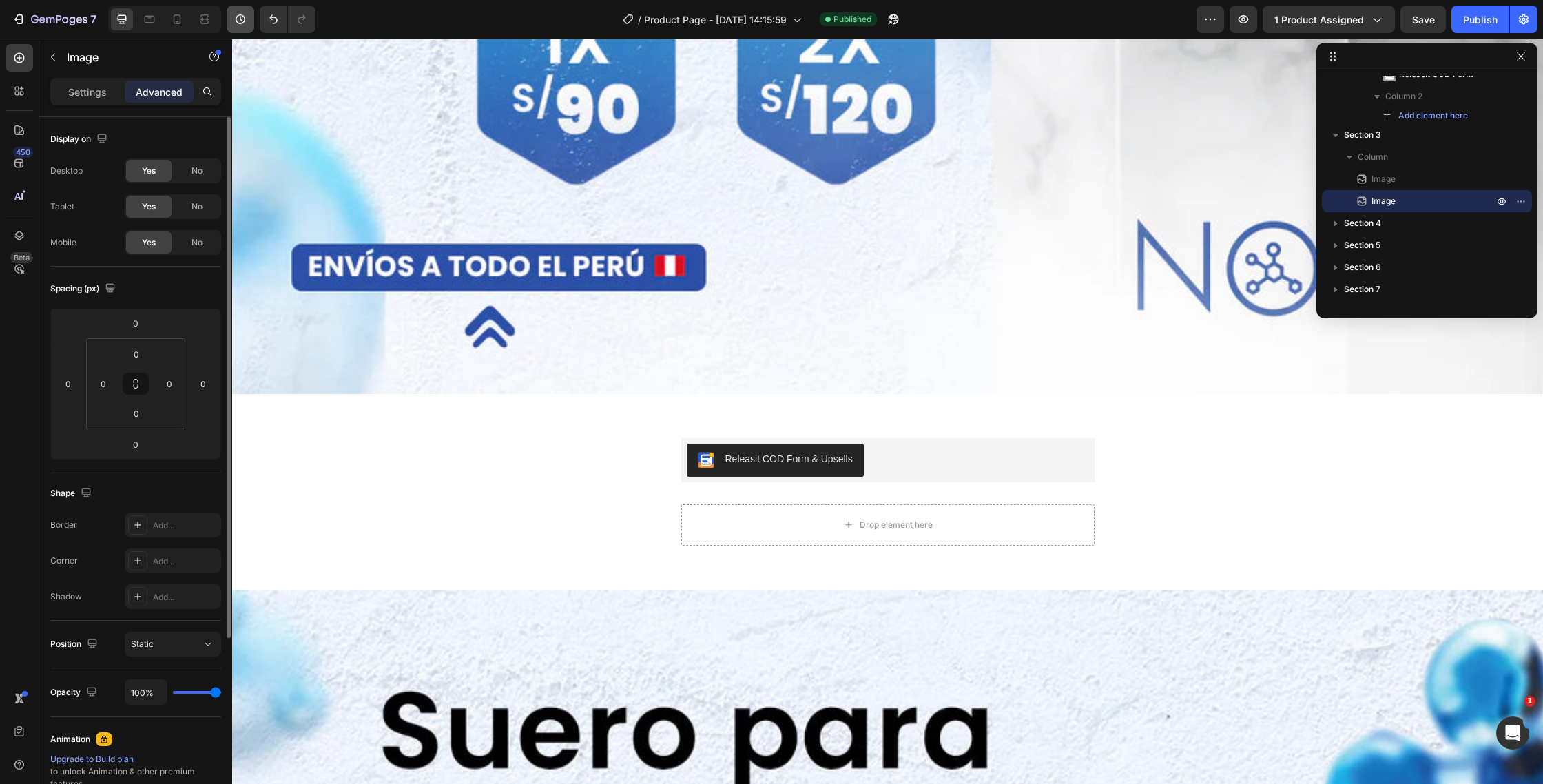
scroll to position [1540, 0]
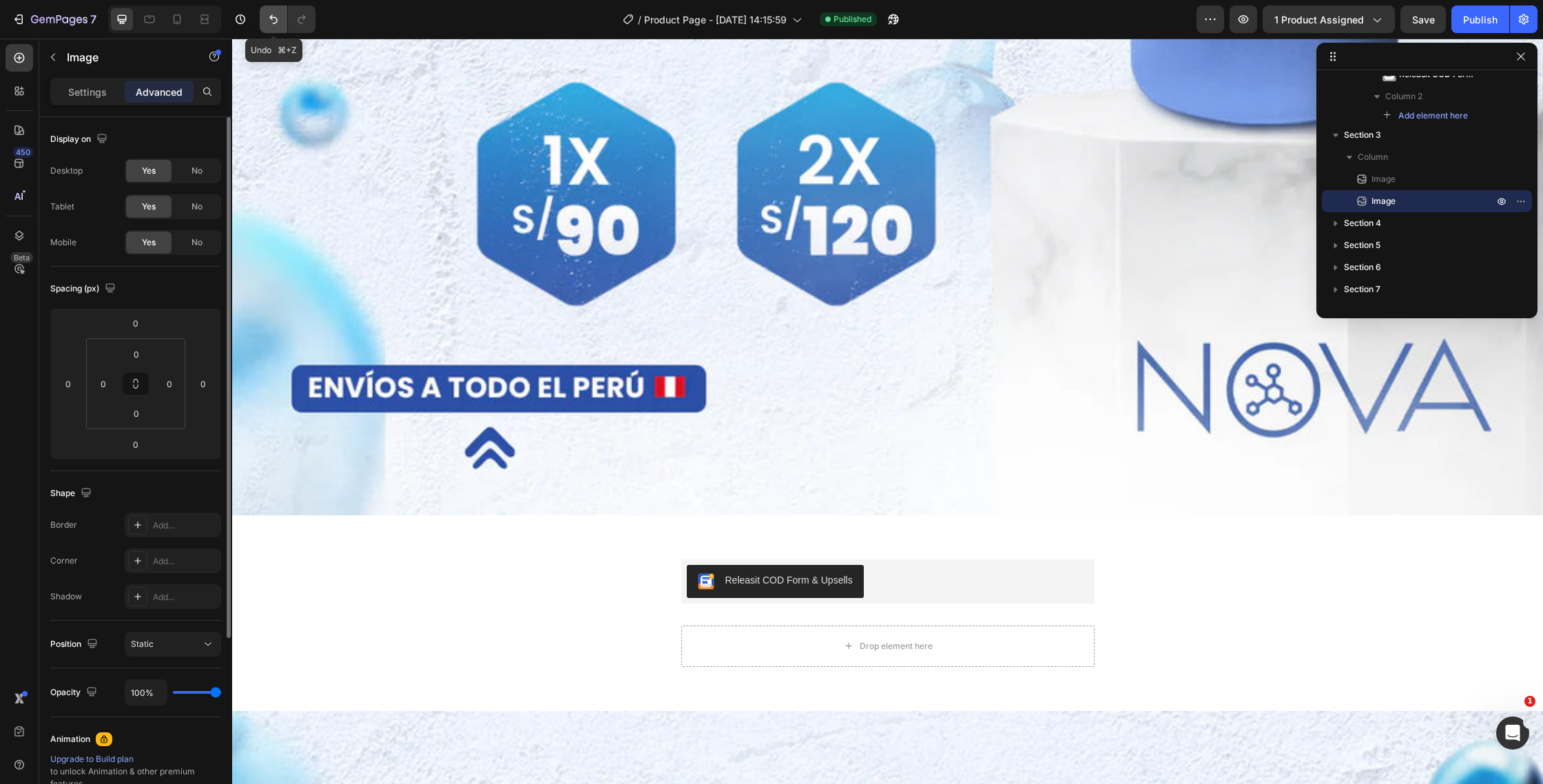
click at [273, 20] on icon "Undo/Redo" at bounding box center [273, 19] width 13 height 13
click at [266, 31] on button "Undo/Redo" at bounding box center [273, 19] width 28 height 28
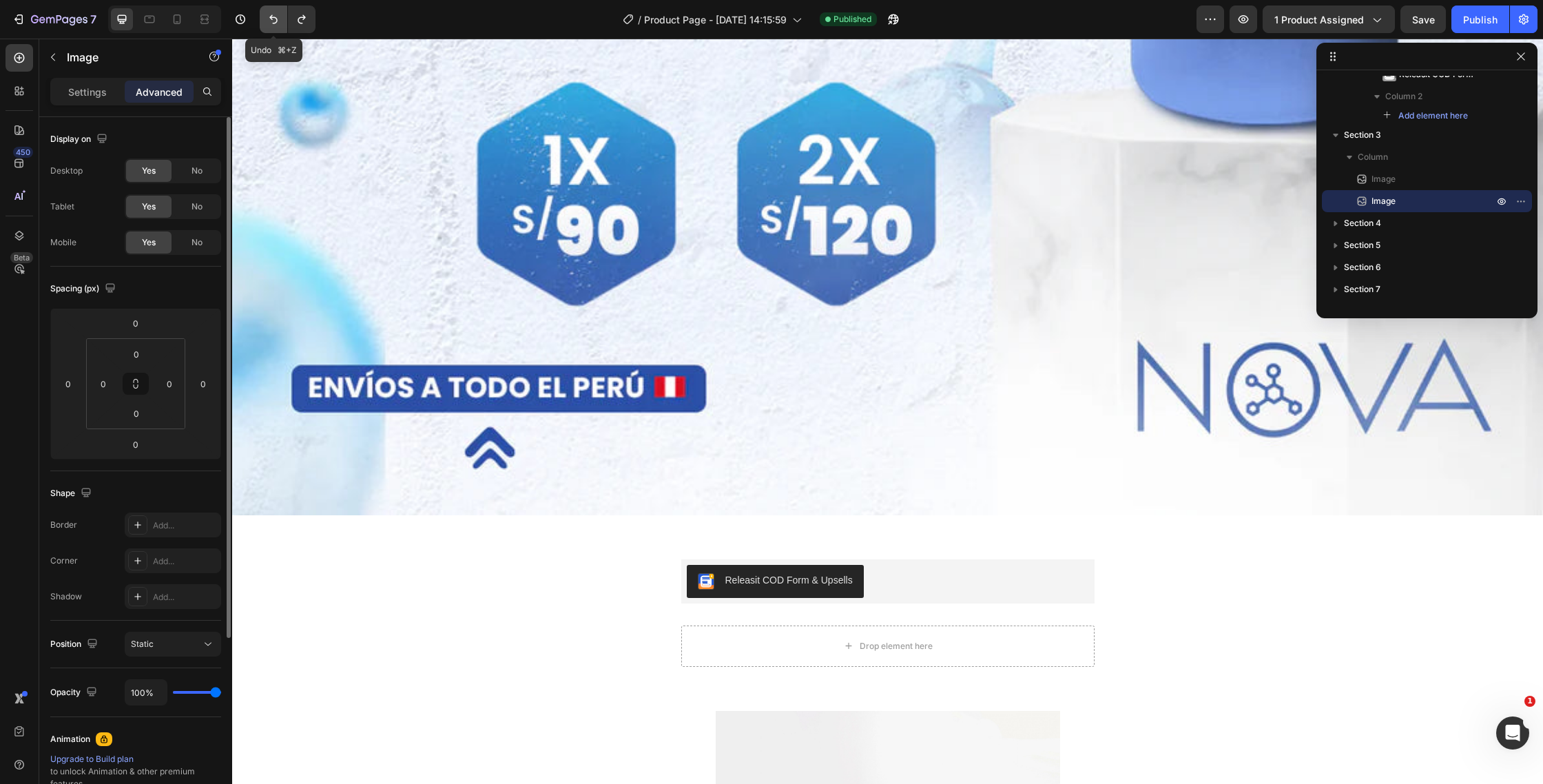
click at [266, 31] on button "Undo/Redo" at bounding box center [273, 19] width 28 height 28
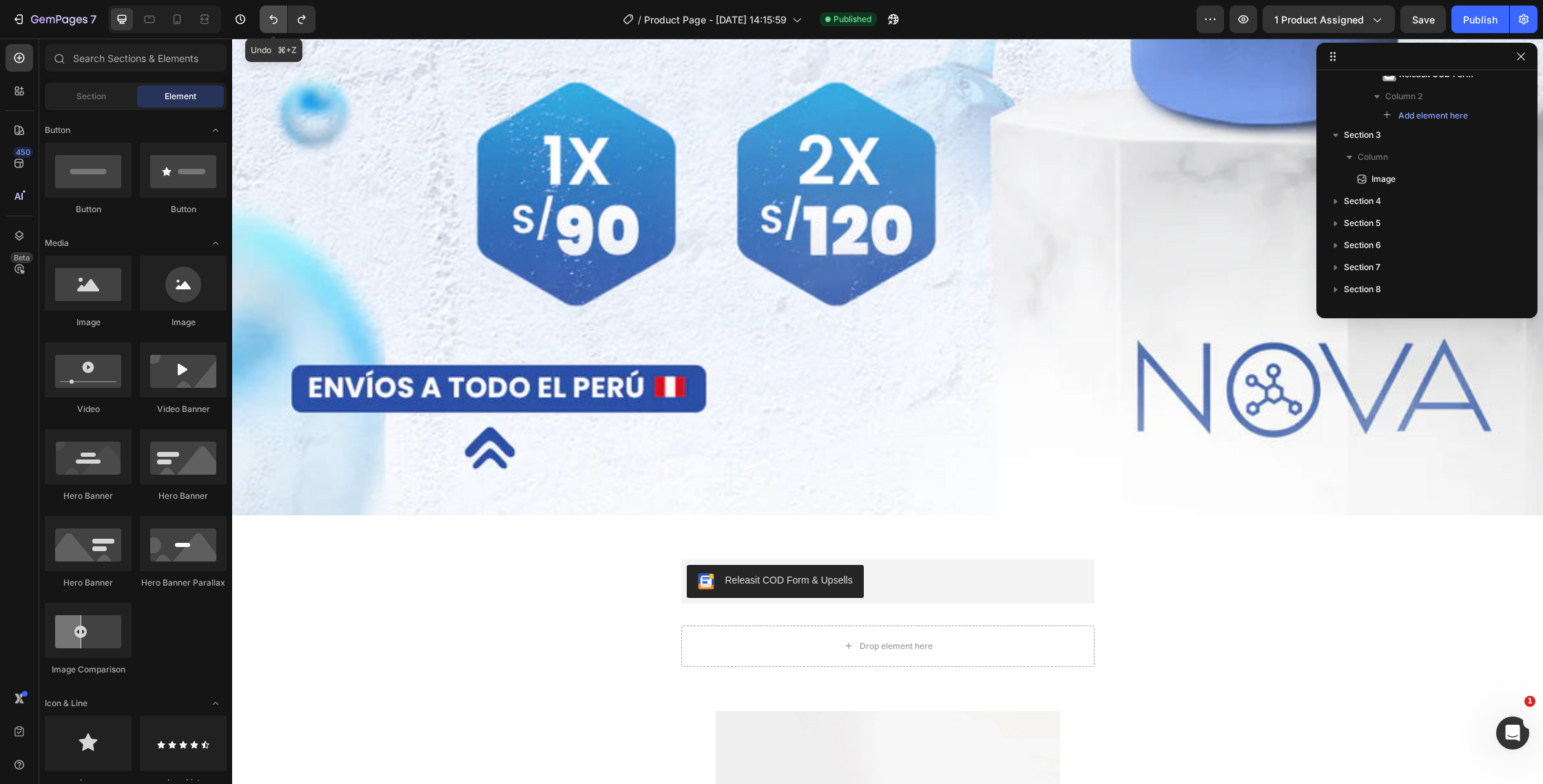
click at [266, 31] on button "Undo/Redo" at bounding box center [273, 19] width 28 height 28
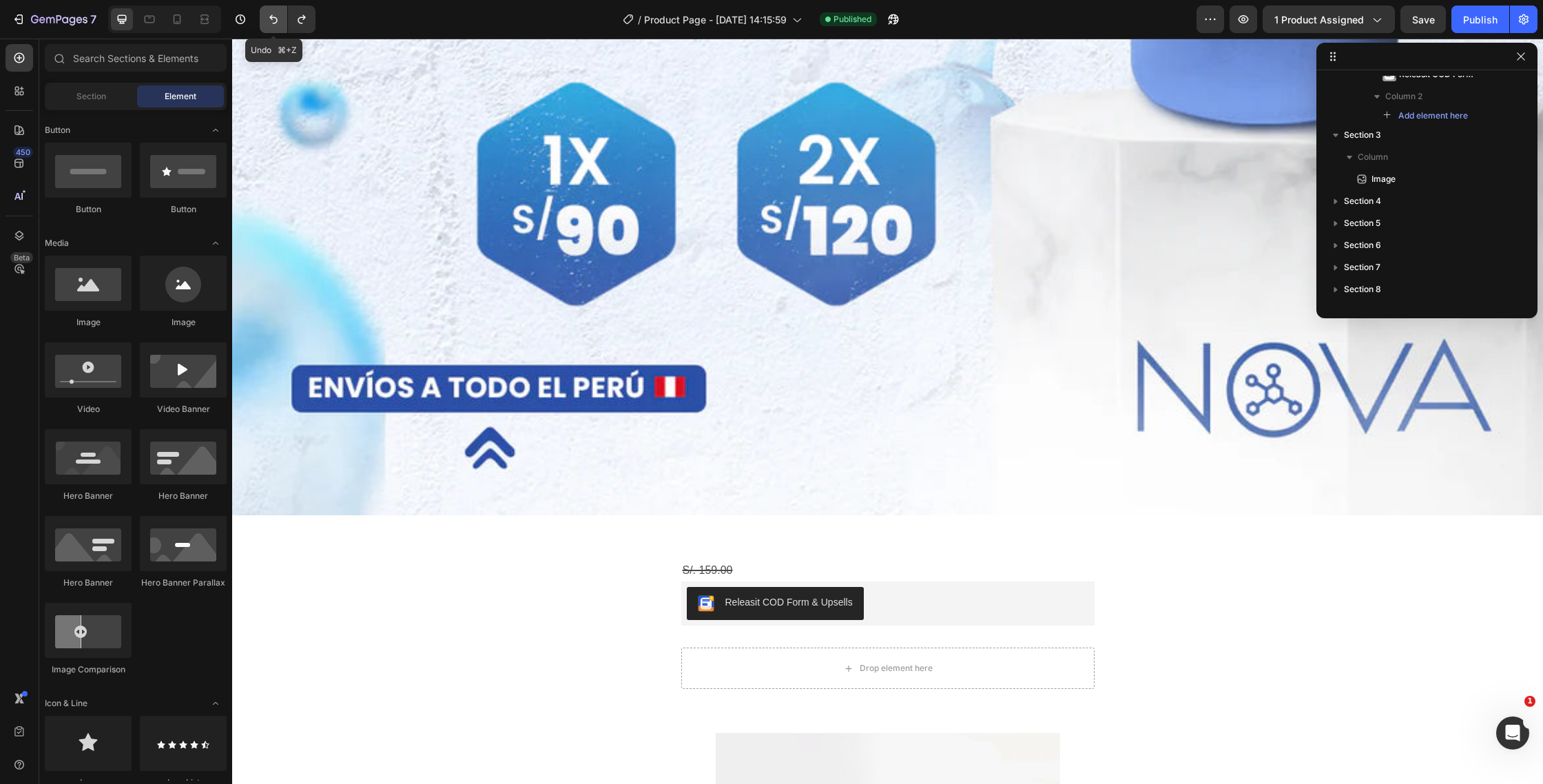
click at [266, 31] on button "Undo/Redo" at bounding box center [273, 19] width 28 height 28
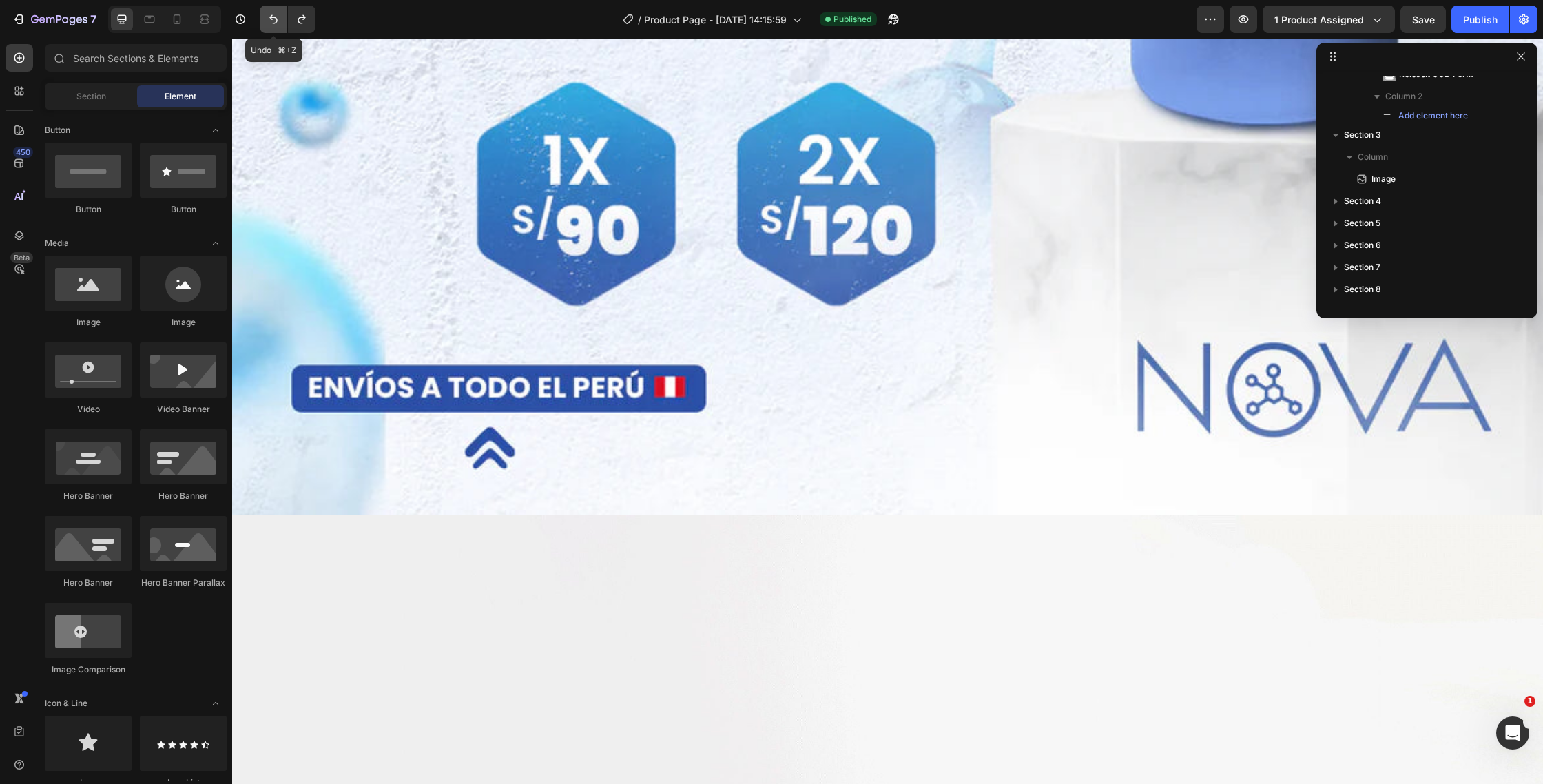
click at [266, 31] on button "Undo/Redo" at bounding box center [273, 19] width 28 height 28
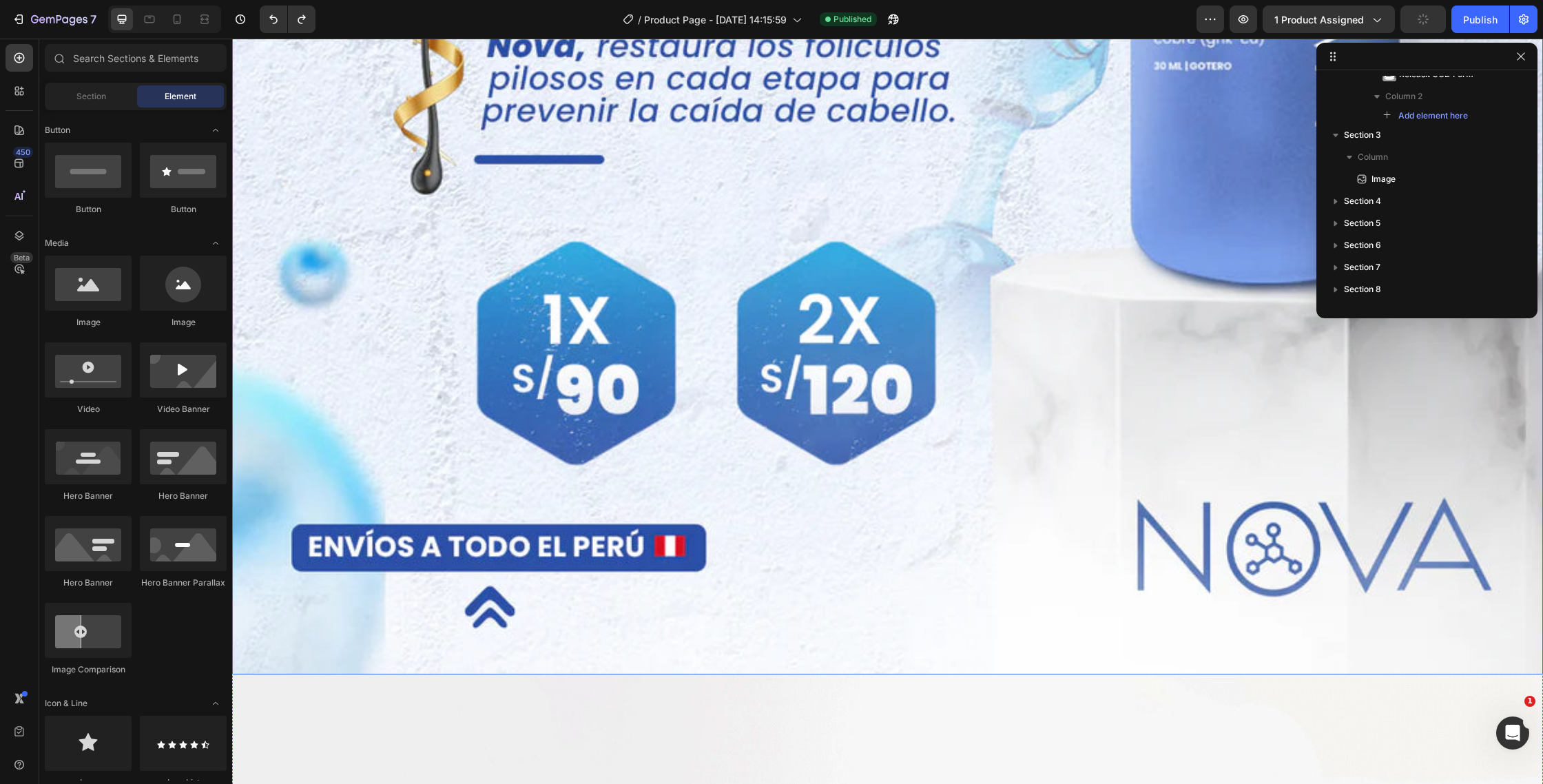
scroll to position [1413, 0]
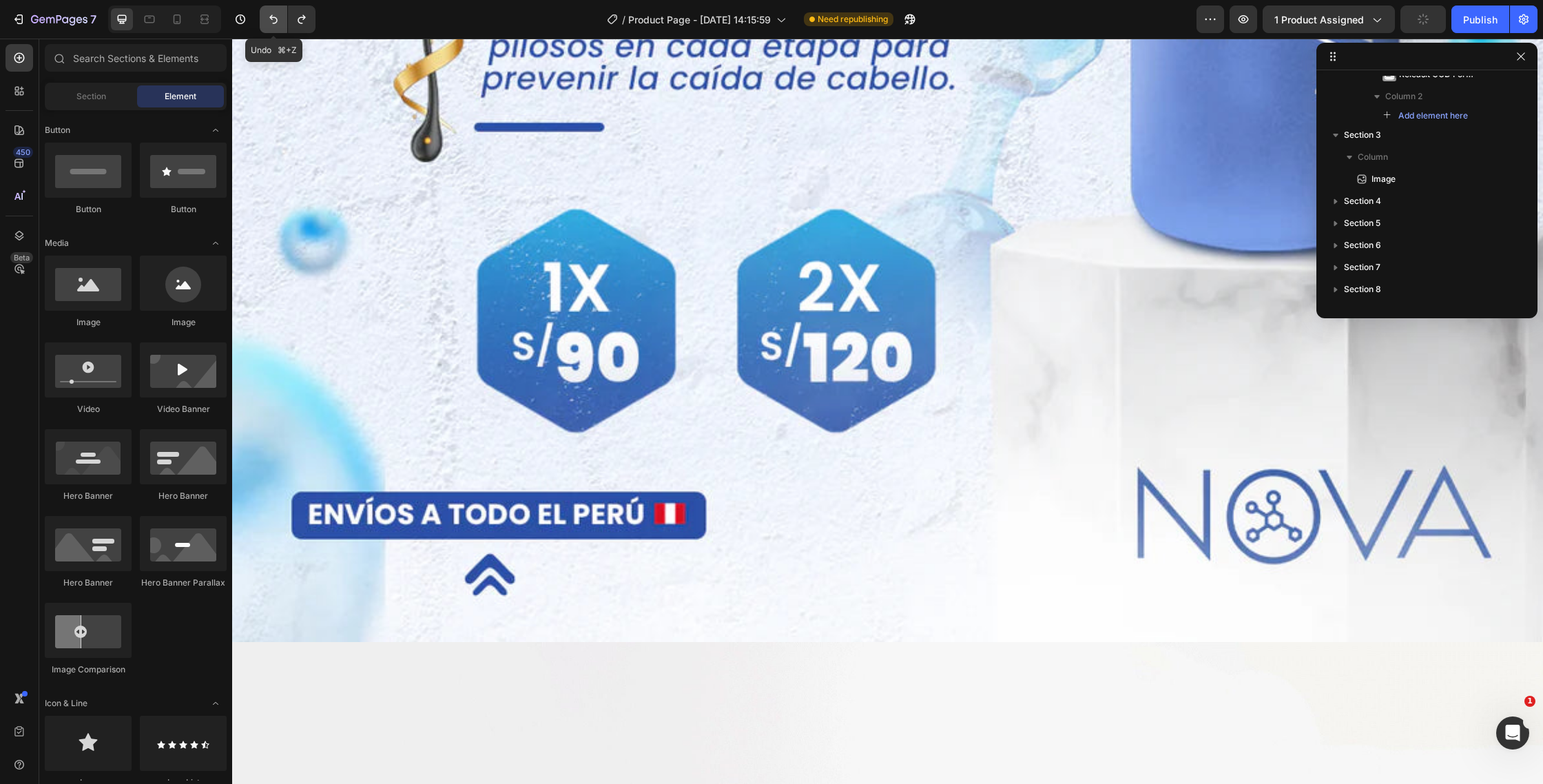
click at [265, 22] on button "Undo/Redo" at bounding box center [273, 19] width 28 height 28
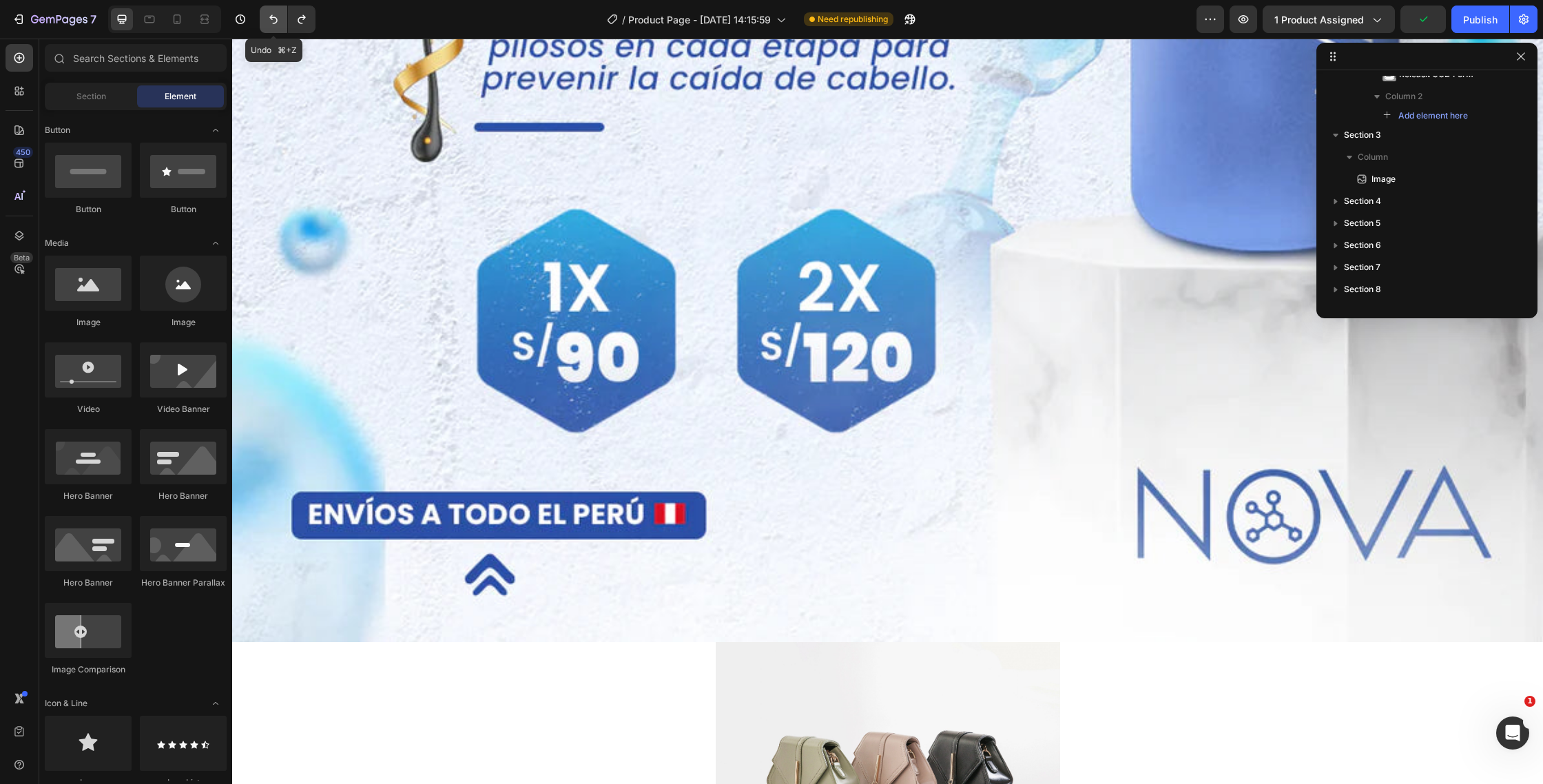
click at [265, 22] on button "Undo/Redo" at bounding box center [273, 19] width 28 height 28
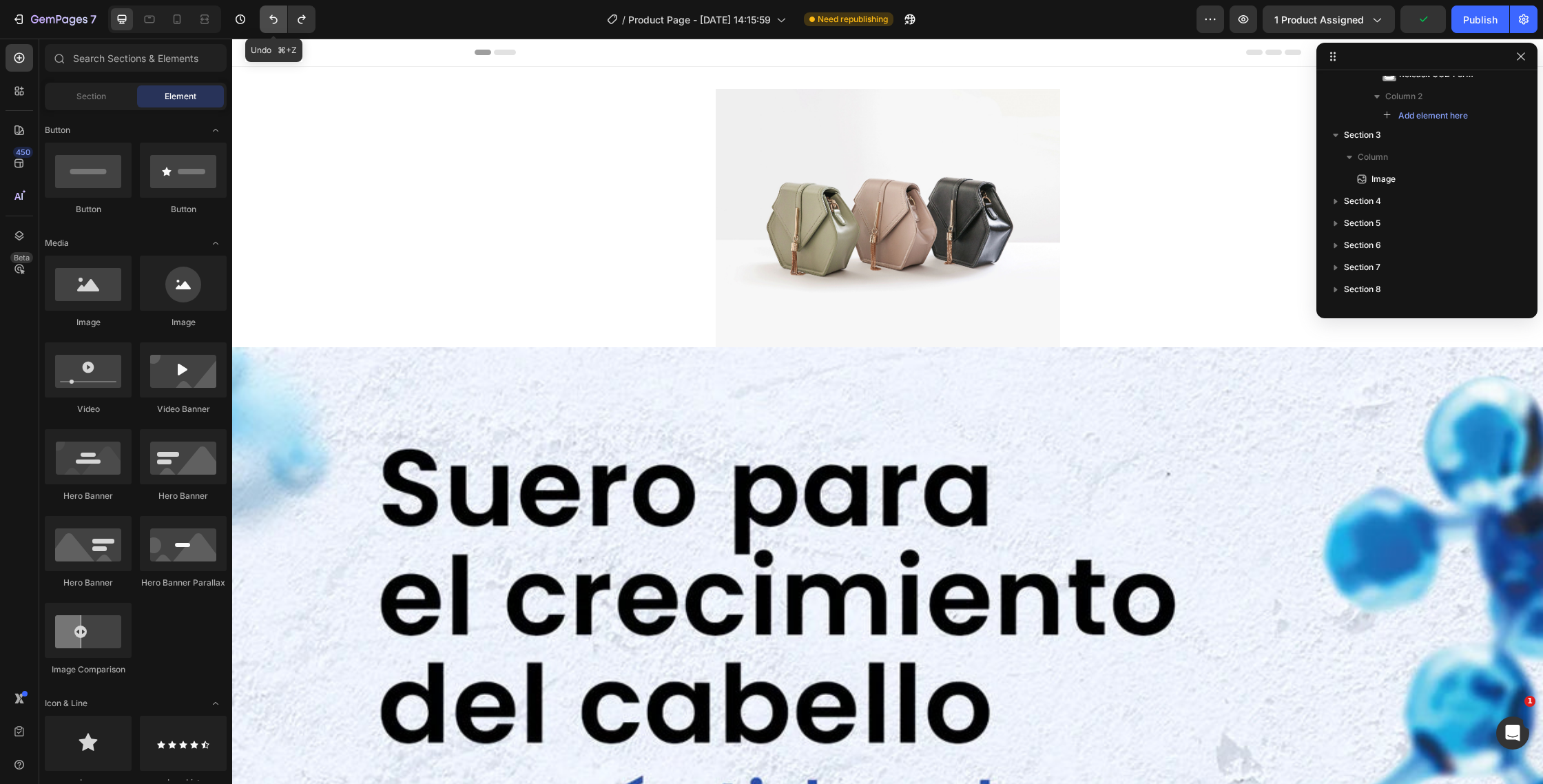
click at [265, 22] on button "Undo/Redo" at bounding box center [273, 19] width 28 height 28
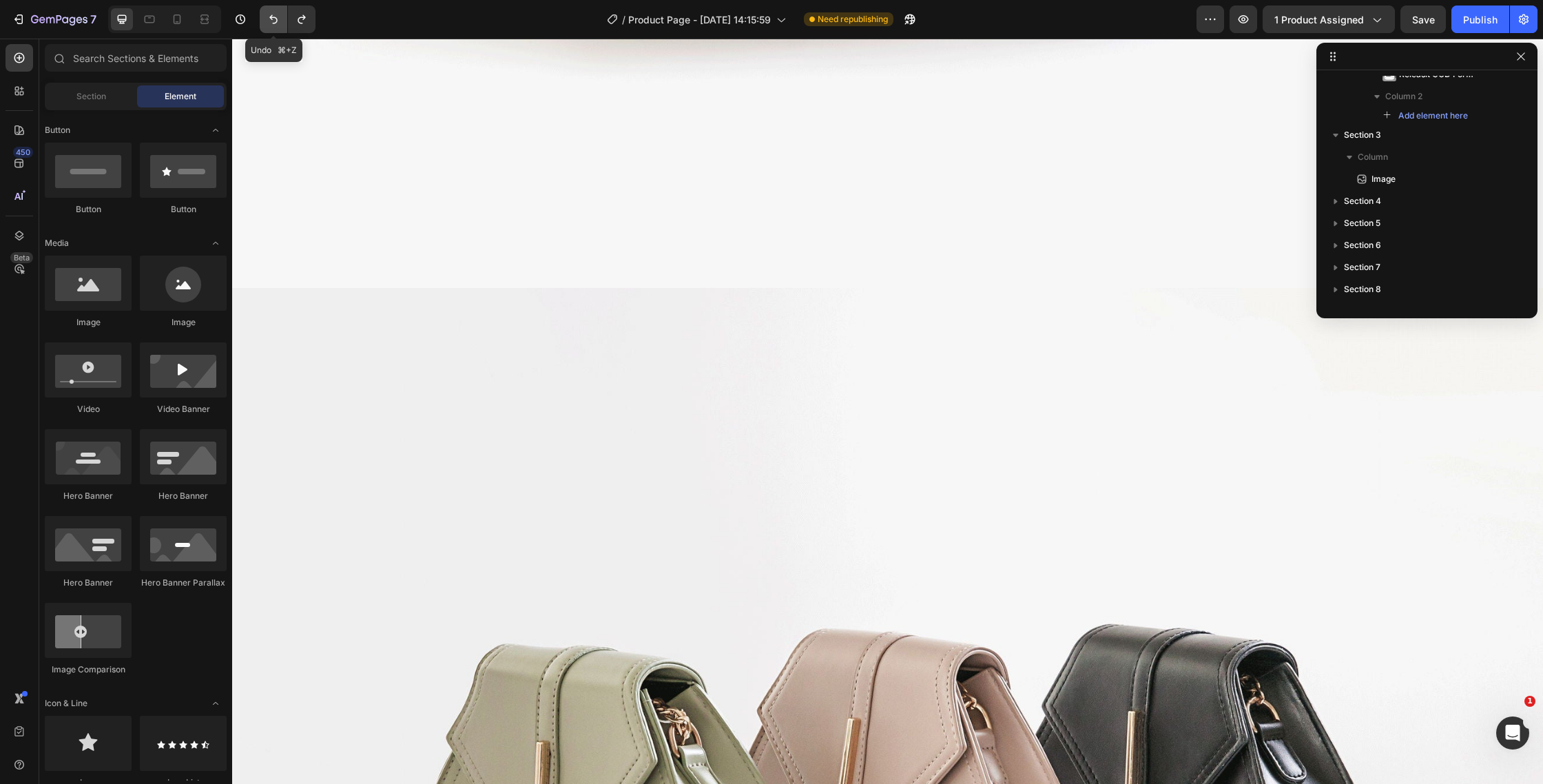
click at [278, 21] on icon "Undo/Redo" at bounding box center [273, 19] width 13 height 13
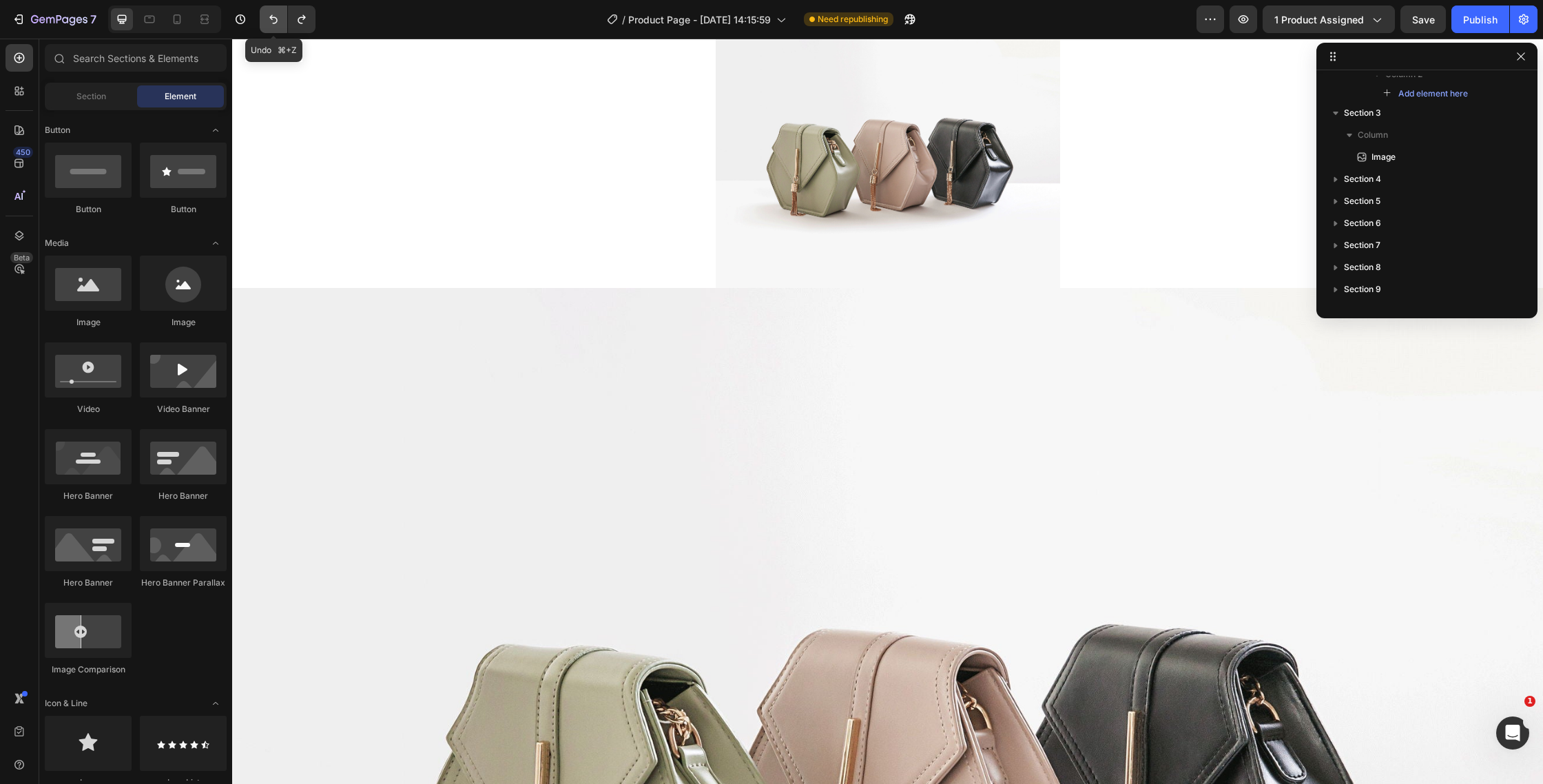
click at [278, 21] on icon "Undo/Redo" at bounding box center [273, 19] width 13 height 13
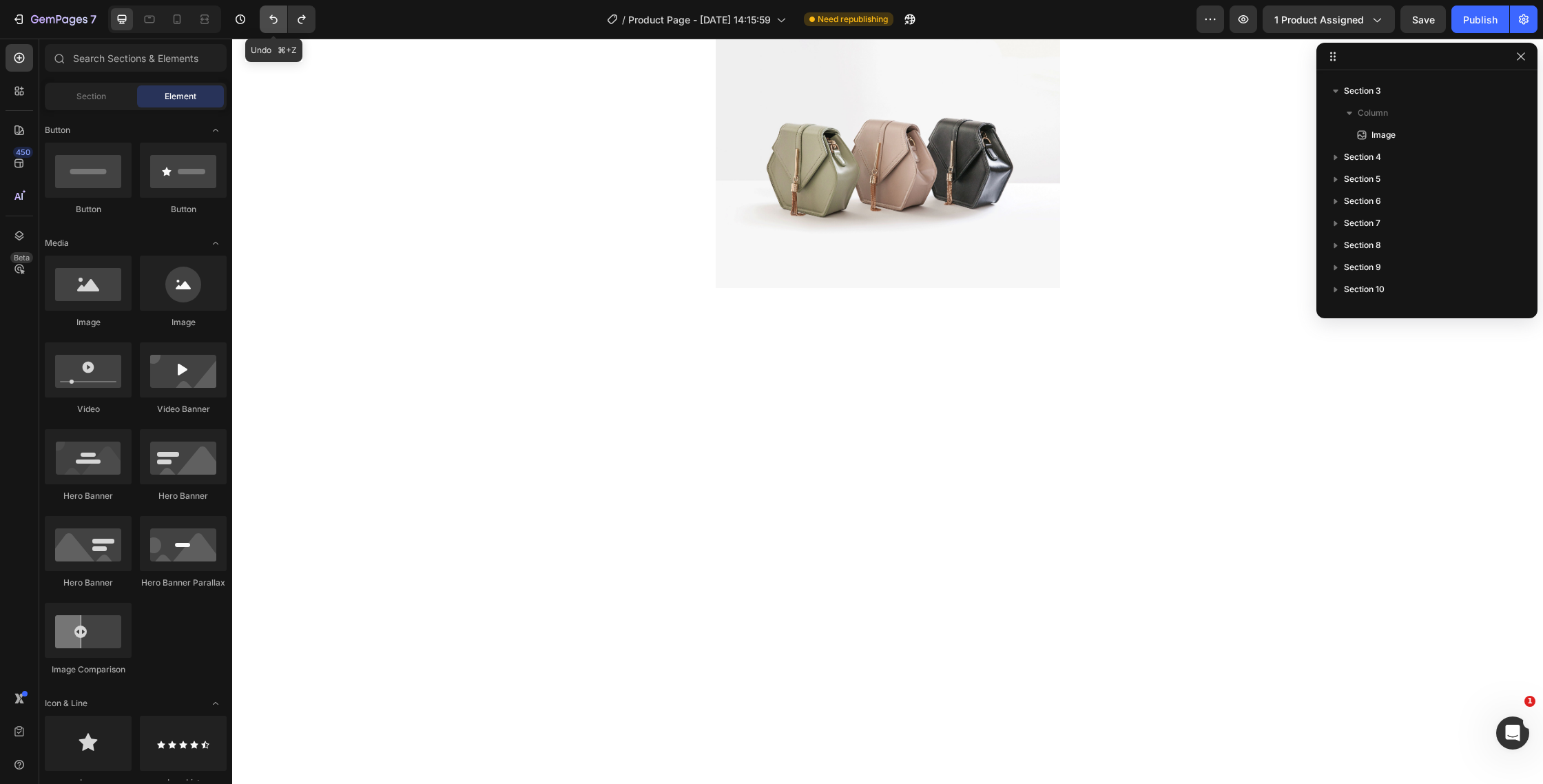
click at [278, 21] on icon "Undo/Redo" at bounding box center [273, 19] width 13 height 13
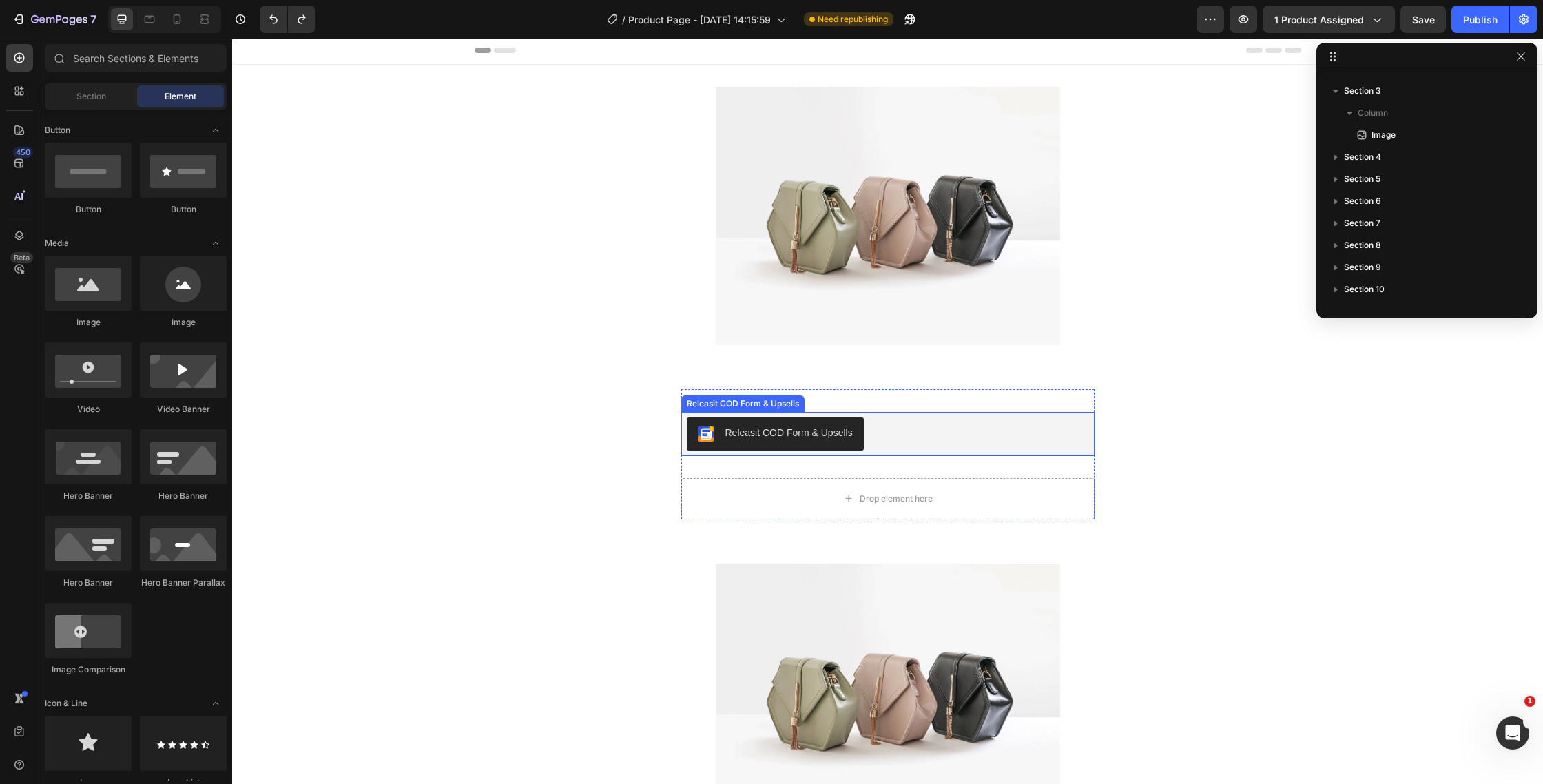
scroll to position [0, 0]
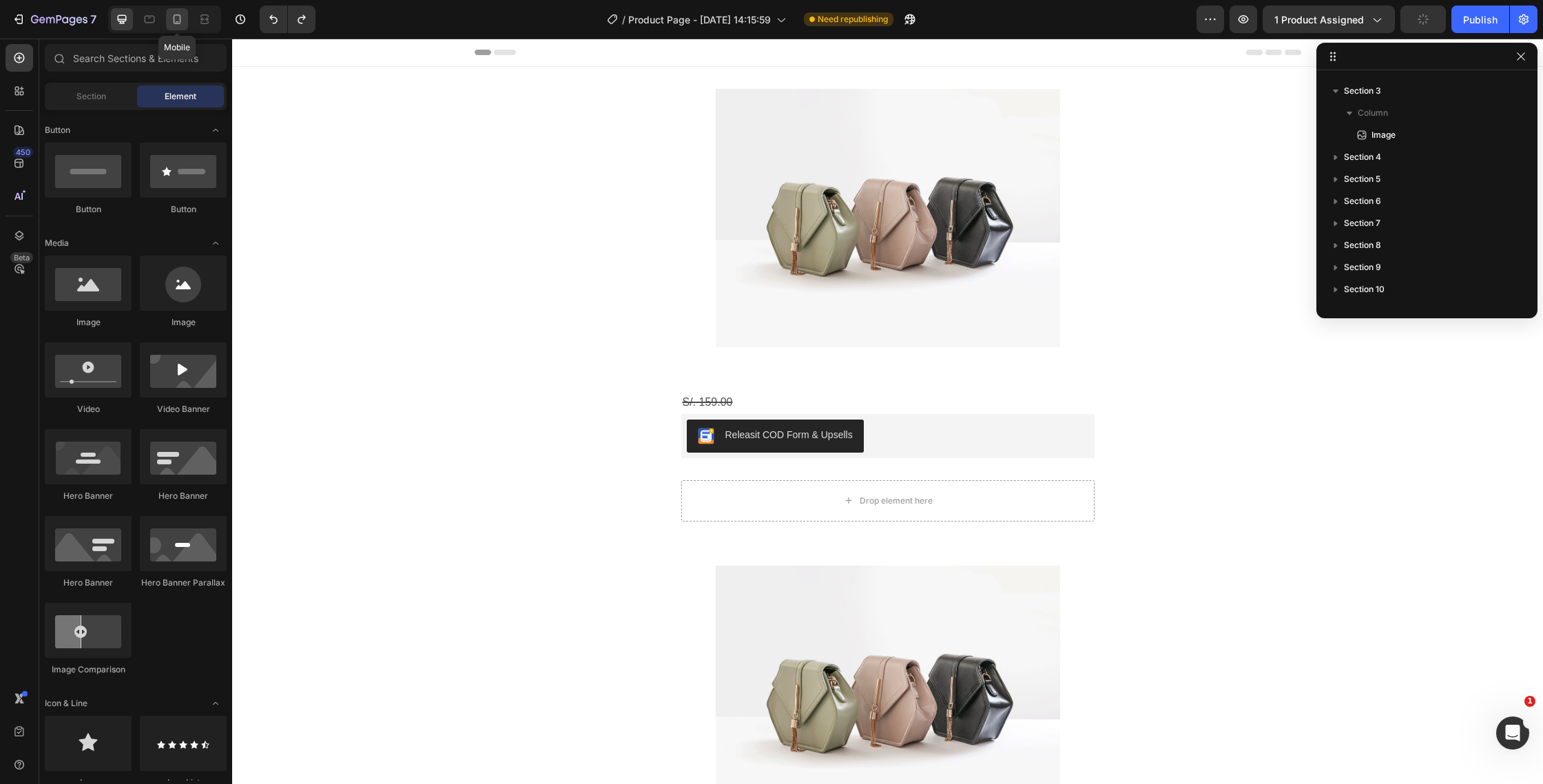
click at [171, 13] on icon at bounding box center [177, 19] width 13 height 13
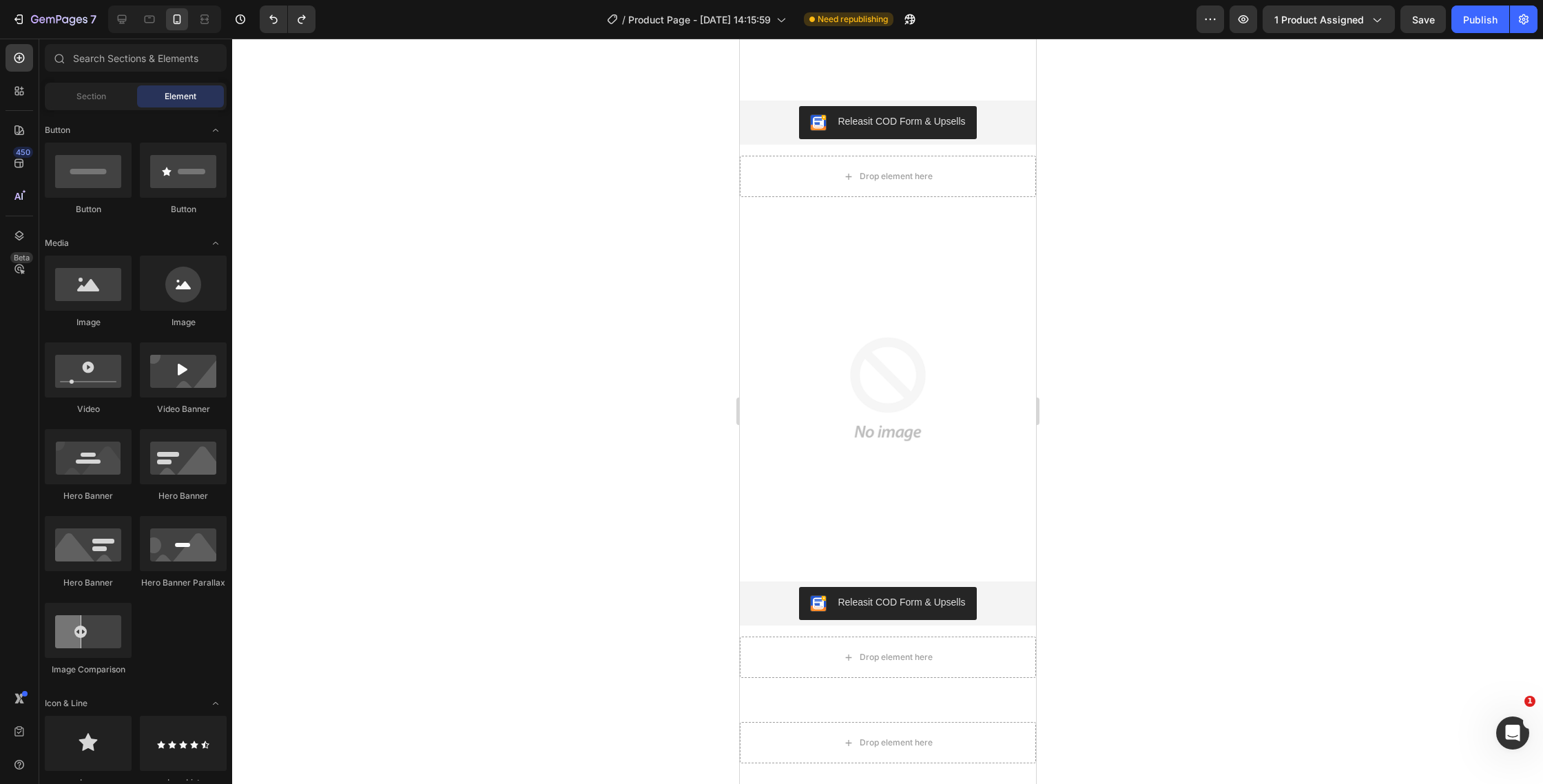
scroll to position [1923, 0]
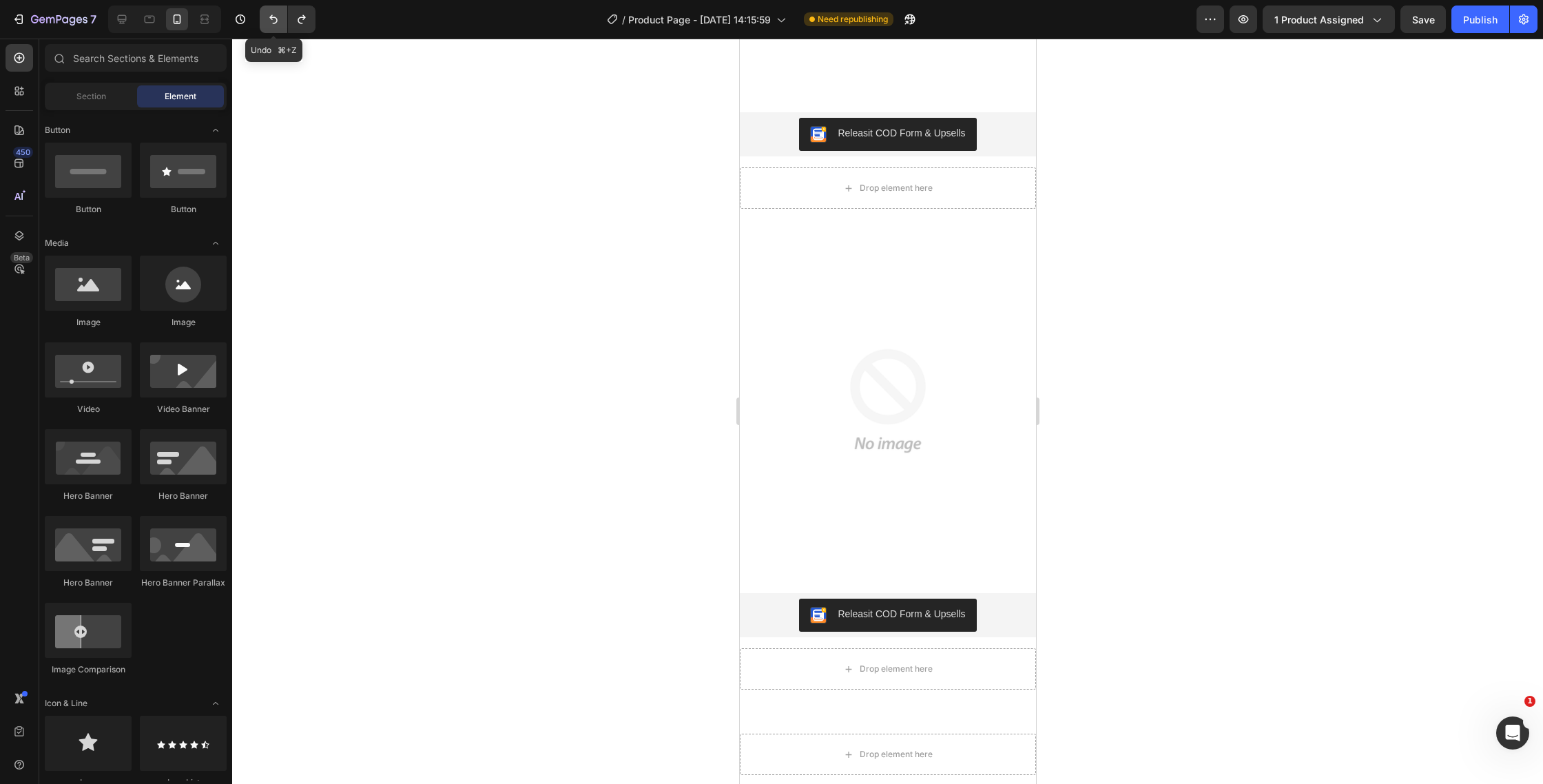
click at [270, 16] on icon "Undo/Redo" at bounding box center [273, 19] width 9 height 9
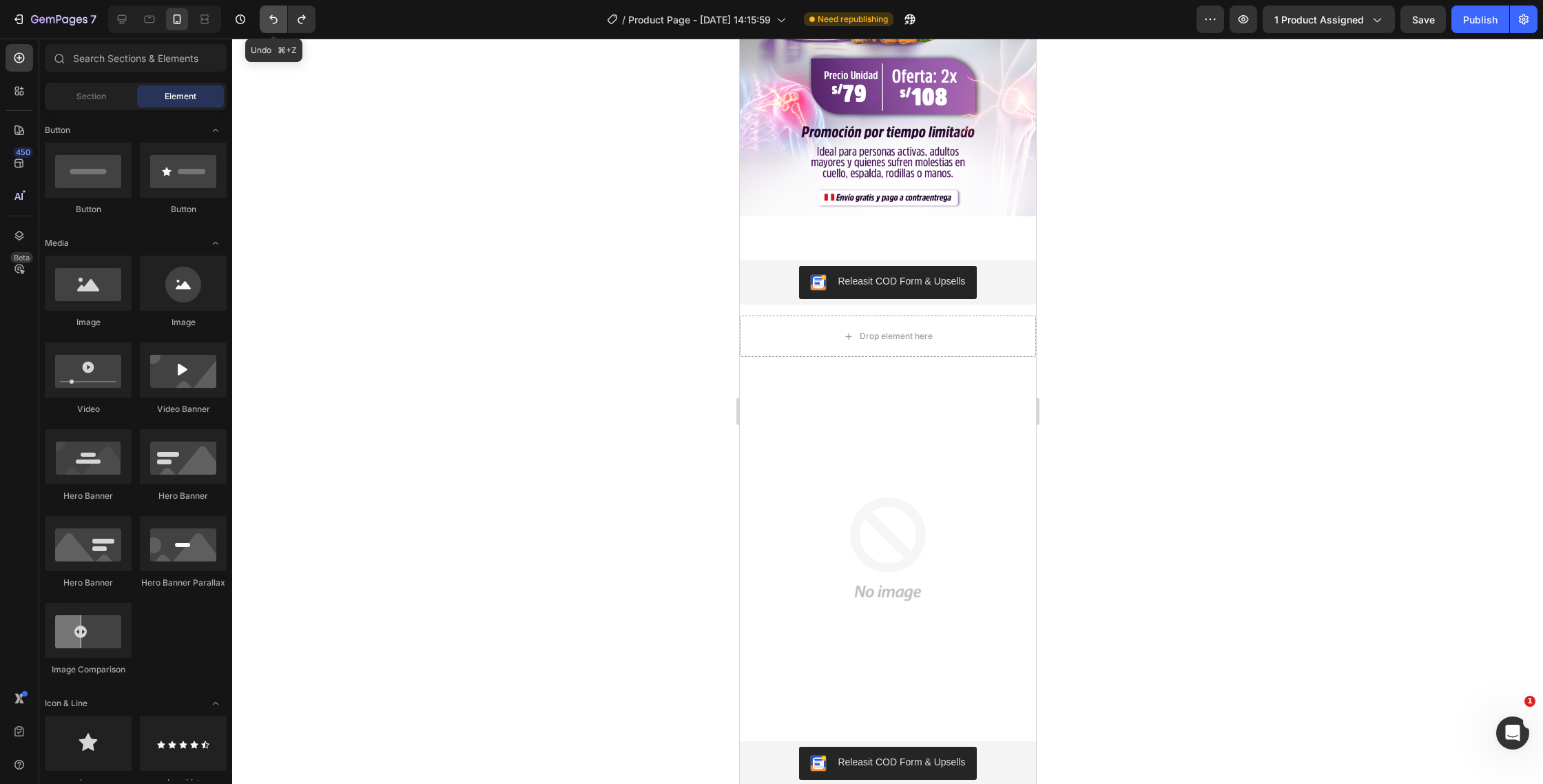
click at [270, 16] on icon "Undo/Redo" at bounding box center [273, 19] width 9 height 9
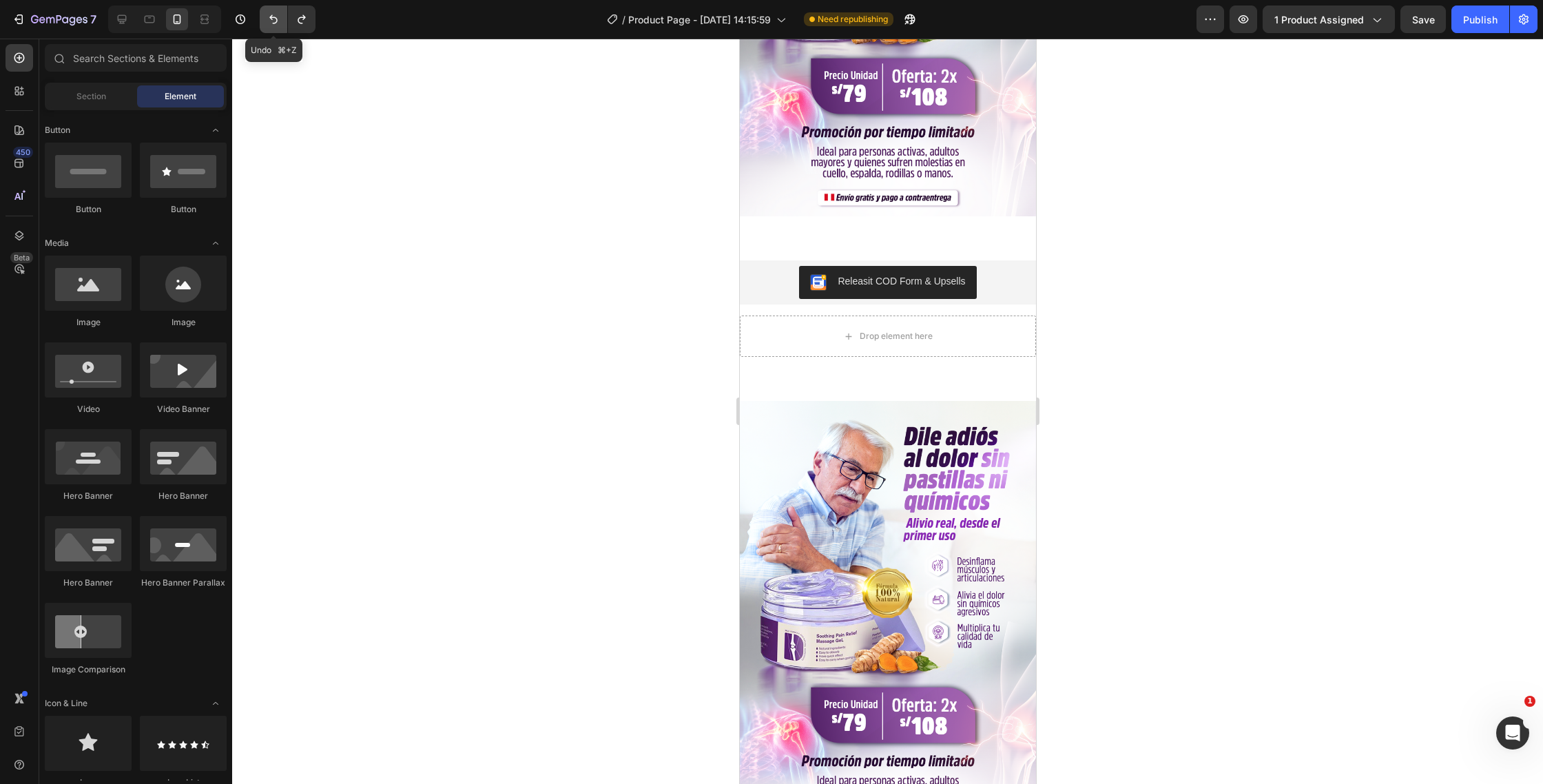
click at [270, 16] on icon "Undo/Redo" at bounding box center [273, 19] width 9 height 9
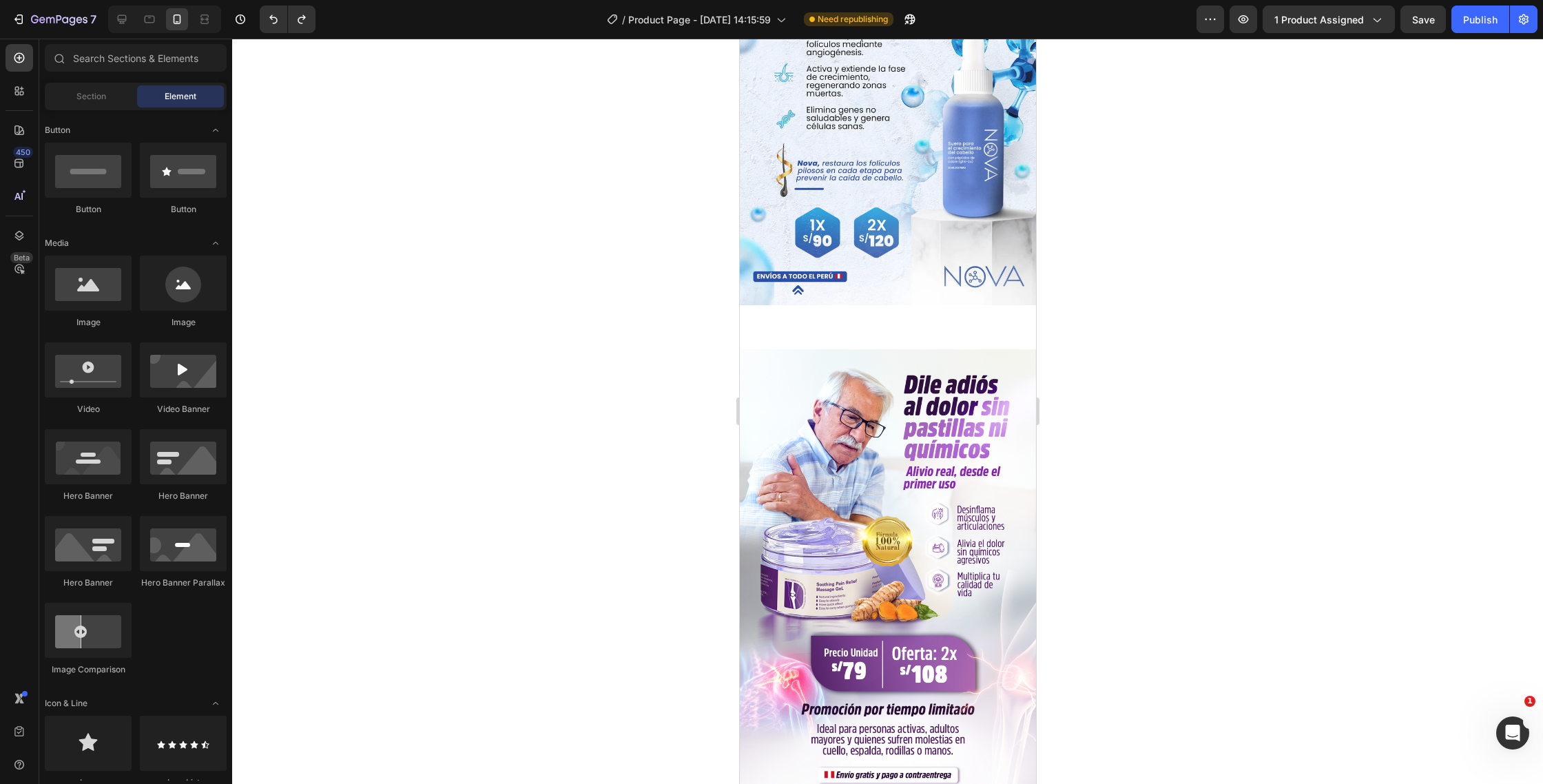
scroll to position [840, 0]
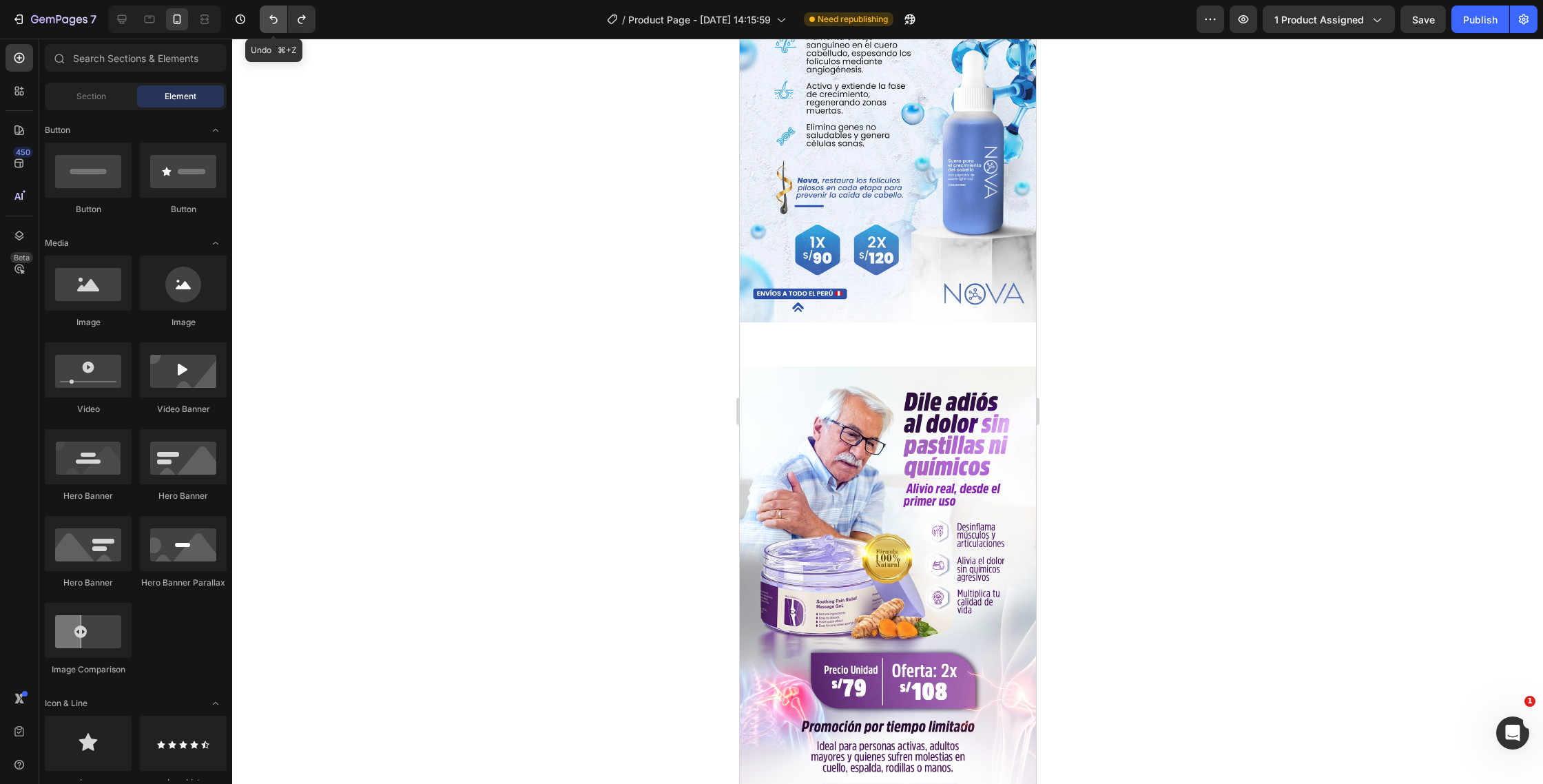
click at [275, 18] on icon "Undo/Redo" at bounding box center [273, 19] width 13 height 13
click at [278, 25] on icon "Undo/Redo" at bounding box center [273, 19] width 13 height 13
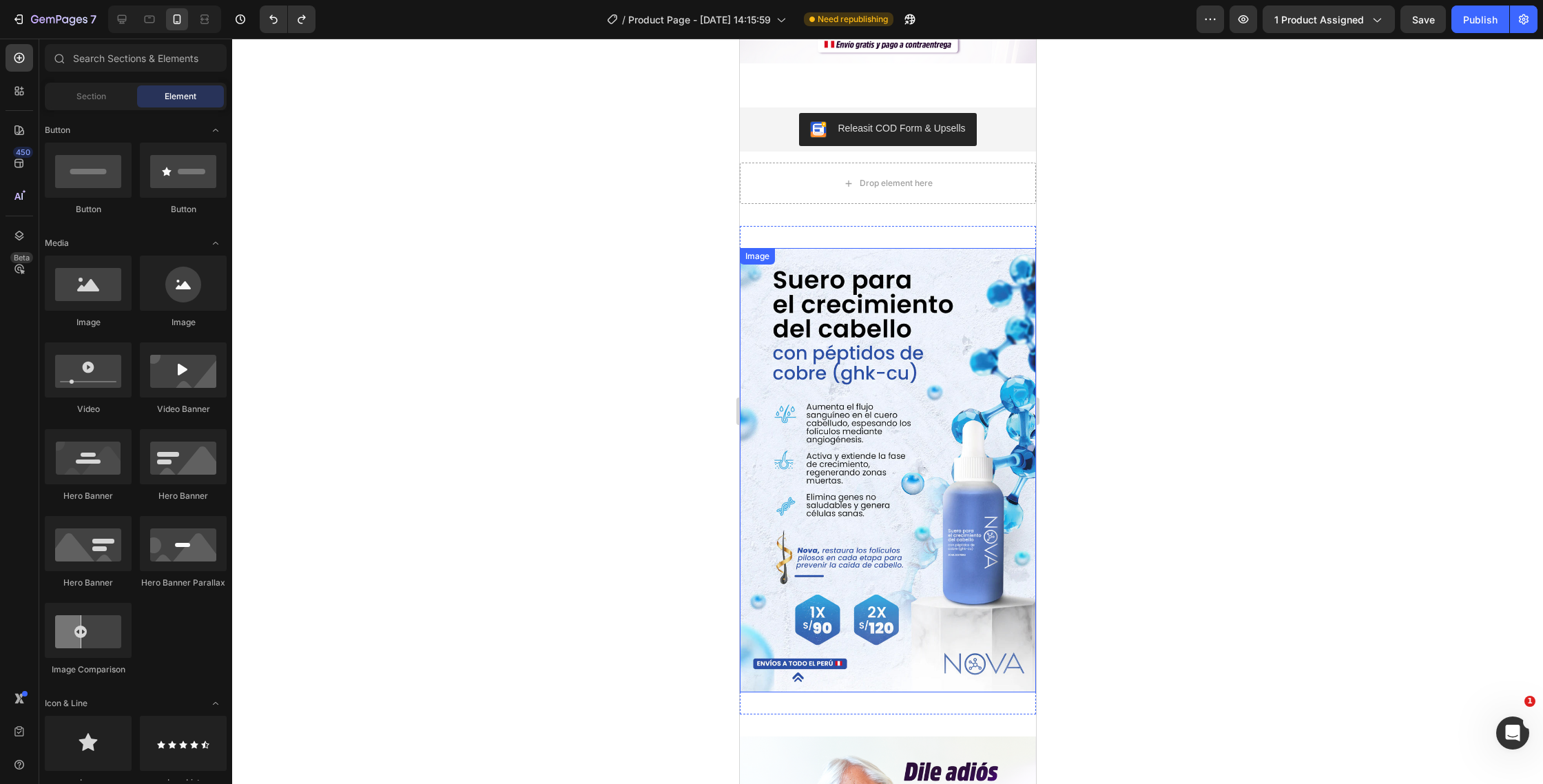
scroll to position [469, 0]
click at [273, 18] on icon "Undo/Redo" at bounding box center [273, 19] width 13 height 13
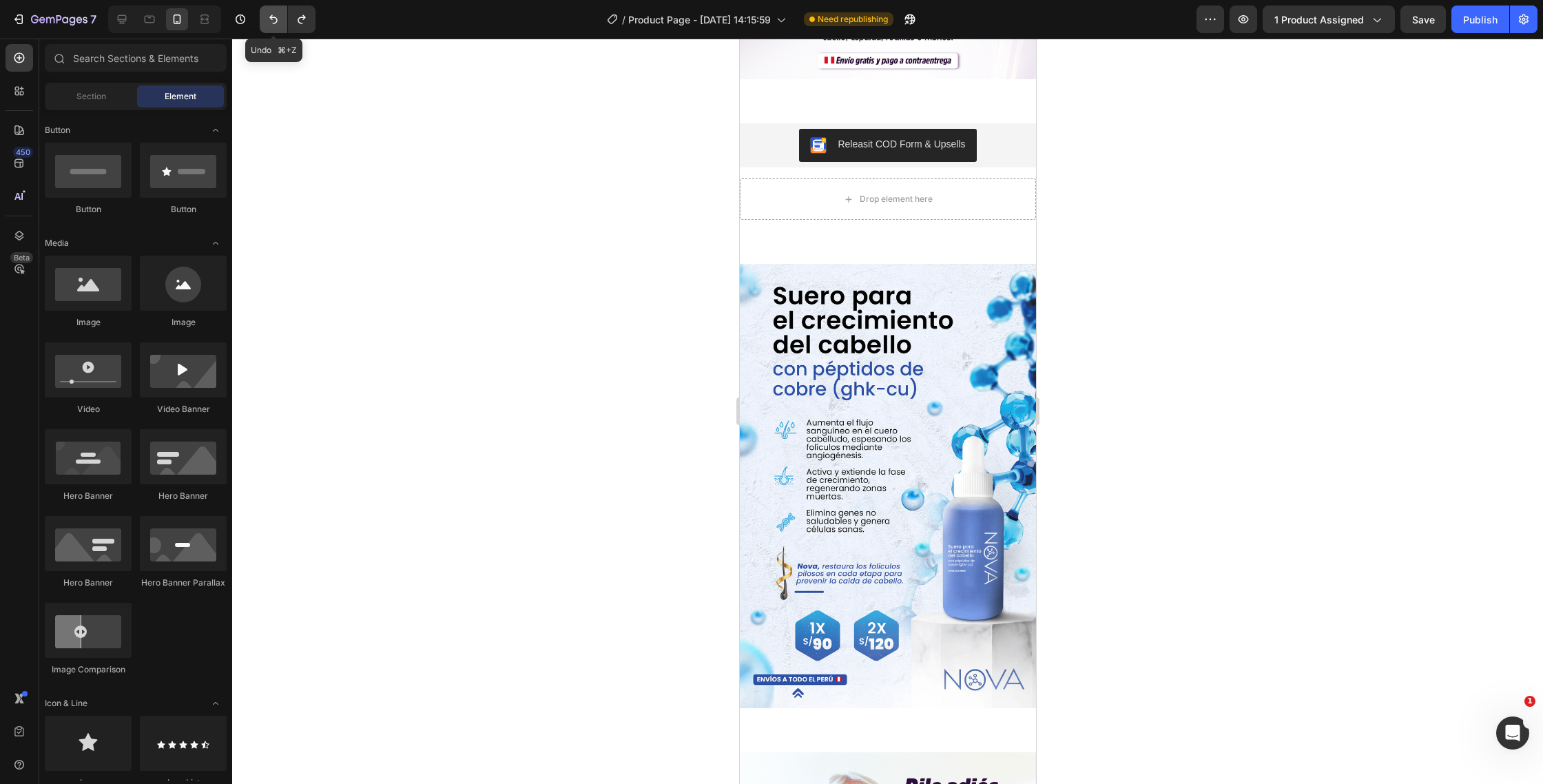
click at [266, 18] on button "Undo/Redo" at bounding box center [273, 19] width 28 height 28
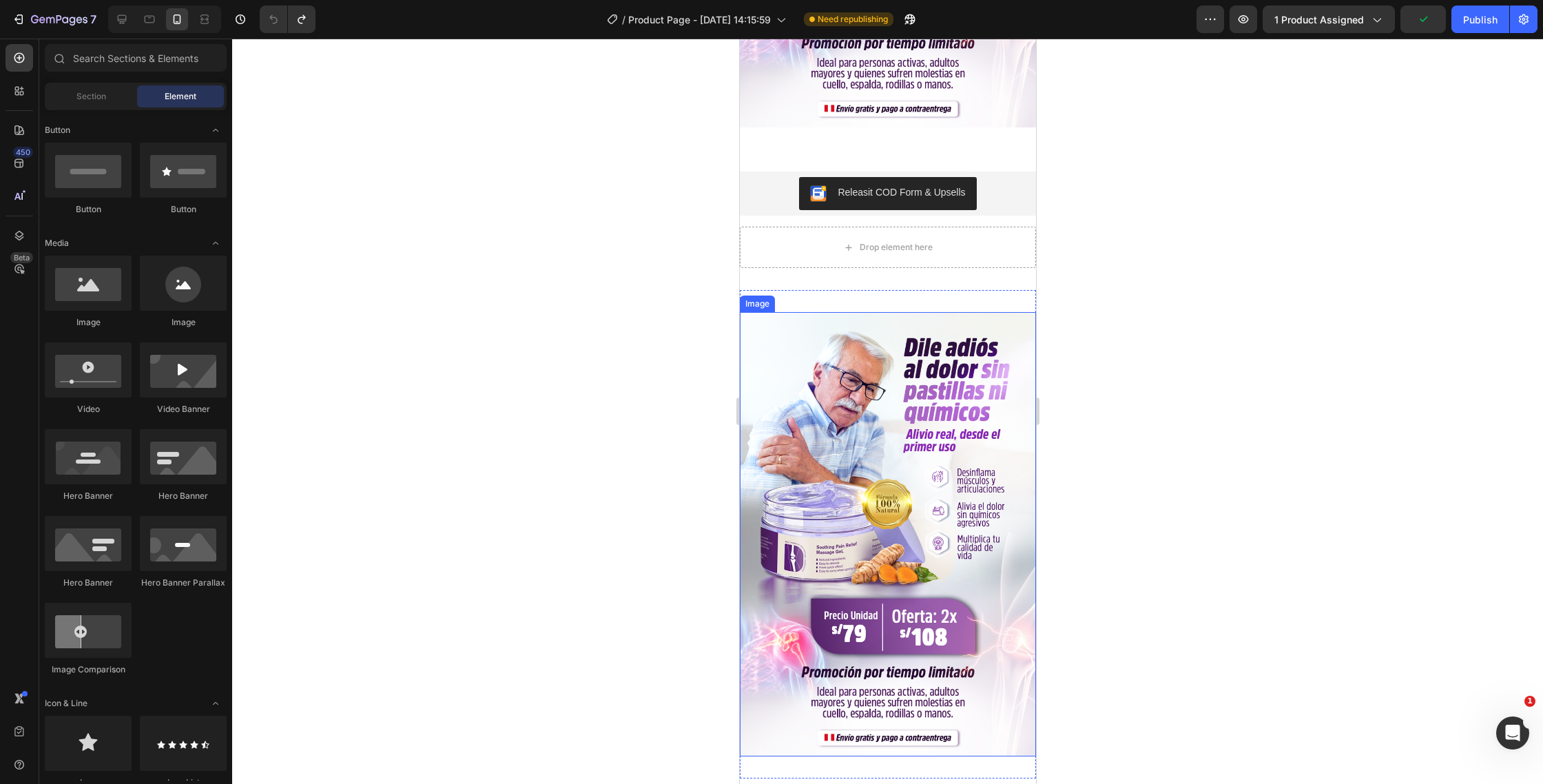
scroll to position [2001, 0]
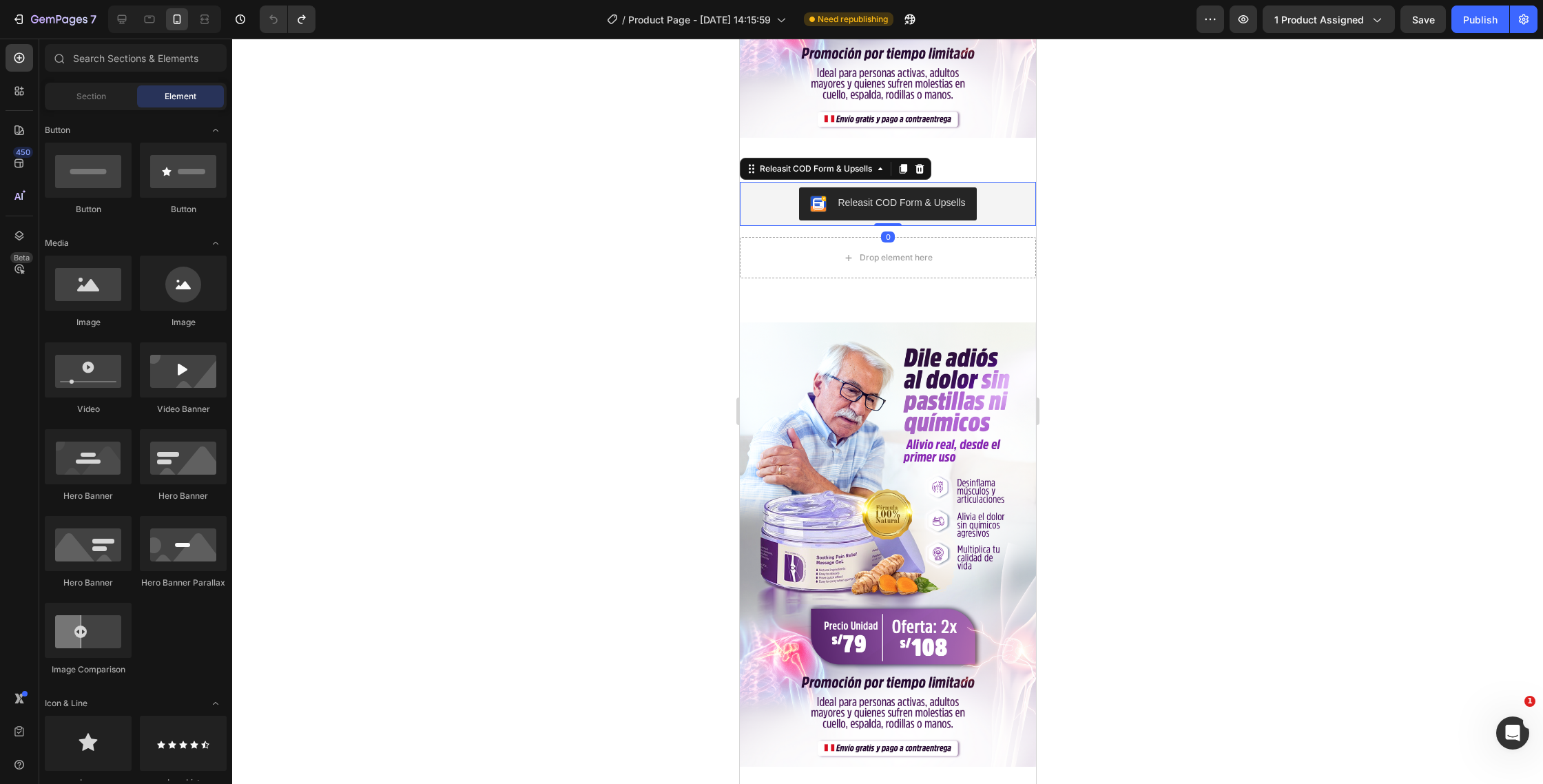
click at [992, 217] on div "Releasit COD Form & Upsells" at bounding box center [887, 204] width 285 height 33
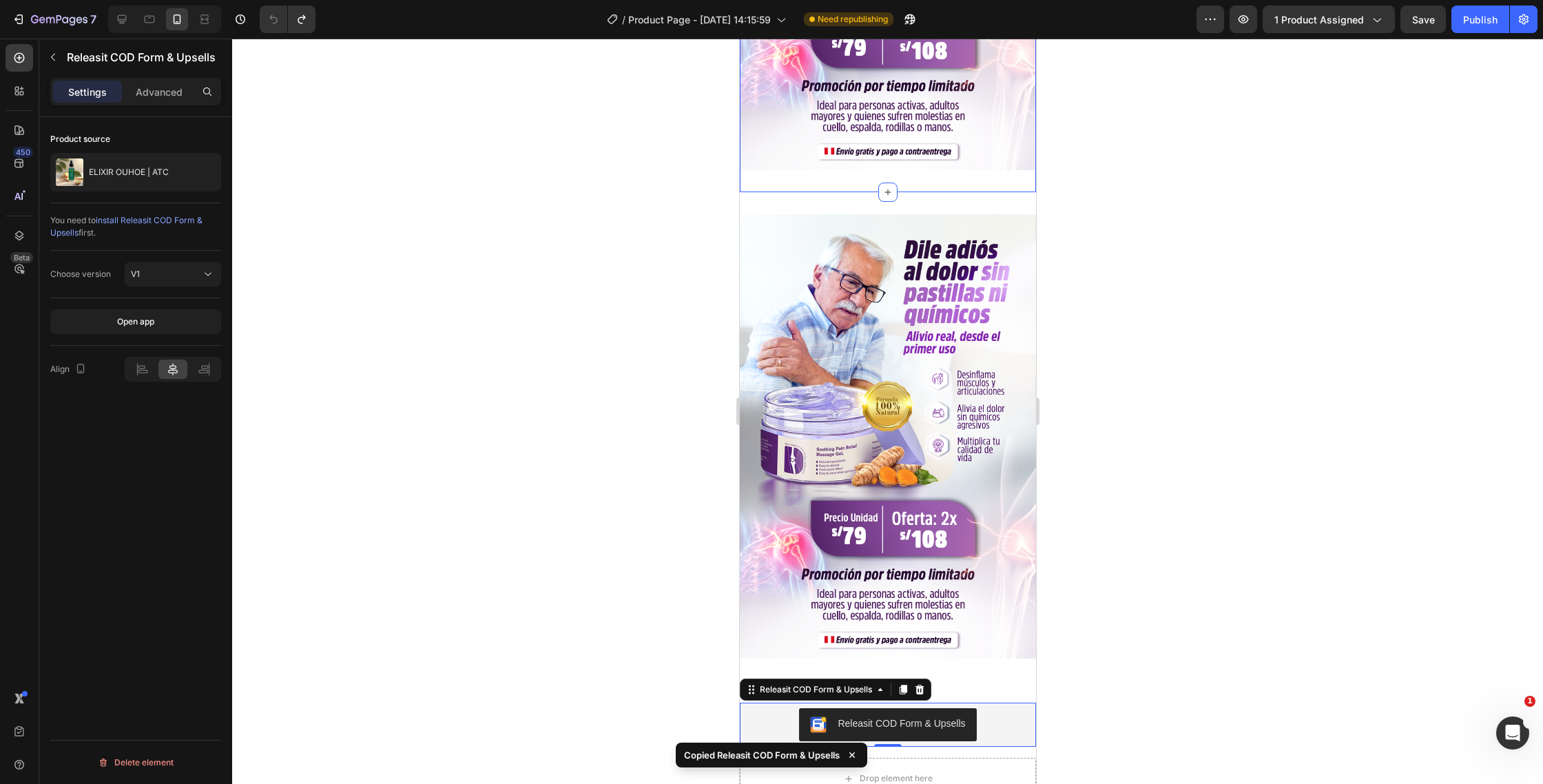
scroll to position [1457, 0]
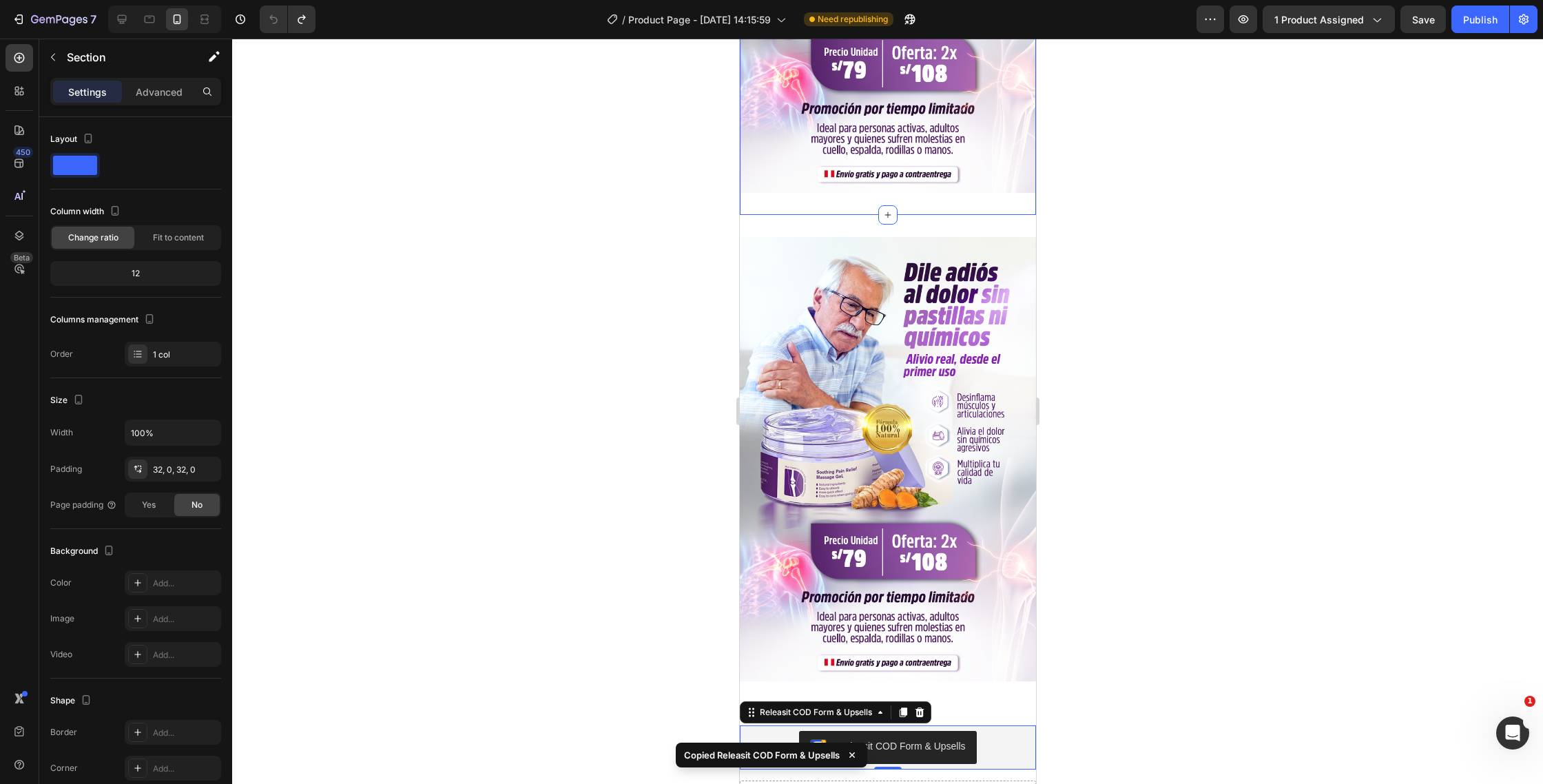
click at [834, 224] on div "Image Section 5/25" at bounding box center [887, 459] width 296 height 489
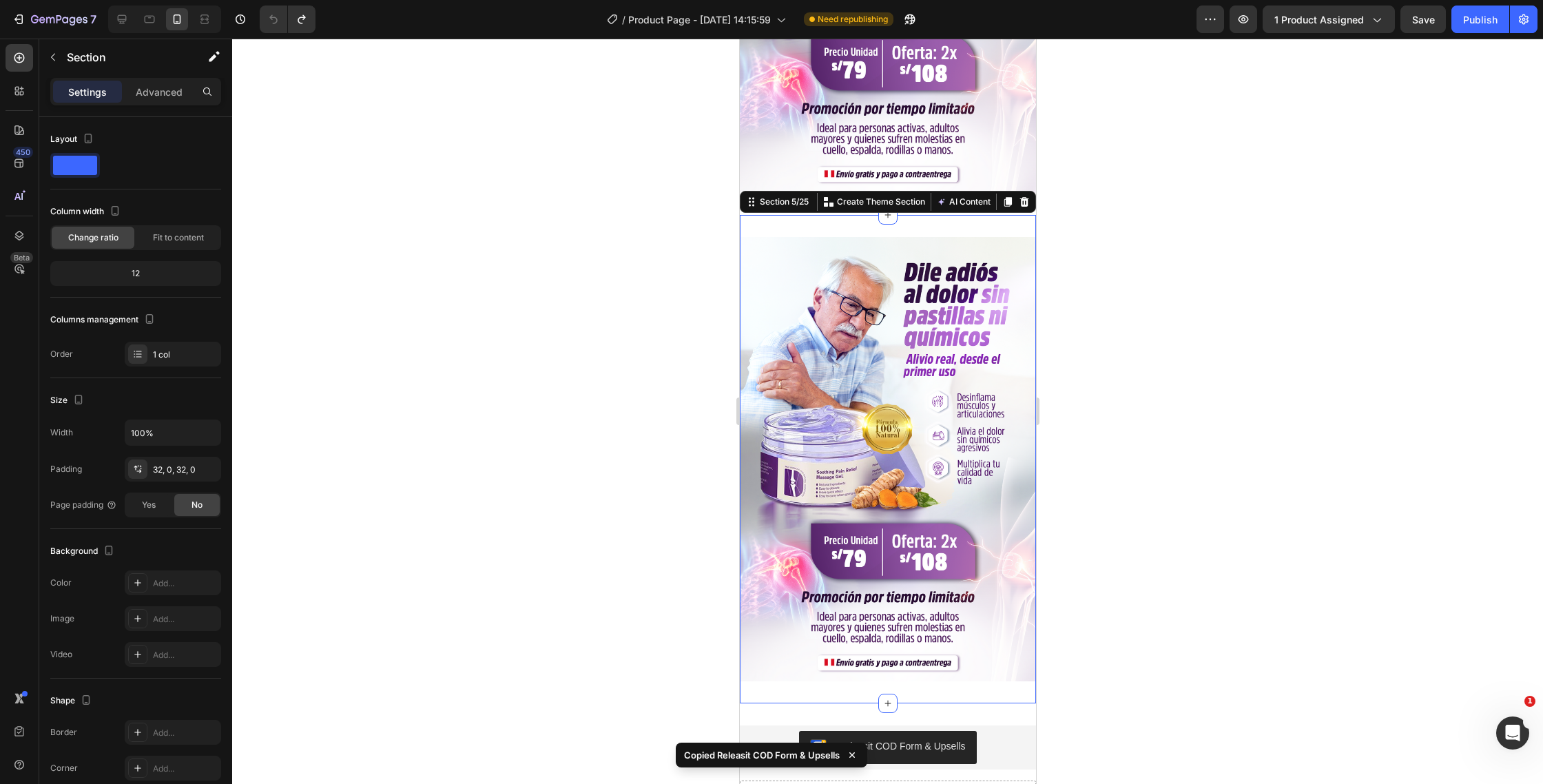
click at [1228, 260] on div at bounding box center [887, 411] width 1311 height 746
click at [906, 230] on div "Image Section 5/25" at bounding box center [887, 459] width 296 height 489
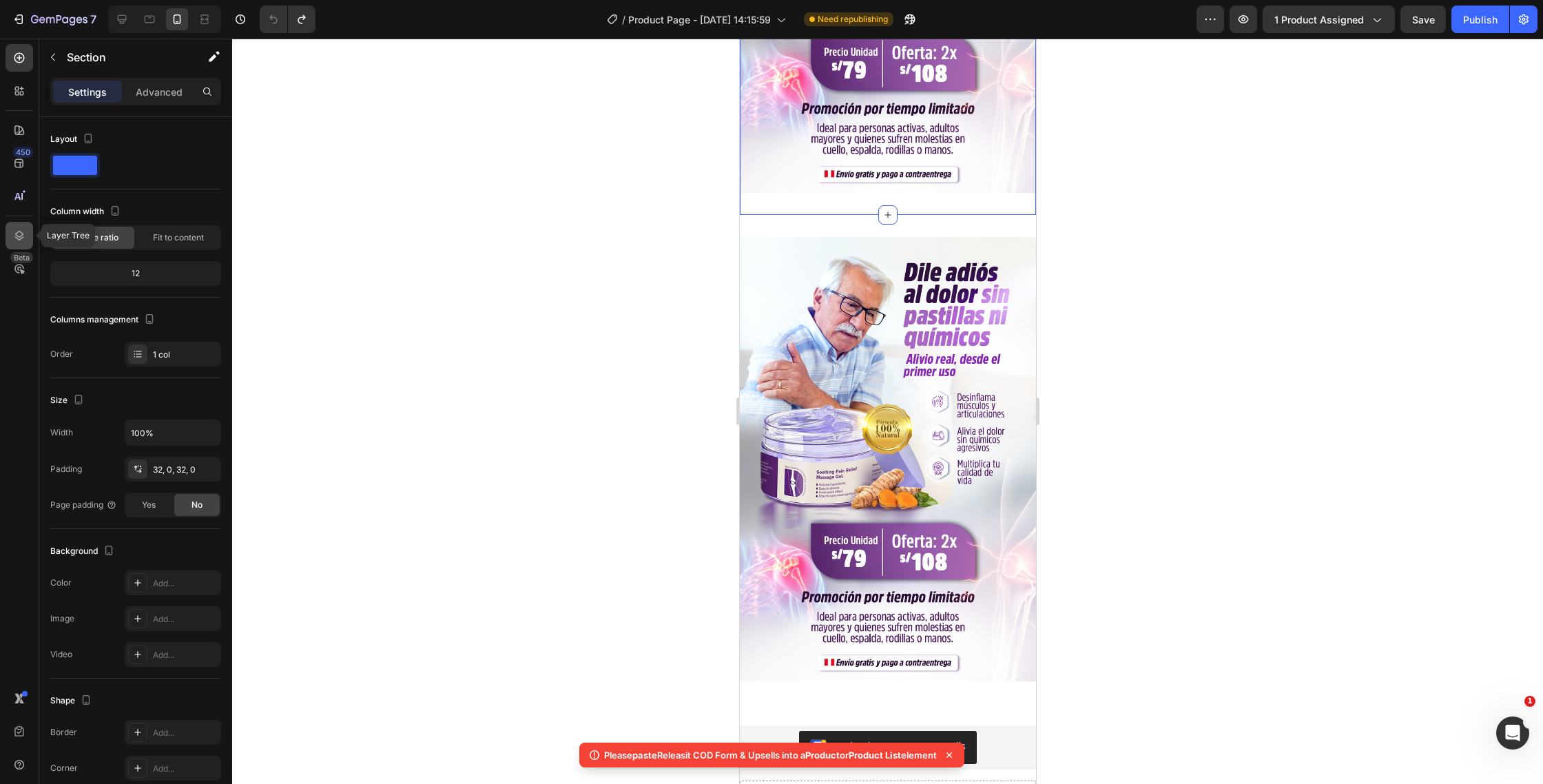
click at [18, 237] on icon at bounding box center [19, 236] width 9 height 10
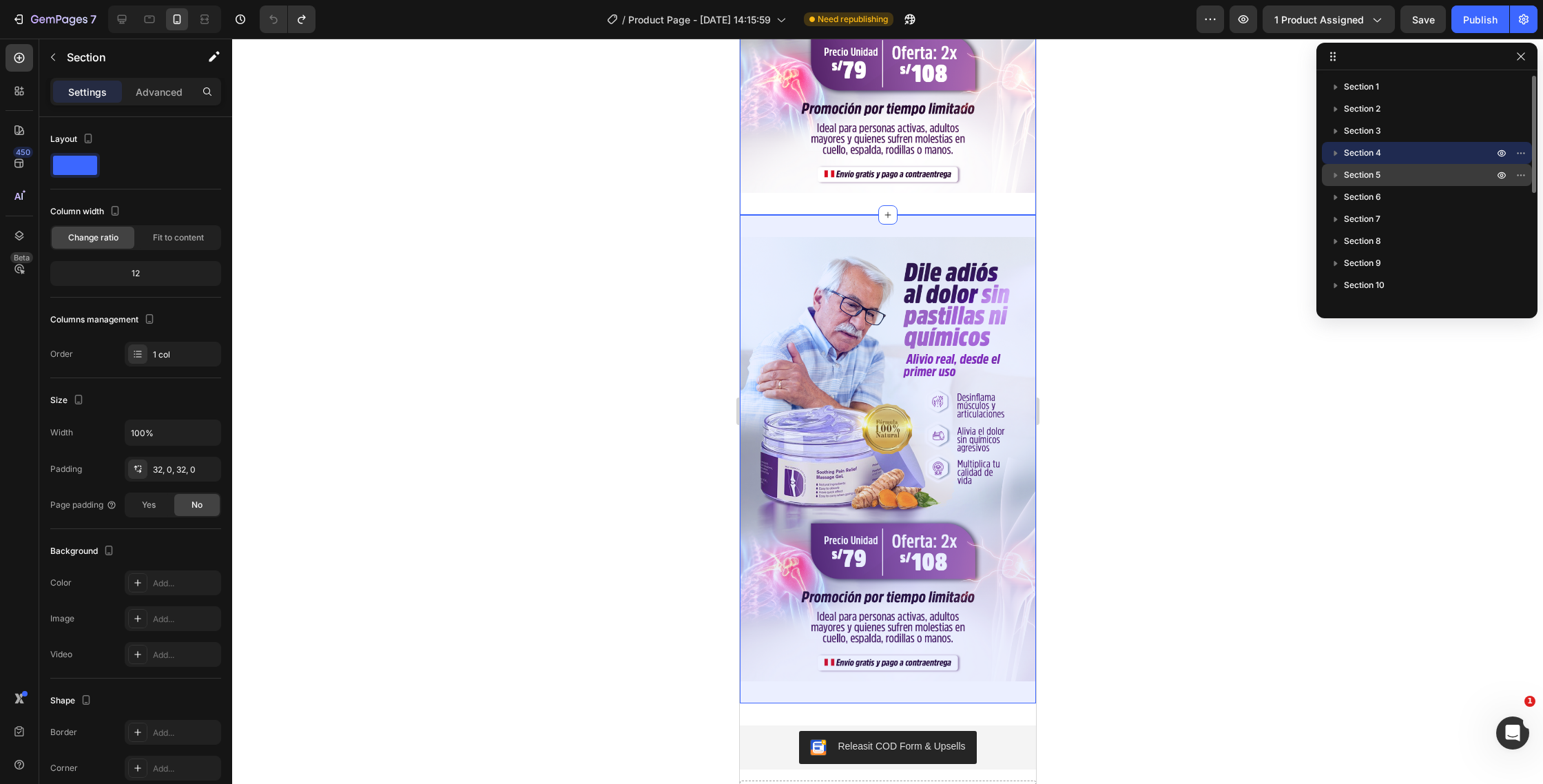
click at [1339, 171] on icon "button" at bounding box center [1335, 175] width 13 height 13
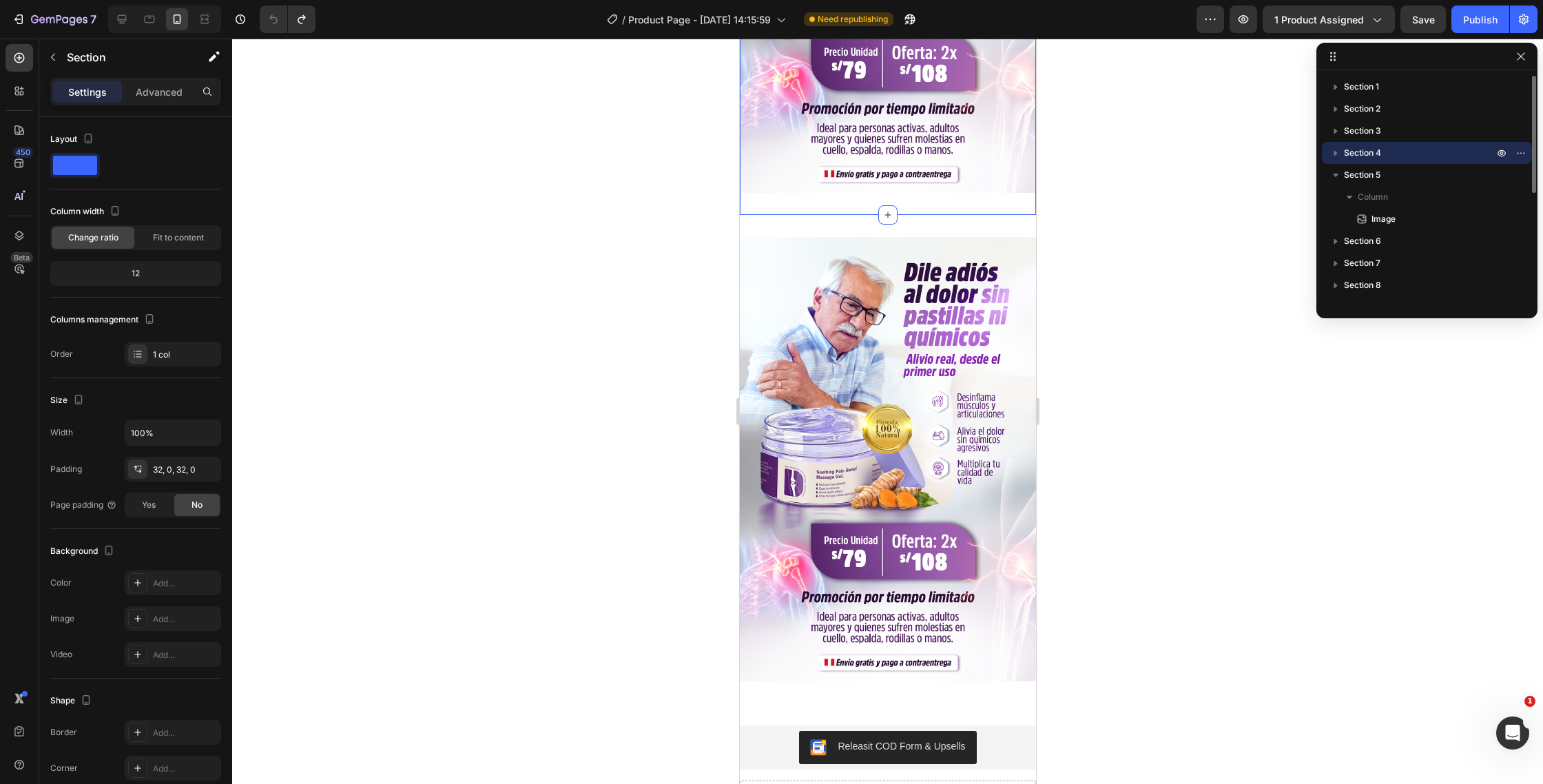
click at [1341, 157] on icon "button" at bounding box center [1335, 153] width 13 height 13
click at [1000, 751] on div "Releasit COD Form & Upsells" at bounding box center [887, 747] width 285 height 33
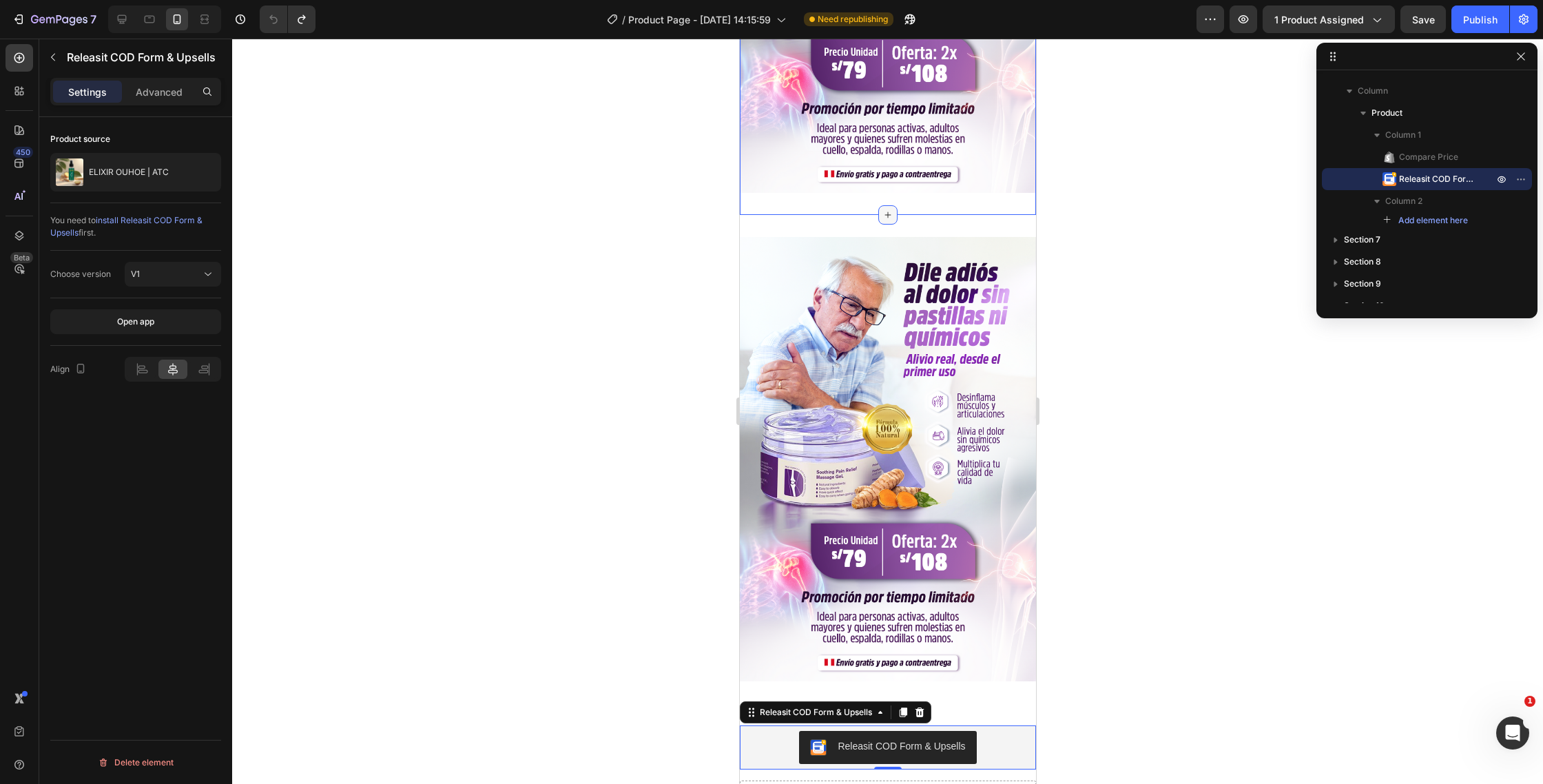
click at [886, 215] on icon at bounding box center [887, 215] width 6 height 6
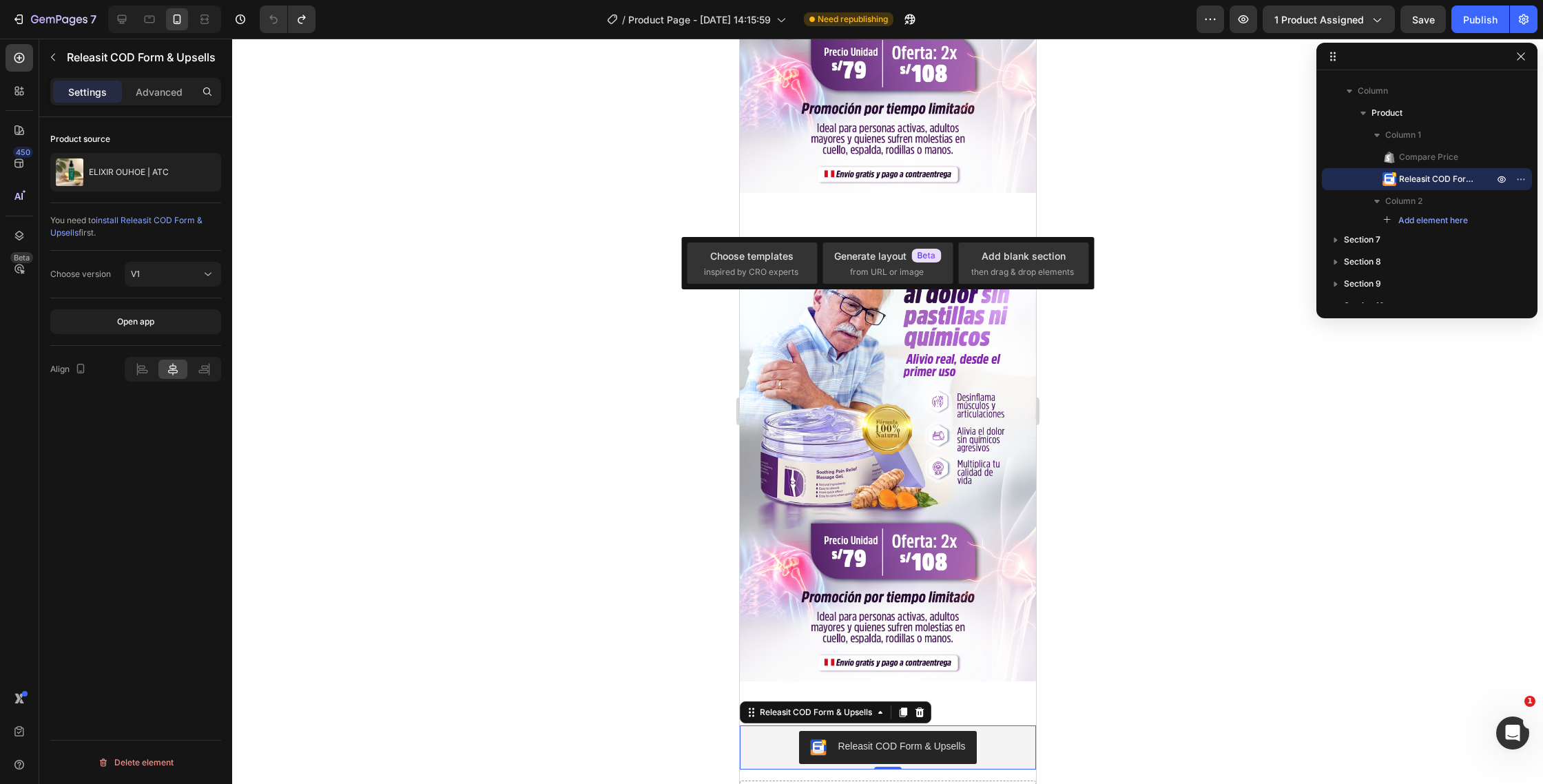
click at [1164, 205] on div at bounding box center [887, 411] width 1311 height 746
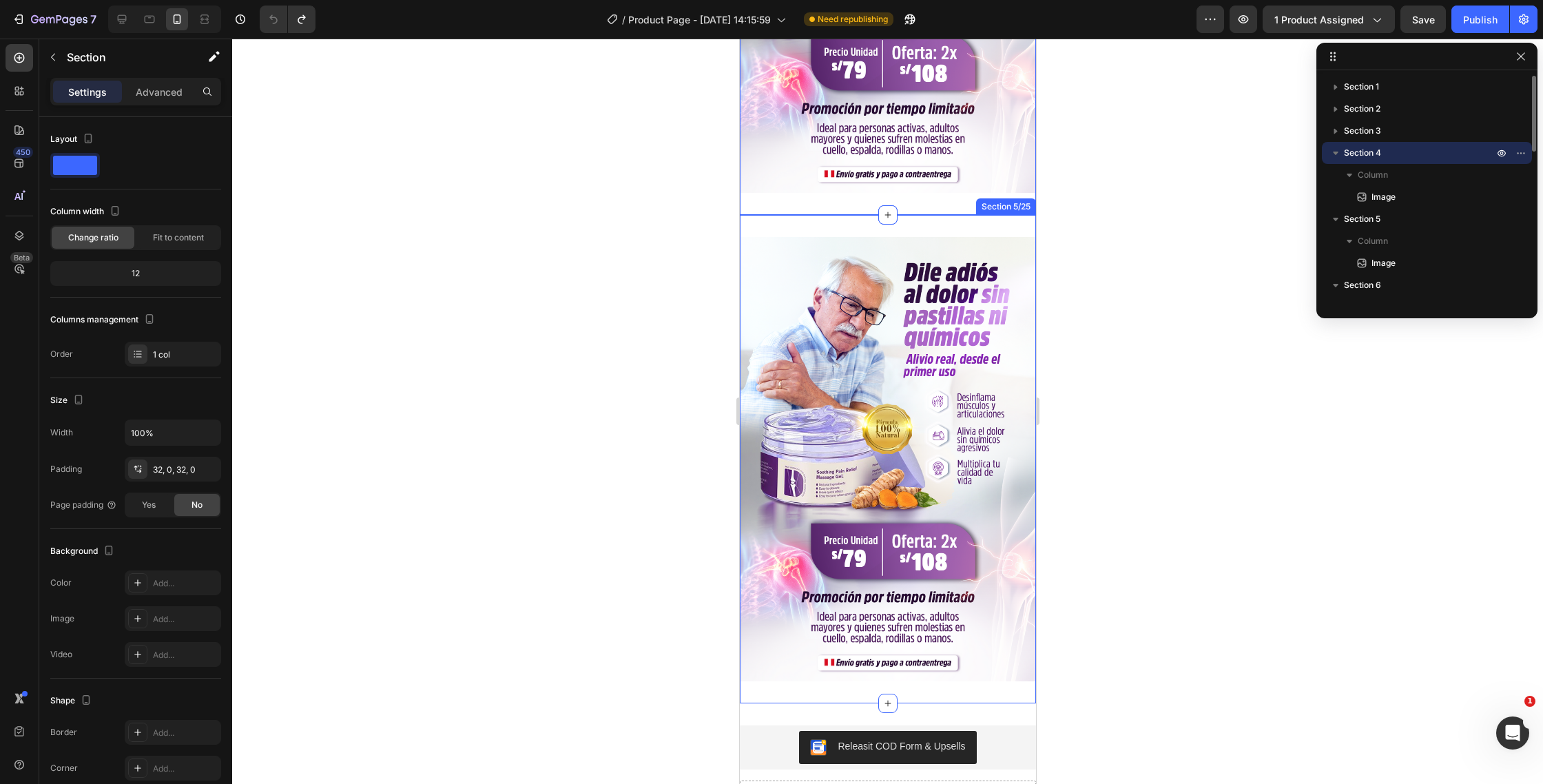
click at [935, 220] on div "Image Section 5/25" at bounding box center [887, 459] width 296 height 489
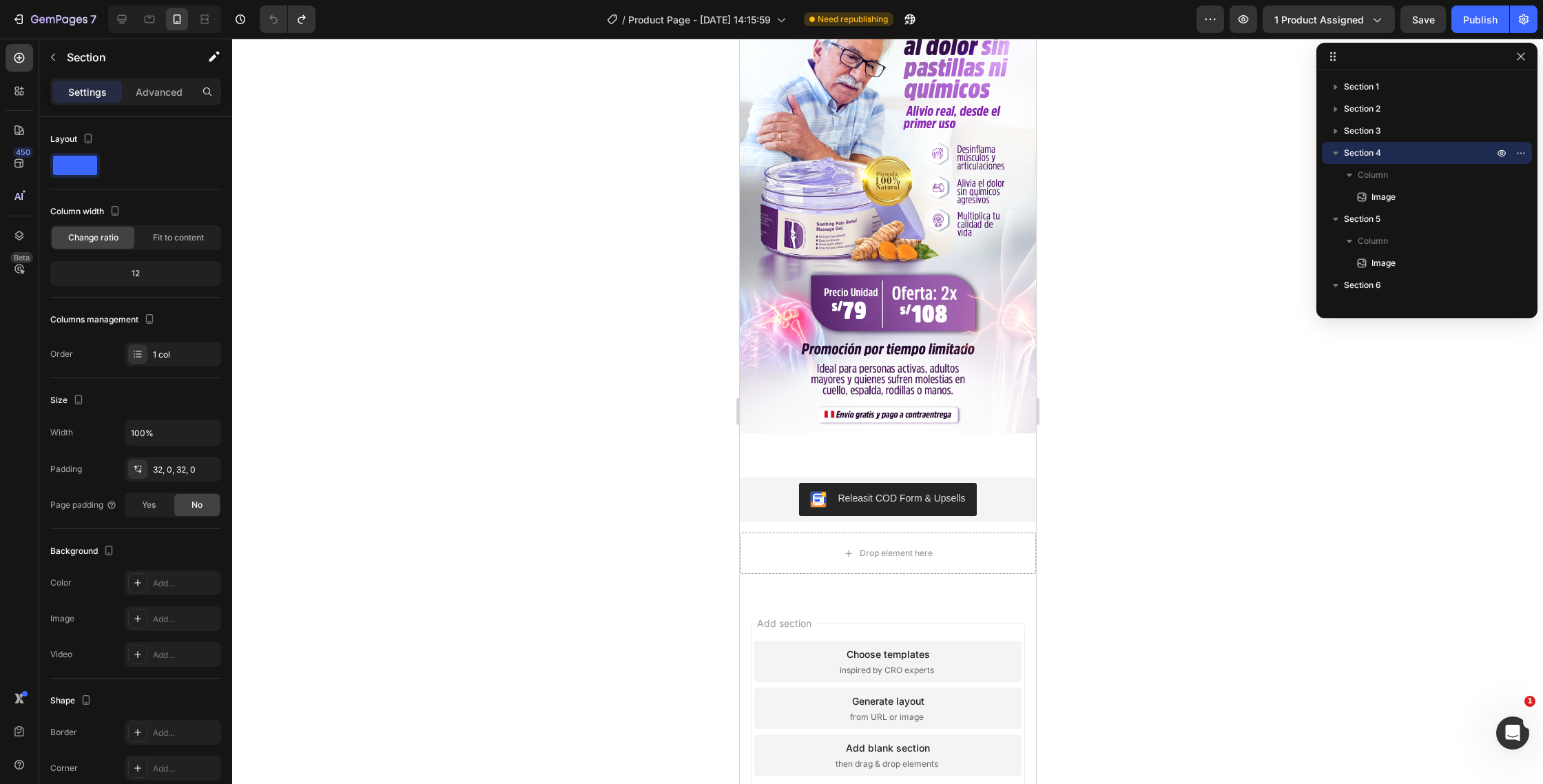
scroll to position [6212, 0]
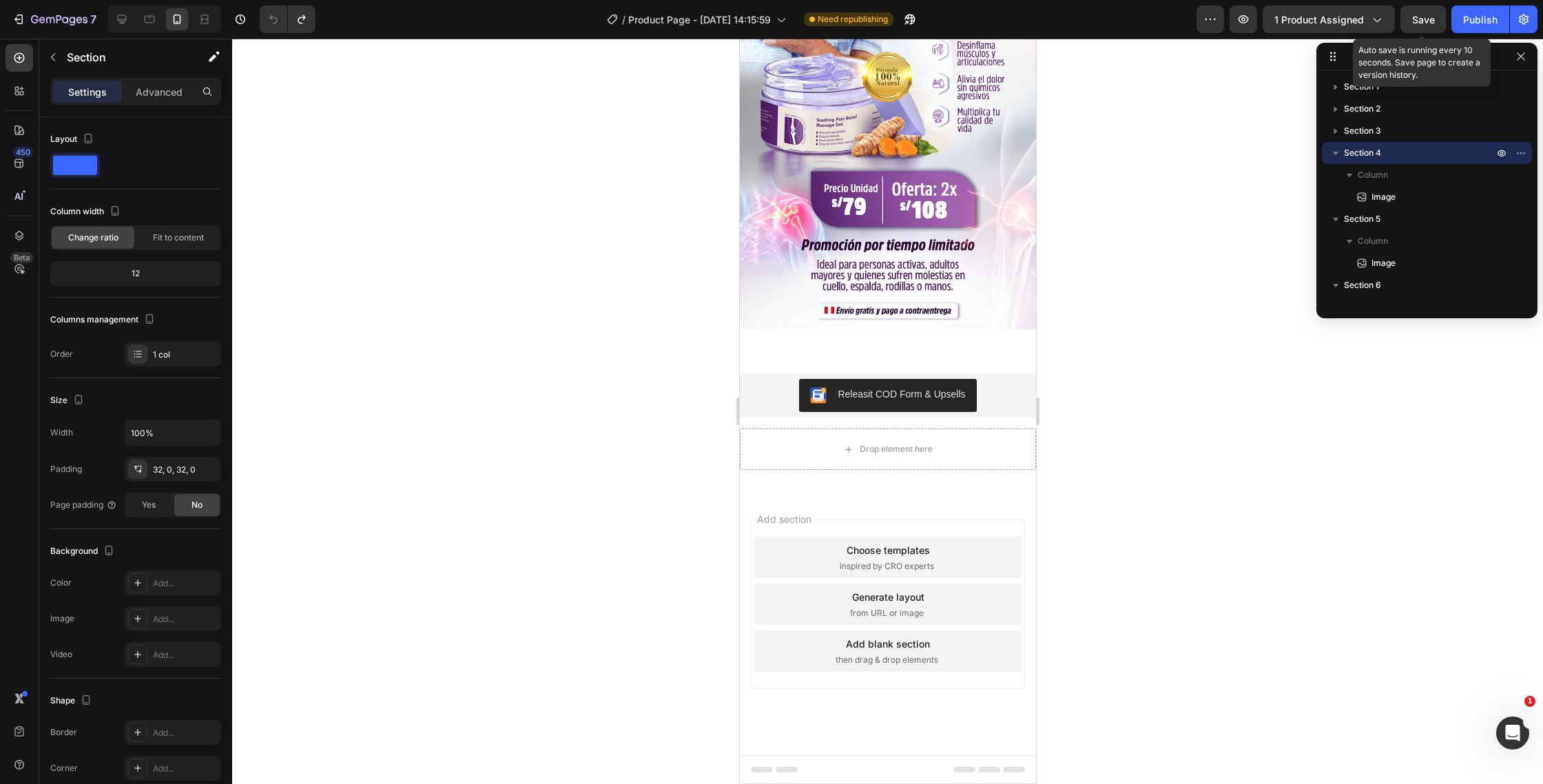
click at [1427, 18] on span "Save" at bounding box center [1424, 19] width 23 height 12
click at [1426, 23] on span "Save" at bounding box center [1424, 19] width 23 height 12
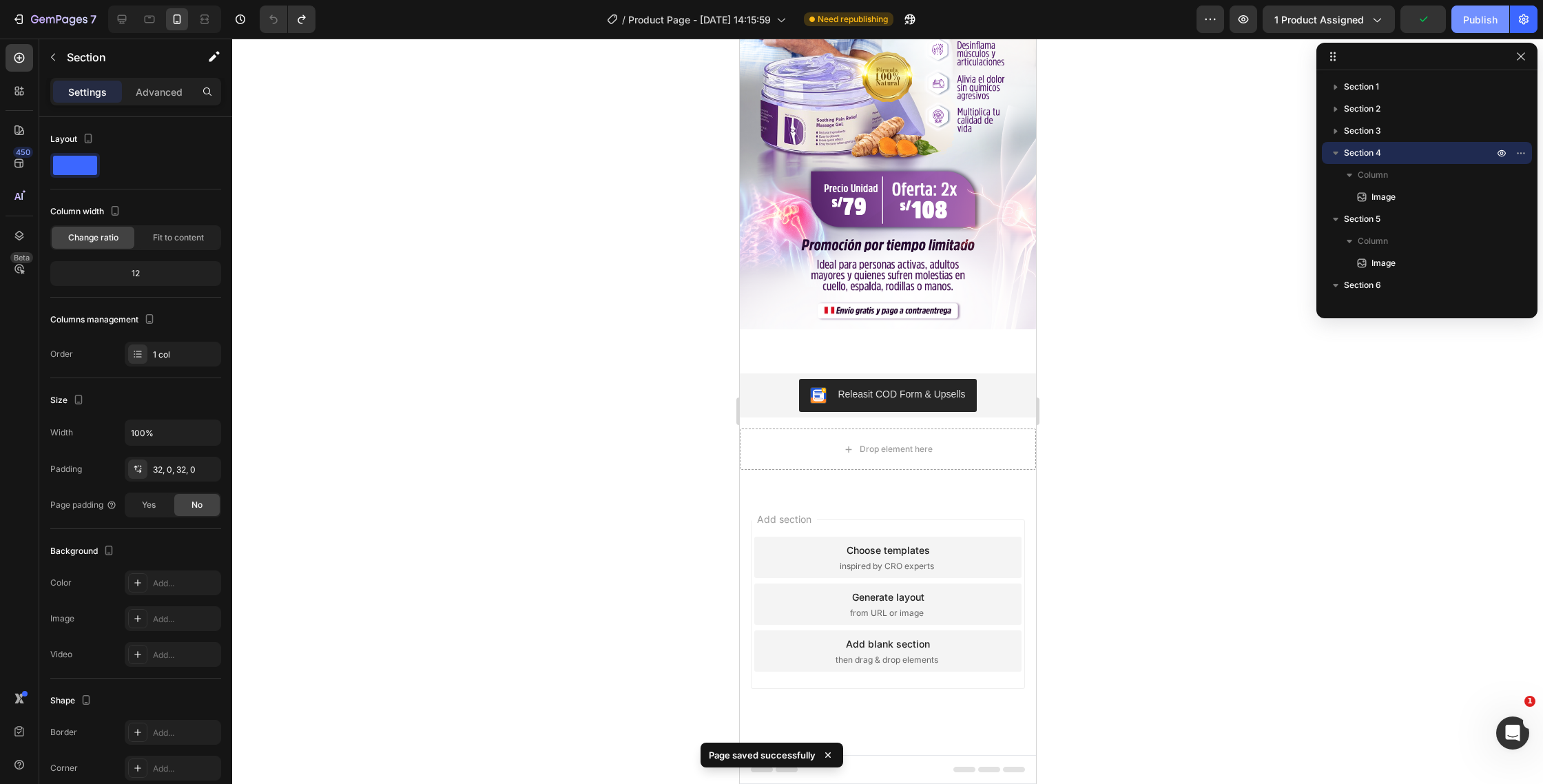
click at [1474, 18] on div "Publish" at bounding box center [1480, 19] width 35 height 14
